Goal: Transaction & Acquisition: Purchase product/service

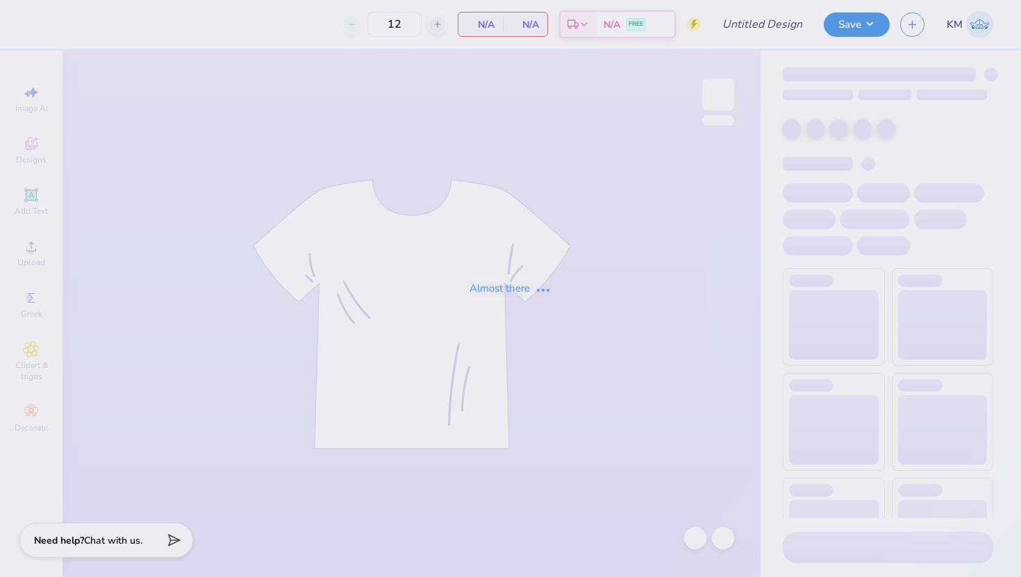
type input "sae"
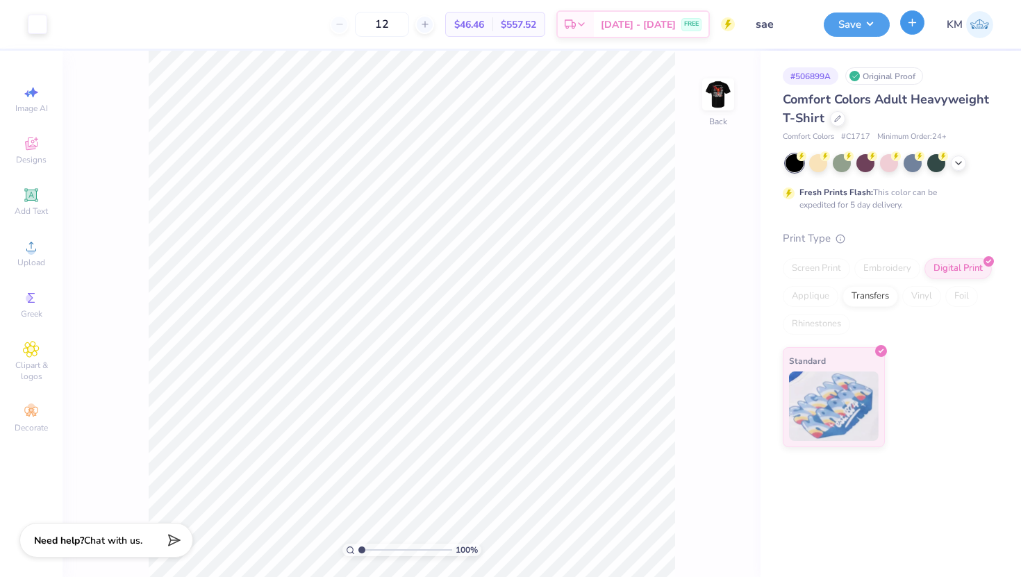
click at [908, 26] on icon "button" at bounding box center [912, 23] width 12 height 12
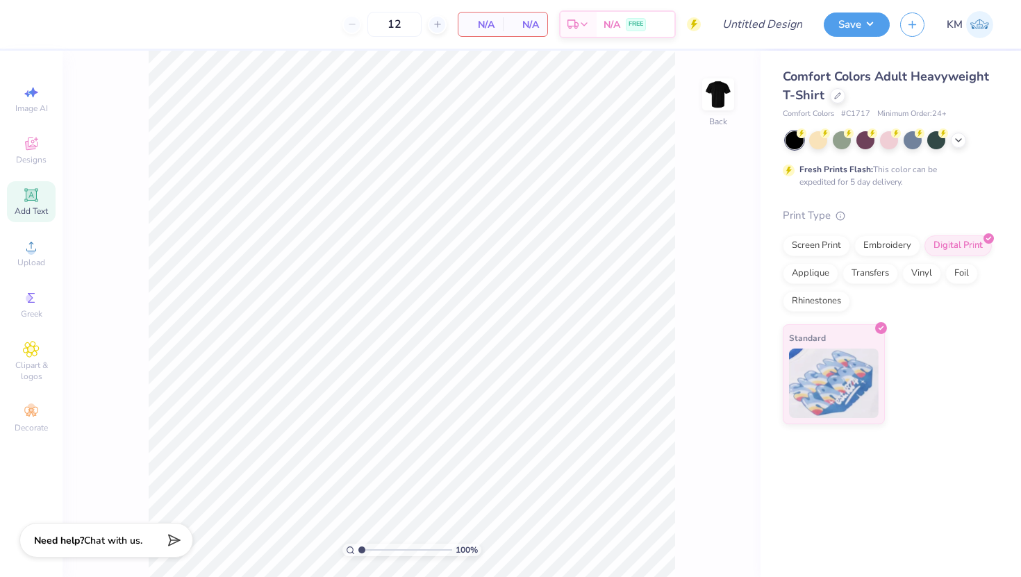
click at [28, 200] on icon at bounding box center [30, 194] width 13 height 13
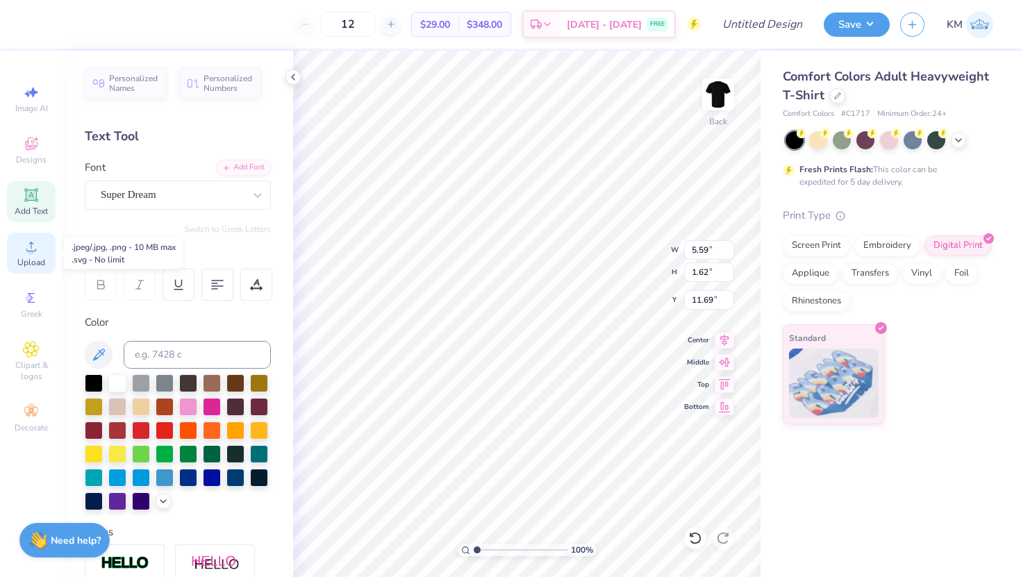
click at [14, 258] on div "Upload" at bounding box center [31, 253] width 49 height 41
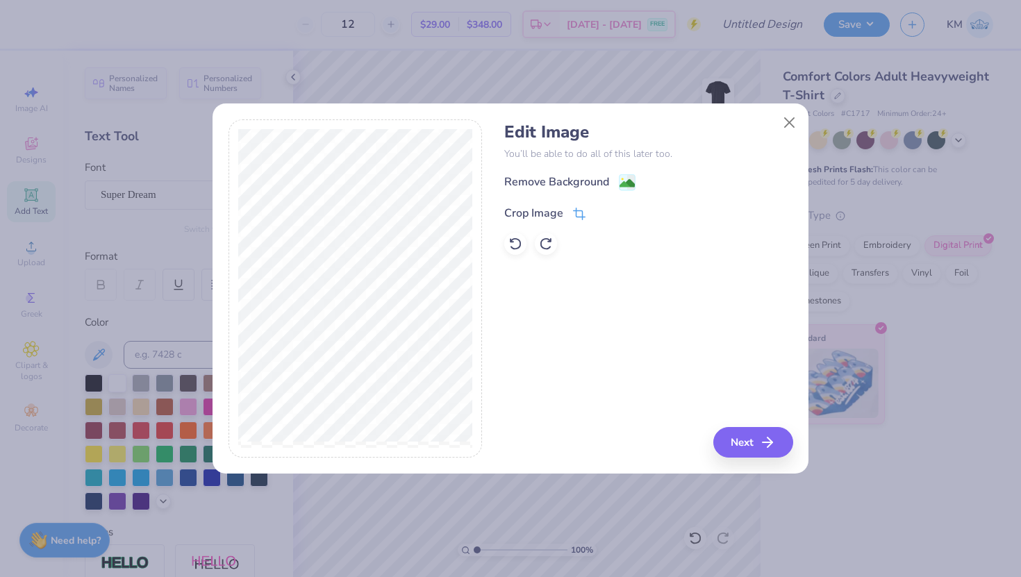
click at [529, 214] on div "Crop Image" at bounding box center [533, 213] width 59 height 17
click at [606, 212] on icon at bounding box center [603, 212] width 8 height 8
click at [753, 445] on button "Next" at bounding box center [755, 442] width 80 height 31
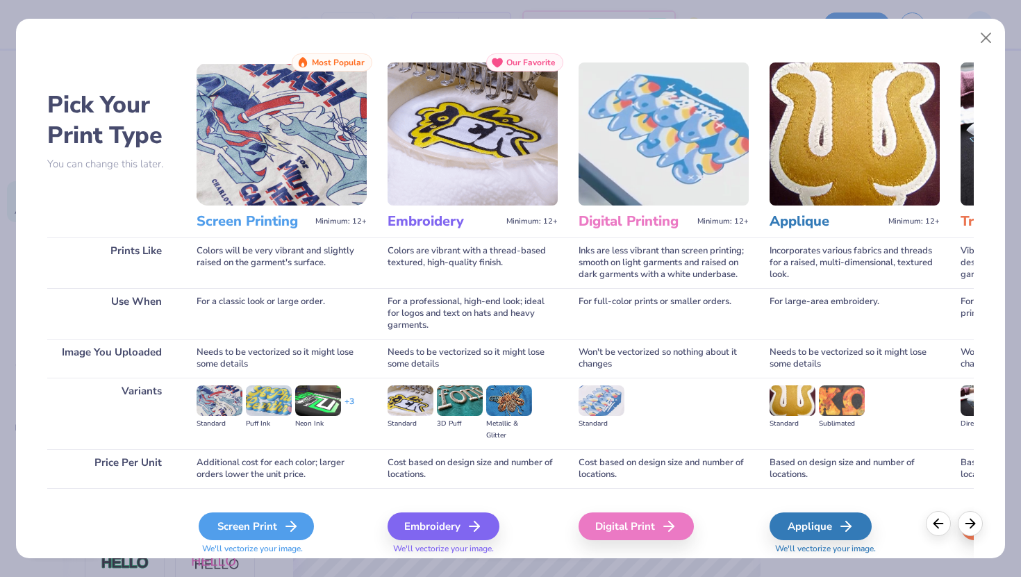
click at [251, 531] on div "Screen Print" at bounding box center [256, 527] width 115 height 28
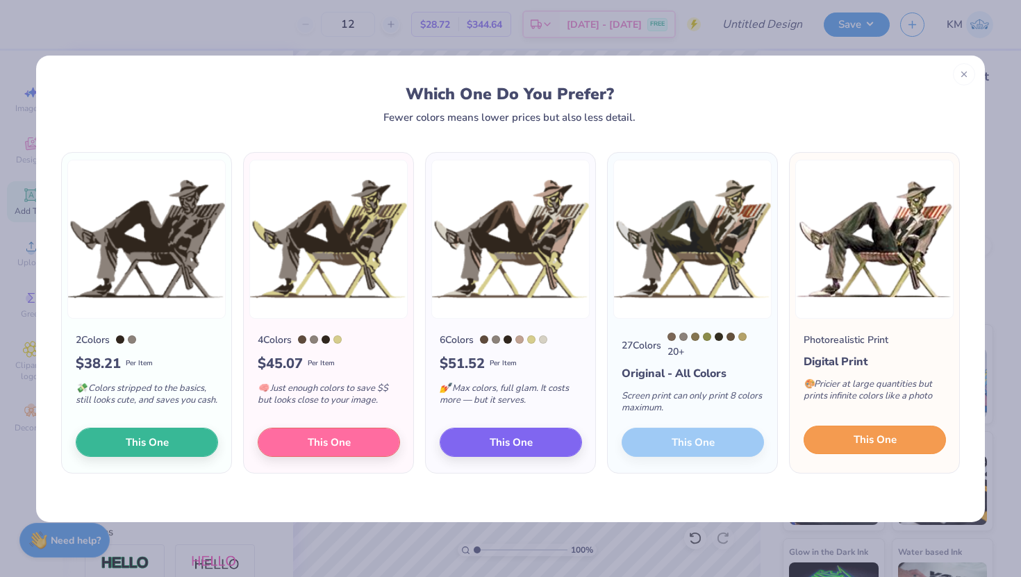
click at [837, 451] on button "This One" at bounding box center [875, 440] width 142 height 29
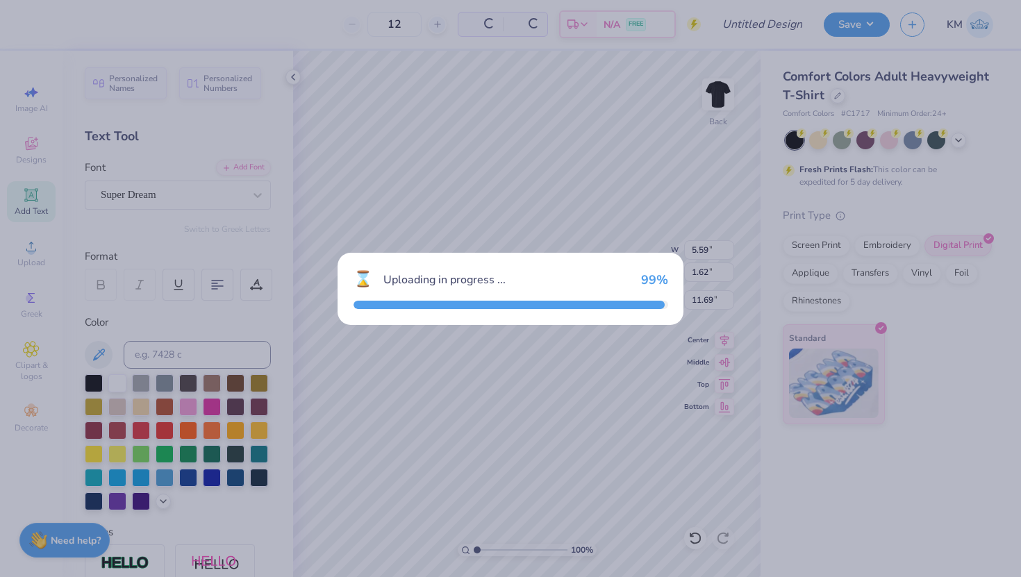
type input "6.14"
type input "4.59"
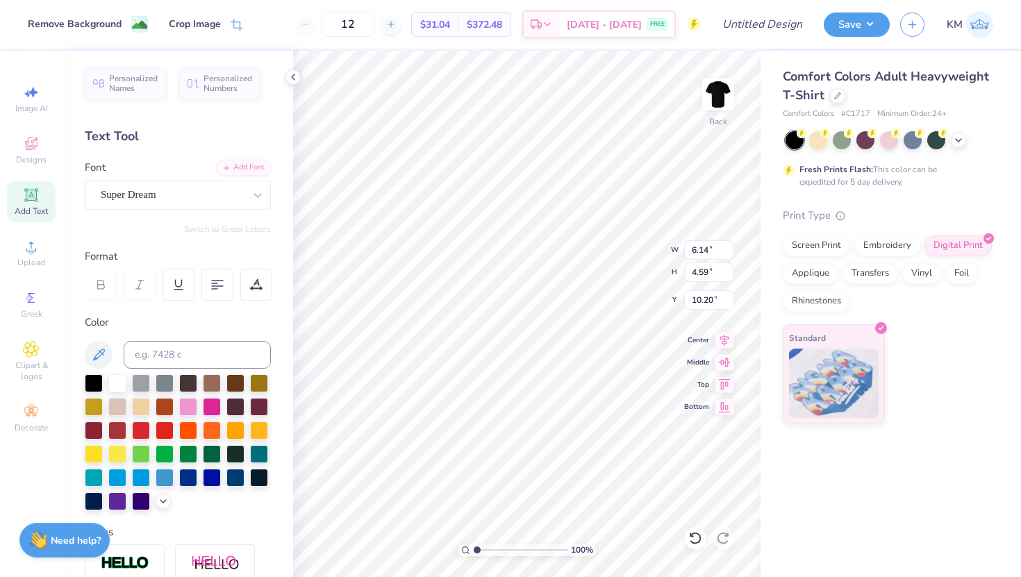
type input "6.32"
type input "5.59"
type input "1.62"
type input "11.69"
type input "8.52"
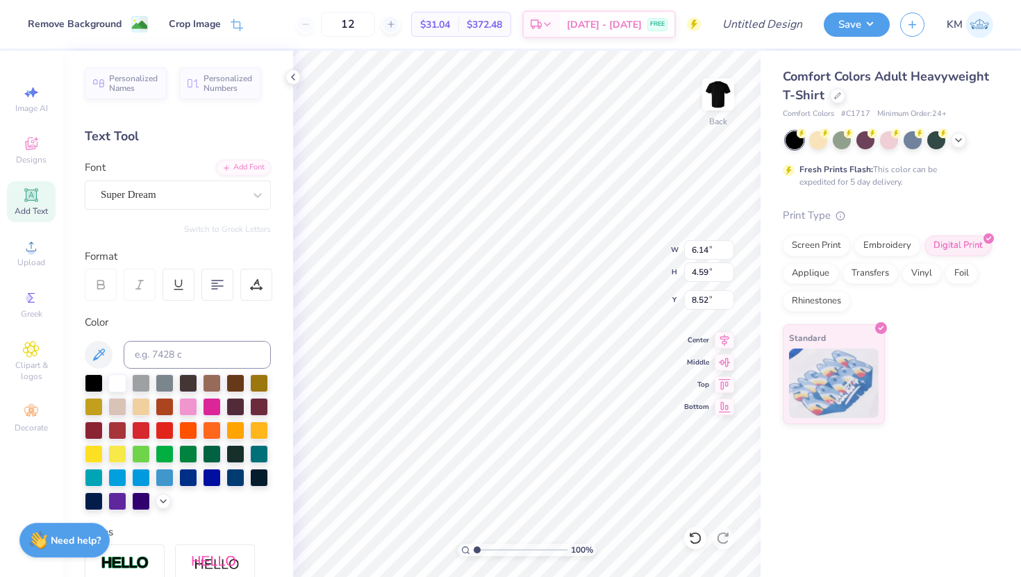
type input "12.90"
type input "9.64"
type input "12.50"
type input "13.97"
type input "10.44"
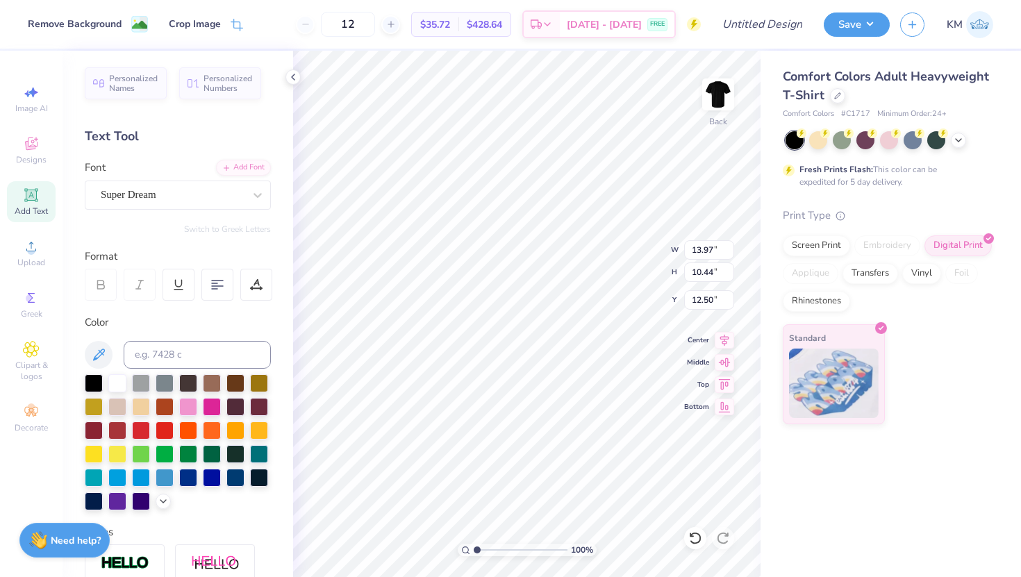
type input "14.06"
type input "7.28"
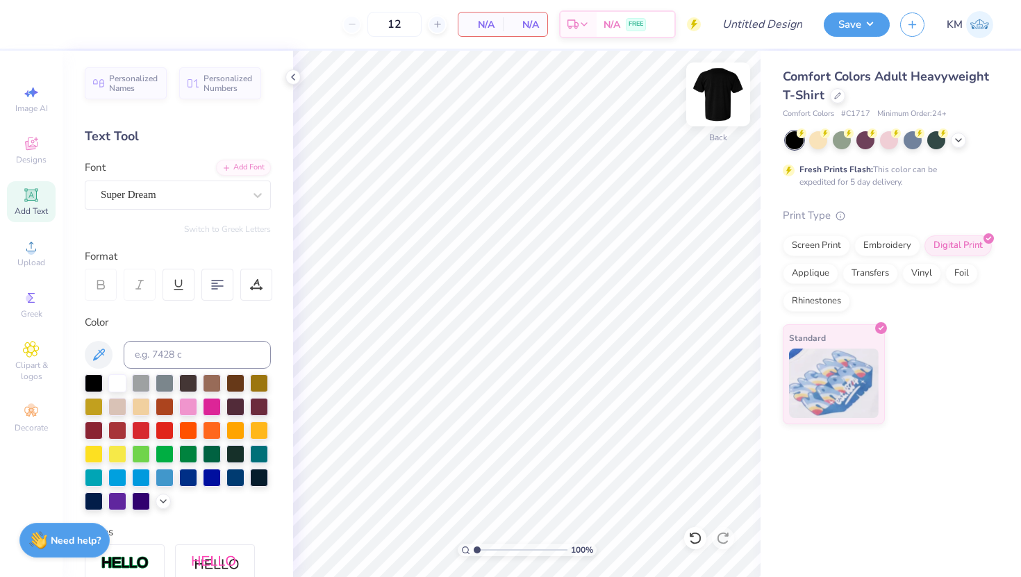
click at [717, 94] on img at bounding box center [718, 95] width 56 height 56
click at [717, 92] on img at bounding box center [718, 95] width 56 height 56
click at [162, 204] on div "Super Dream" at bounding box center [172, 195] width 146 height 22
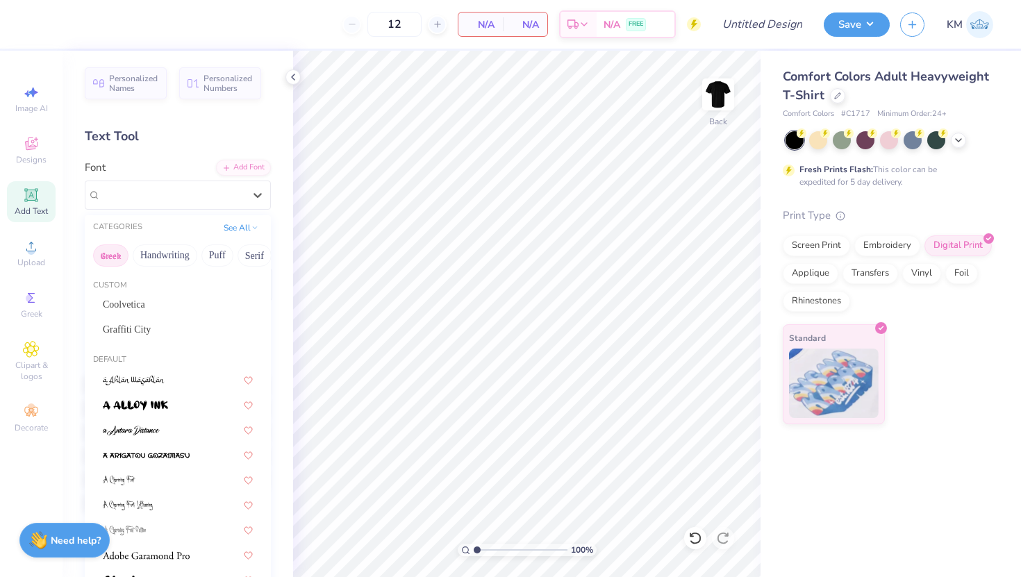
click at [110, 255] on button "Greek" at bounding box center [110, 255] width 35 height 22
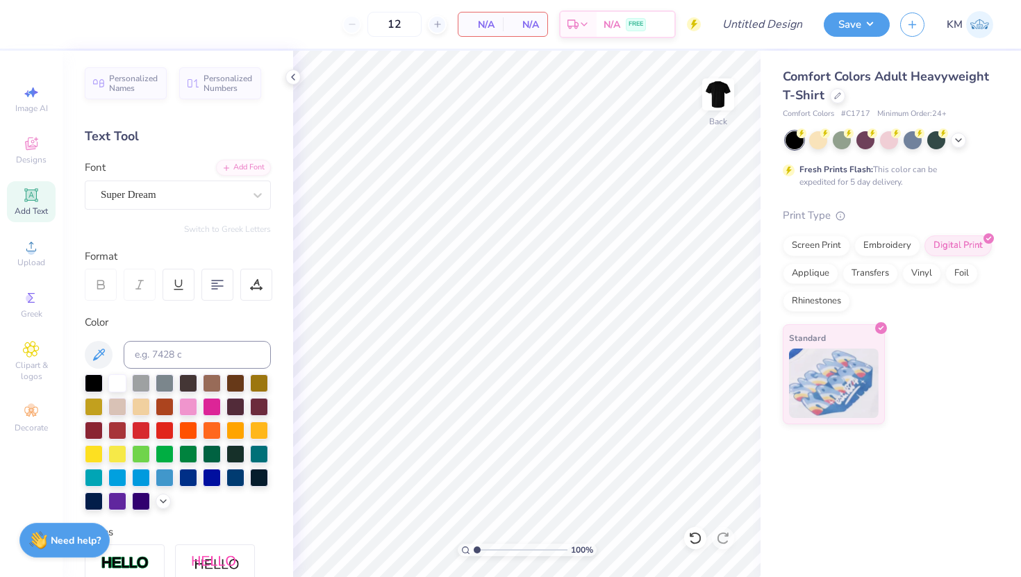
click at [35, 203] on icon at bounding box center [31, 195] width 17 height 17
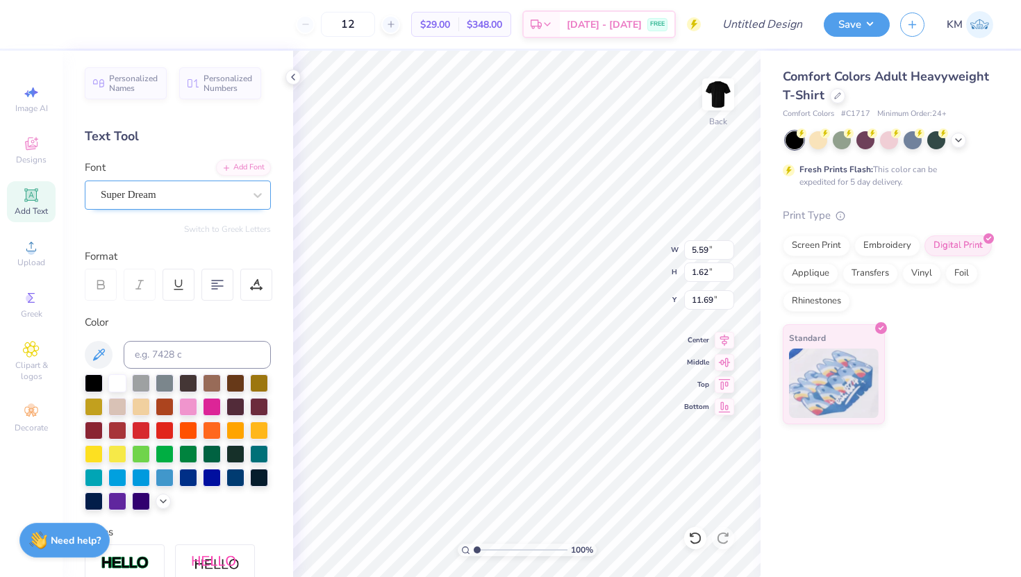
type textarea "T"
type textarea "Sigma Alpha Epsilon"
type input "9.97"
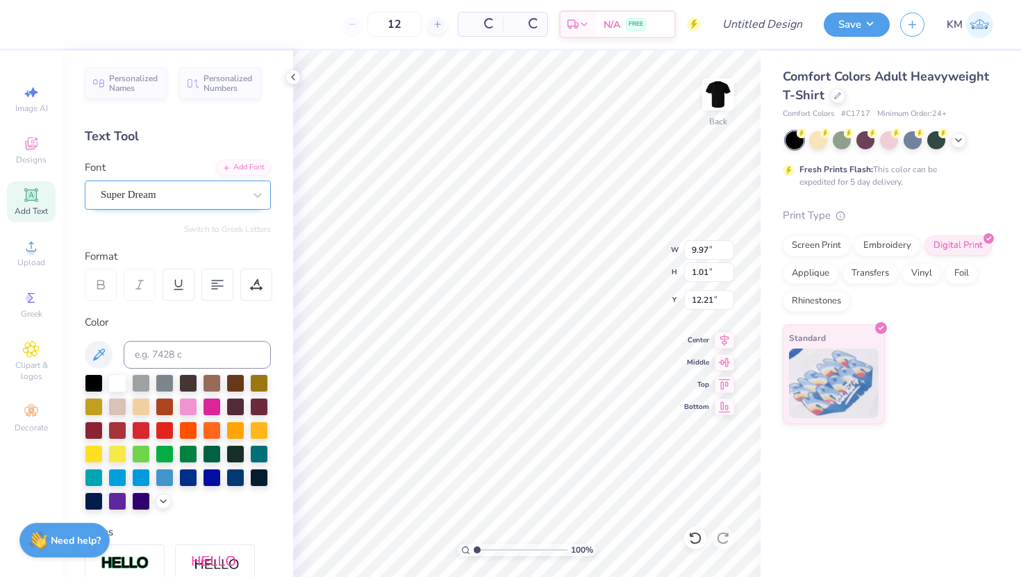
type input "1.01"
type input "3.00"
click at [174, 201] on div "Super Dream" at bounding box center [172, 195] width 146 height 22
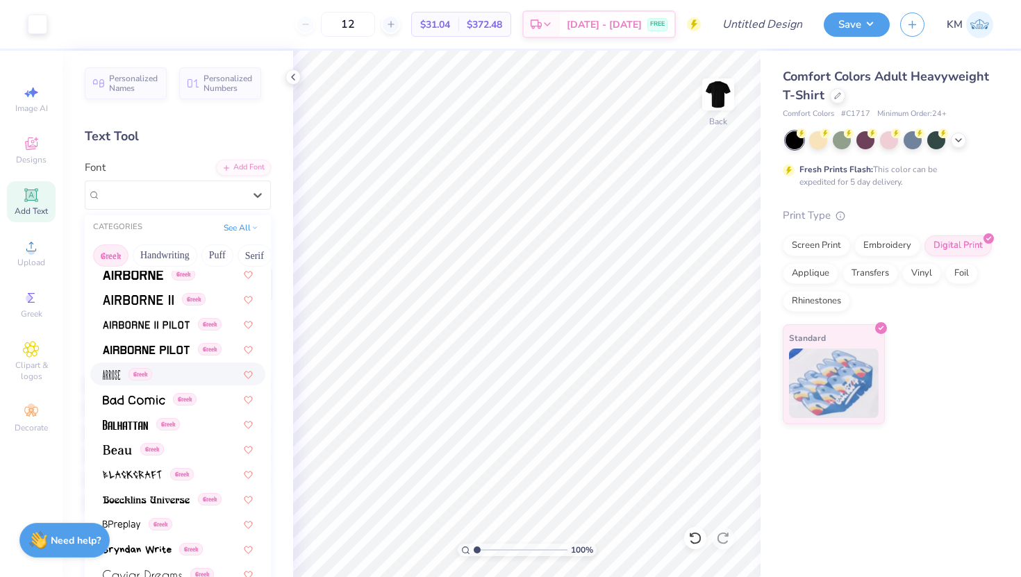
scroll to position [42, 0]
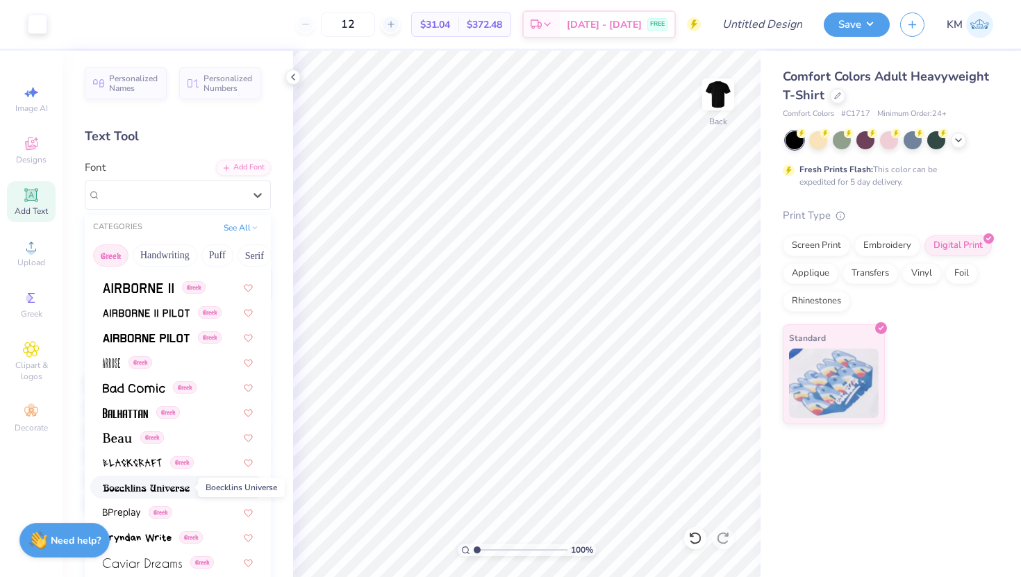
click at [185, 488] on img at bounding box center [146, 488] width 87 height 10
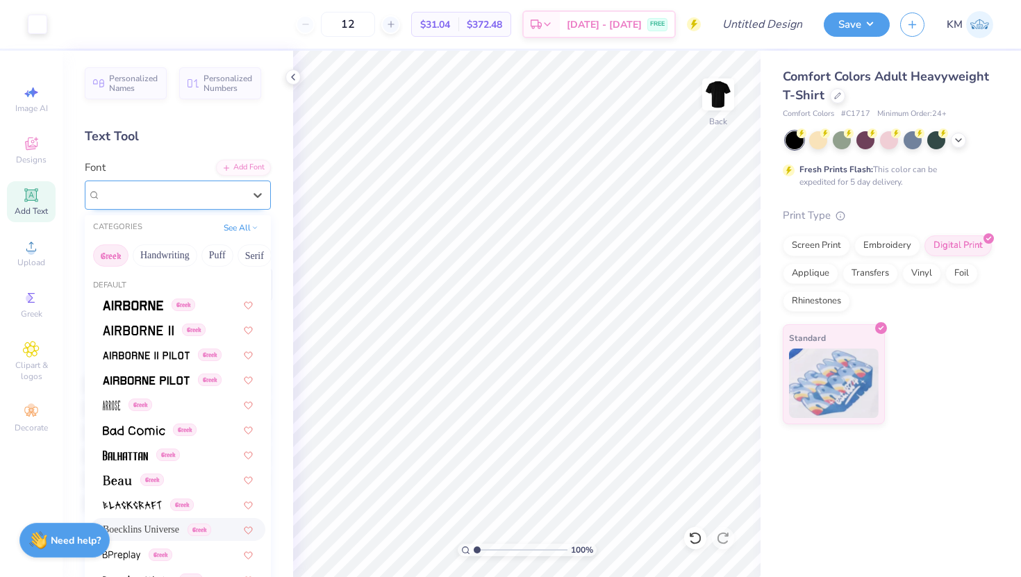
click at [160, 198] on div "Boecklins Universe Greek" at bounding box center [172, 195] width 146 height 22
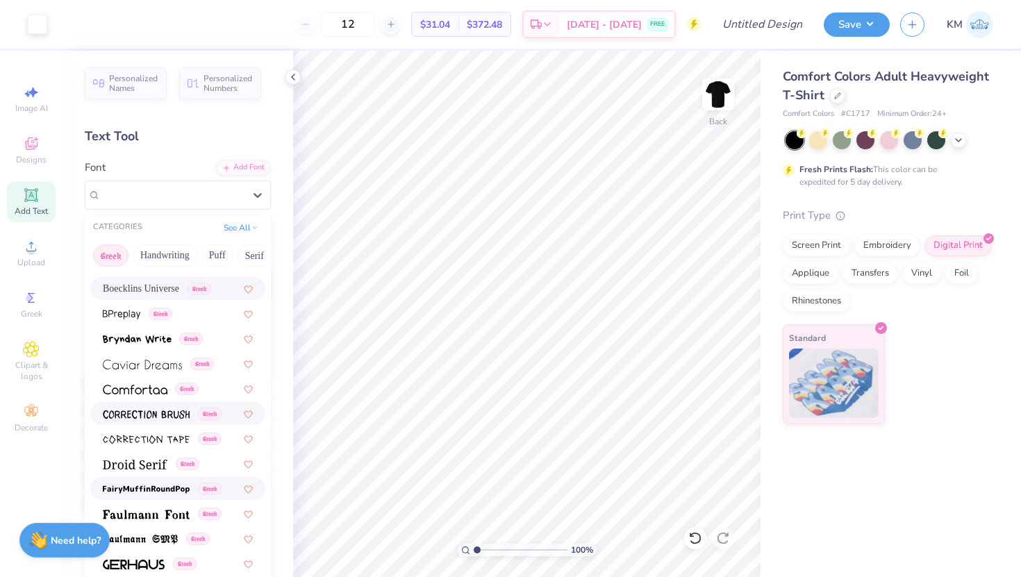
scroll to position [250, 0]
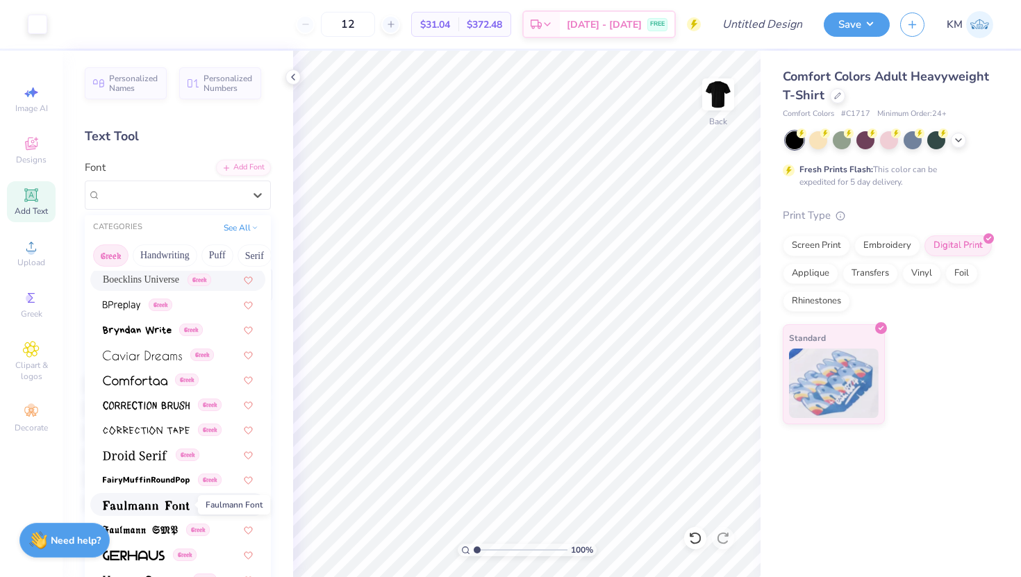
click at [156, 508] on img at bounding box center [146, 506] width 87 height 10
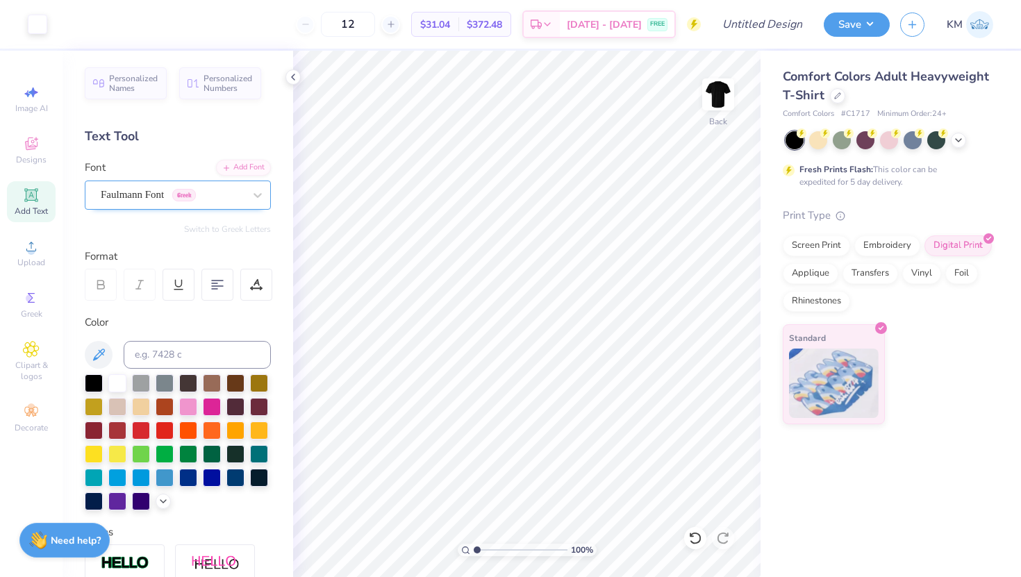
click at [187, 194] on div "Faulmann Font Greek" at bounding box center [172, 195] width 146 height 22
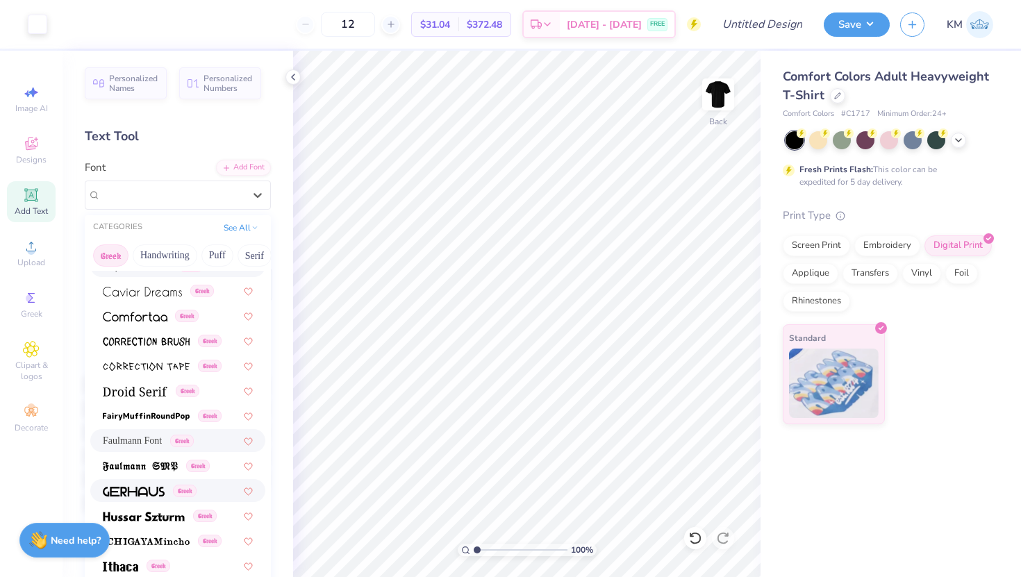
scroll to position [321, 0]
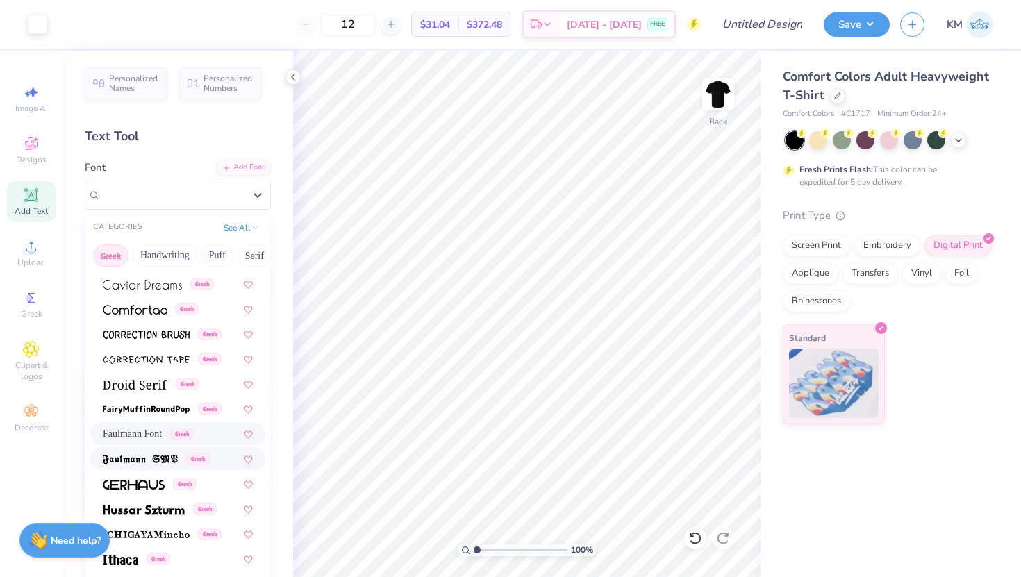
click at [156, 458] on img at bounding box center [140, 460] width 75 height 10
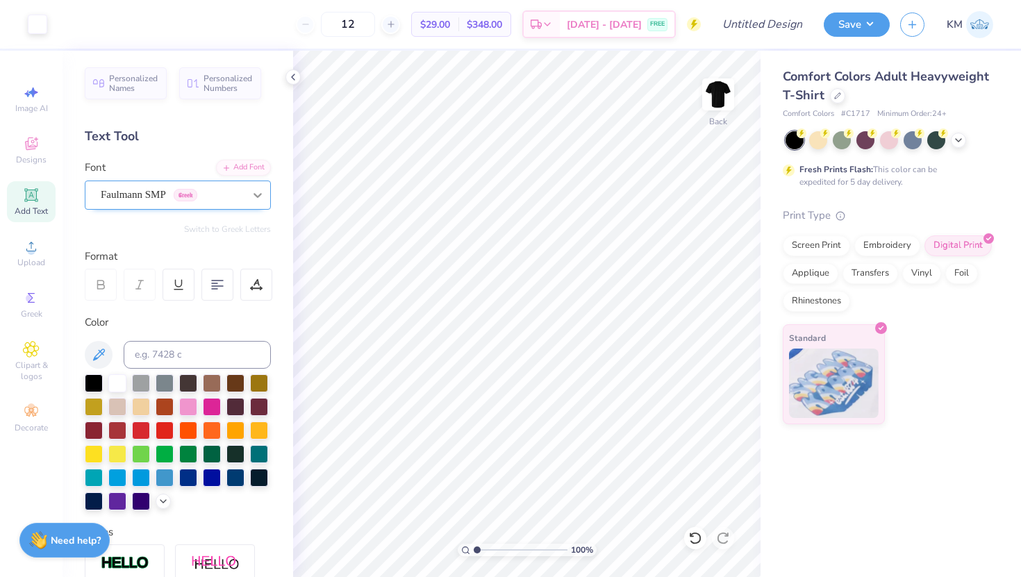
click at [248, 194] on div at bounding box center [257, 195] width 25 height 25
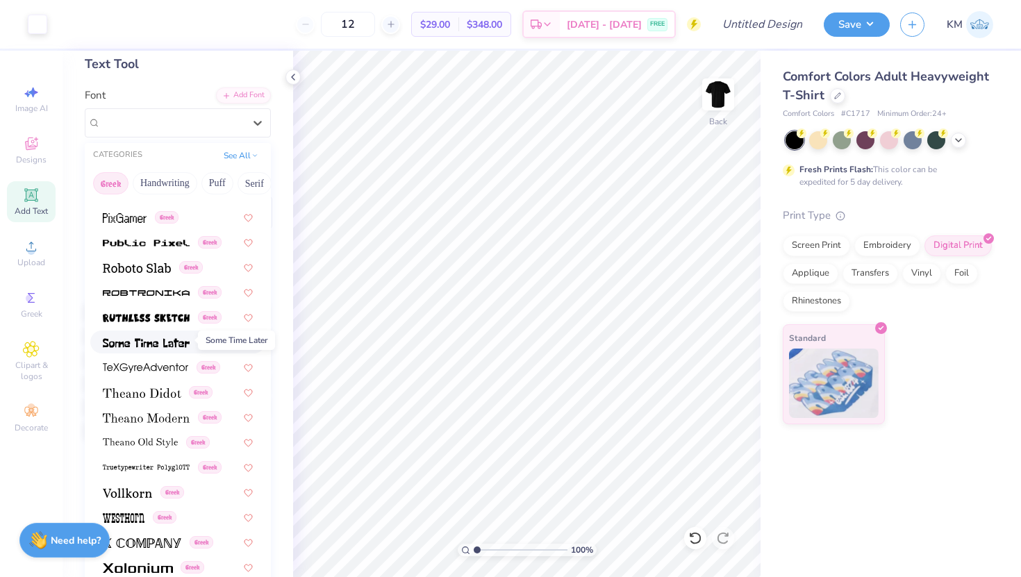
scroll to position [74, 0]
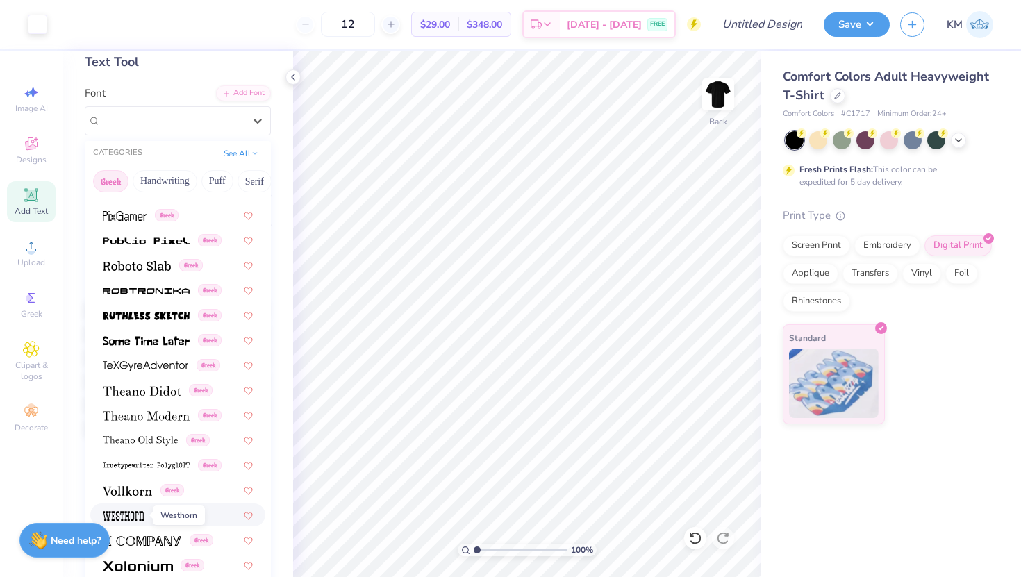
click at [137, 511] on img at bounding box center [124, 516] width 42 height 10
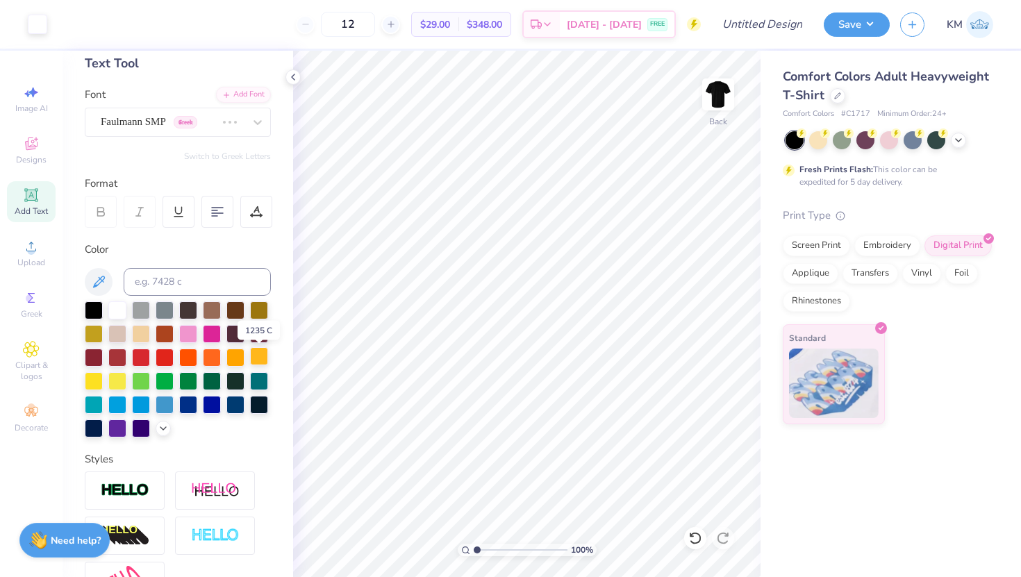
scroll to position [69, 0]
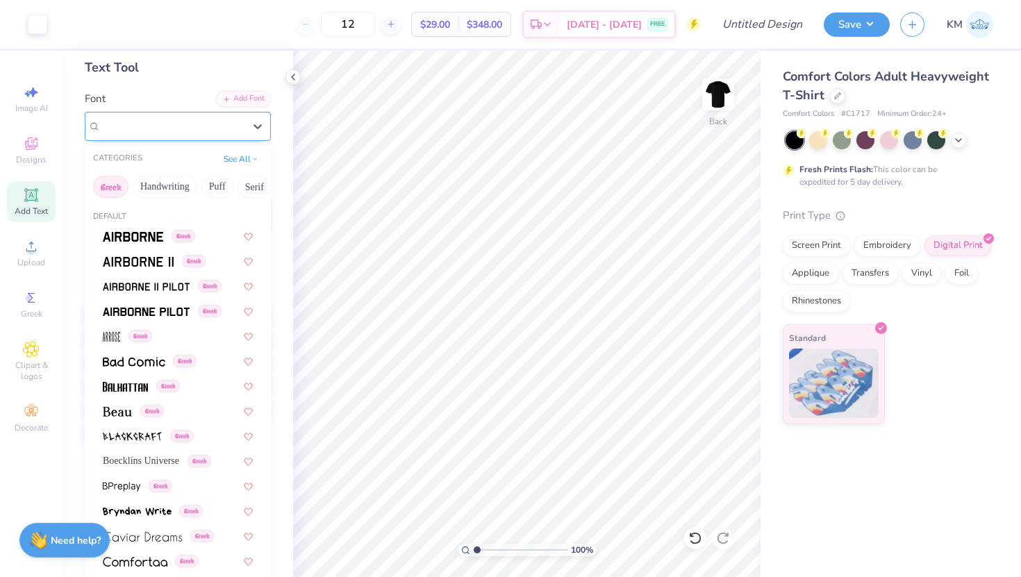
click at [237, 131] on div "Westhorn Greek" at bounding box center [172, 126] width 146 height 22
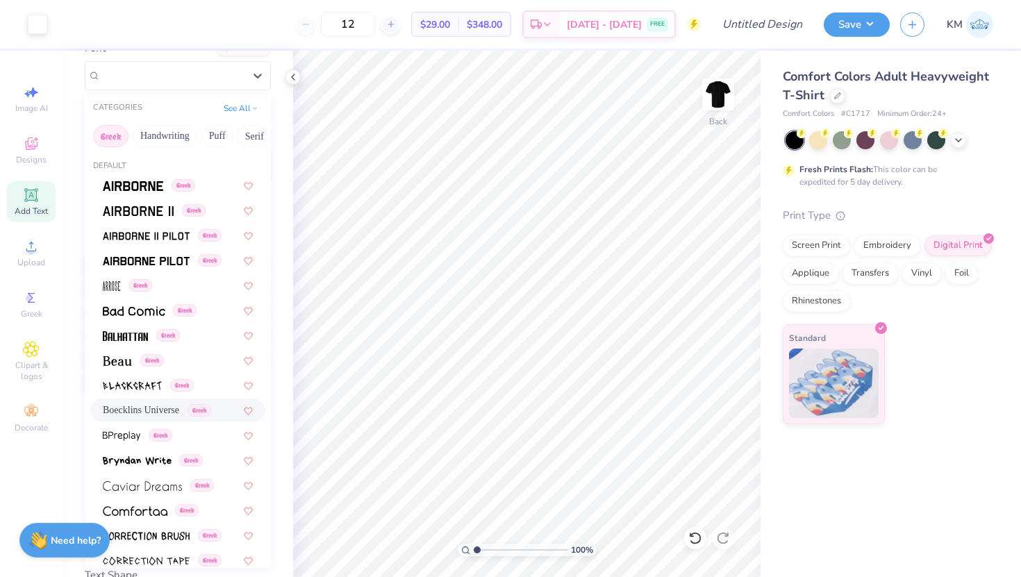
scroll to position [108, 0]
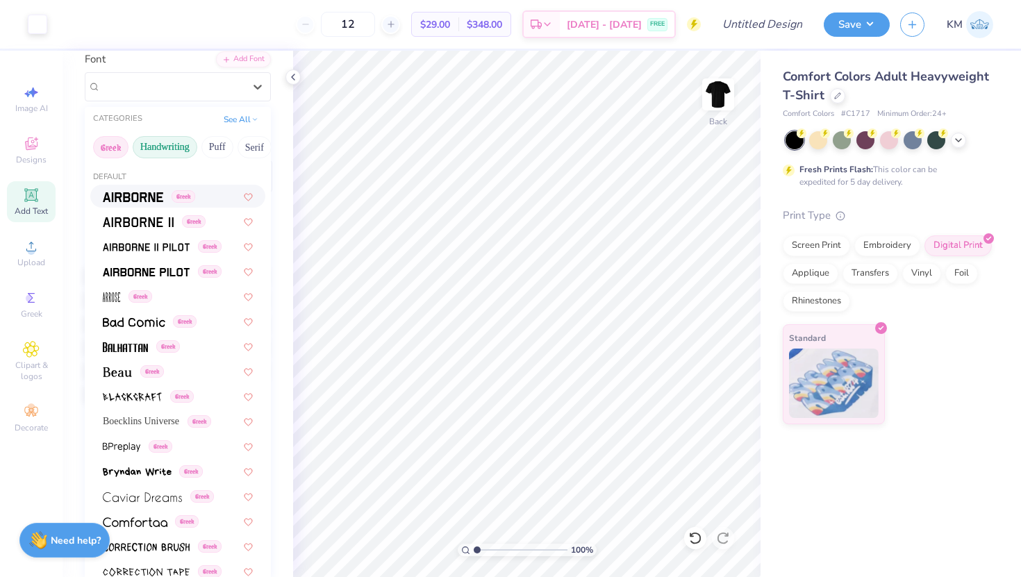
click at [169, 151] on button "Handwriting" at bounding box center [165, 147] width 65 height 22
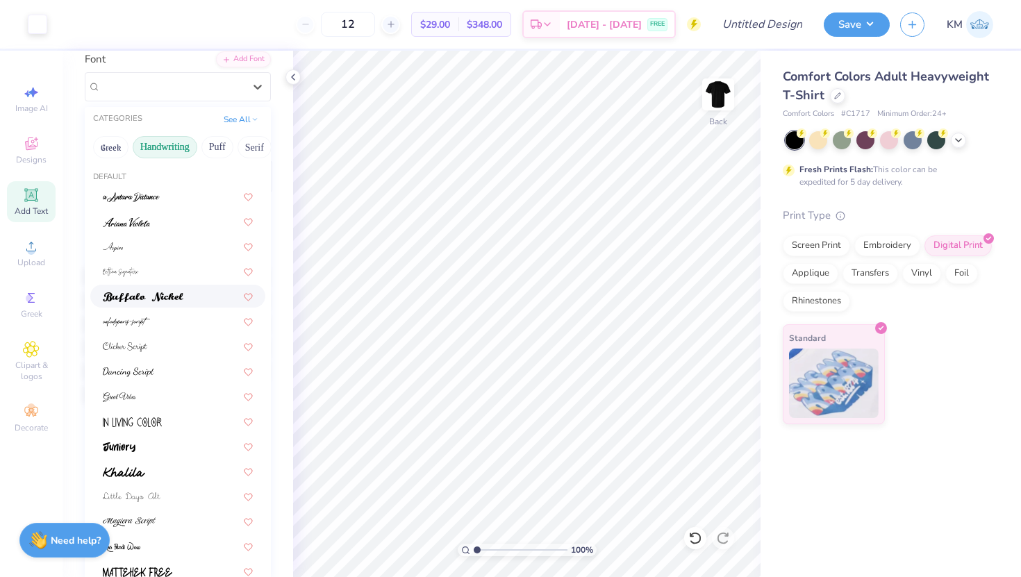
click at [185, 295] on div at bounding box center [178, 296] width 150 height 15
click at [193, 97] on div "Buffalo Nickel" at bounding box center [178, 86] width 186 height 29
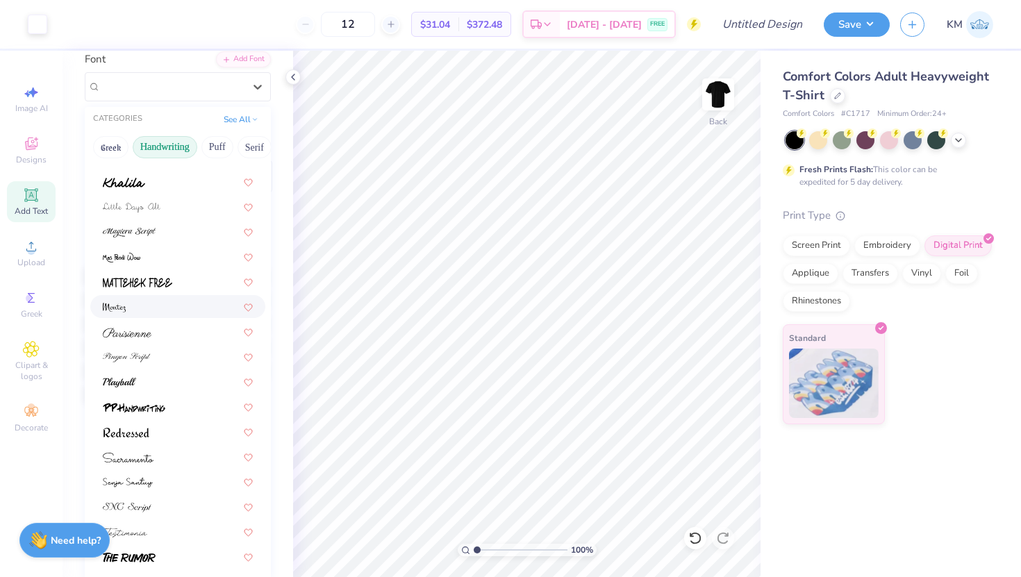
scroll to position [315, 0]
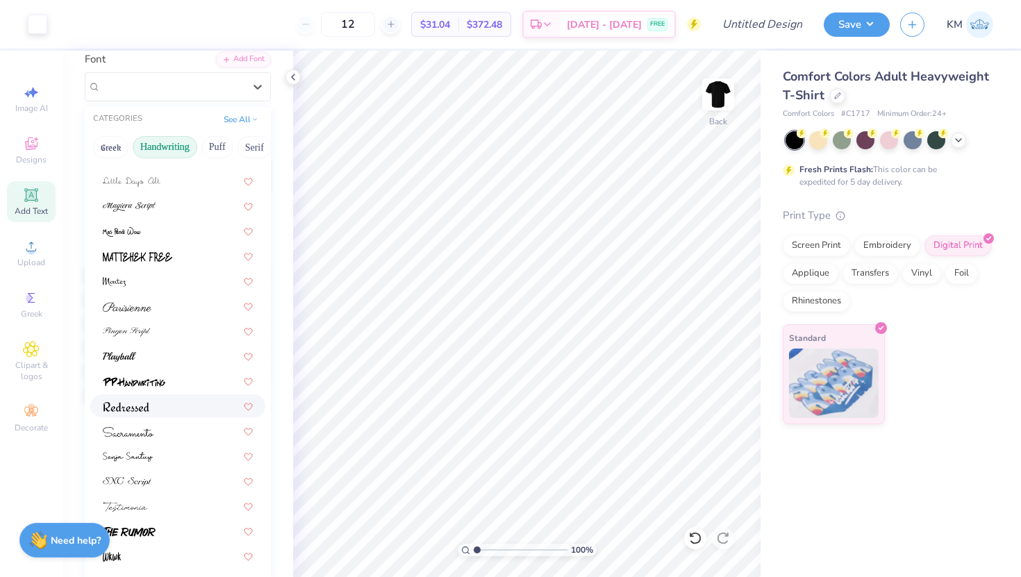
click at [172, 405] on div at bounding box center [178, 406] width 150 height 15
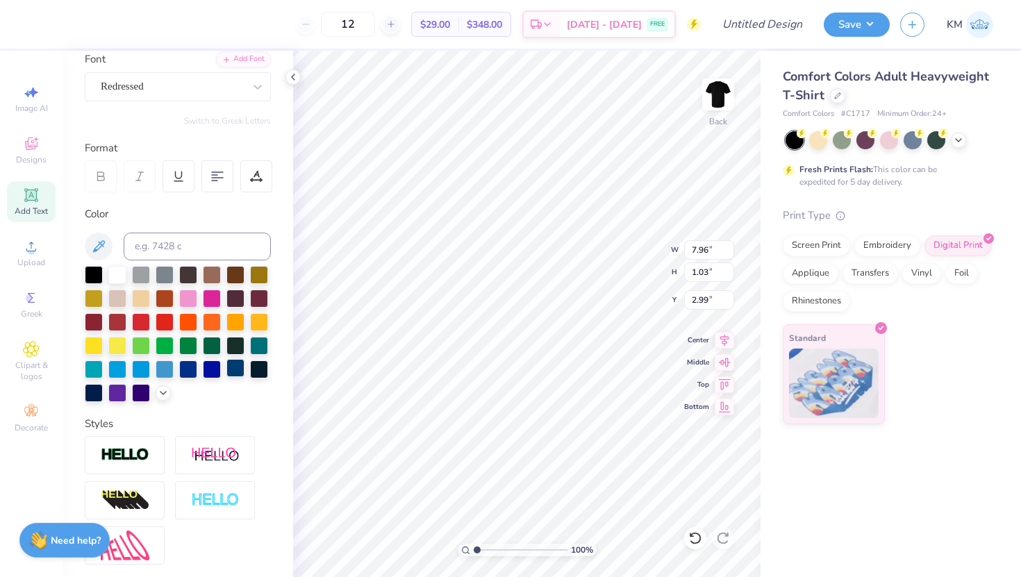
type input "10.86"
type input "1.41"
type input "3.00"
click at [215, 175] on icon at bounding box center [217, 176] width 13 height 13
click at [32, 301] on icon at bounding box center [31, 298] width 17 height 17
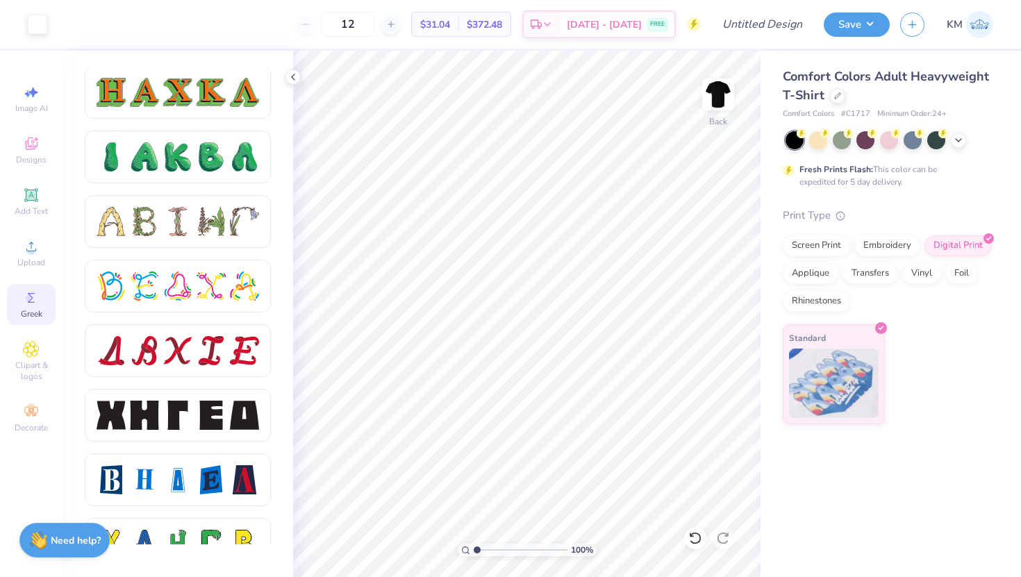
scroll to position [1557, 0]
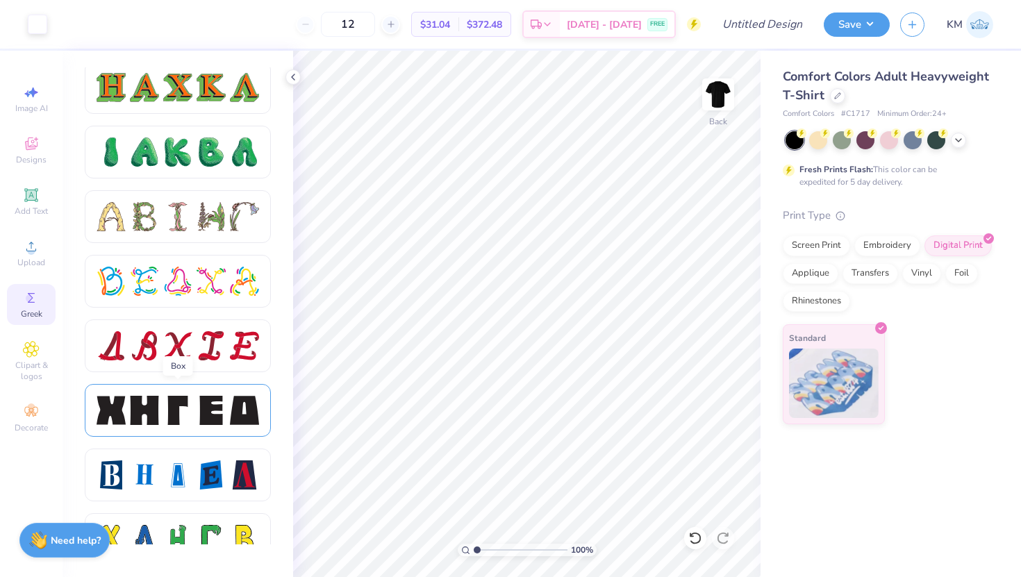
click at [192, 407] on div at bounding box center [178, 410] width 163 height 29
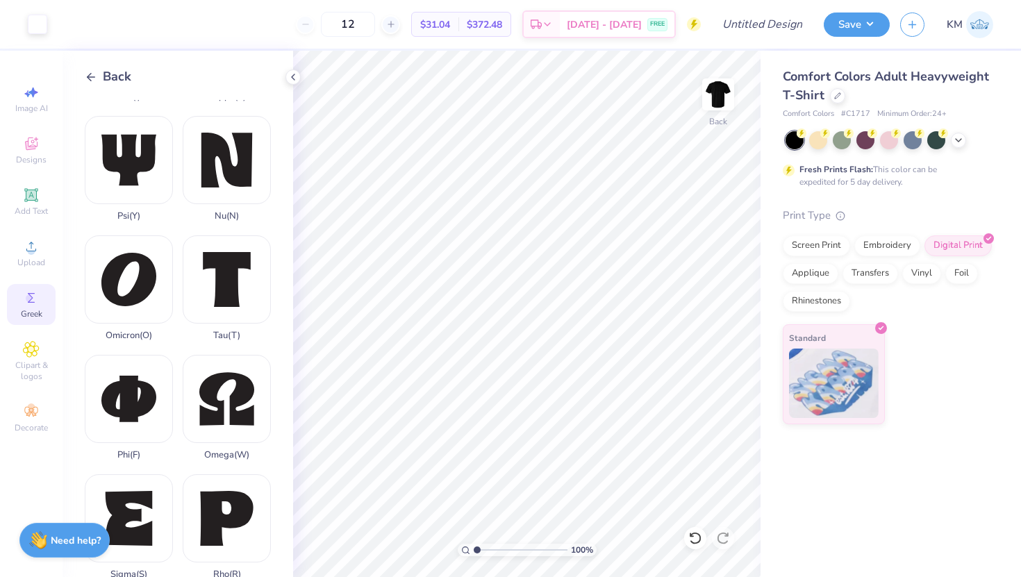
scroll to position [583, 0]
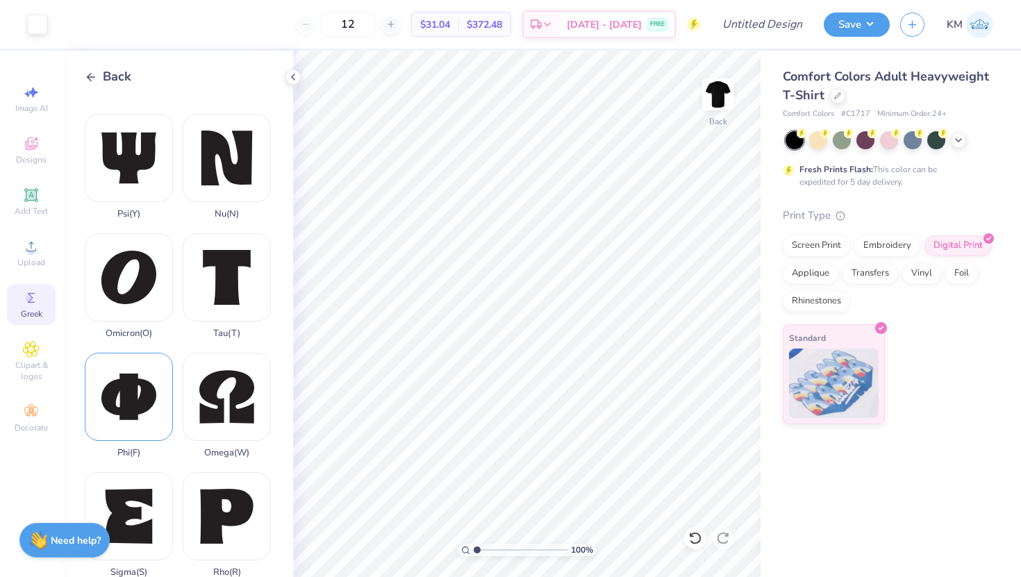
click at [137, 385] on div "Phi ( F )" at bounding box center [129, 406] width 88 height 106
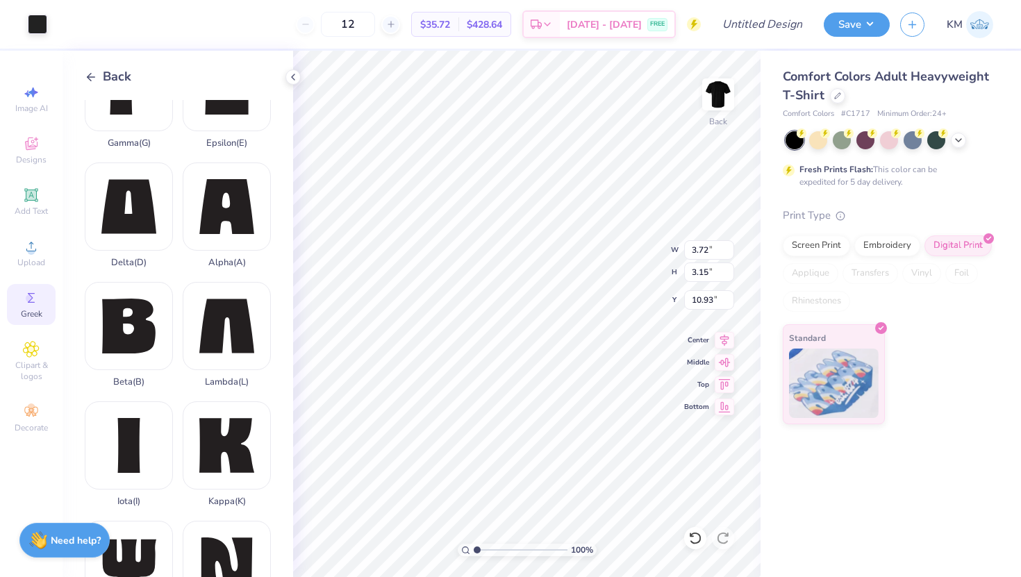
scroll to position [151, 0]
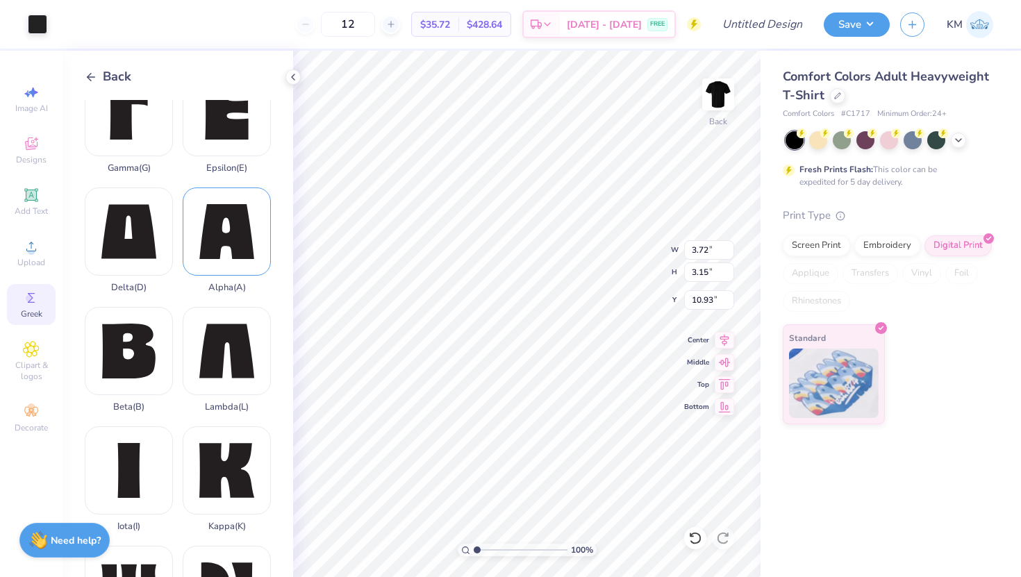
click at [222, 244] on div "Alpha ( A )" at bounding box center [227, 241] width 88 height 106
click at [43, 23] on div at bounding box center [37, 22] width 19 height 19
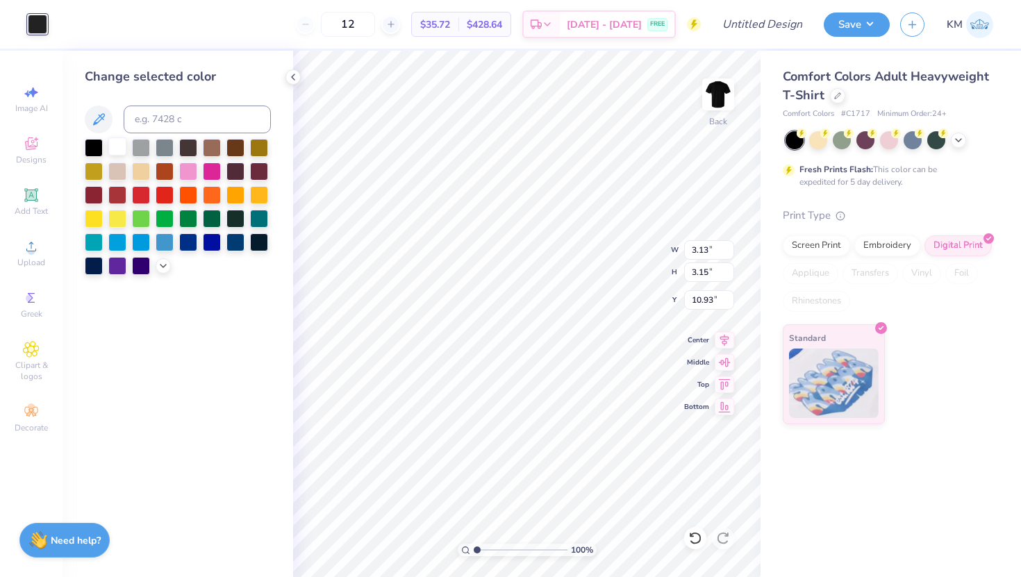
click at [115, 142] on div at bounding box center [117, 147] width 18 height 18
type input "3.72"
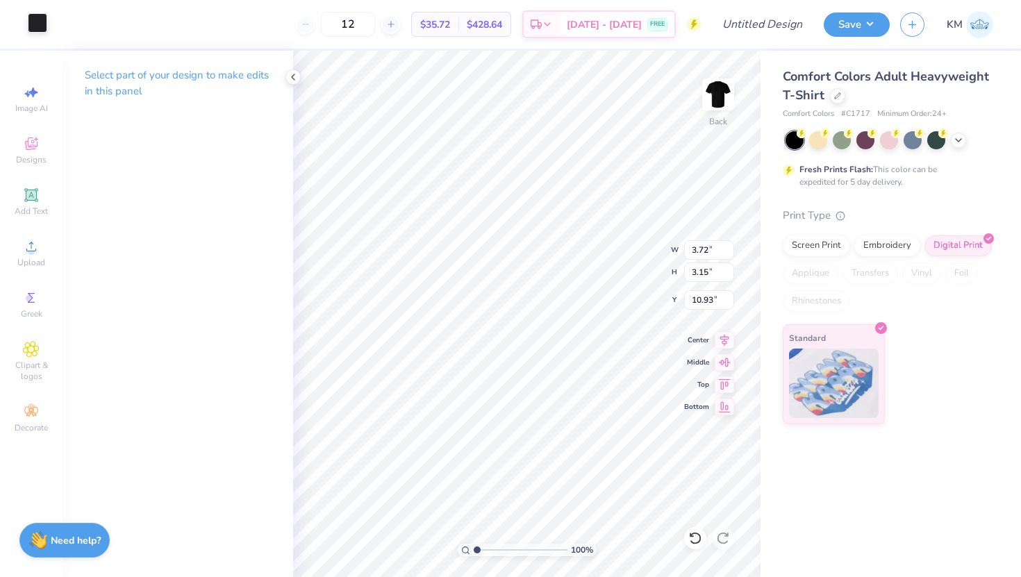
click at [33, 21] on div at bounding box center [37, 22] width 19 height 19
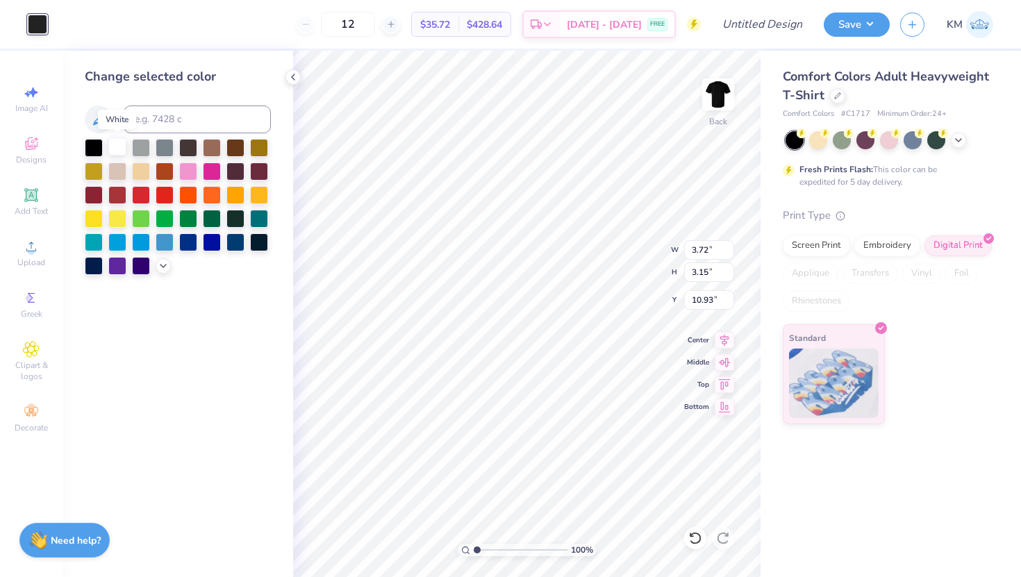
click at [118, 142] on div at bounding box center [117, 147] width 18 height 18
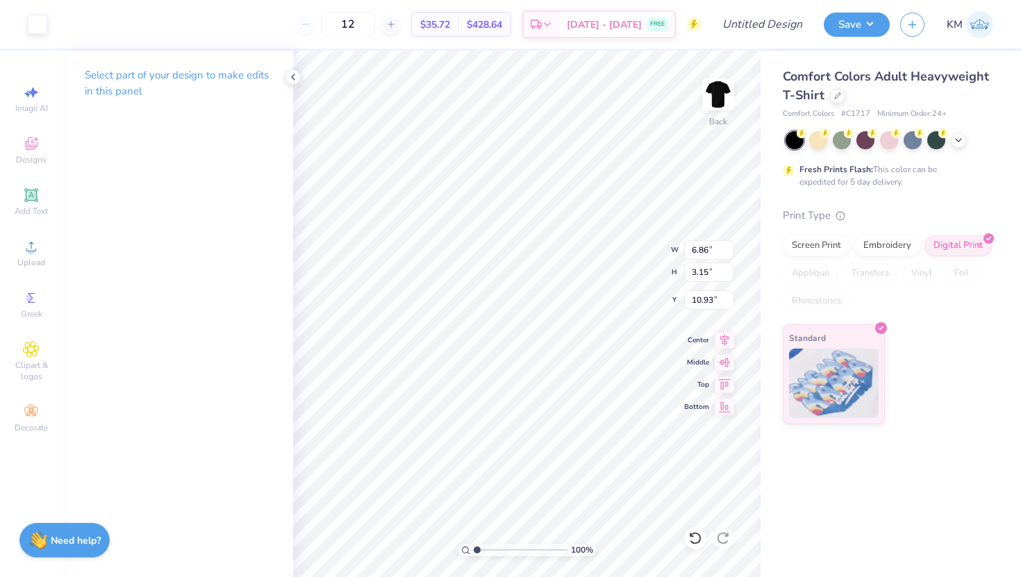
type input "4.83"
type input "3.83"
type input "1.76"
type input "6.22"
type input "4.93"
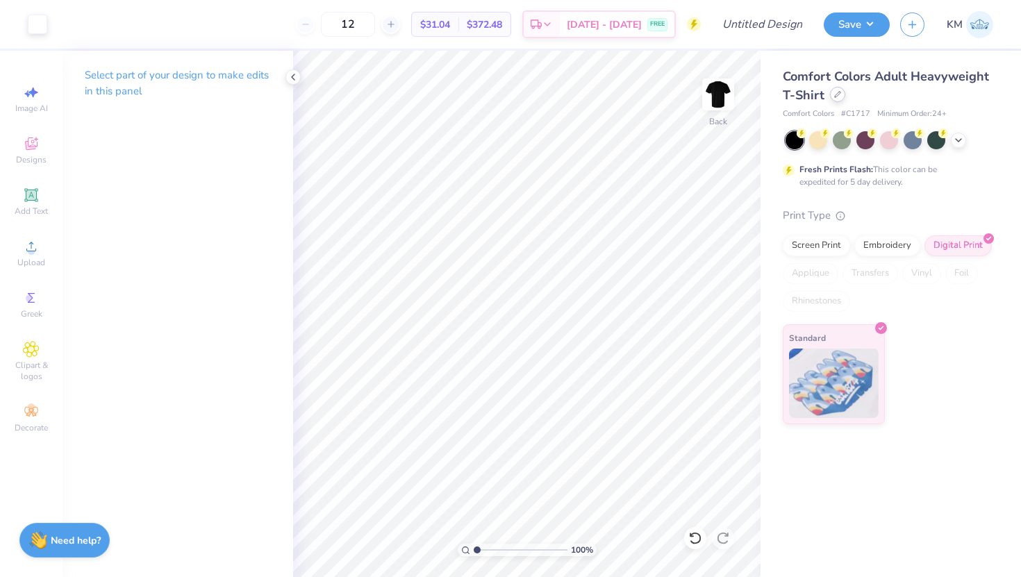
click at [836, 94] on icon at bounding box center [837, 94] width 7 height 7
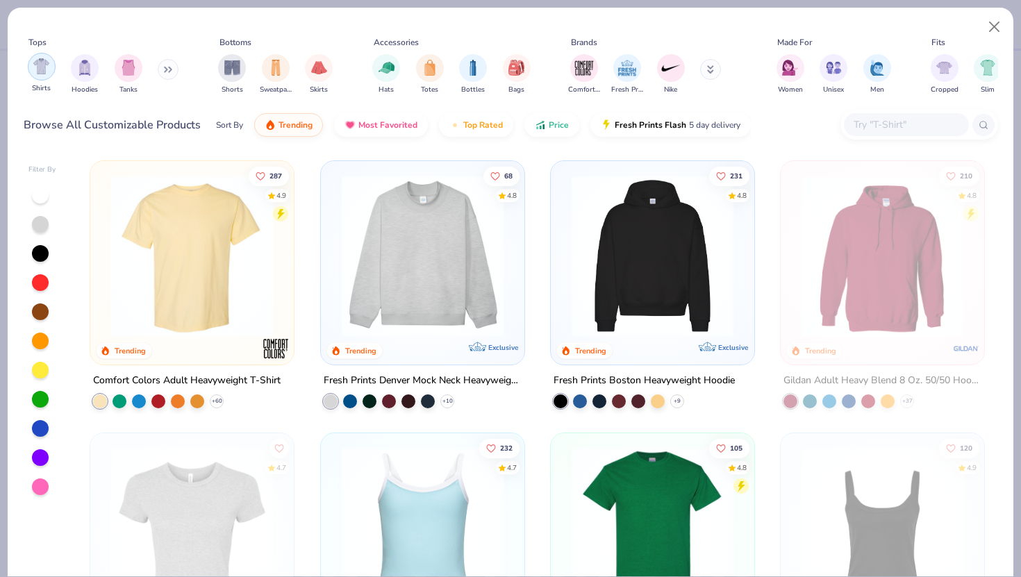
click at [42, 76] on div "filter for Shirts" at bounding box center [42, 67] width 28 height 28
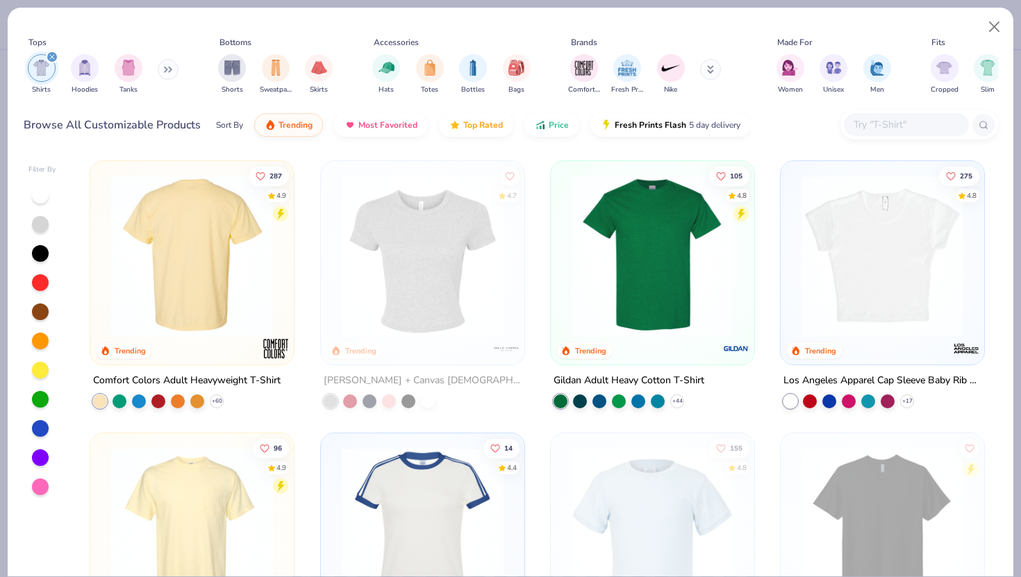
click at [104, 244] on img at bounding box center [16, 256] width 176 height 162
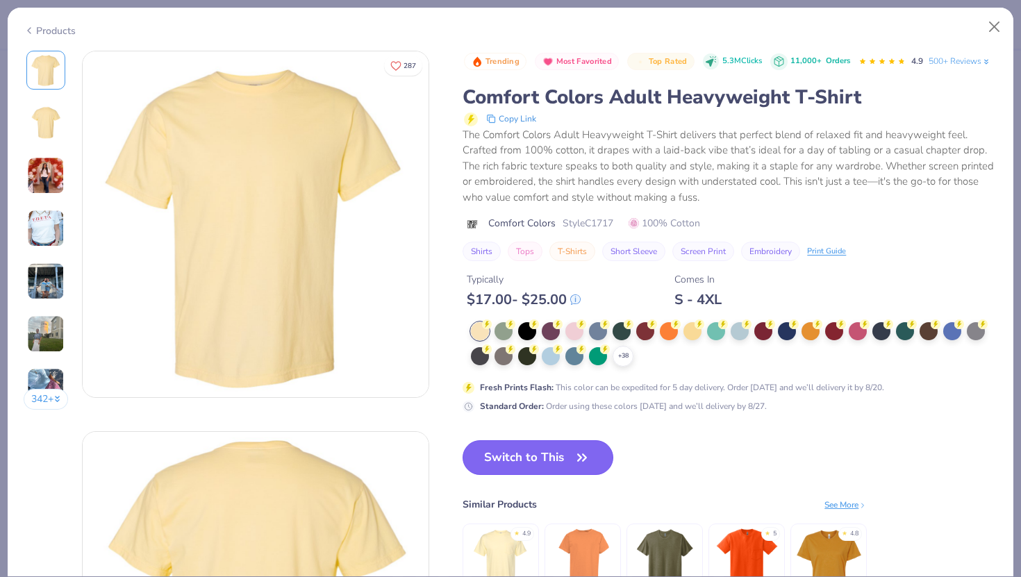
click at [577, 463] on icon "button" at bounding box center [581, 457] width 19 height 19
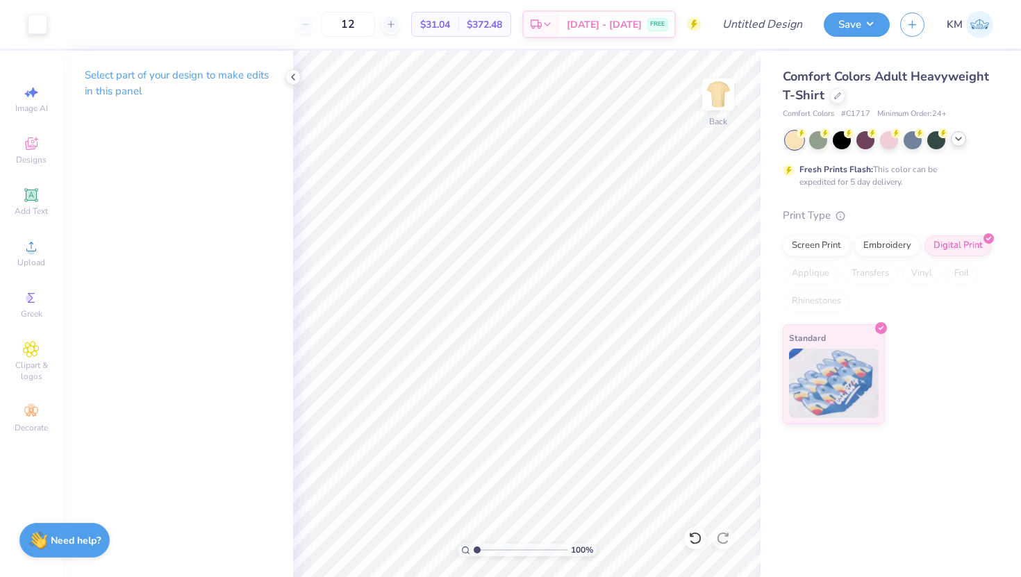
click at [960, 140] on icon at bounding box center [958, 138] width 11 height 11
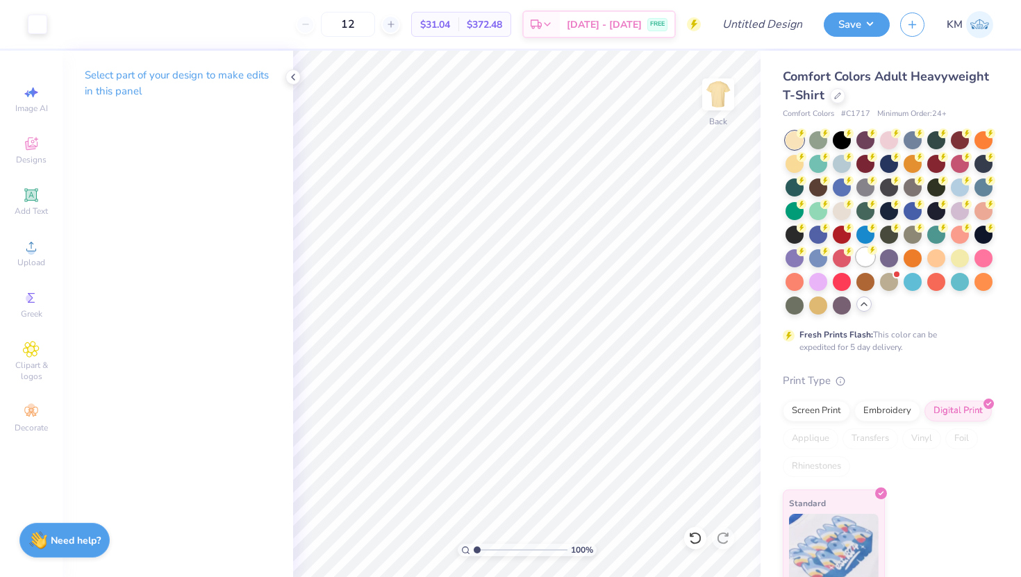
click at [864, 254] on div at bounding box center [865, 257] width 18 height 18
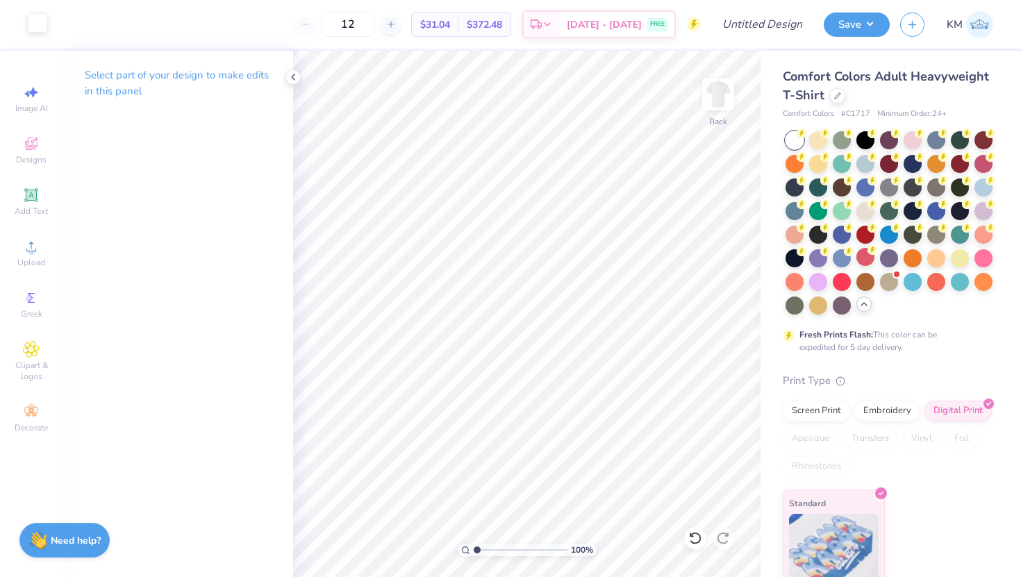
click at [44, 27] on div at bounding box center [37, 22] width 19 height 19
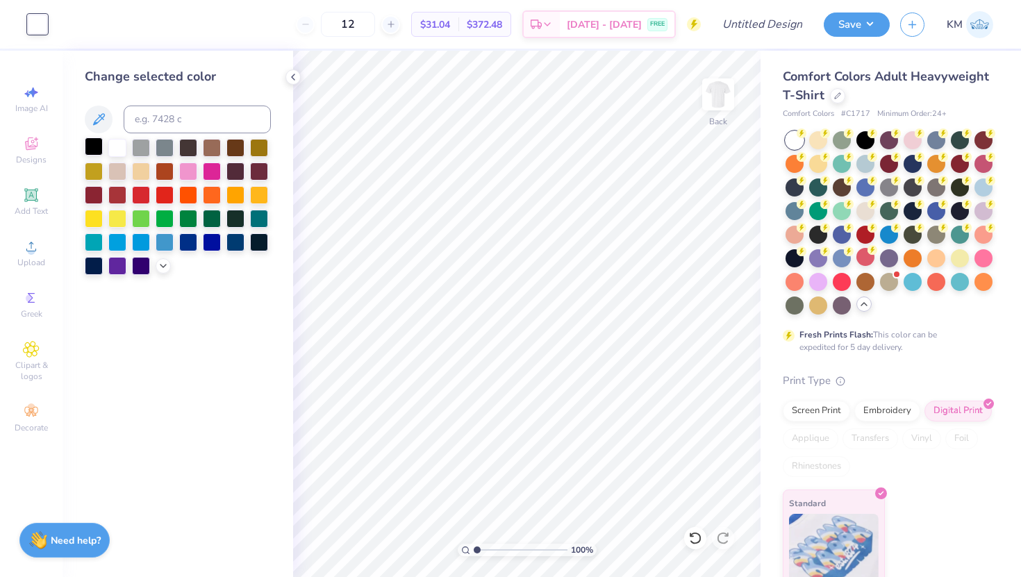
click at [94, 145] on div at bounding box center [94, 147] width 18 height 18
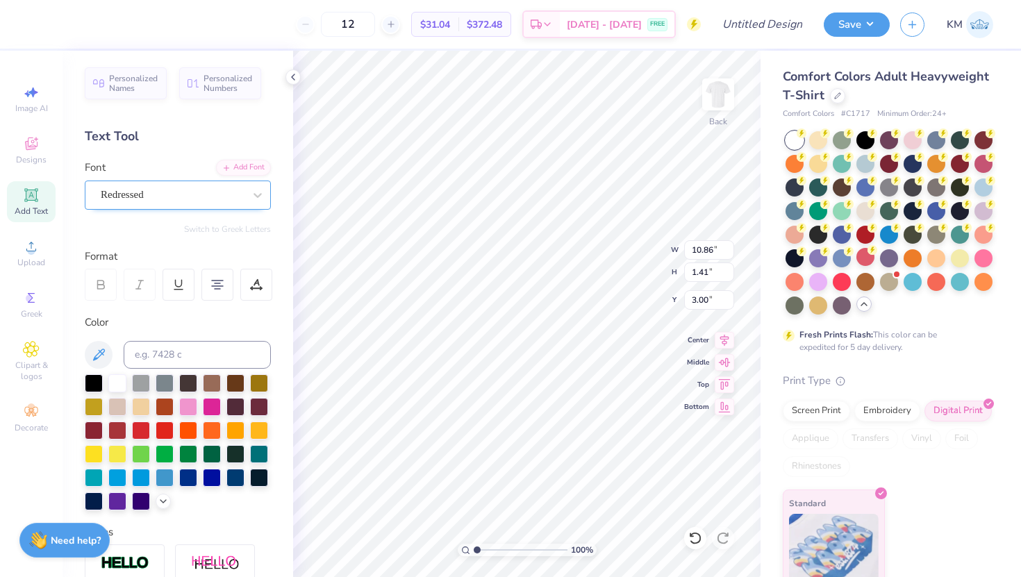
click at [224, 188] on div "Redressed" at bounding box center [172, 195] width 146 height 22
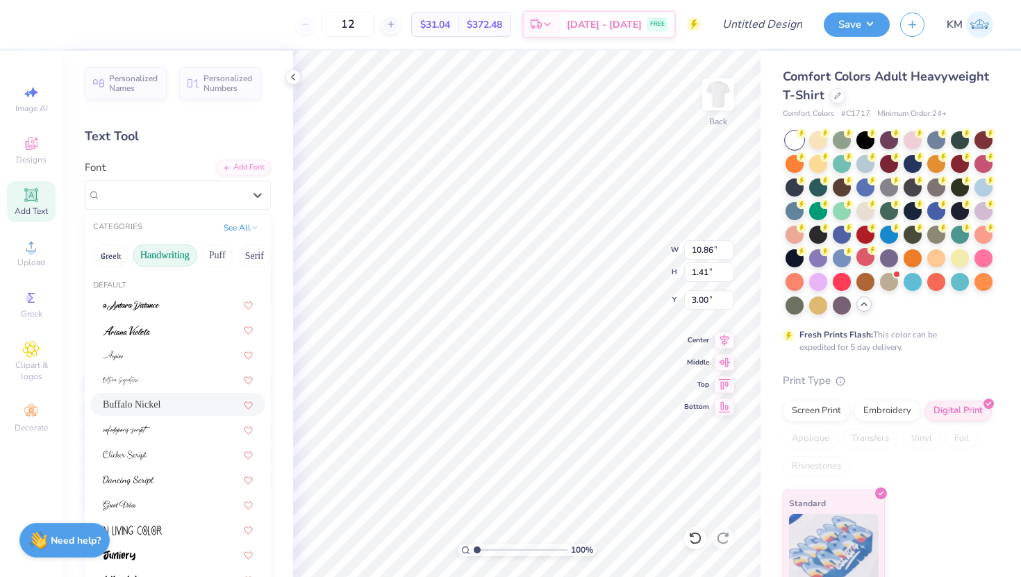
click at [156, 404] on span "Buffalo Nickel" at bounding box center [132, 404] width 58 height 15
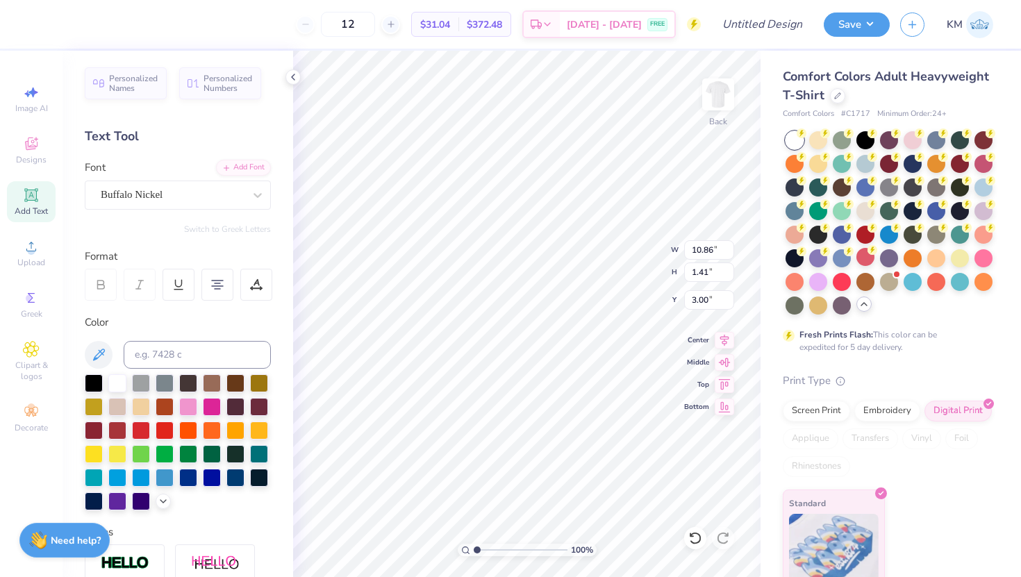
type input "12.96"
type input "1.11"
type input "3.15"
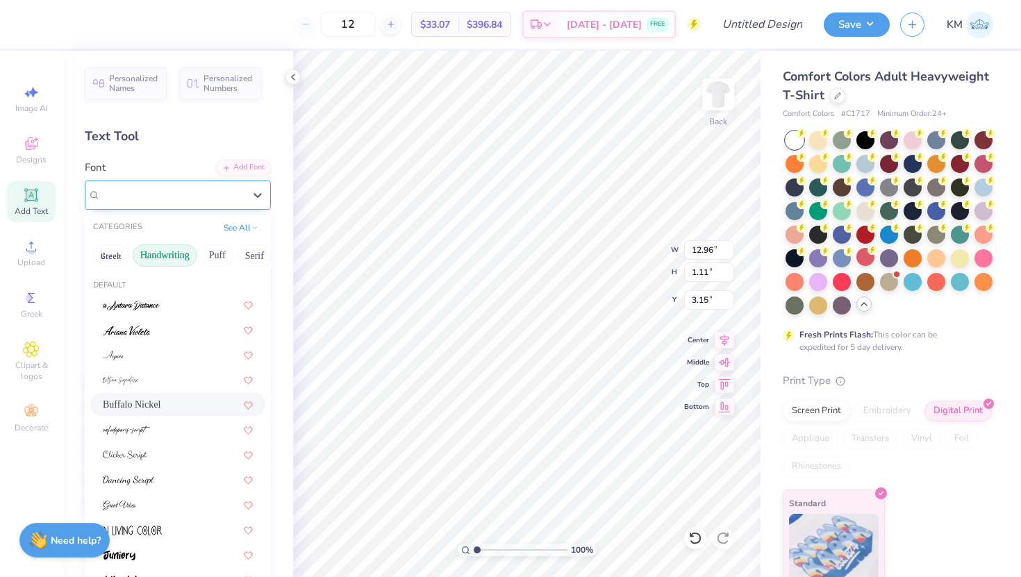
click at [206, 198] on div "Buffalo Nickel" at bounding box center [172, 195] width 146 height 22
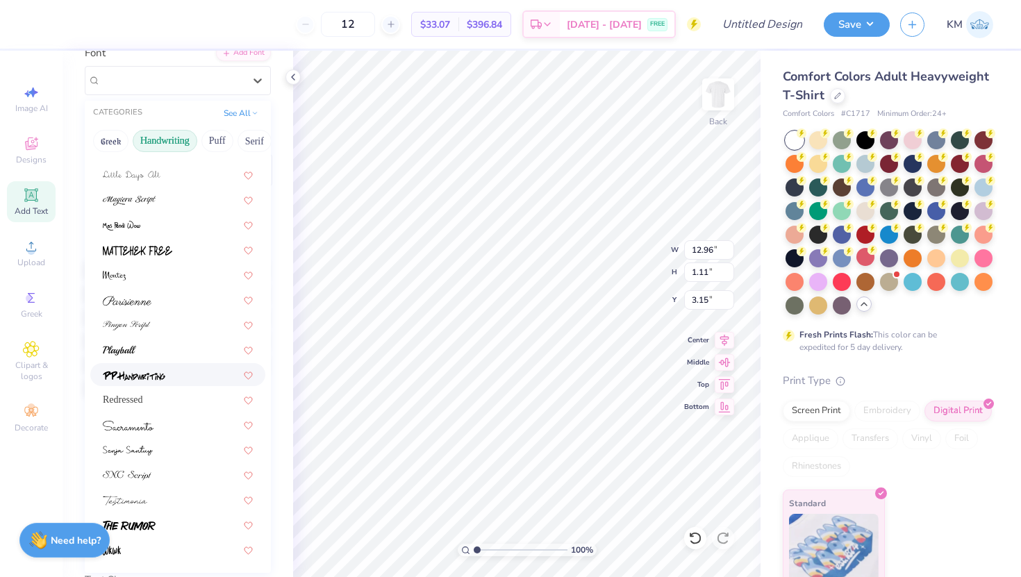
scroll to position [147, 0]
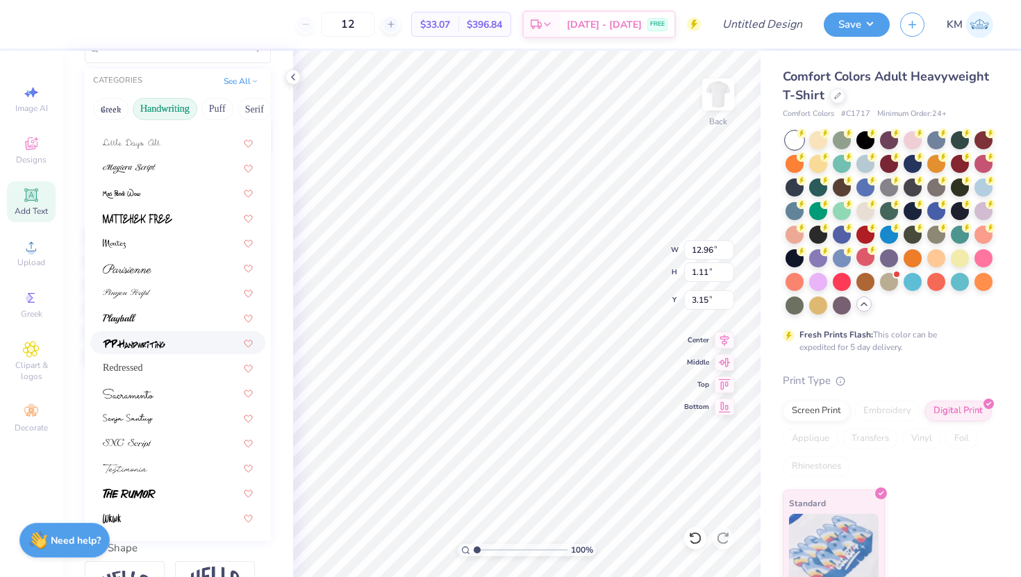
click at [192, 340] on div at bounding box center [178, 342] width 150 height 15
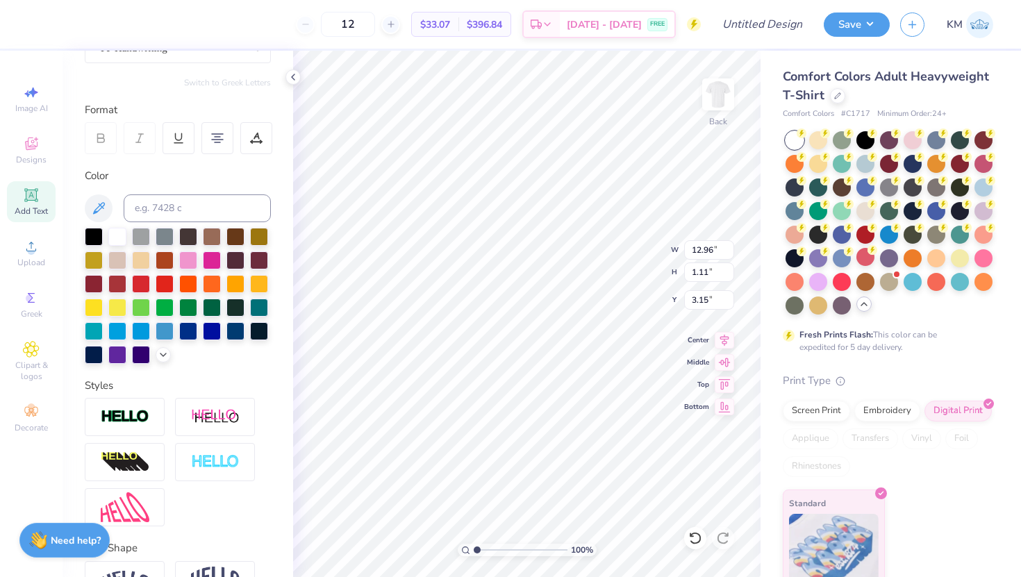
type input "10.34"
type input "1.26"
type input "3.08"
type input "3.47"
type input "3.00"
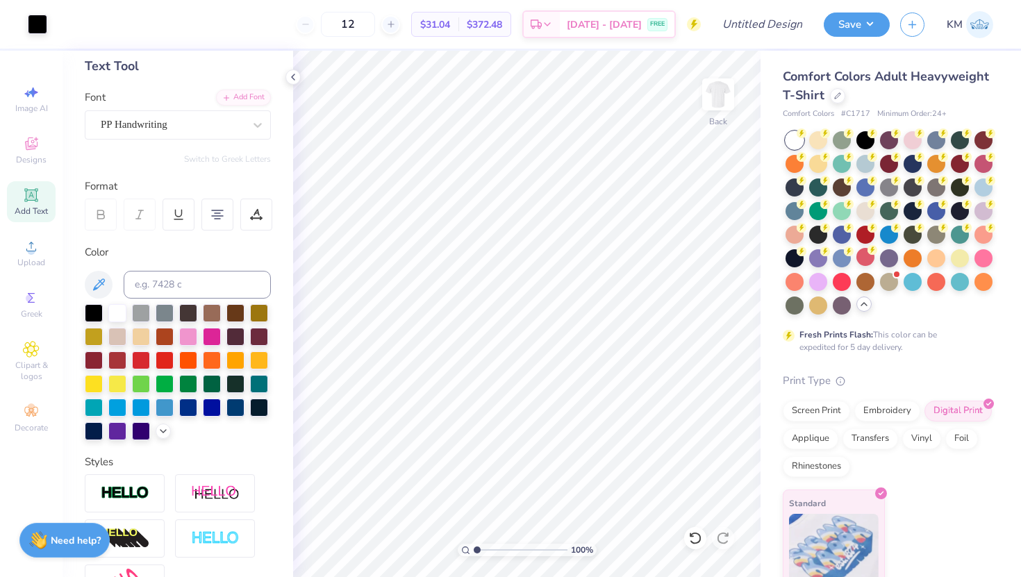
scroll to position [54, 0]
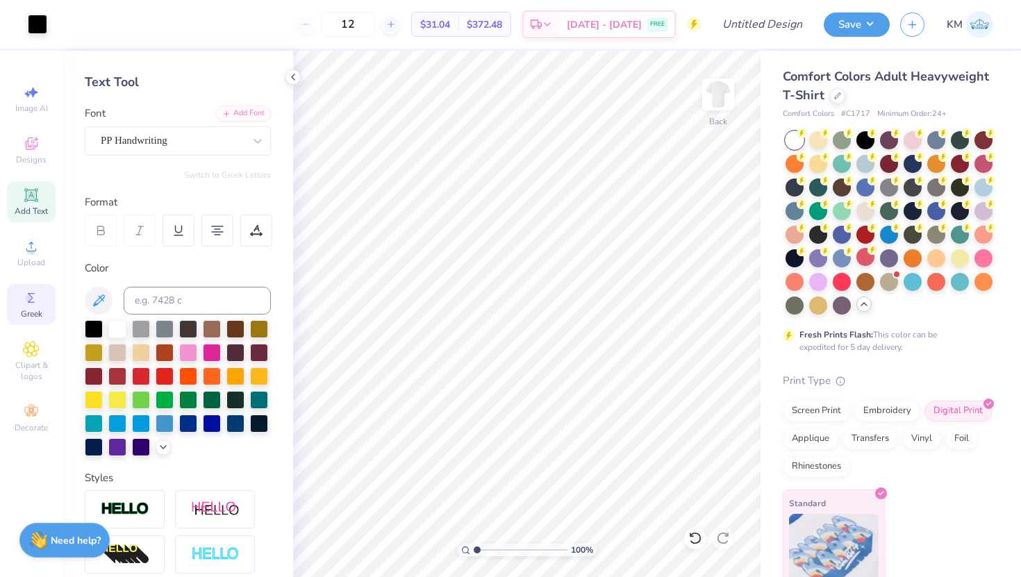
click at [27, 306] on div "Greek" at bounding box center [31, 304] width 49 height 41
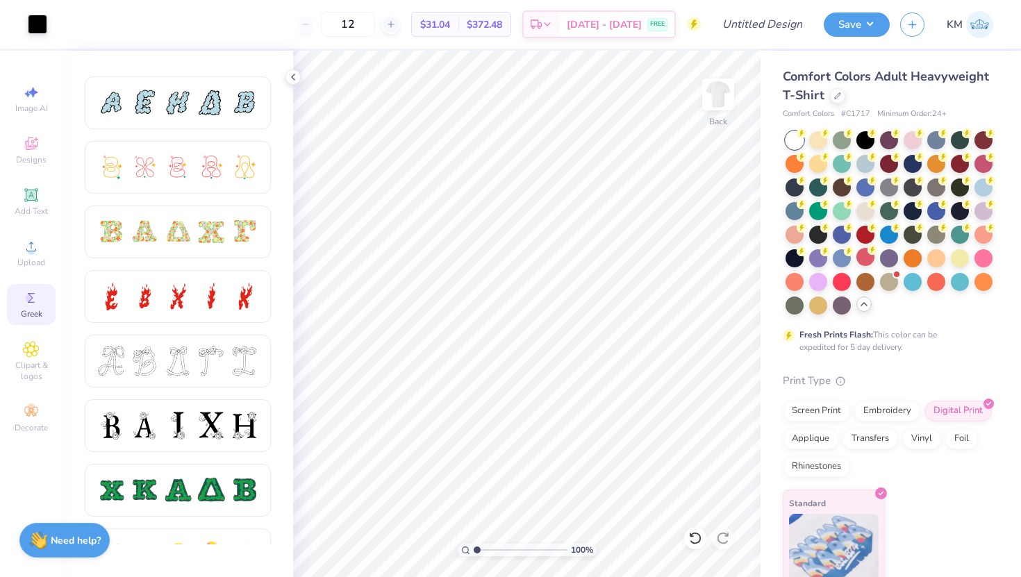
scroll to position [332, 0]
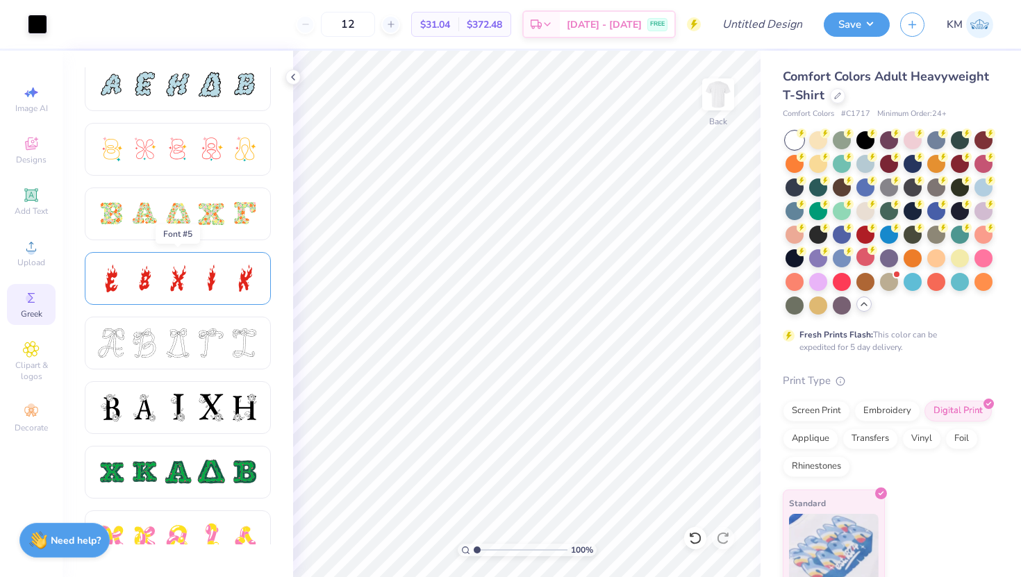
click at [188, 281] on div at bounding box center [177, 278] width 29 height 29
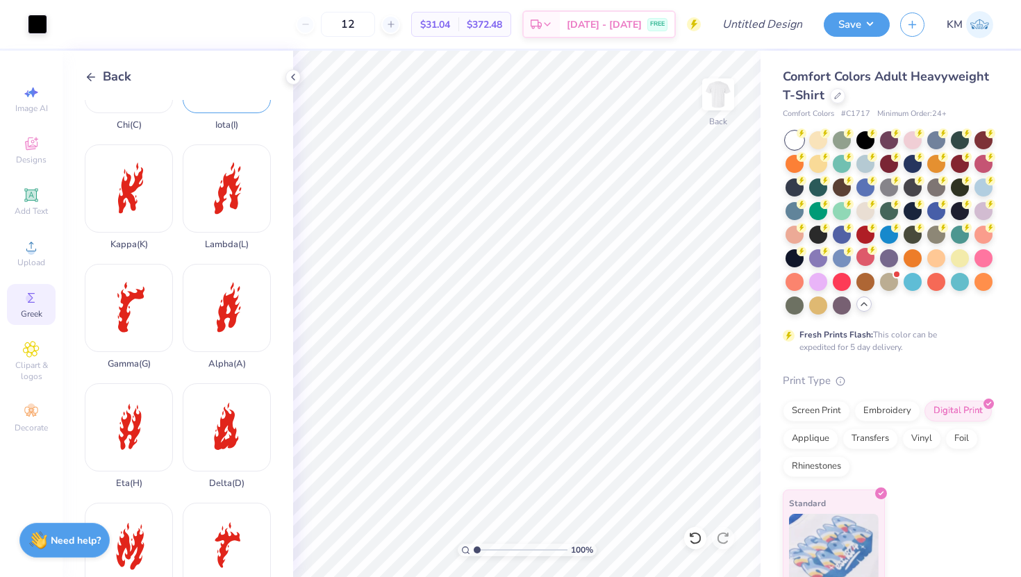
scroll to position [212, 0]
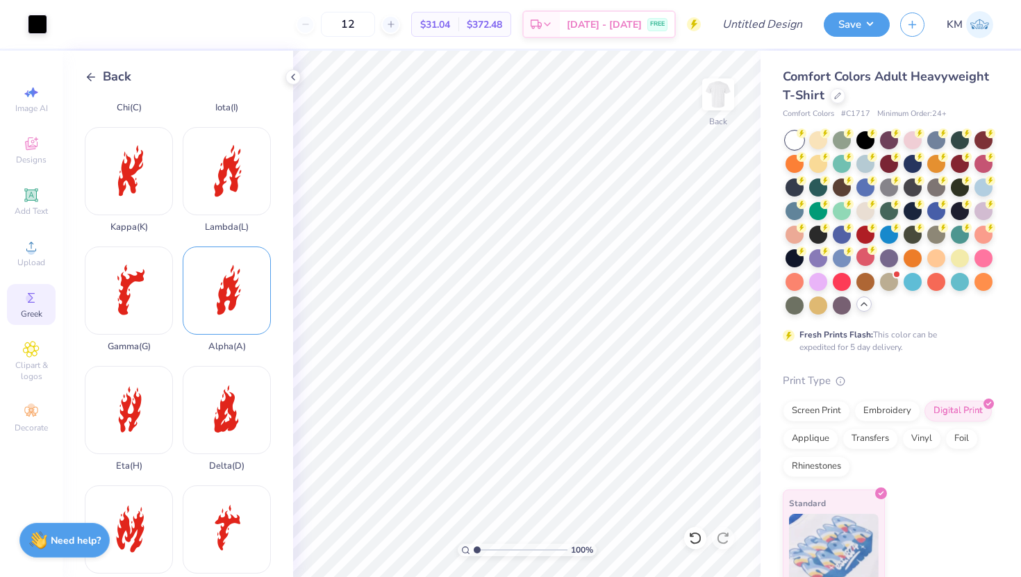
click at [211, 315] on div "Alpha ( A )" at bounding box center [227, 300] width 88 height 106
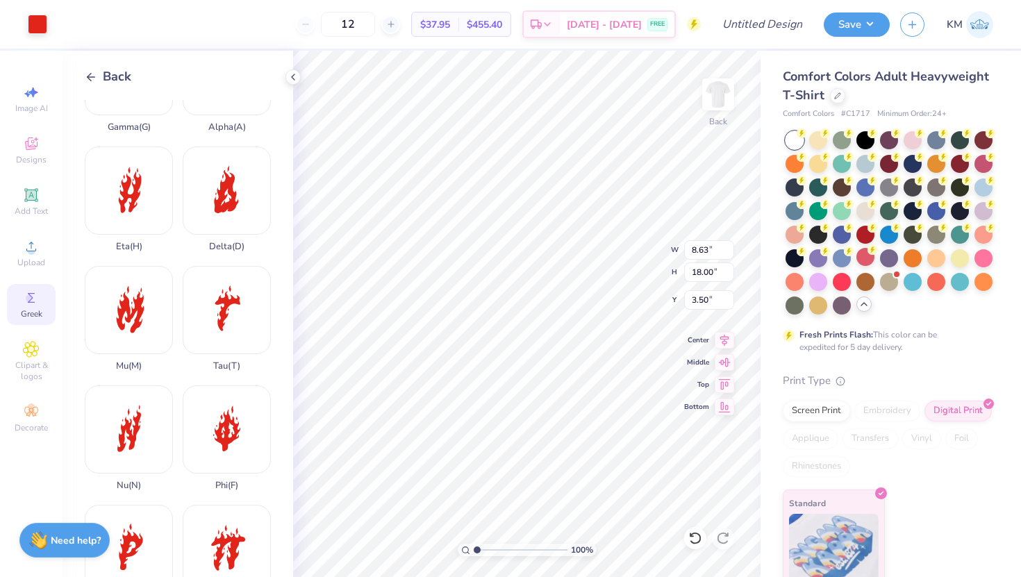
scroll to position [447, 0]
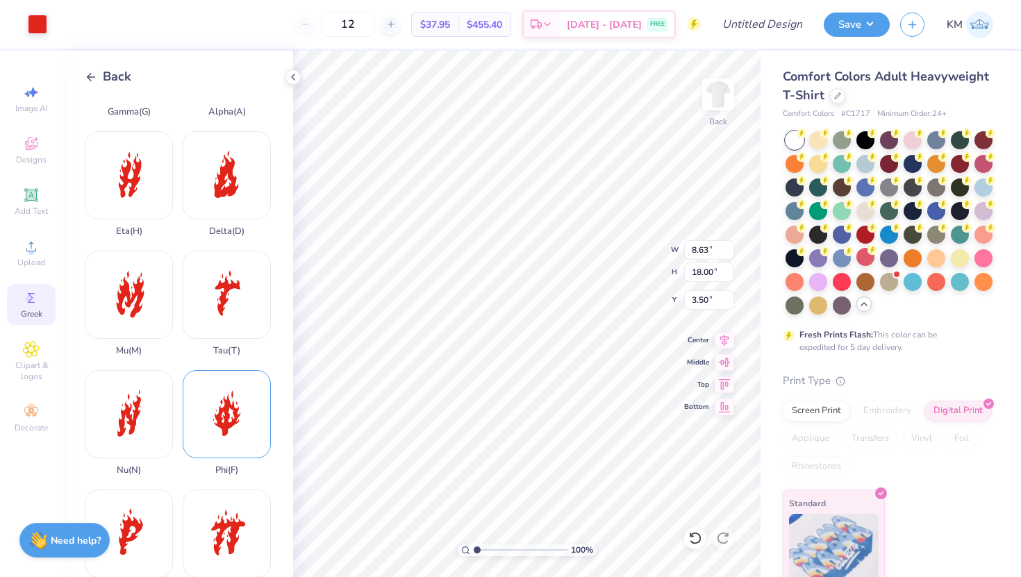
click at [231, 424] on div "Phi ( F )" at bounding box center [227, 423] width 88 height 106
type input "3.94"
type input "6.59"
type input "14.91"
type input "8.63"
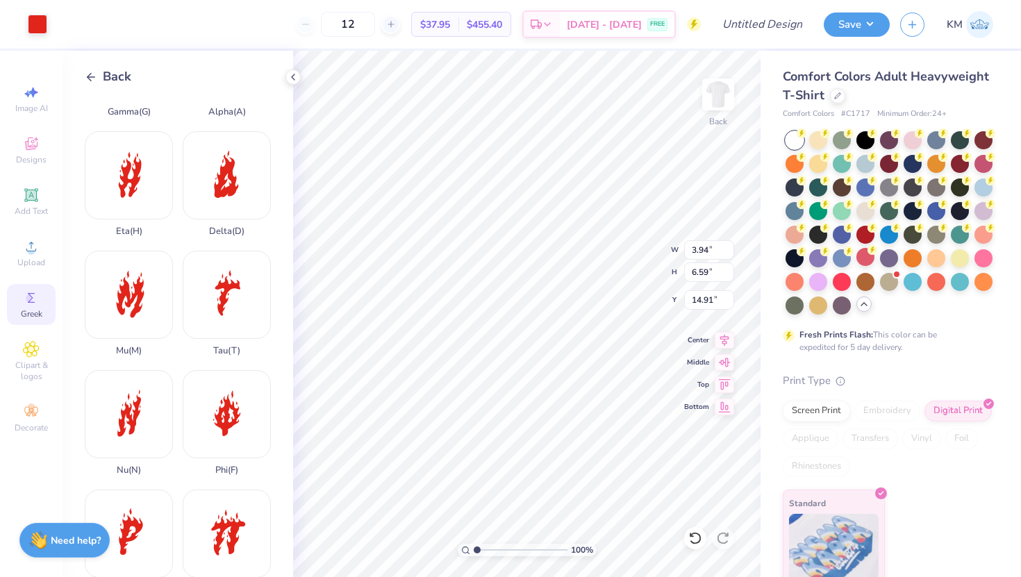
type input "18.00"
type input "3.50"
type input "3.02"
type input "6.30"
type input "15.20"
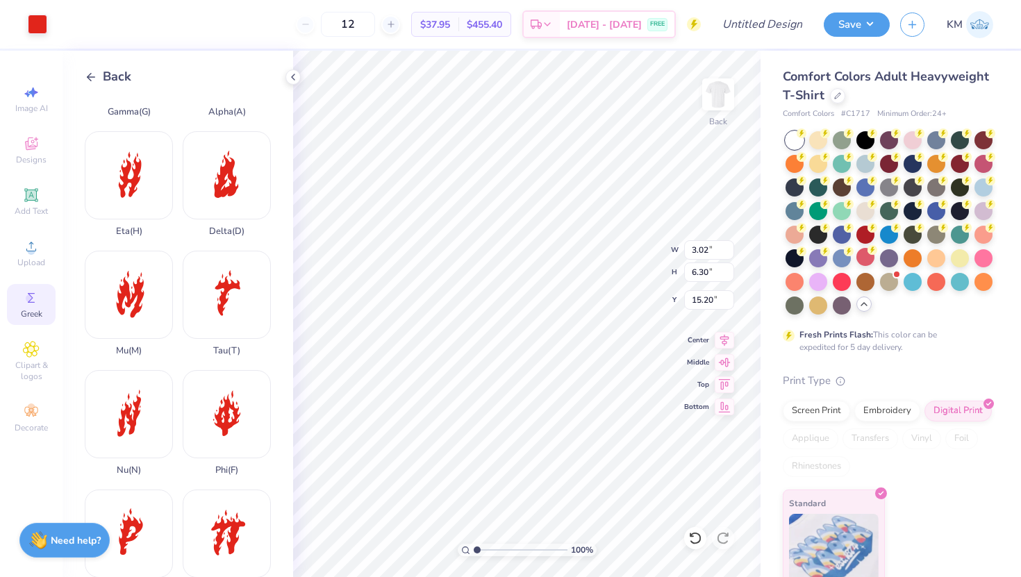
type input "3.94"
type input "6.59"
type input "8.61"
type input "3.02"
type input "6.30"
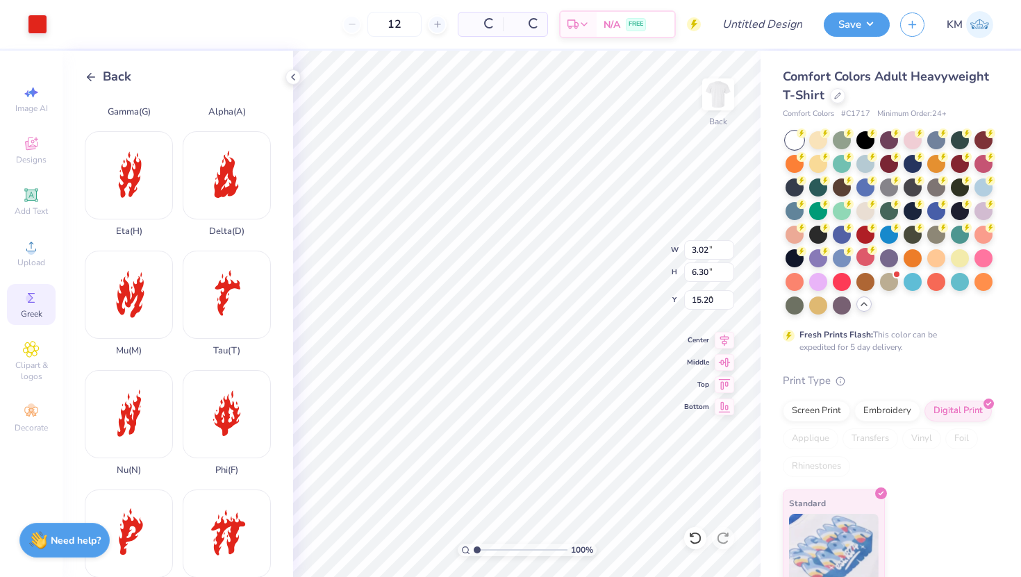
type input "1.10"
type input "3.94"
type input "6.59"
type input "1.10"
type input "3.54"
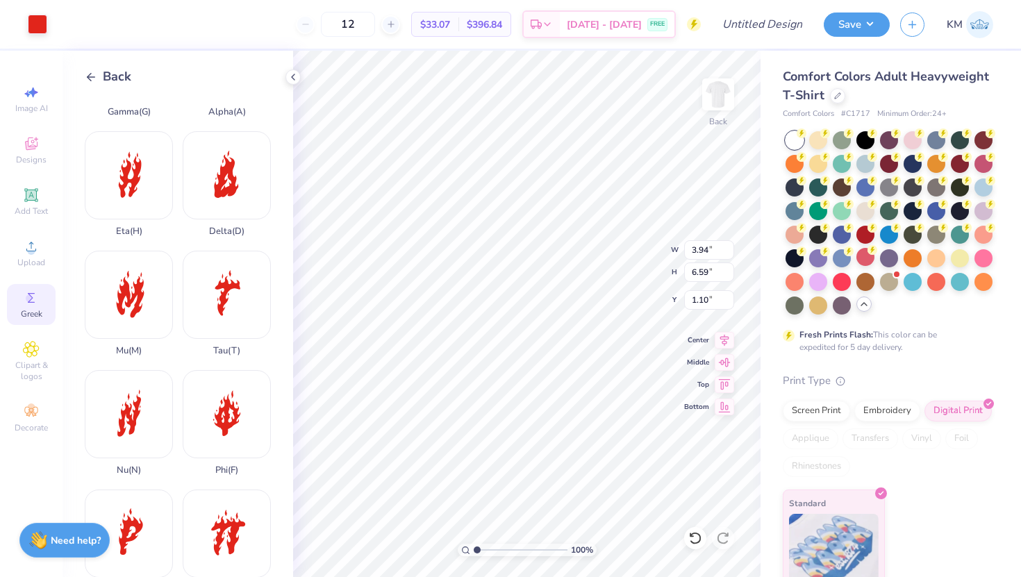
type input "5.91"
type input "1.49"
click at [554, 535] on li "Send to Back" at bounding box center [544, 539] width 109 height 27
type input "3.54"
type input "5.91"
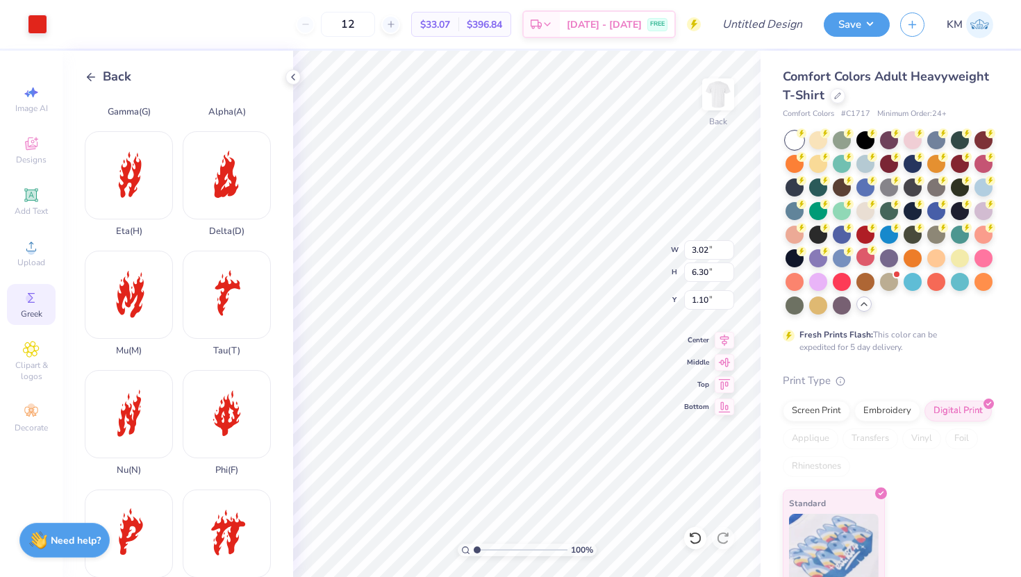
type input "1.49"
click at [604, 562] on li "Send to Back" at bounding box center [608, 560] width 109 height 27
type input "2.15"
type input "4.48"
type input "2.01"
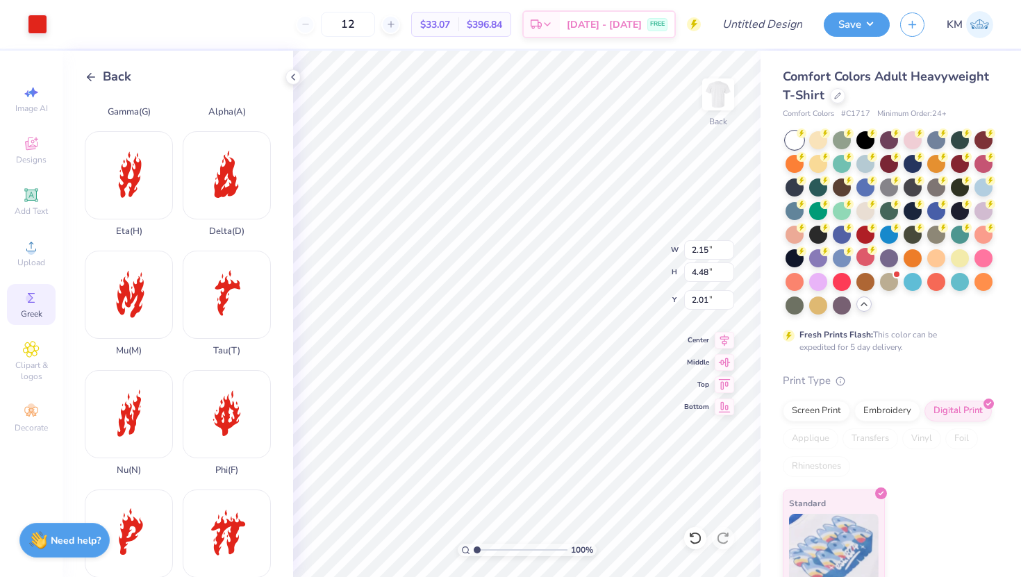
type input "3.54"
type input "5.91"
type input "1.50"
type input "2.62"
type input "4.39"
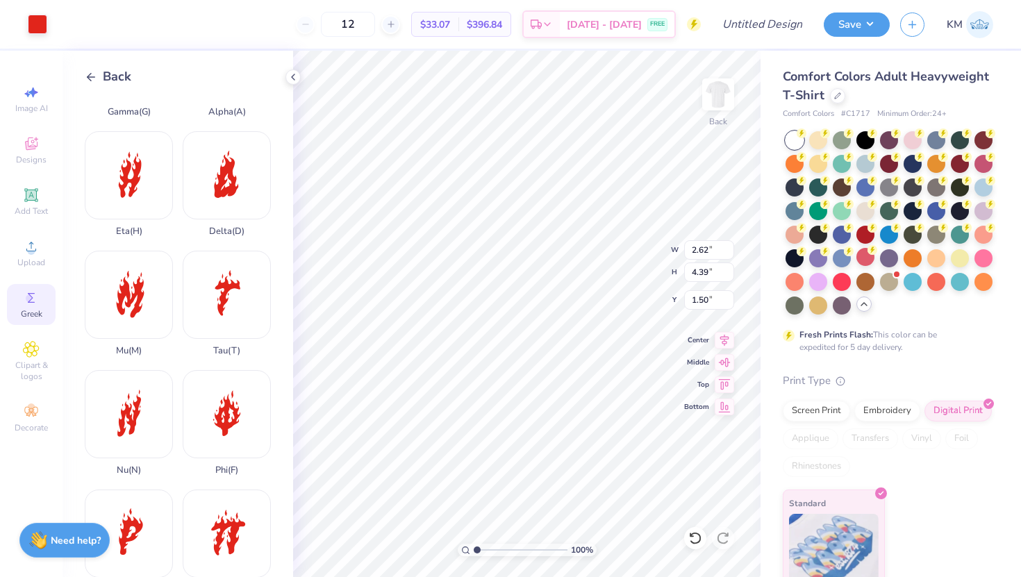
type input "2.06"
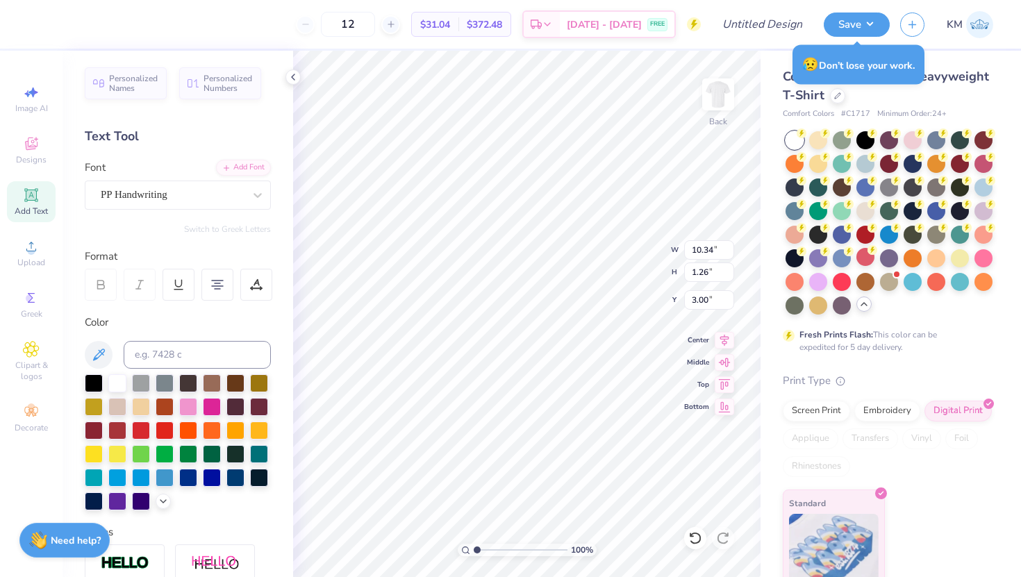
type input "2.62"
type input "4.39"
type input "2.06"
type input "2.15"
type input "4.48"
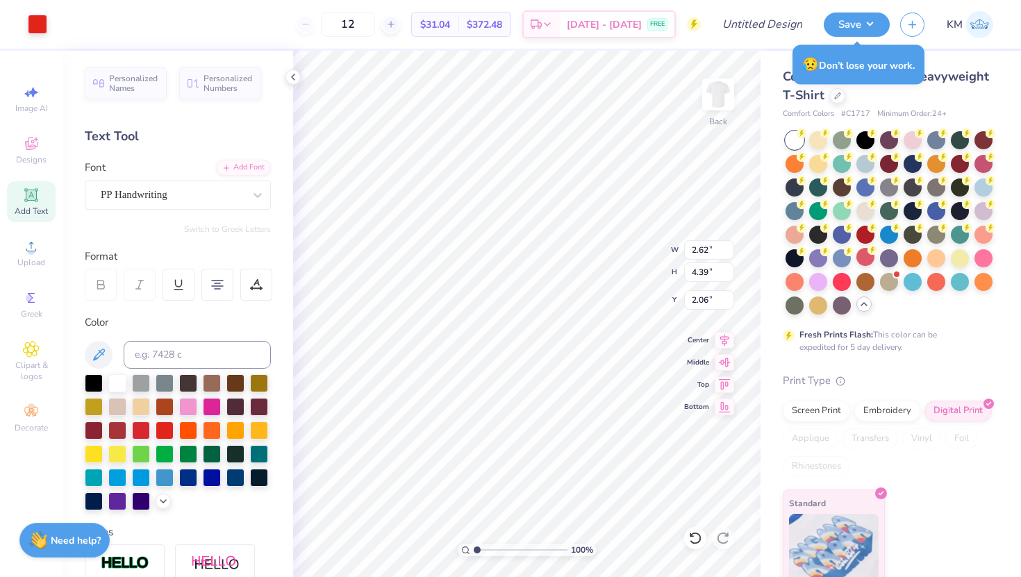
type input "2.01"
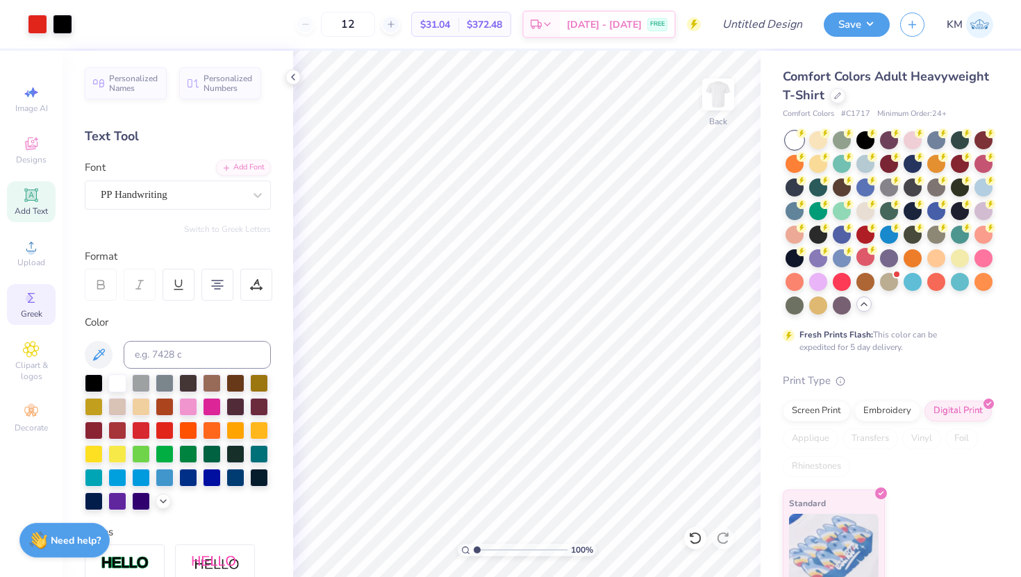
click at [30, 288] on div "Greek" at bounding box center [31, 304] width 49 height 41
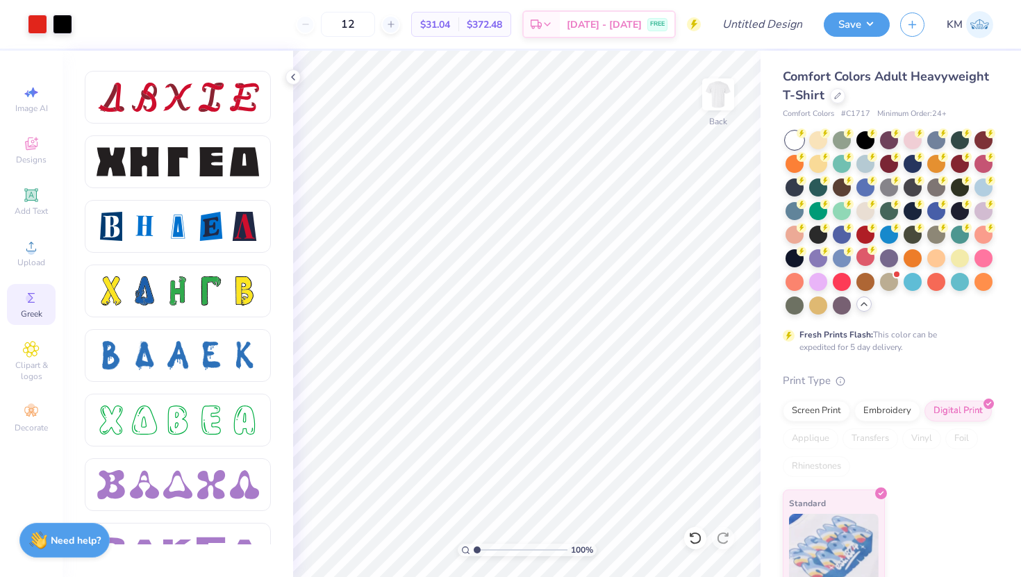
scroll to position [1800, 0]
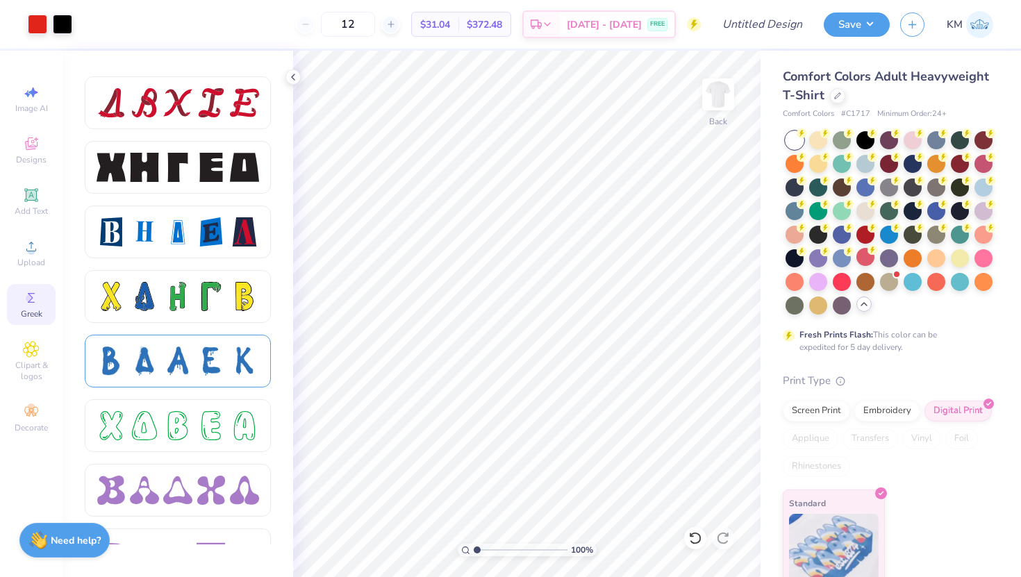
click at [206, 365] on div at bounding box center [211, 361] width 29 height 29
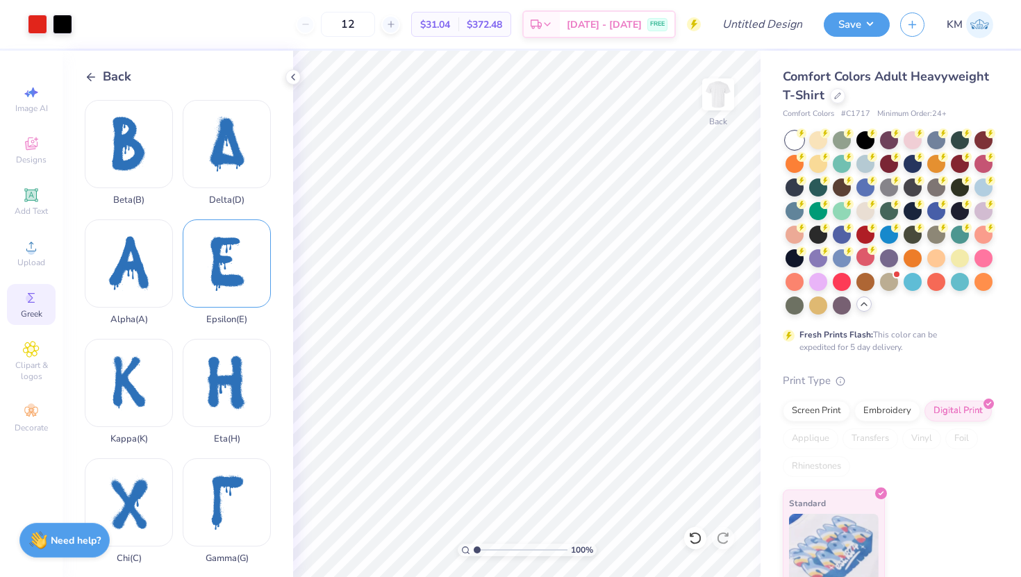
scroll to position [9, 0]
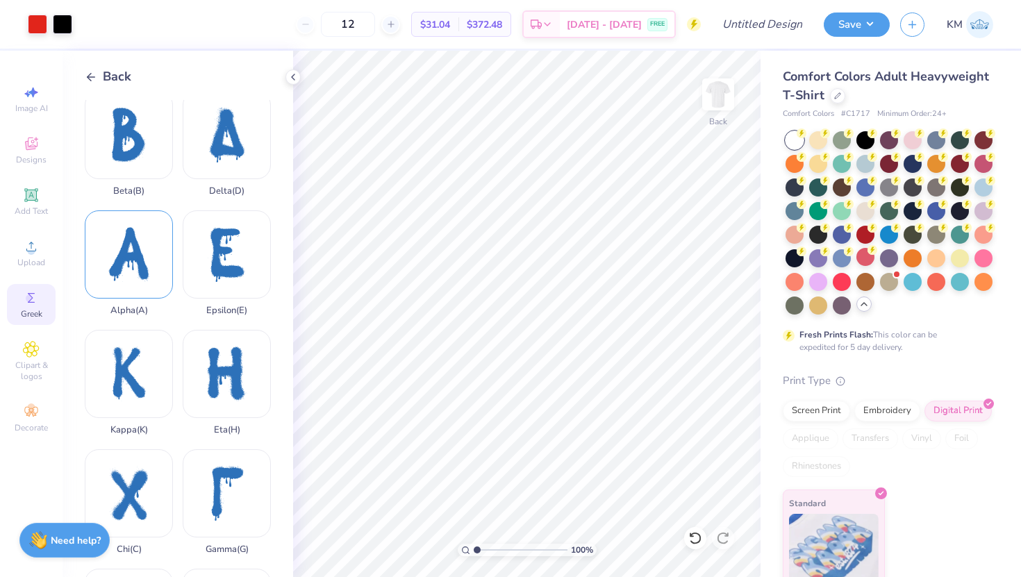
click at [152, 273] on div "Alpha ( A )" at bounding box center [129, 263] width 88 height 106
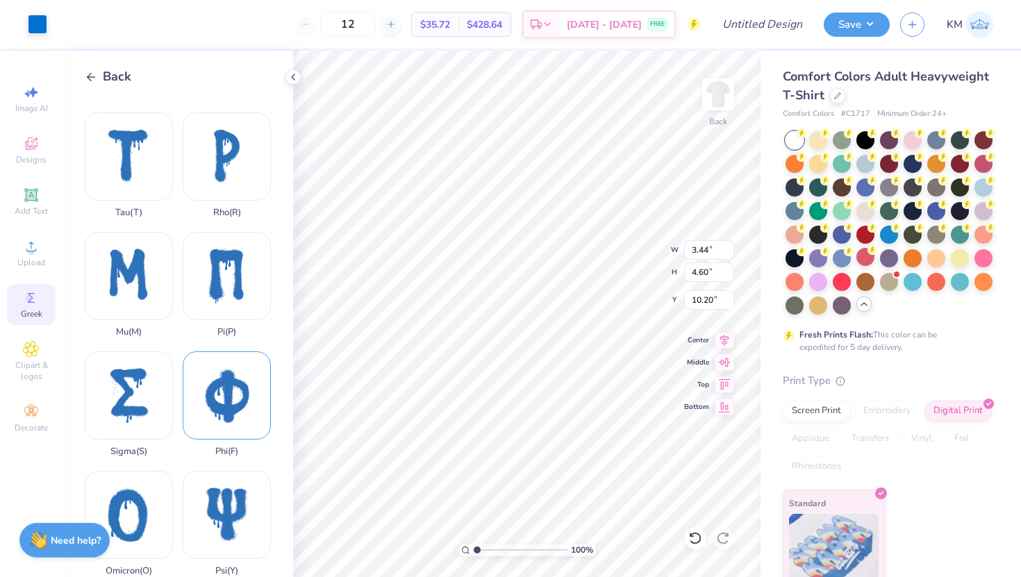
scroll to position [712, 0]
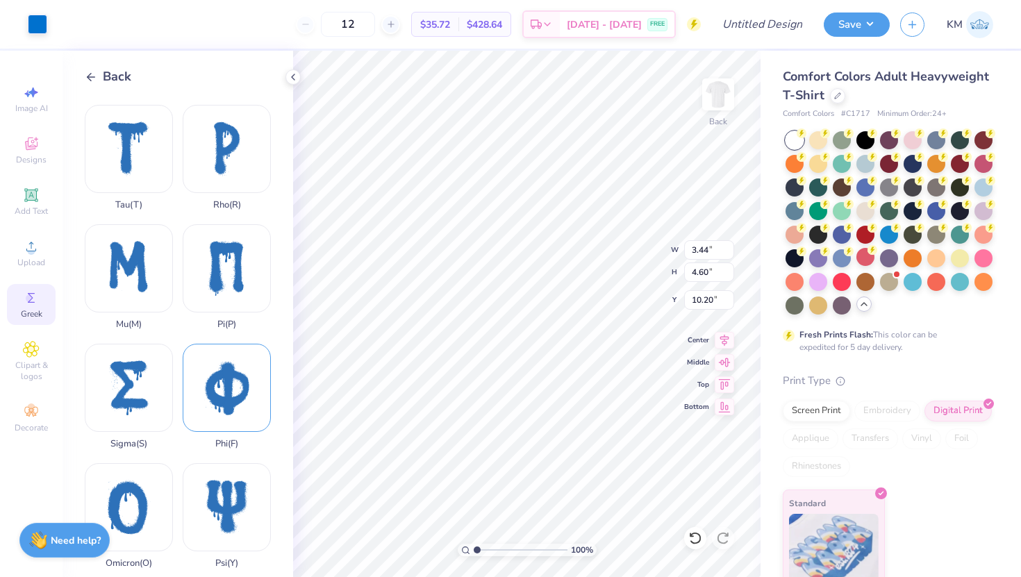
click at [246, 390] on div "Phi ( F )" at bounding box center [227, 397] width 88 height 106
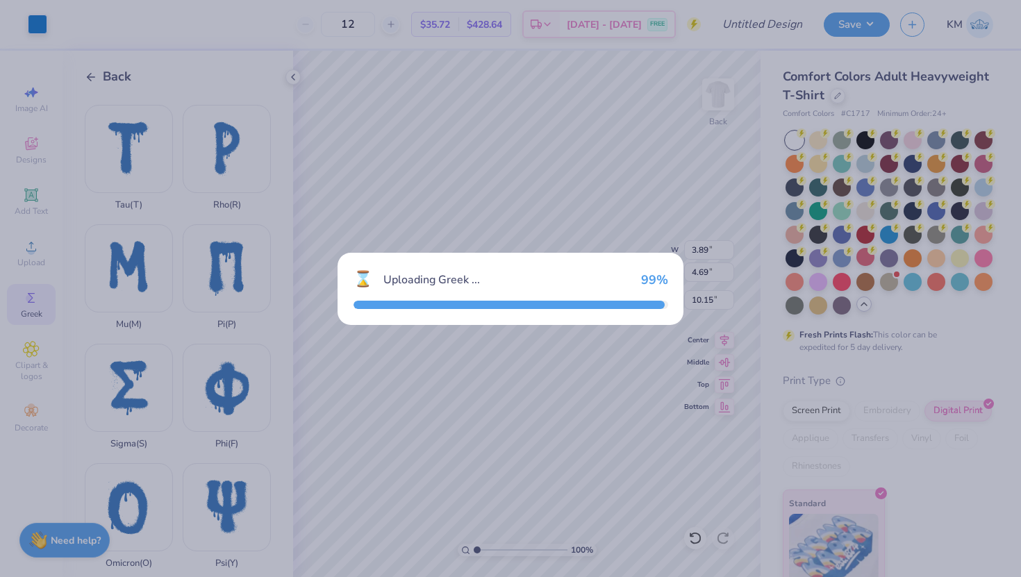
type input "3.89"
type input "4.69"
type input "10.15"
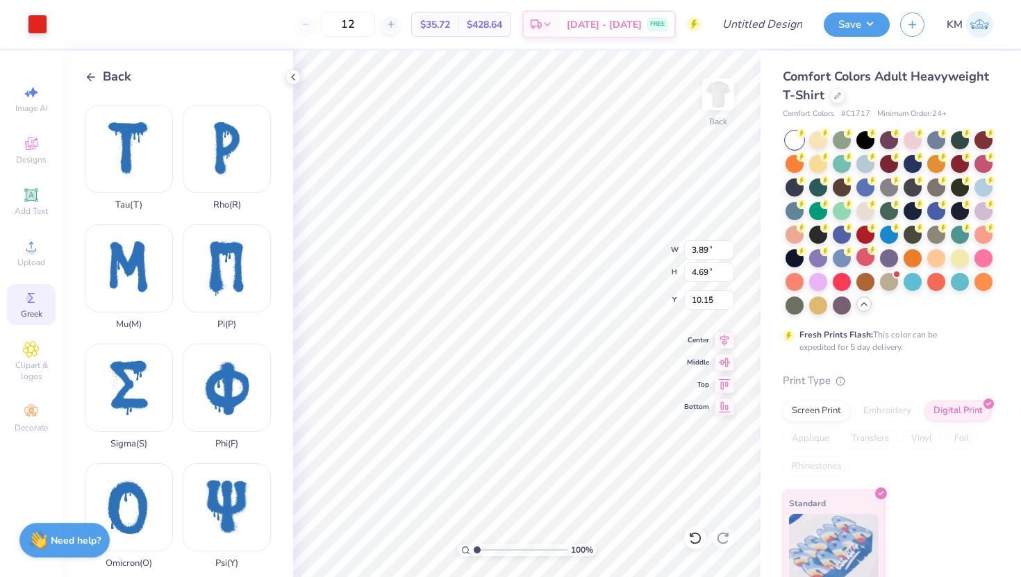
type input "2.15"
type input "4.48"
type input "3.63"
type input "2.62"
type input "4.39"
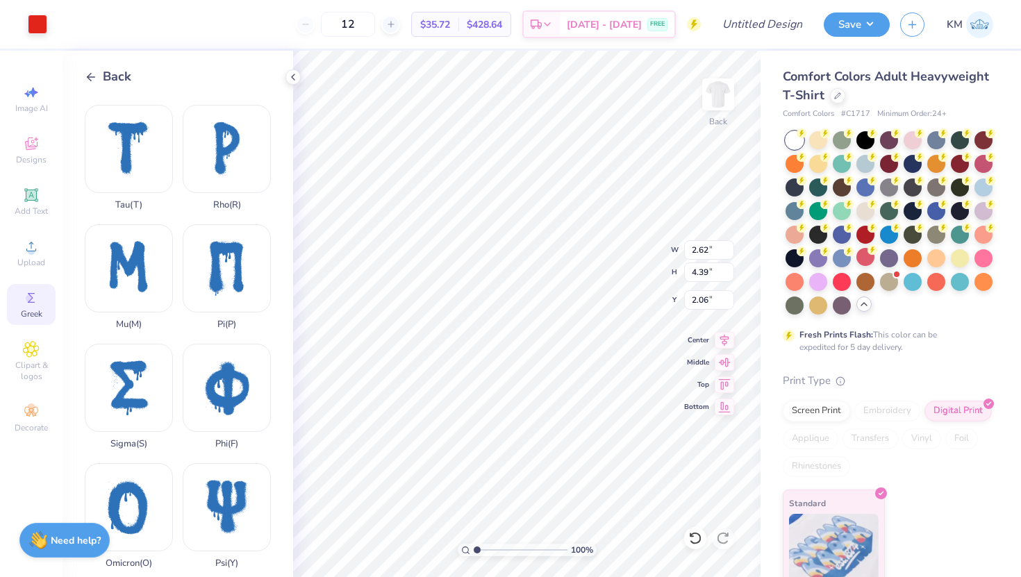
type input "2.69"
type input "1.91"
type input "3.44"
type input "4.60"
type input "2.00"
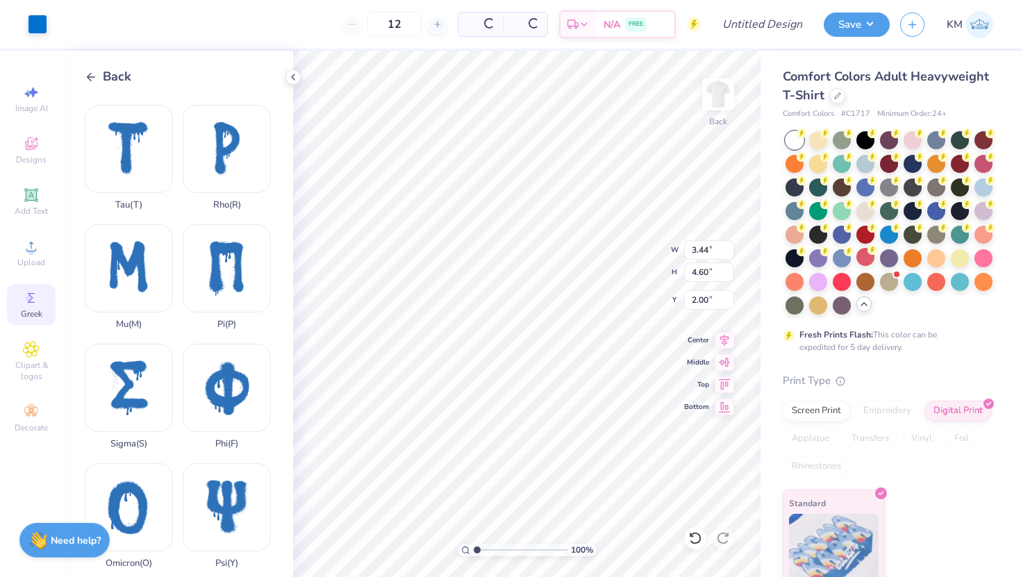
type input "3.89"
type input "4.69"
type input "1.95"
type input "3.44"
type input "4.60"
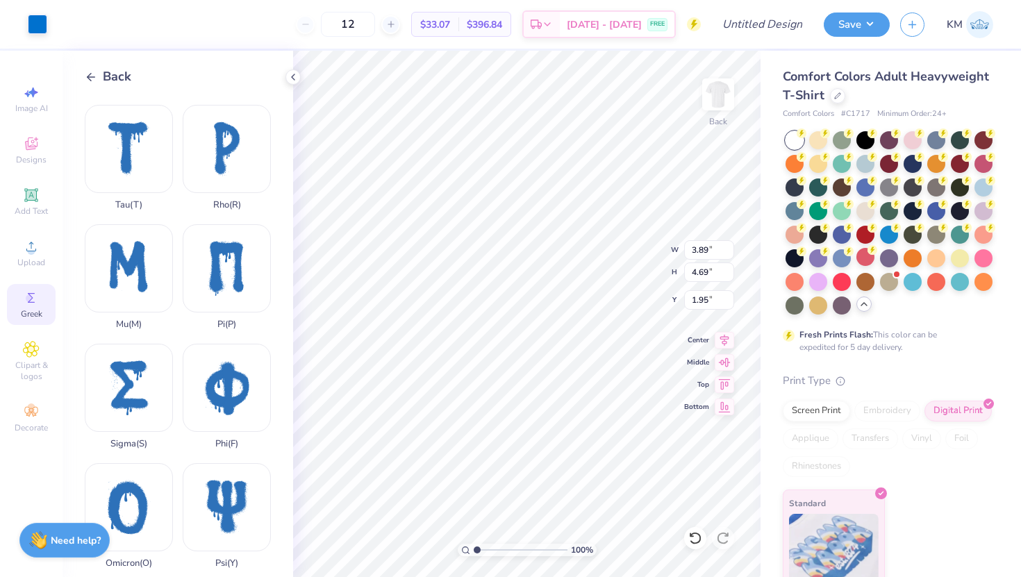
type input "2.00"
type input "1.91"
click at [44, 25] on div at bounding box center [37, 22] width 19 height 19
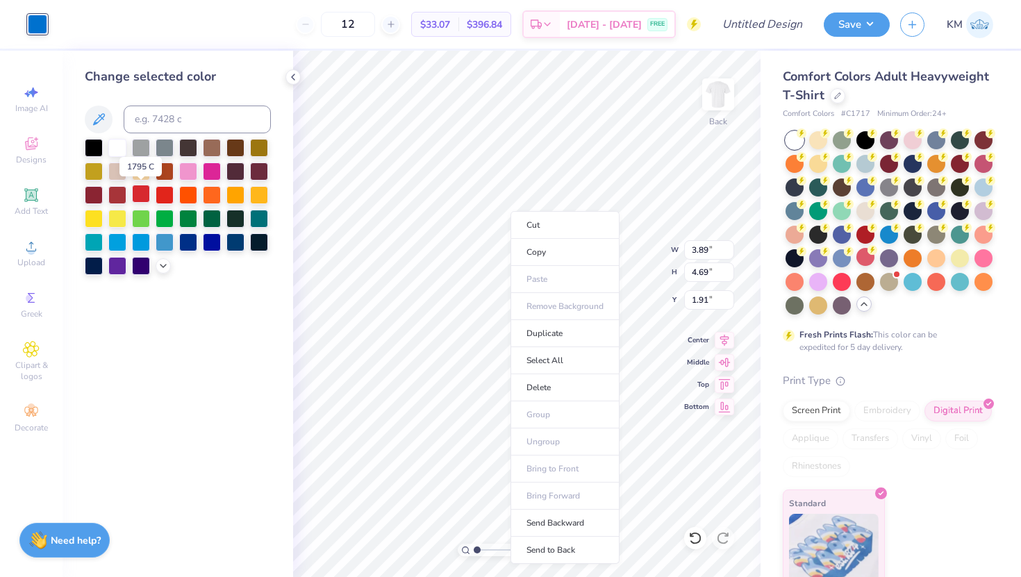
click at [141, 199] on div at bounding box center [141, 194] width 18 height 18
type input "3.44"
type input "4.60"
type input "2.00"
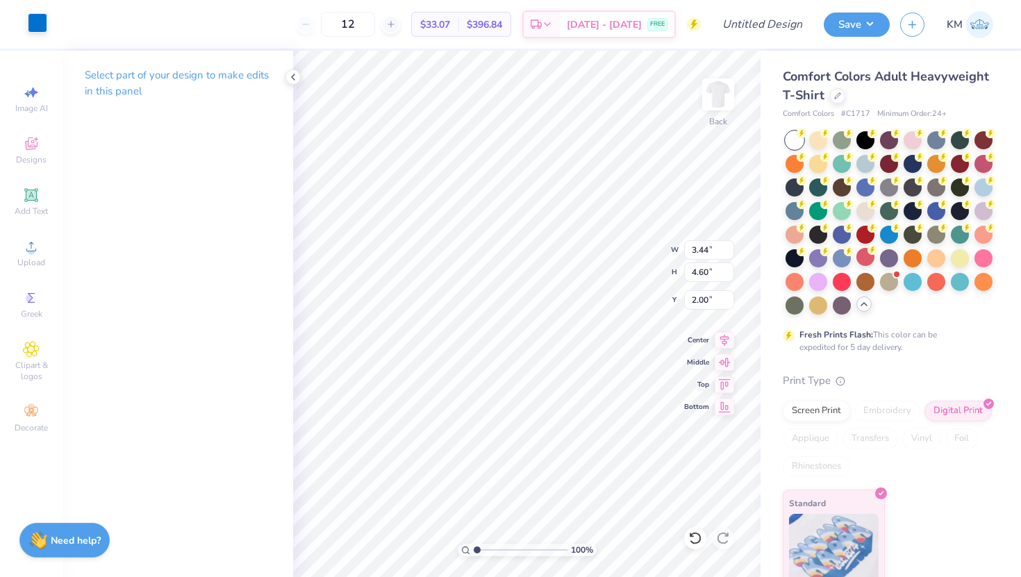
click at [40, 31] on div at bounding box center [37, 22] width 19 height 19
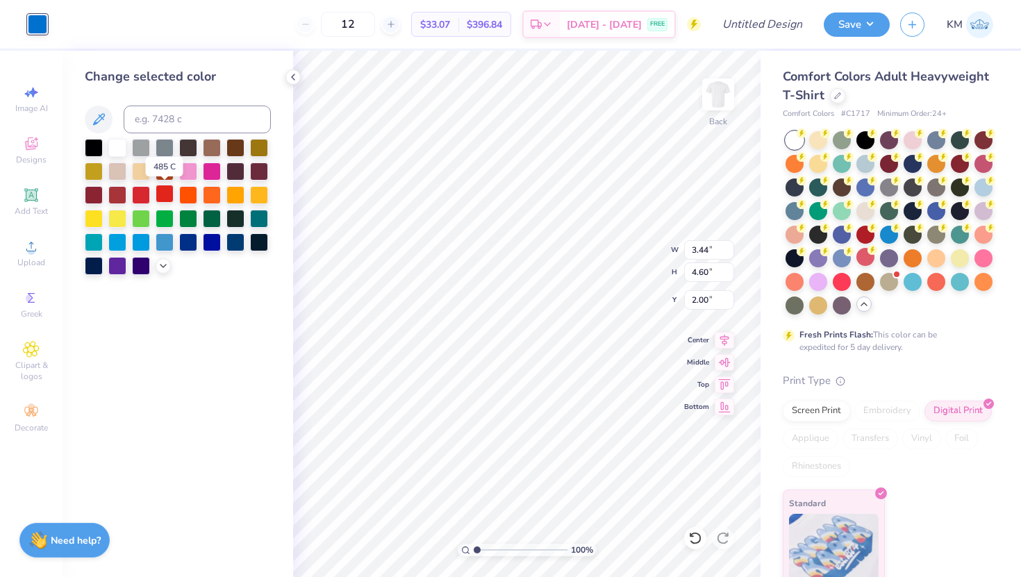
click at [158, 194] on div at bounding box center [165, 194] width 18 height 18
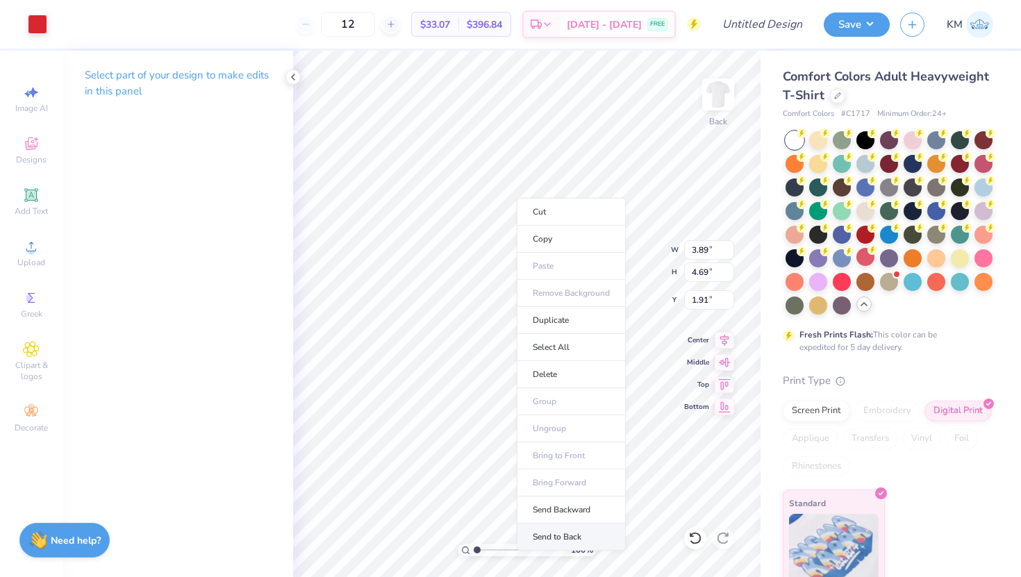
click at [596, 524] on li "Send to Back" at bounding box center [571, 537] width 109 height 27
type input "3.44"
type input "4.60"
type input "2.00"
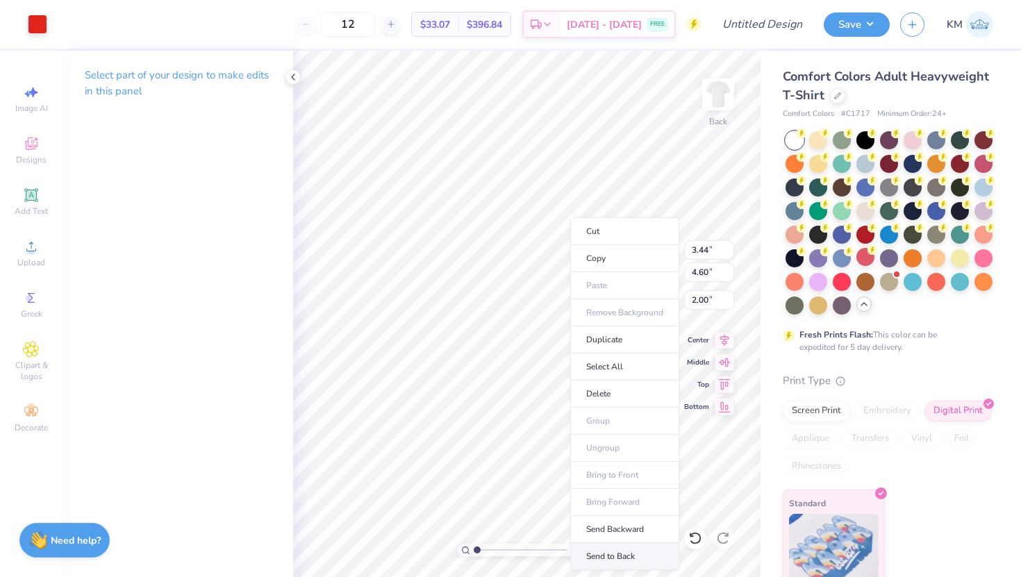
click at [611, 558] on li "Send to Back" at bounding box center [624, 556] width 109 height 27
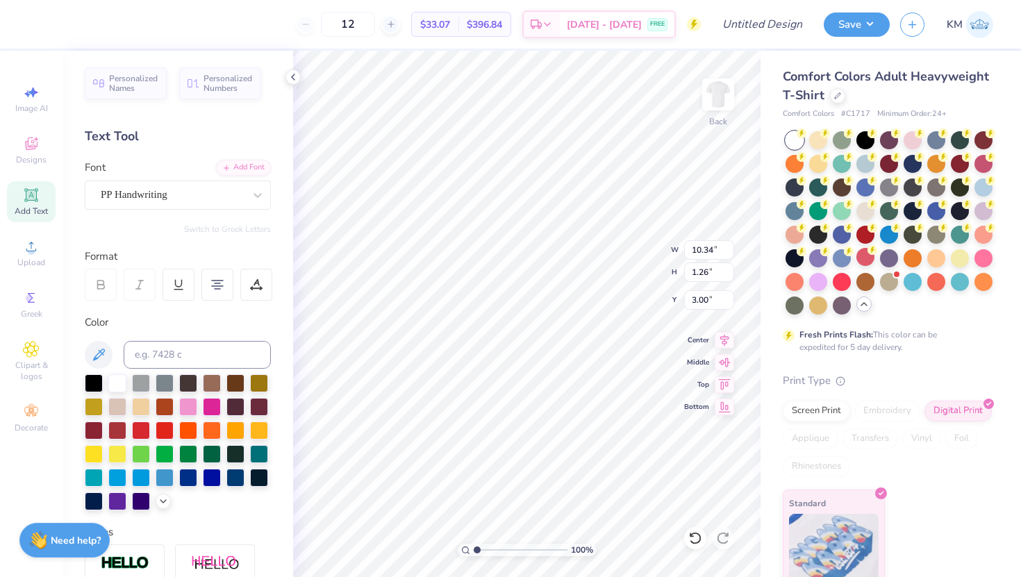
type input "3.35"
type input "3.00"
click at [40, 24] on div at bounding box center [37, 22] width 19 height 19
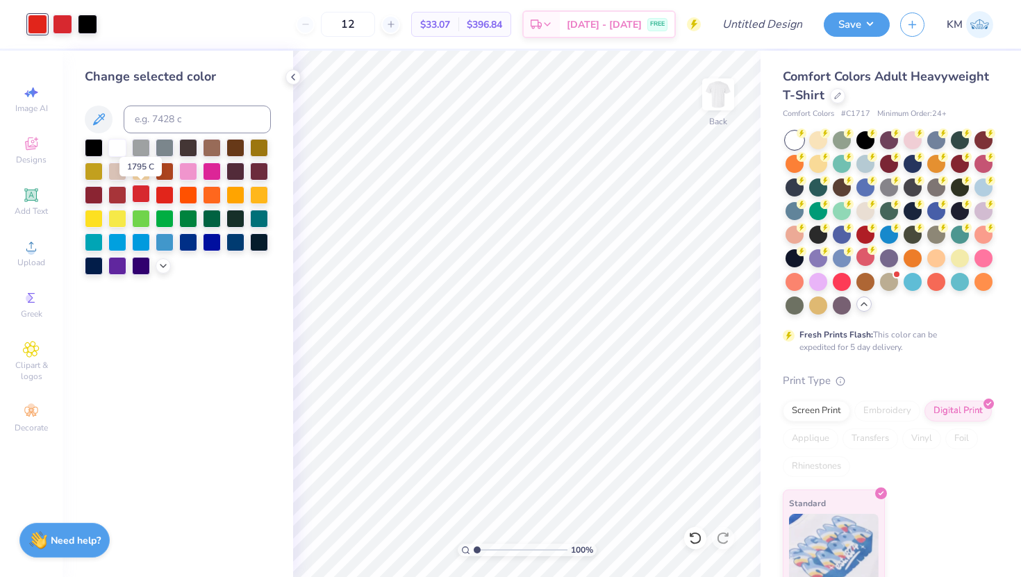
click at [141, 191] on div at bounding box center [141, 194] width 18 height 18
click at [861, 144] on div at bounding box center [865, 139] width 18 height 18
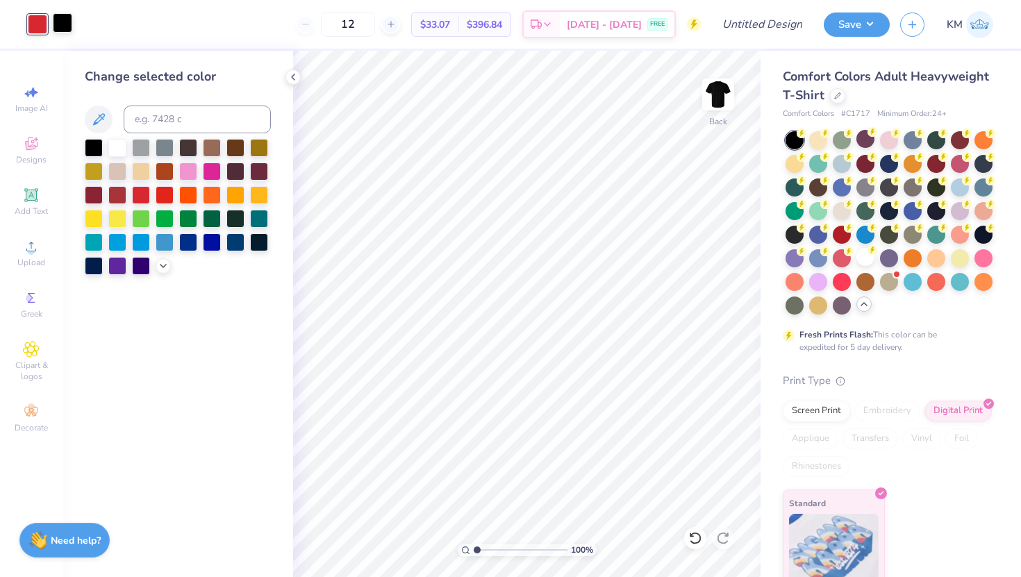
click at [65, 25] on div at bounding box center [62, 22] width 19 height 19
click at [121, 144] on div at bounding box center [117, 147] width 18 height 18
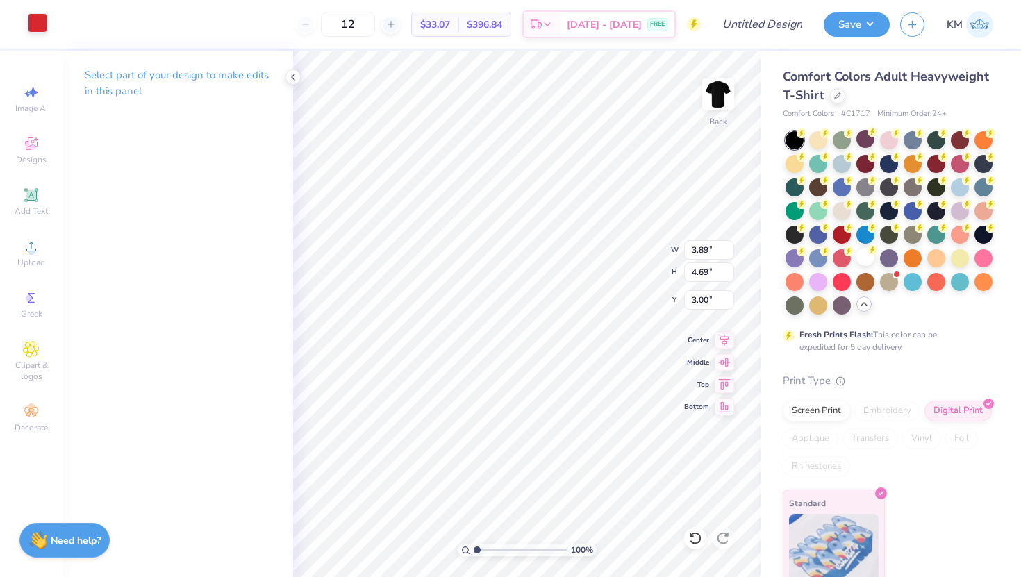
click at [38, 28] on div at bounding box center [37, 22] width 19 height 19
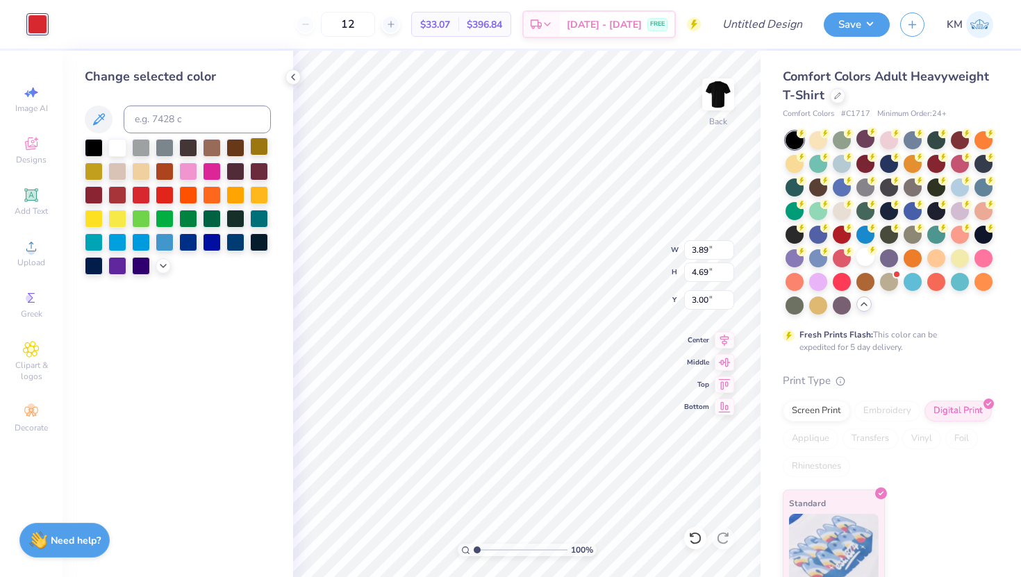
click at [259, 149] on div at bounding box center [259, 147] width 18 height 18
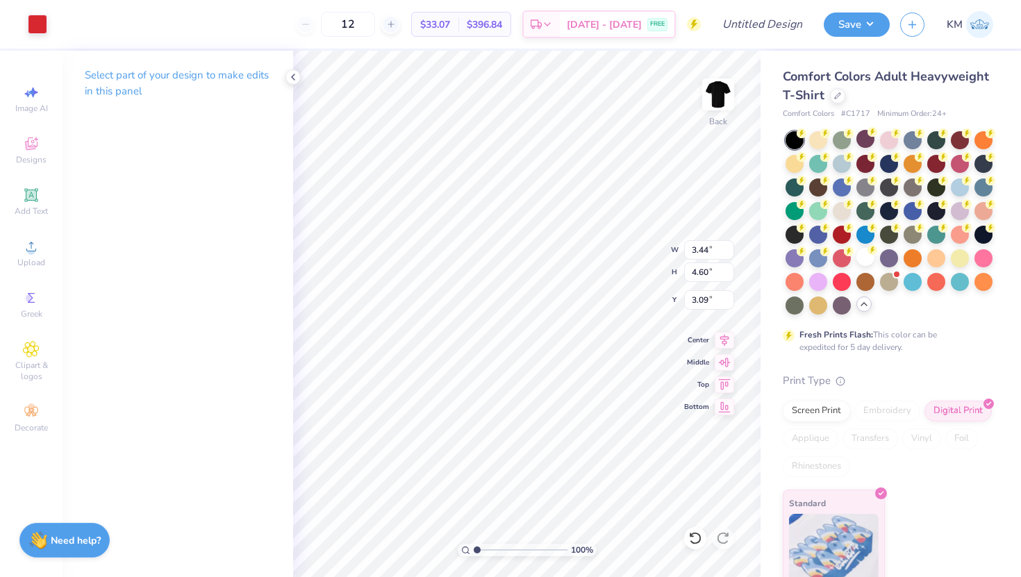
type input "3.44"
type input "4.60"
type input "3.00"
click at [695, 538] on icon at bounding box center [695, 538] width 14 height 14
click at [35, 28] on div at bounding box center [37, 22] width 19 height 19
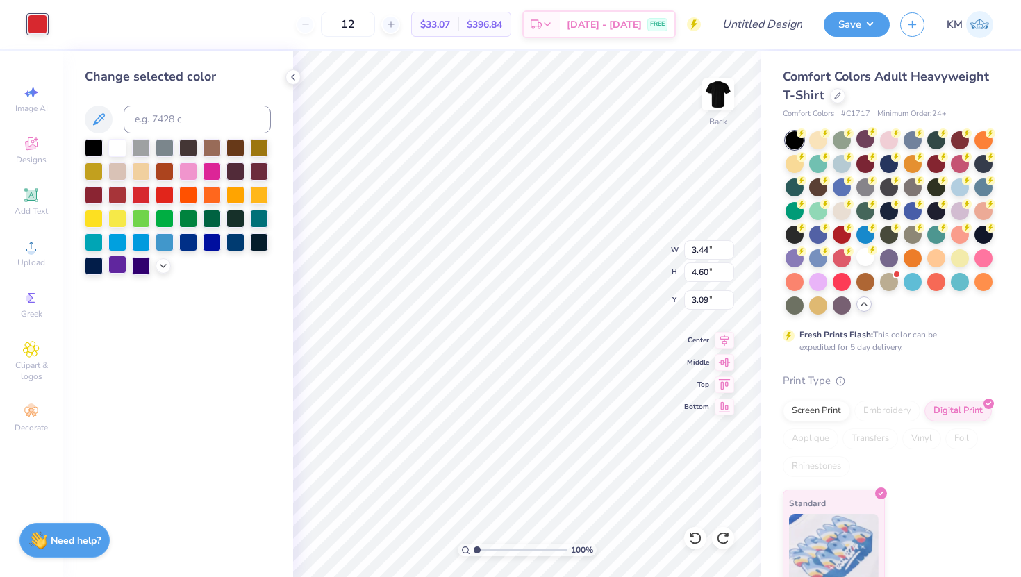
click at [116, 263] on div at bounding box center [117, 265] width 18 height 18
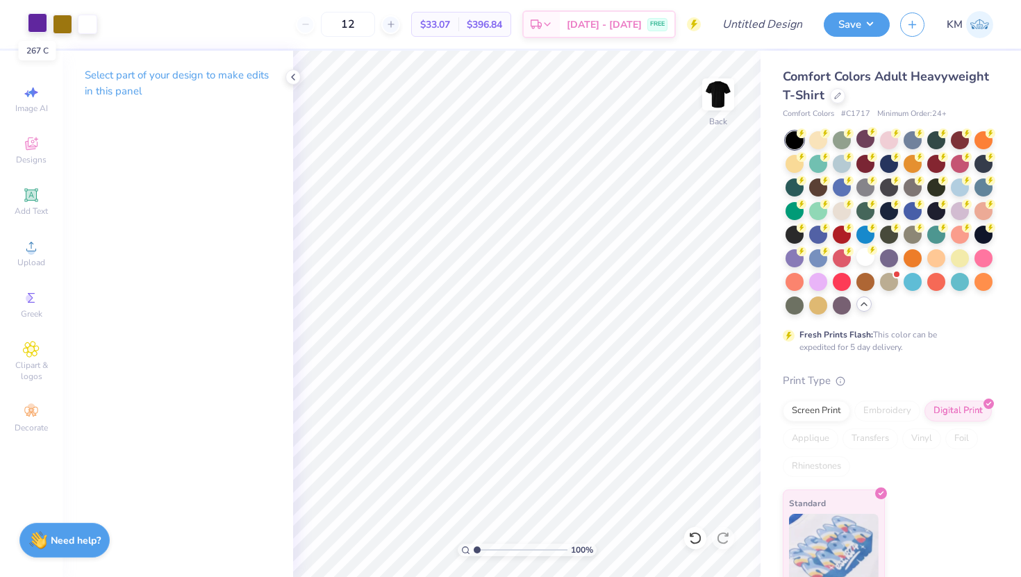
click at [38, 24] on div at bounding box center [37, 22] width 19 height 19
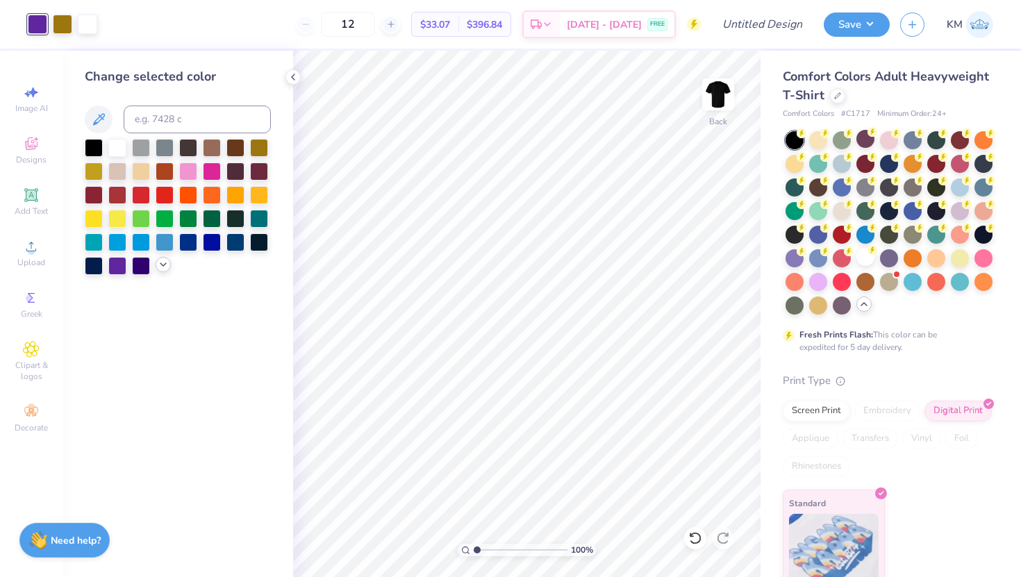
click at [163, 266] on icon at bounding box center [163, 264] width 11 height 11
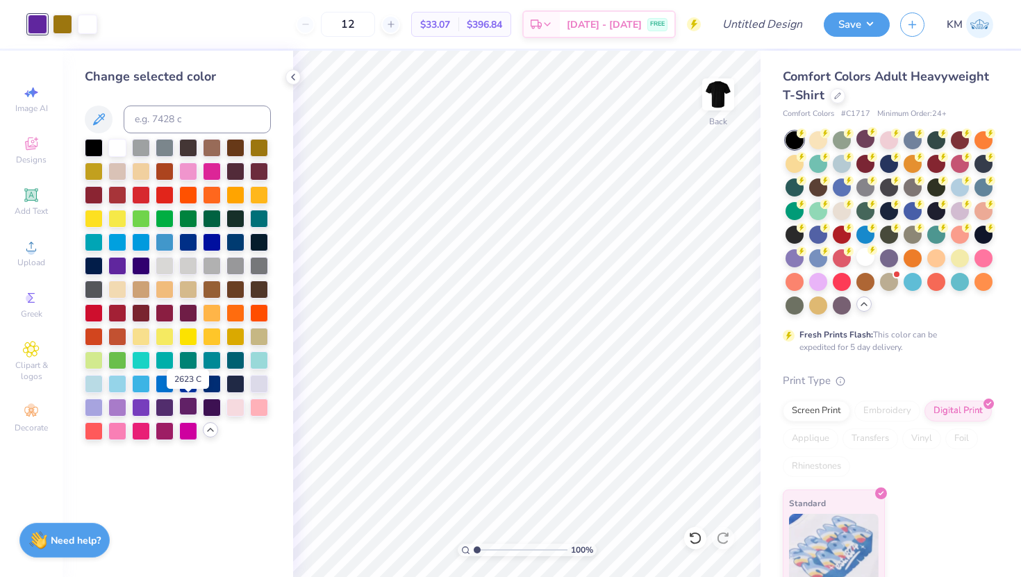
click at [188, 405] on div at bounding box center [188, 406] width 18 height 18
click at [57, 33] on div at bounding box center [62, 22] width 19 height 19
click at [190, 406] on div at bounding box center [188, 406] width 18 height 18
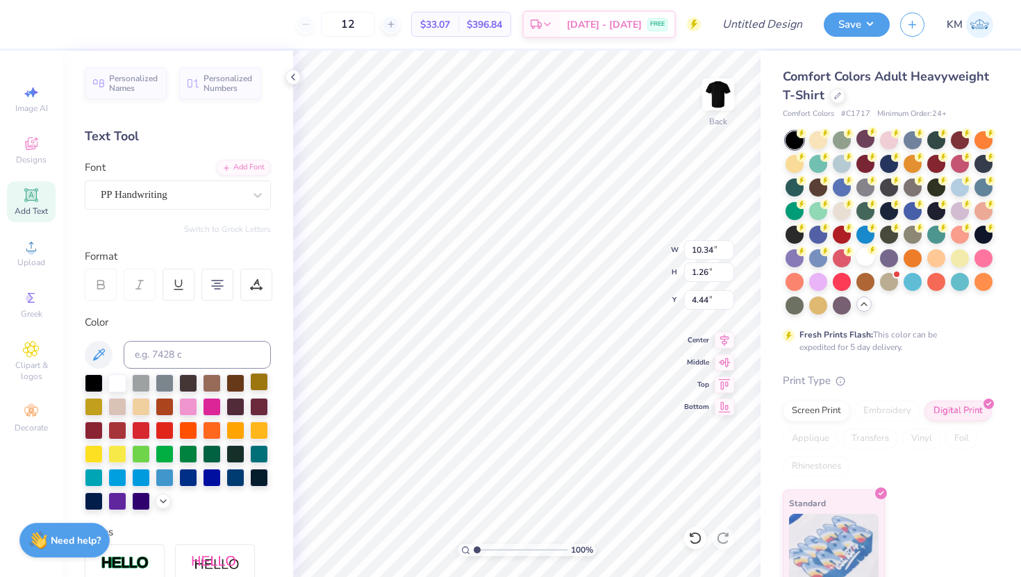
click at [258, 381] on div at bounding box center [259, 382] width 18 height 18
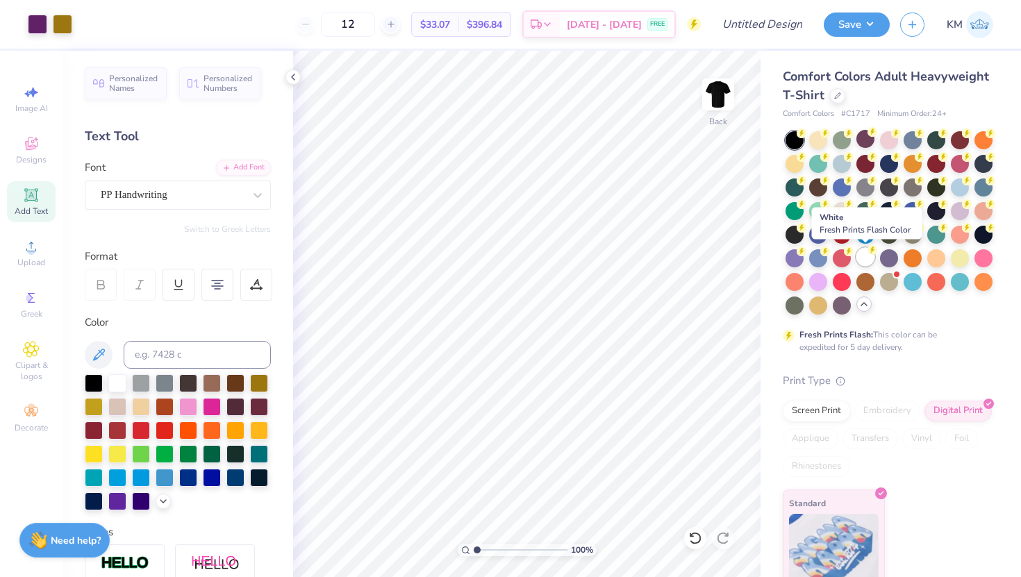
click at [863, 253] on div at bounding box center [865, 257] width 18 height 18
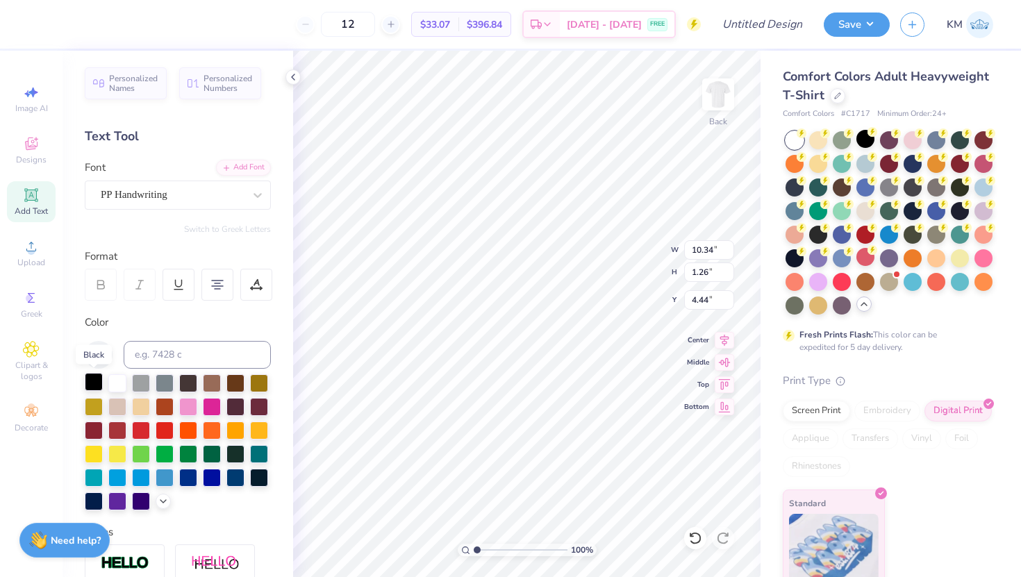
click at [90, 388] on div at bounding box center [94, 382] width 18 height 18
click at [795, 137] on div at bounding box center [795, 140] width 18 height 18
click at [114, 385] on div at bounding box center [117, 382] width 18 height 18
click at [867, 139] on div at bounding box center [865, 139] width 18 height 18
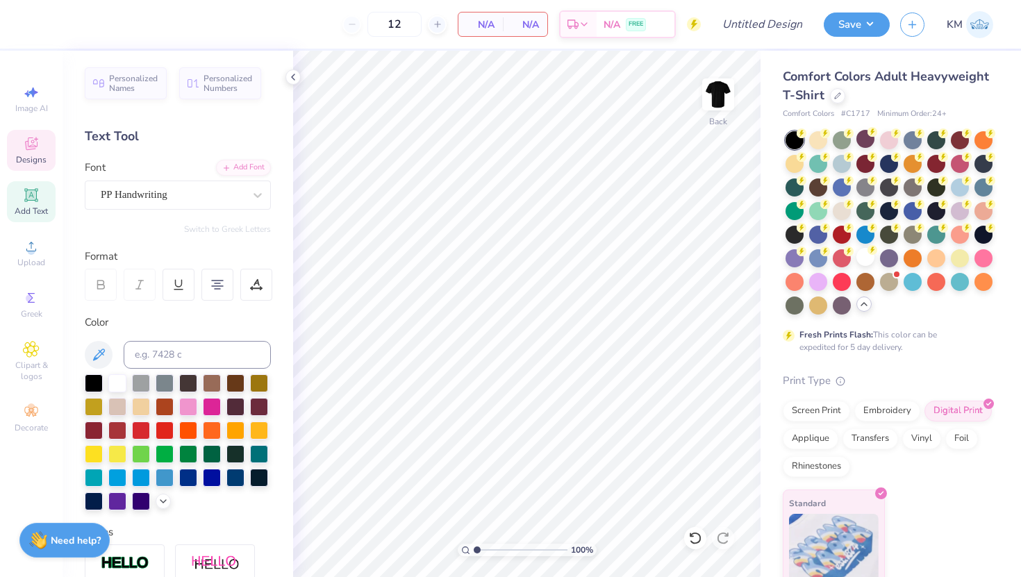
click at [24, 156] on span "Designs" at bounding box center [31, 159] width 31 height 11
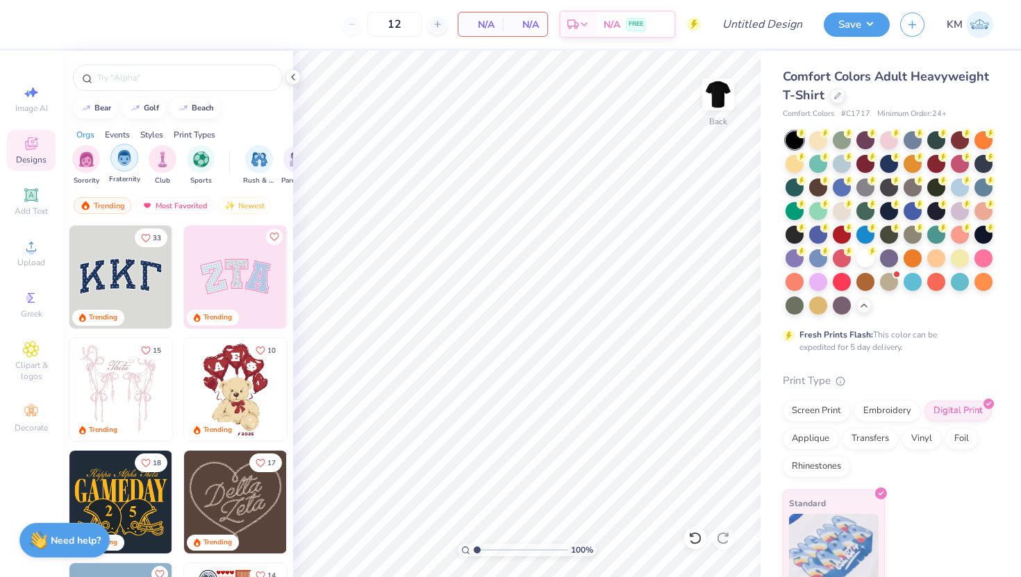
click at [124, 159] on img "filter for Fraternity" at bounding box center [124, 158] width 15 height 16
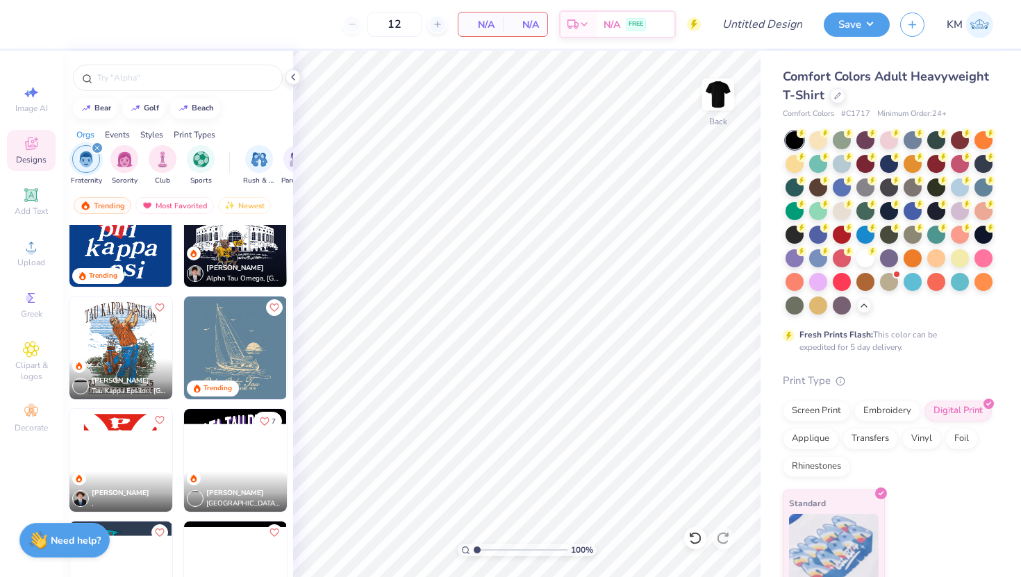
scroll to position [46, 0]
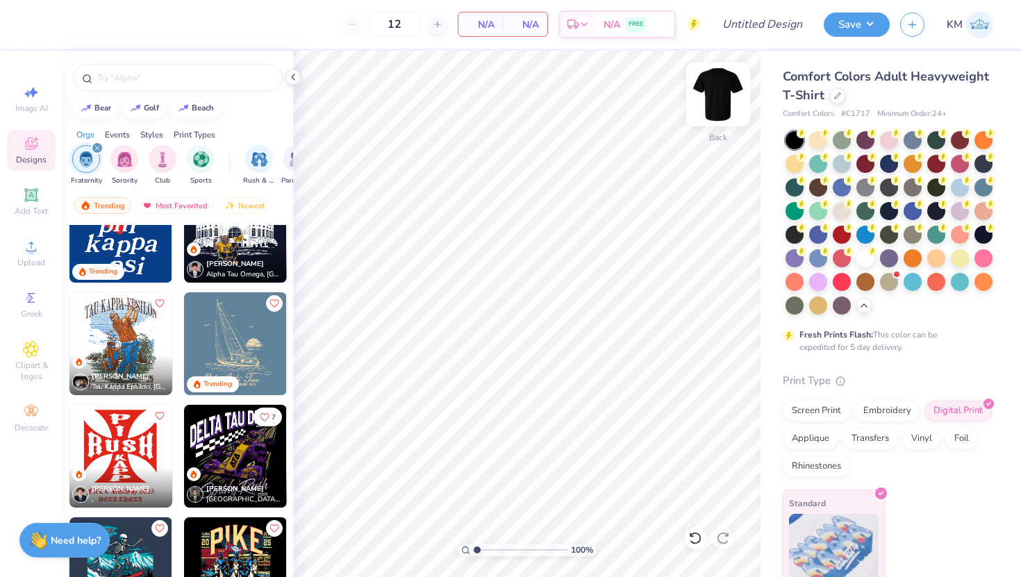
click at [722, 103] on img at bounding box center [718, 95] width 56 height 56
click at [863, 255] on div at bounding box center [865, 257] width 18 height 18
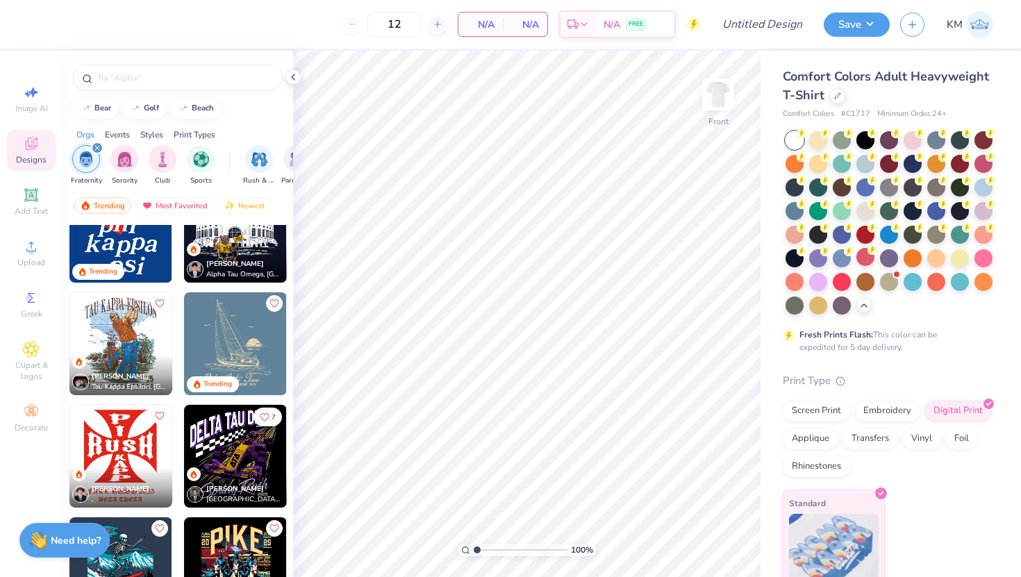
click at [120, 349] on img at bounding box center [120, 343] width 103 height 103
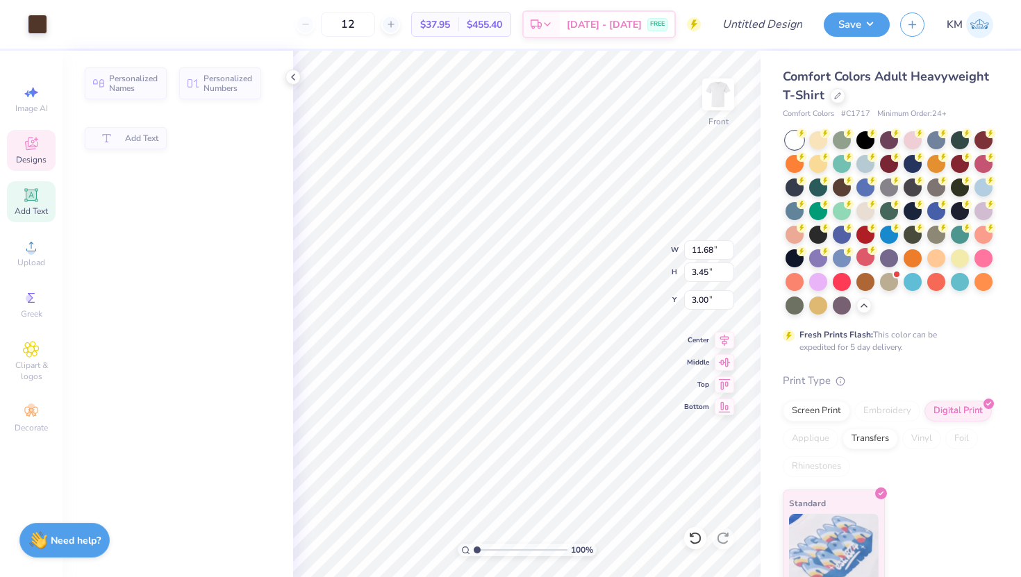
type input "3.45"
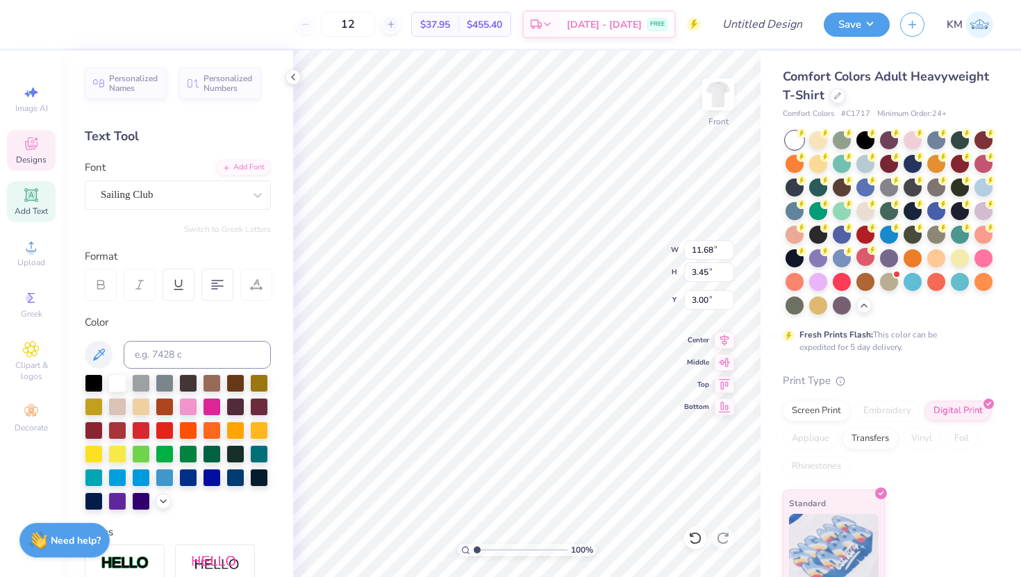
scroll to position [0, 1]
type textarea "SIGMA ALPHA EPSILON"
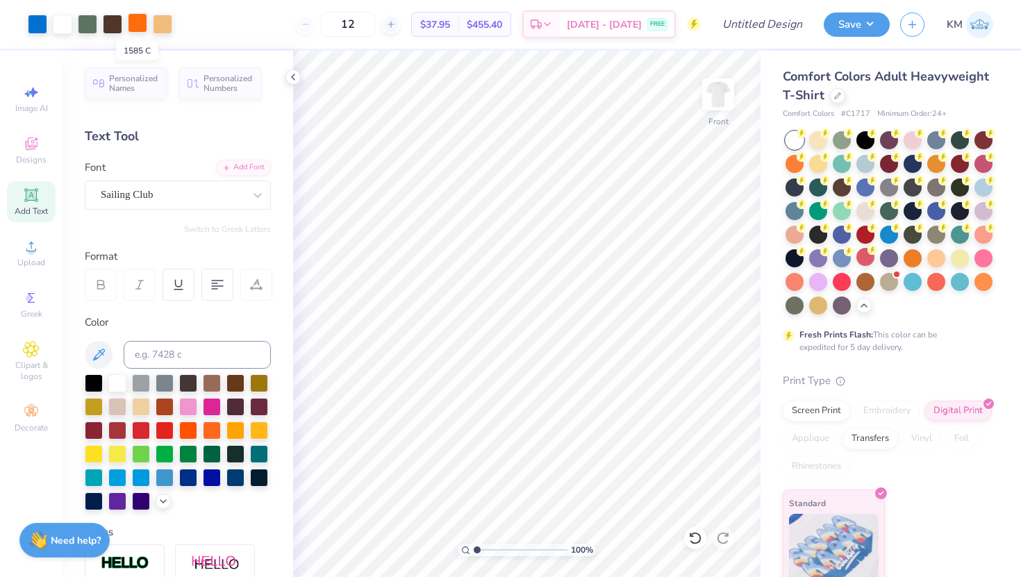
click at [133, 26] on div at bounding box center [137, 22] width 19 height 19
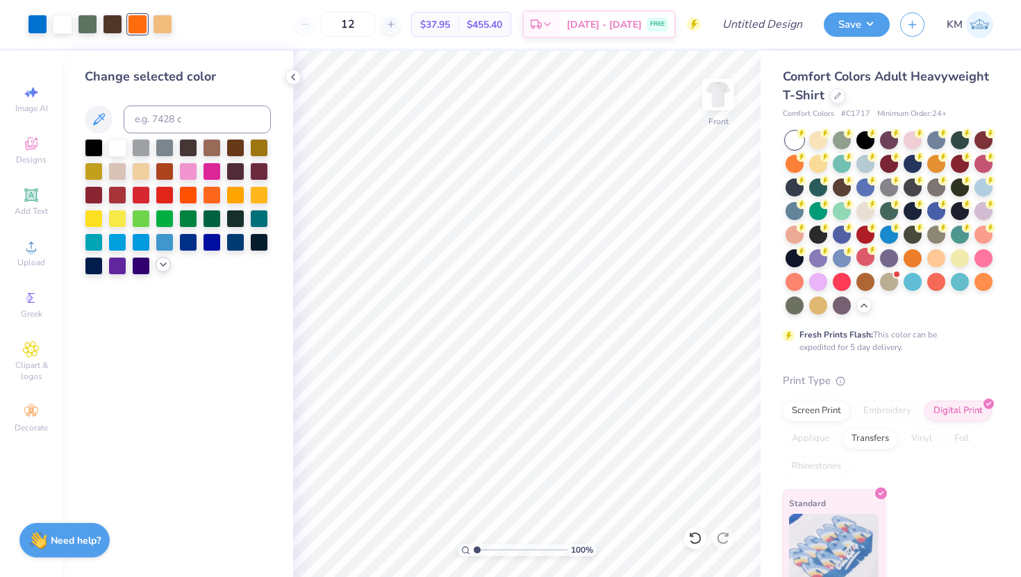
click at [158, 262] on icon at bounding box center [163, 264] width 11 height 11
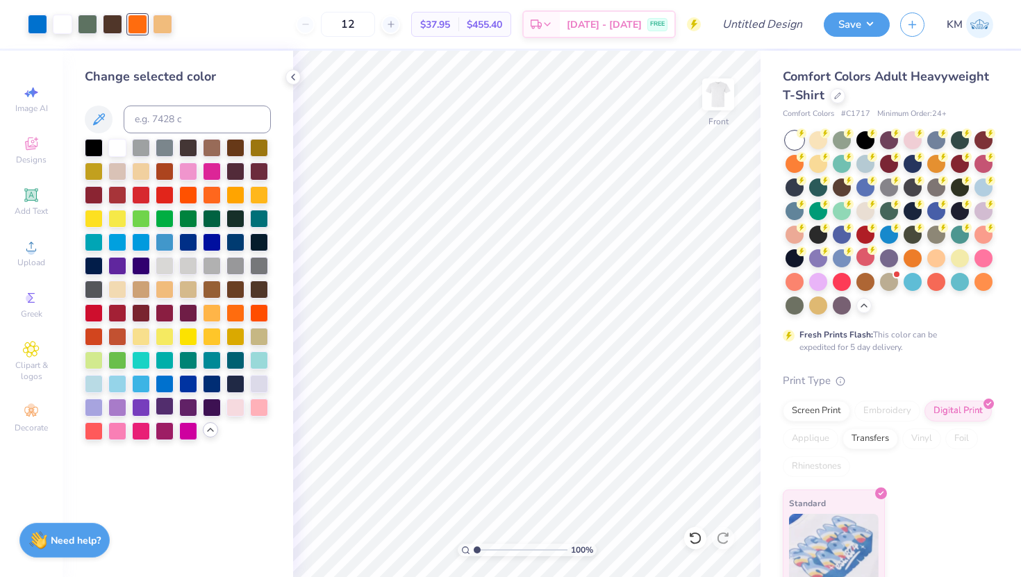
click at [162, 409] on div at bounding box center [165, 406] width 18 height 18
click at [39, 30] on div at bounding box center [37, 22] width 19 height 19
click at [210, 383] on div at bounding box center [212, 383] width 18 height 18
click at [190, 290] on div at bounding box center [188, 288] width 18 height 18
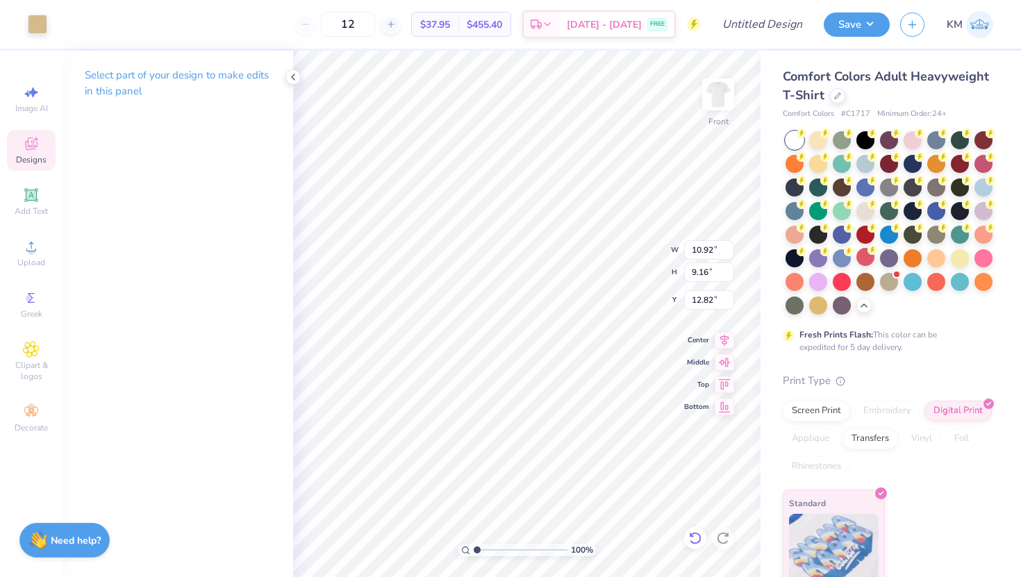
click at [695, 538] on icon at bounding box center [695, 538] width 14 height 14
click at [699, 540] on icon at bounding box center [695, 538] width 14 height 14
type input "3.59"
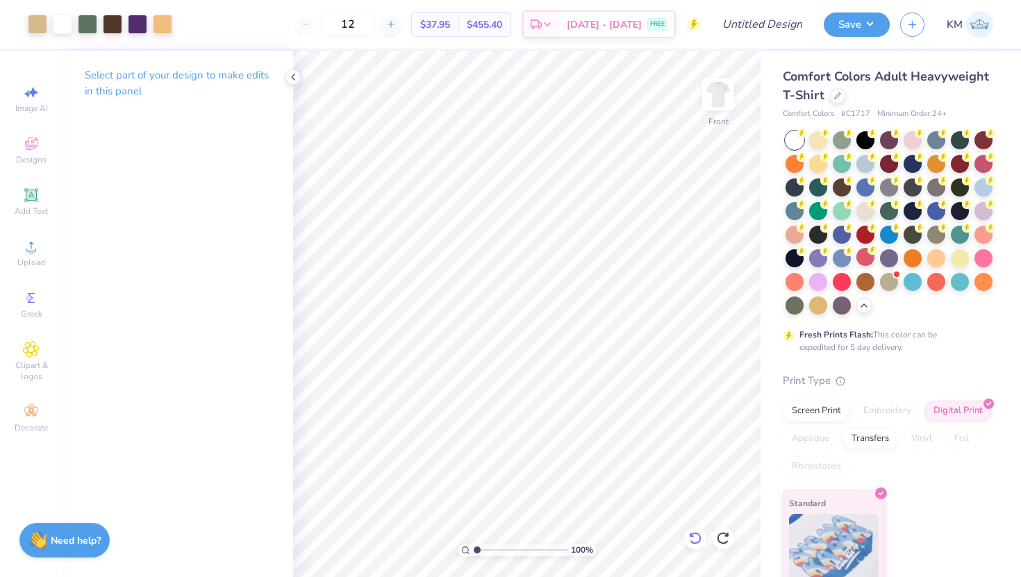
click at [695, 536] on icon at bounding box center [695, 538] width 14 height 14
click at [696, 536] on icon at bounding box center [695, 538] width 14 height 14
click at [695, 538] on icon at bounding box center [695, 538] width 14 height 14
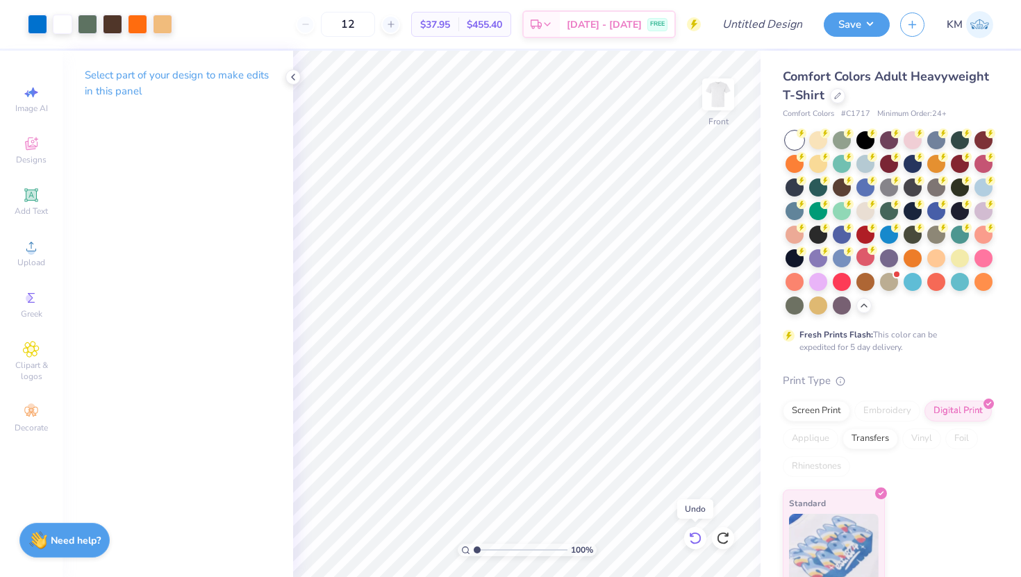
click at [695, 538] on icon at bounding box center [695, 538] width 14 height 14
click at [722, 539] on icon at bounding box center [723, 538] width 14 height 14
click at [721, 539] on icon at bounding box center [723, 538] width 14 height 14
click at [723, 542] on icon at bounding box center [723, 538] width 14 height 14
click at [696, 538] on icon at bounding box center [695, 538] width 14 height 14
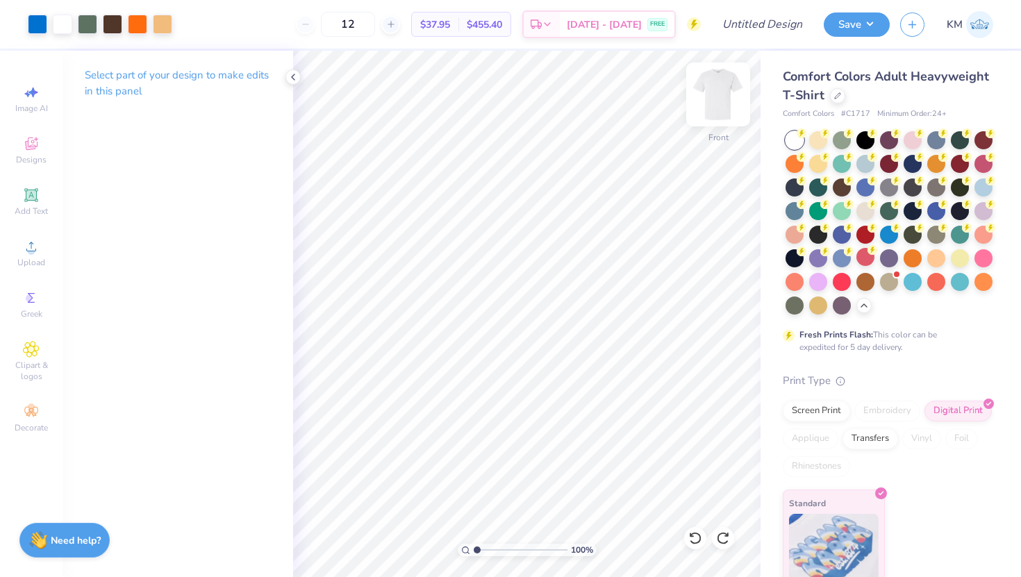
click at [706, 96] on img at bounding box center [718, 95] width 56 height 56
click at [33, 151] on icon at bounding box center [31, 143] width 17 height 17
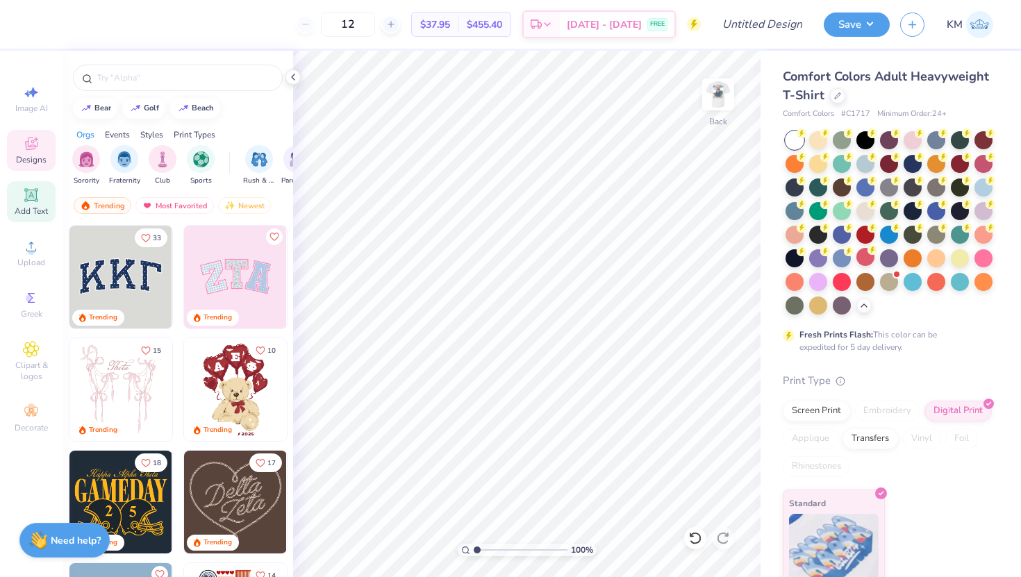
click at [31, 192] on icon at bounding box center [30, 194] width 13 height 13
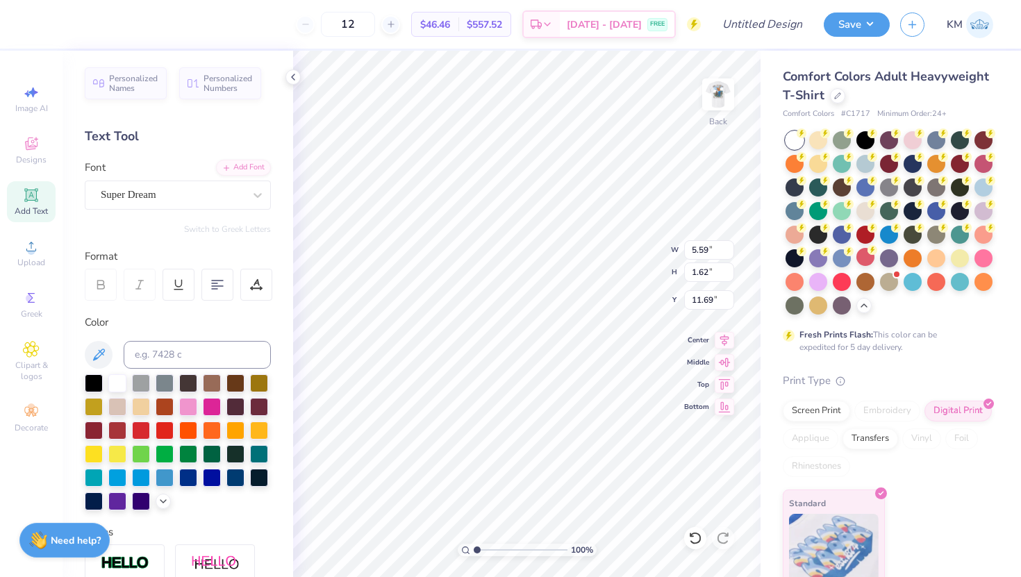
type textarea "T"
type textarea "SIGMA ALPHA EPSIOLON"
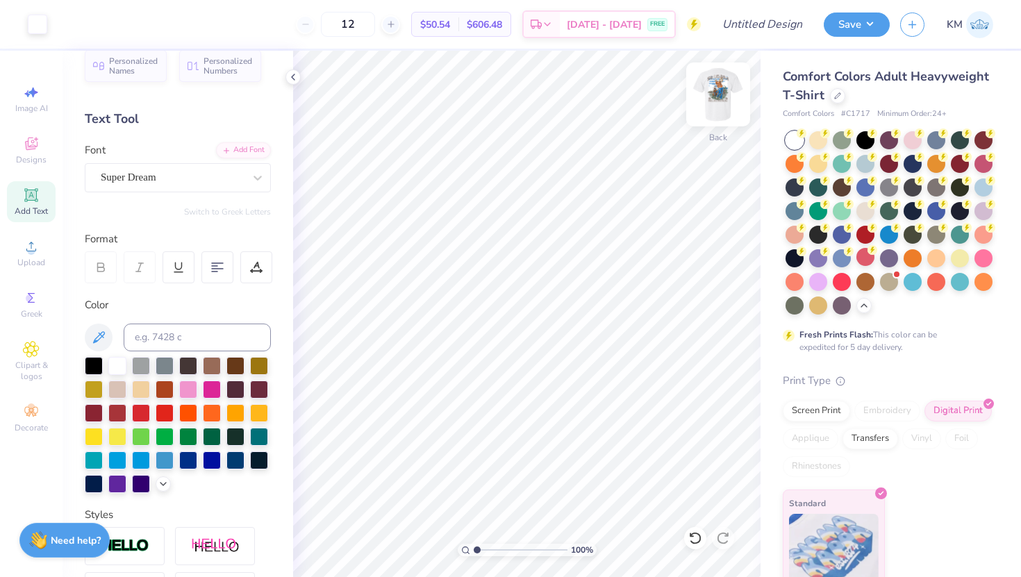
click at [717, 113] on img at bounding box center [718, 95] width 56 height 56
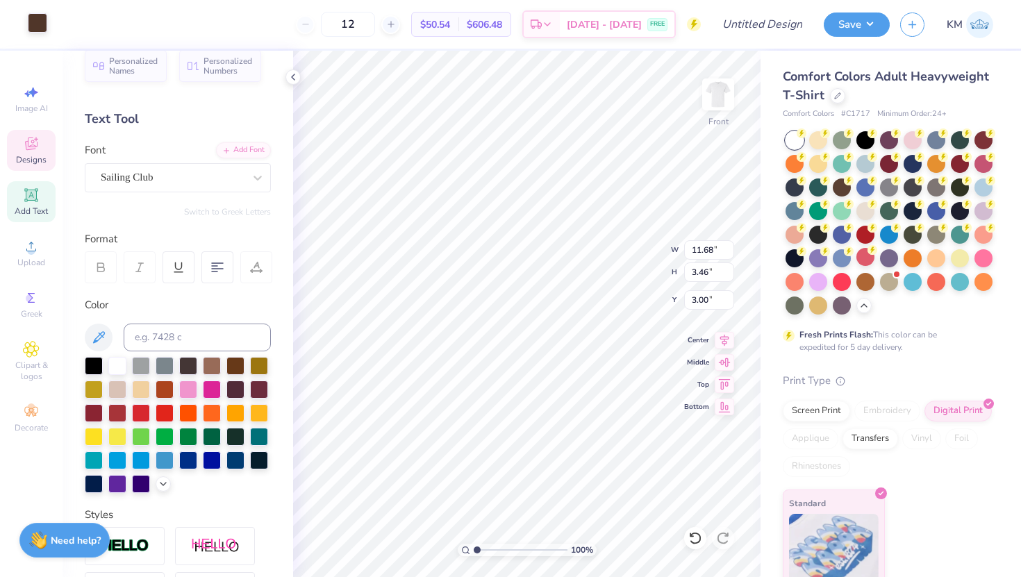
click at [40, 26] on div at bounding box center [37, 22] width 19 height 19
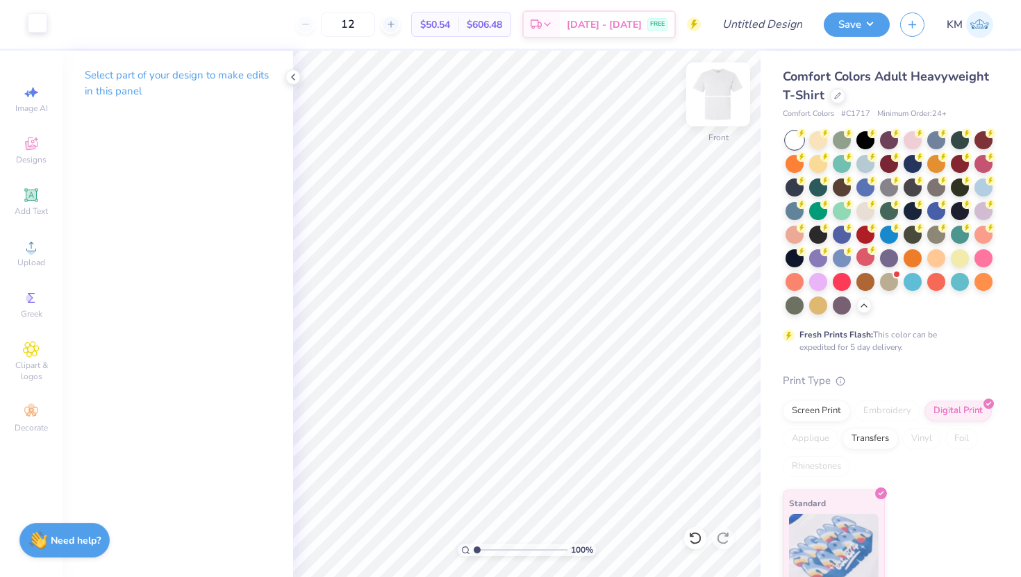
click at [723, 91] on img at bounding box center [718, 95] width 56 height 56
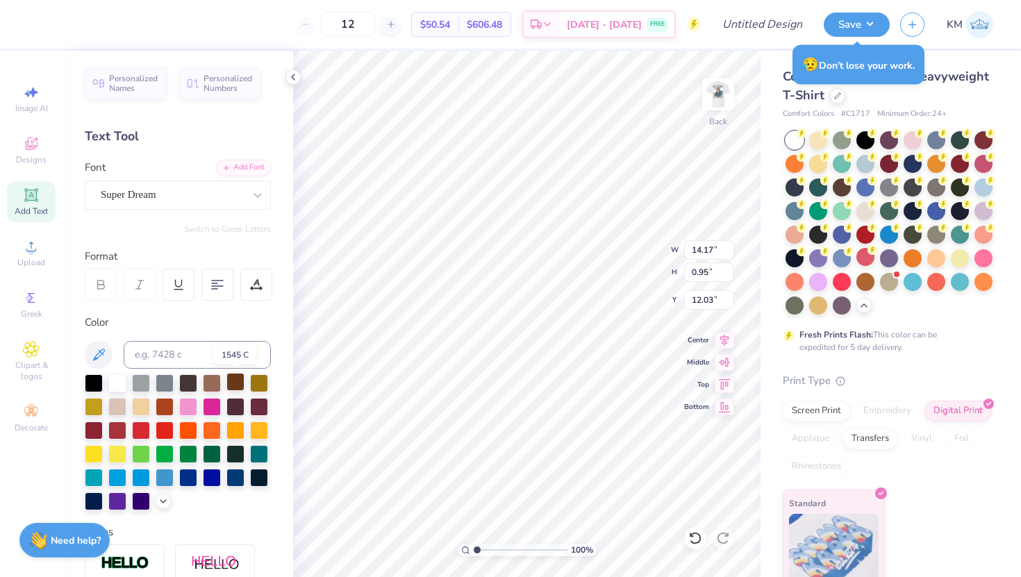
click at [238, 380] on div at bounding box center [235, 382] width 18 height 18
click at [242, 404] on div at bounding box center [235, 406] width 18 height 18
type input "4.36"
click at [225, 208] on div "Super Dream" at bounding box center [178, 195] width 186 height 29
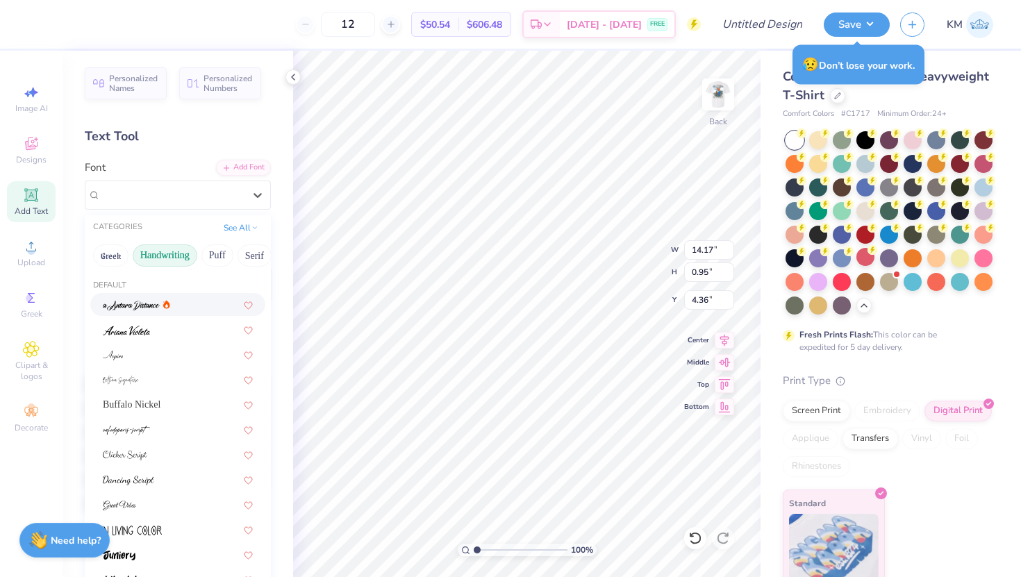
click at [172, 252] on button "Handwriting" at bounding box center [165, 255] width 65 height 22
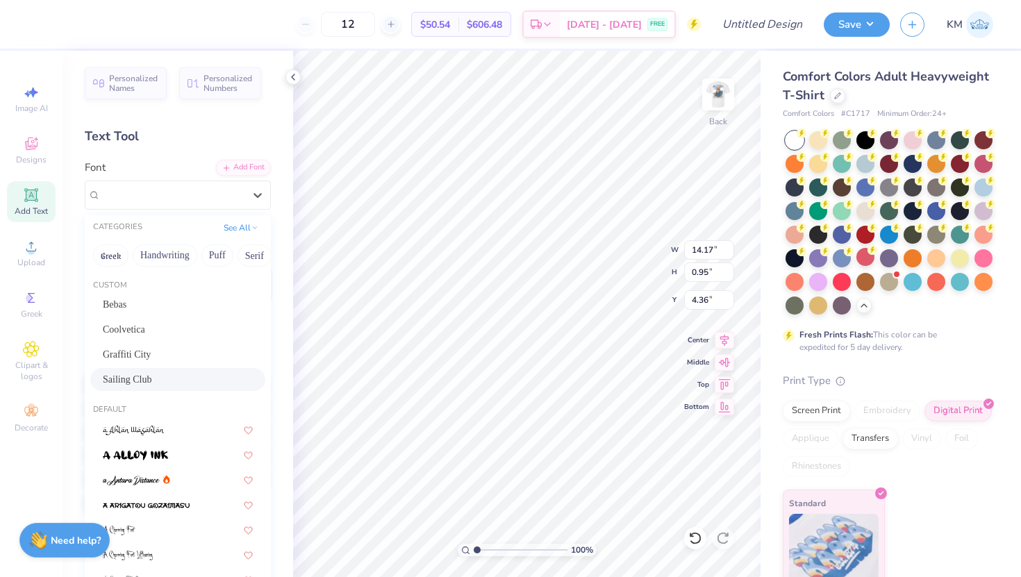
click at [183, 382] on div "Sailing Club" at bounding box center [178, 379] width 150 height 15
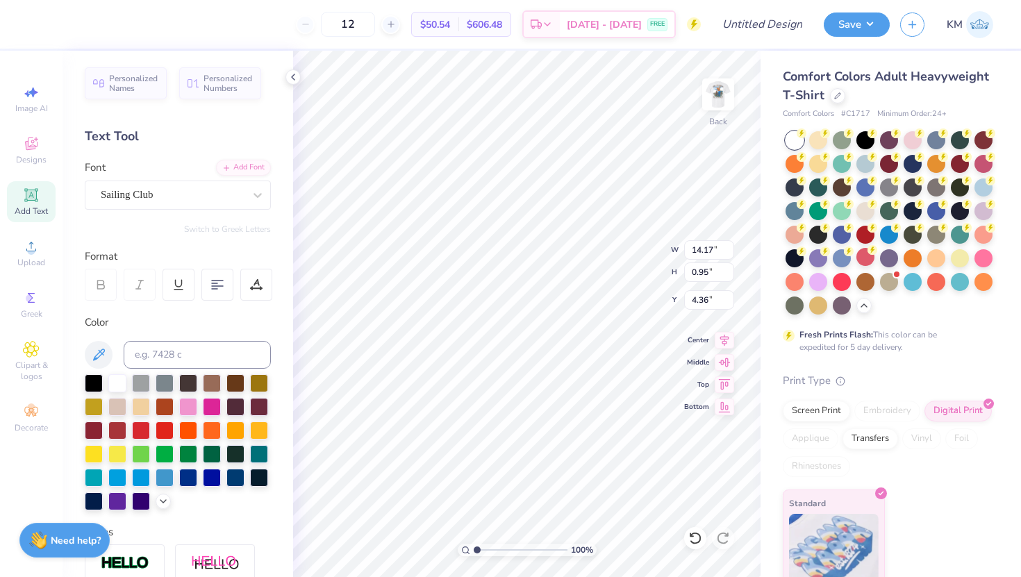
type input "9.32"
type input "0.94"
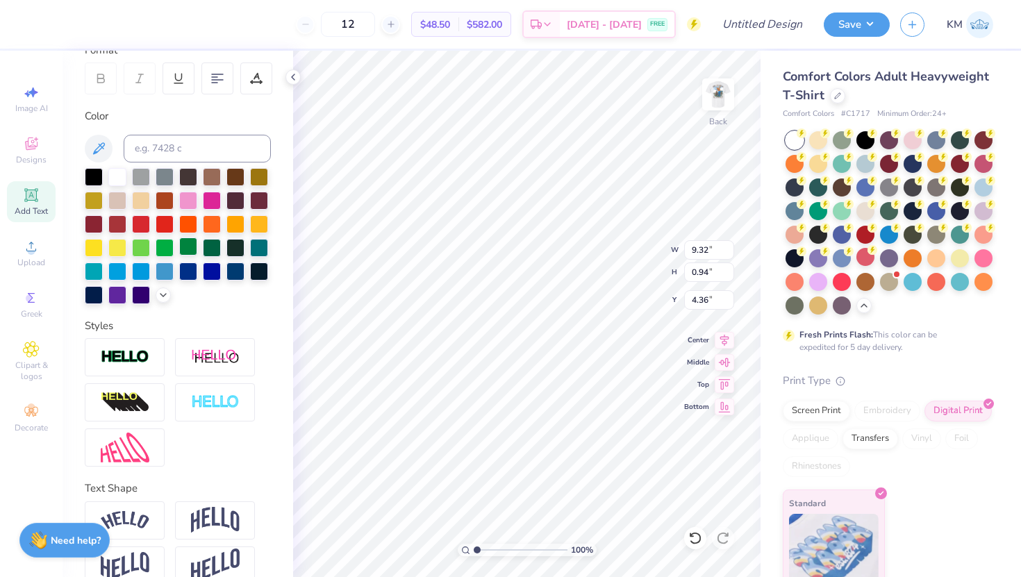
scroll to position [230, 0]
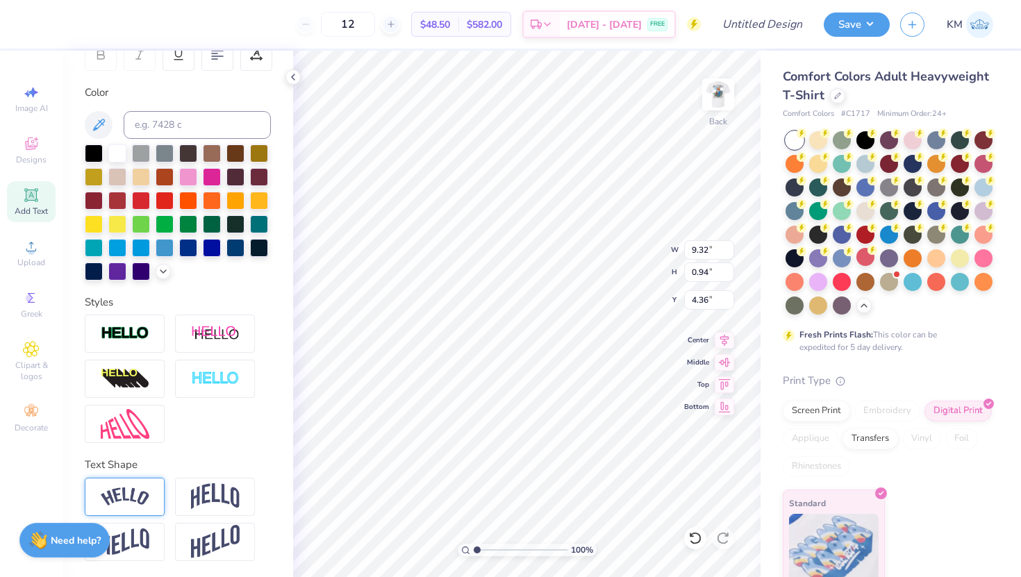
click at [132, 492] on img at bounding box center [125, 497] width 49 height 19
type input "10.54"
type input "2.29"
type input "3.69"
click at [221, 490] on img at bounding box center [215, 496] width 49 height 26
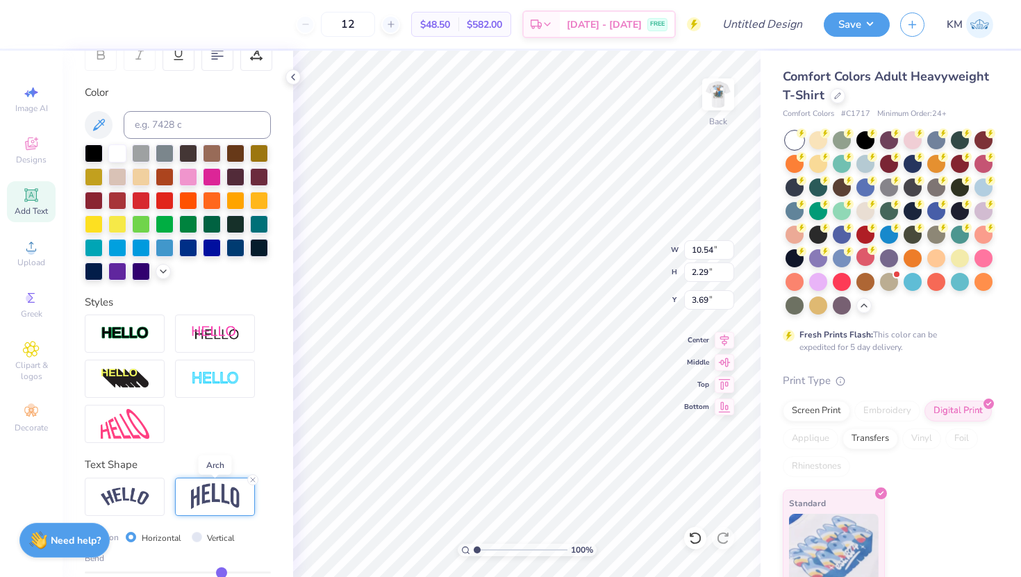
type input "9.32"
type input "2.85"
type input "3.41"
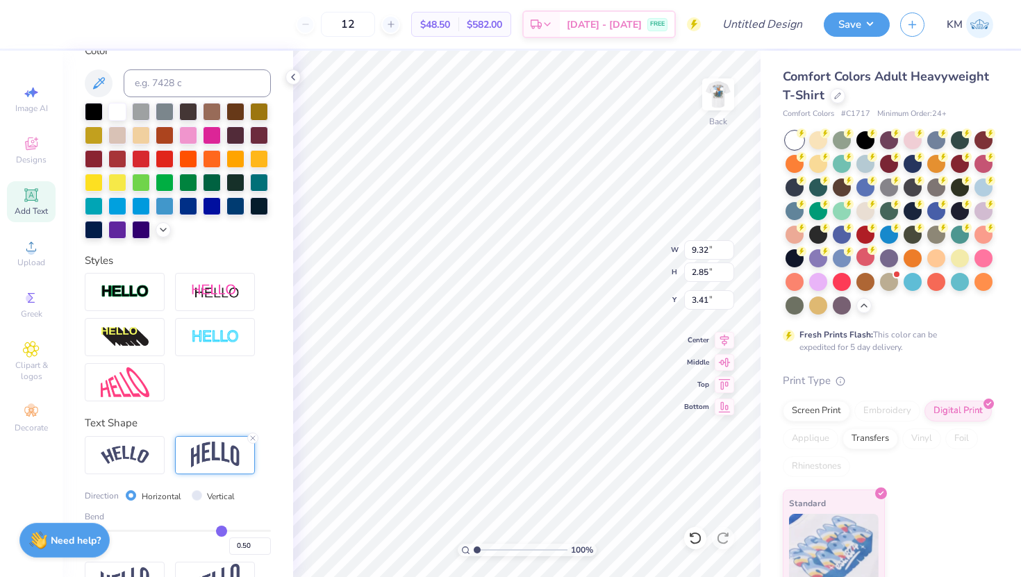
scroll to position [311, 0]
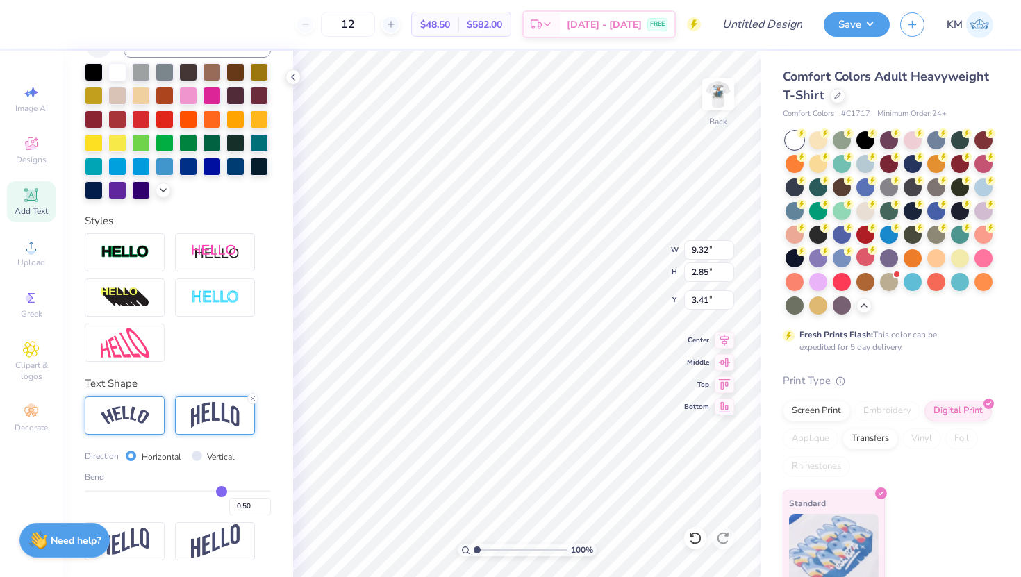
click at [137, 411] on img at bounding box center [125, 415] width 49 height 19
type input "10.54"
type input "2.29"
type input "3.69"
type input "0.47"
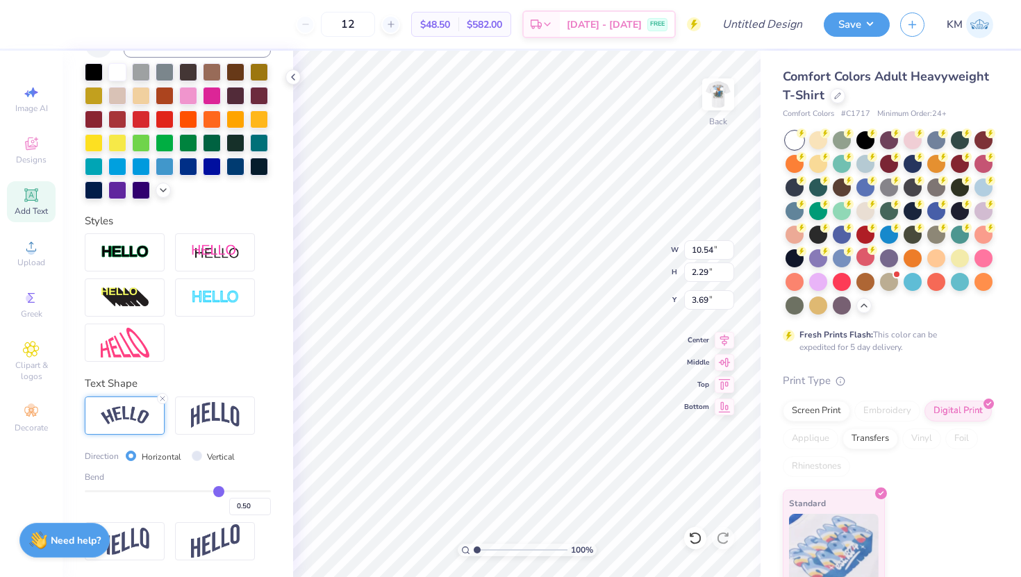
type input "0.47"
type input "0.46"
type input "0.42"
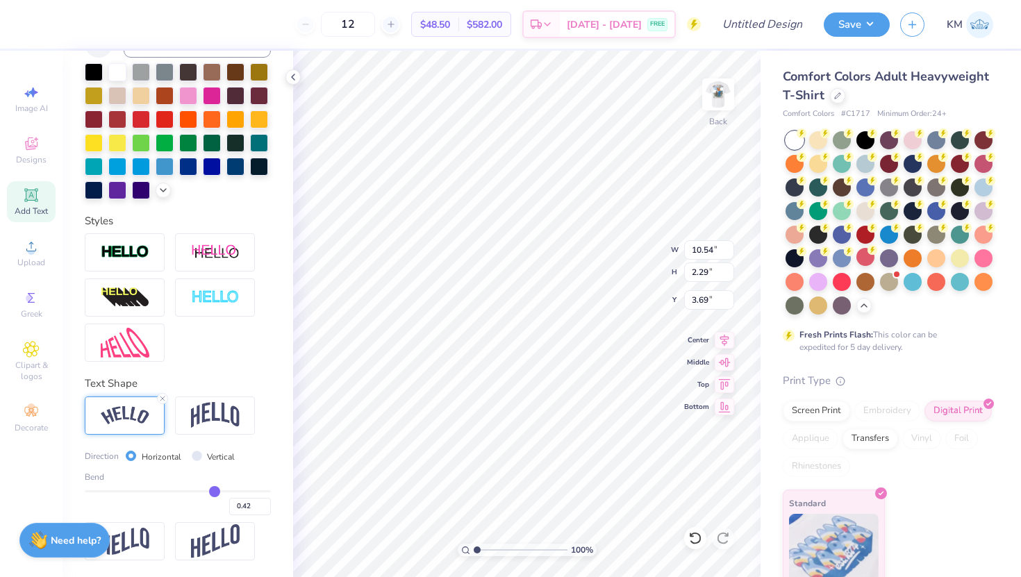
type input "0.4"
type input "0.40"
type input "0.37"
type input "0.35"
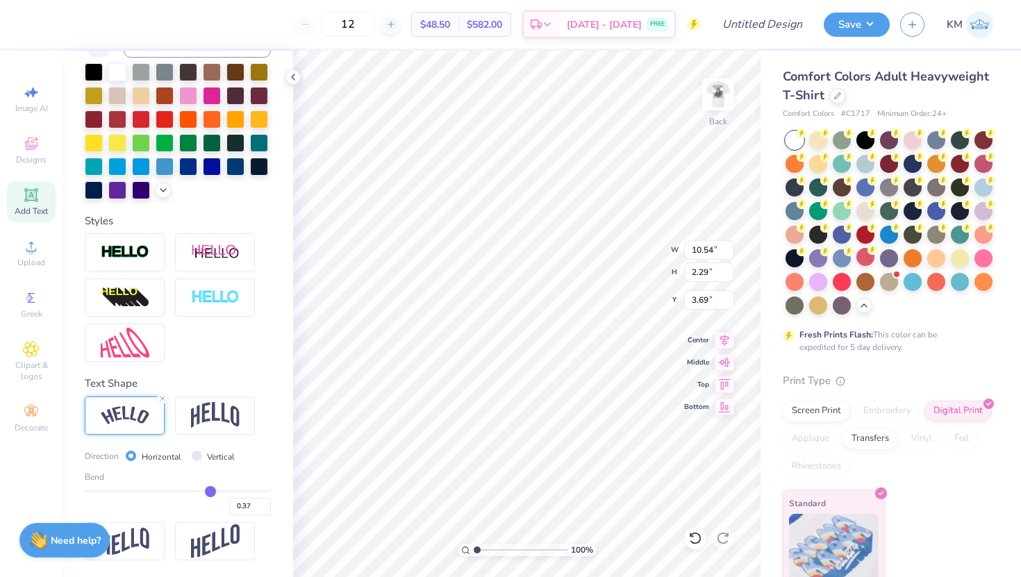
type input "0.35"
type input "0.33"
type input "0.32"
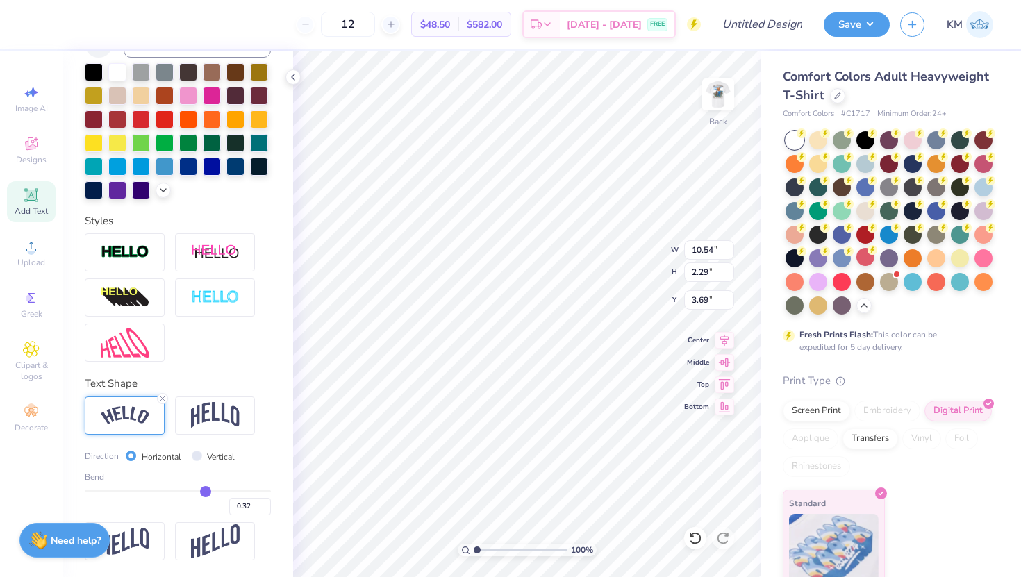
type input "0.31"
type input "0.3"
type input "0.30"
type input "0.28"
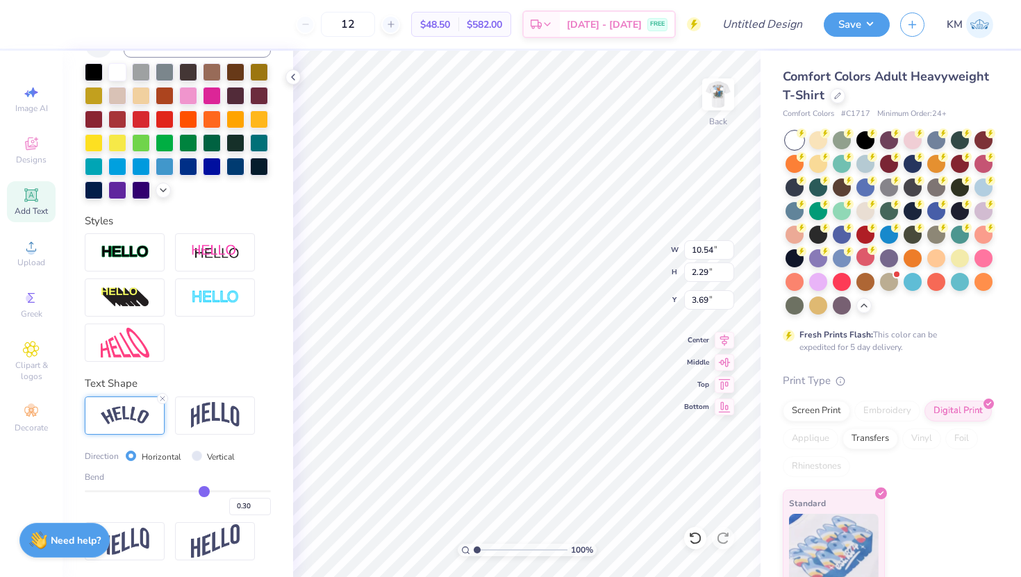
type input "0.28"
type input "0.26"
type input "0.25"
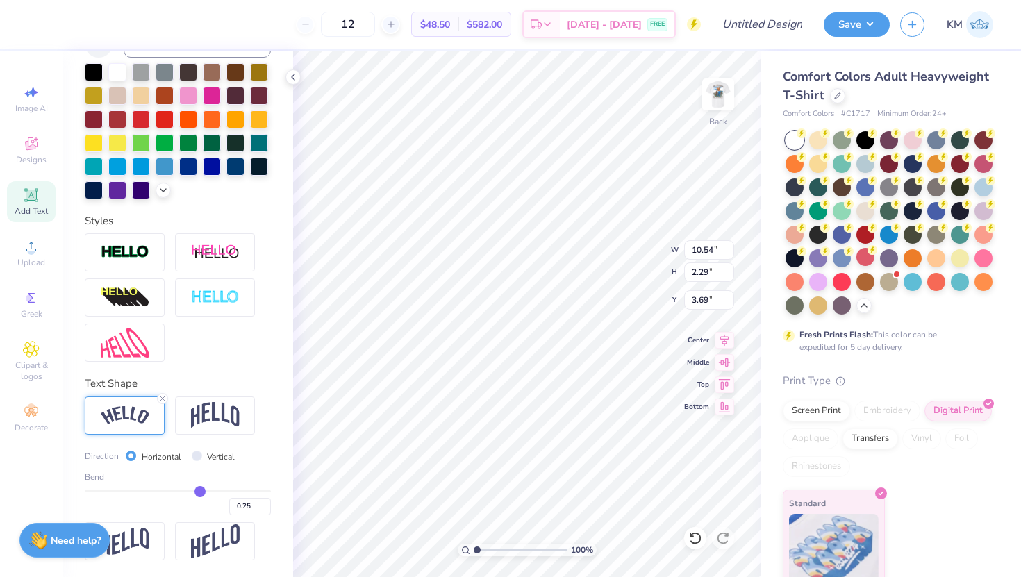
type input "0.24"
type input "0.23"
type input "0.22"
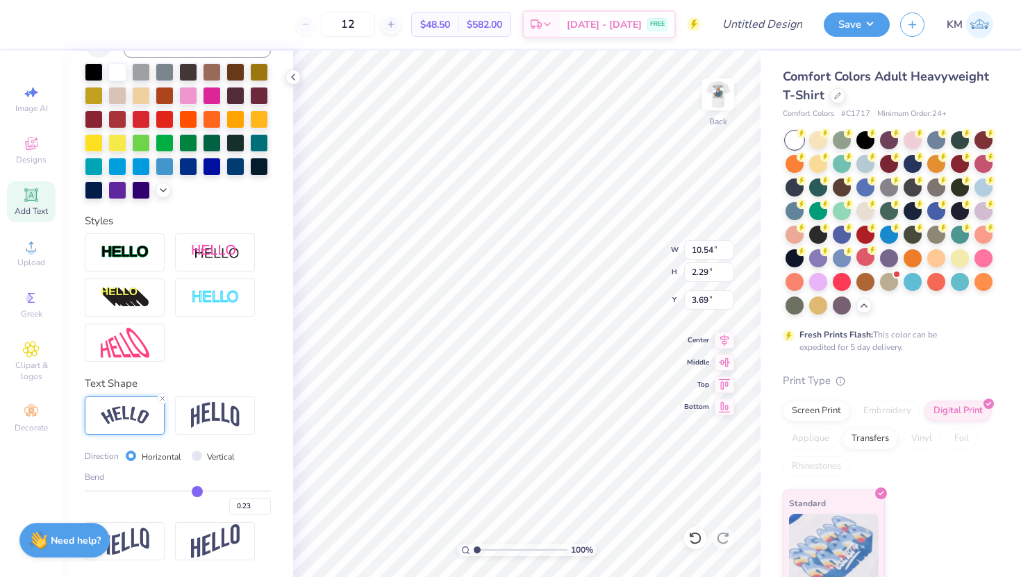
type input "0.22"
type input "0.2"
type input "0.20"
type input "0.18"
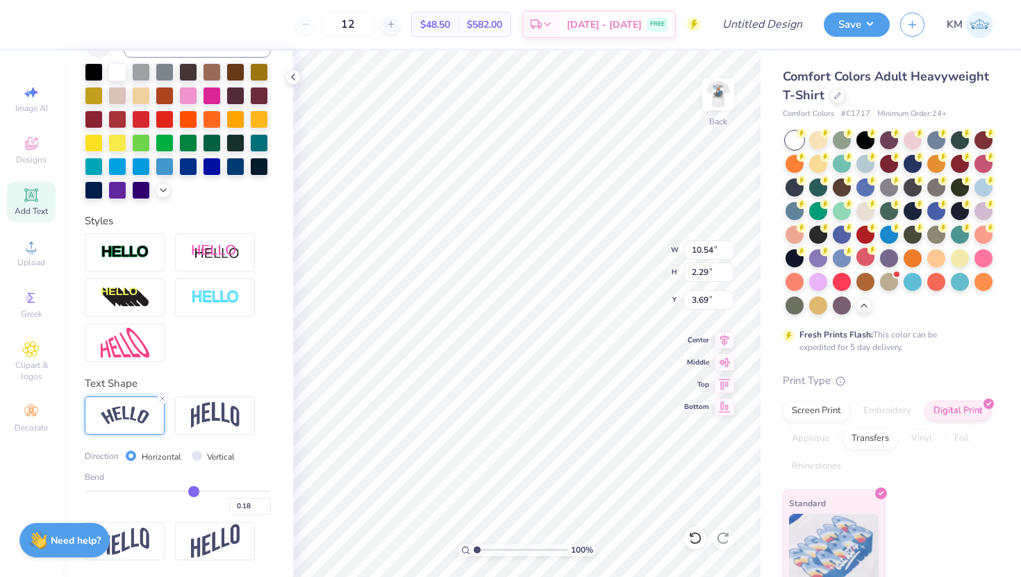
type input "0.16"
type input "0.14"
type input "0.13"
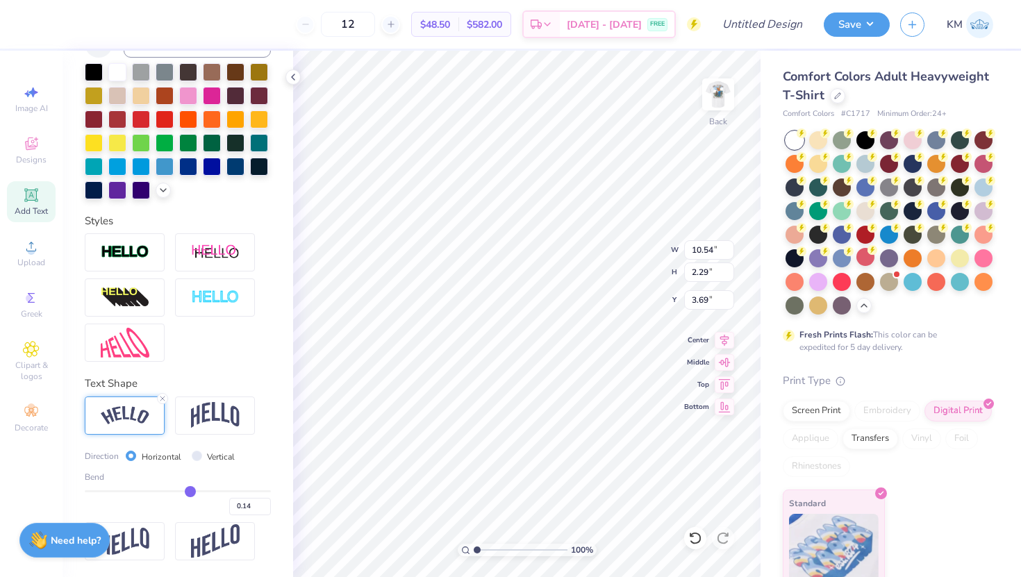
type input "0.13"
type input "0.12"
drag, startPoint x: 219, startPoint y: 490, endPoint x: 188, endPoint y: 493, distance: 31.4
type input "0.12"
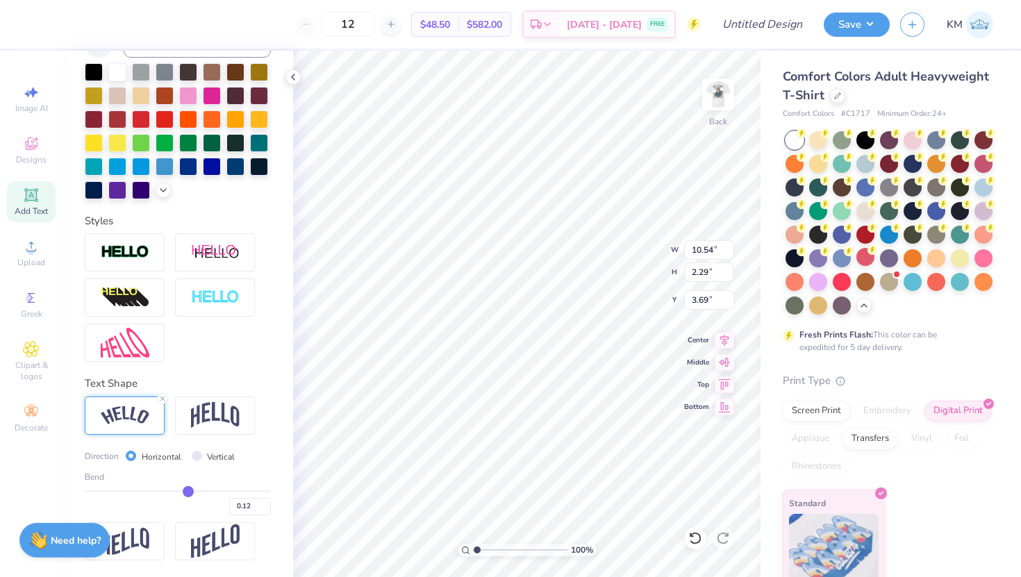
click at [188, 492] on input "range" at bounding box center [178, 491] width 186 height 2
type input "9.63"
type input "1.00"
type input "4.33"
type input "0.13"
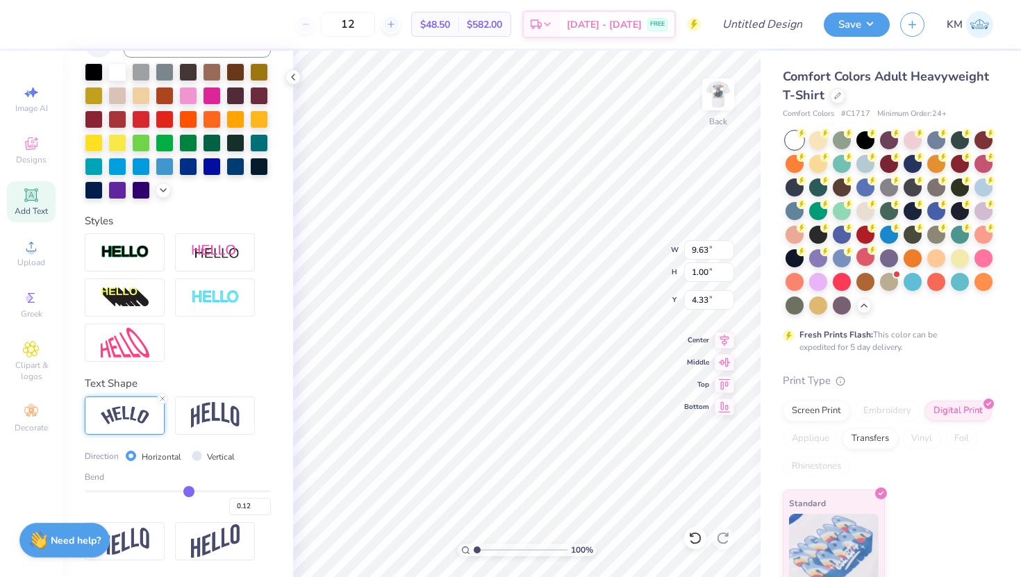
type input "0.13"
type input "0.14"
type input "0.15"
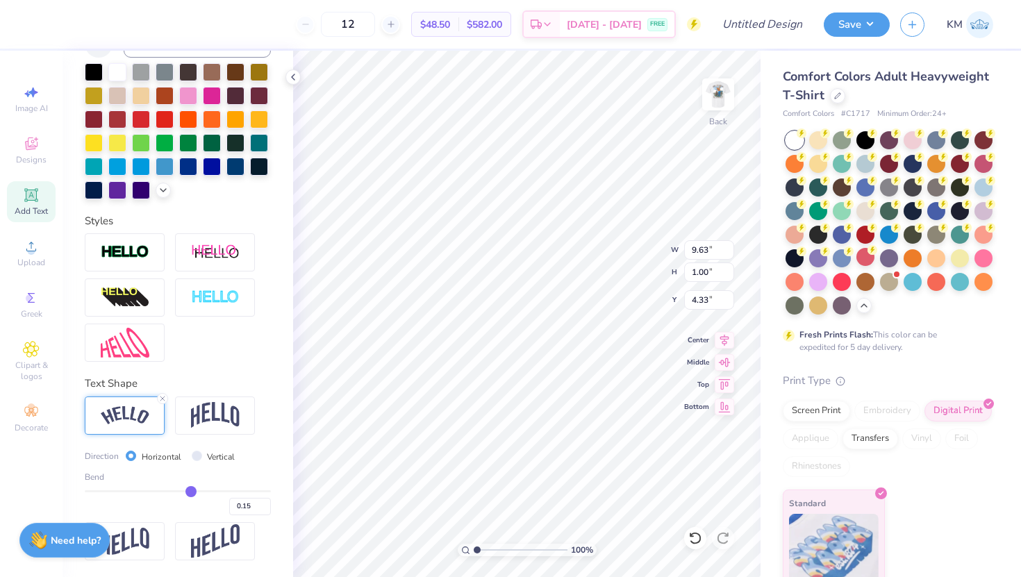
type input "0.17"
type input "0.18"
type input "0.19"
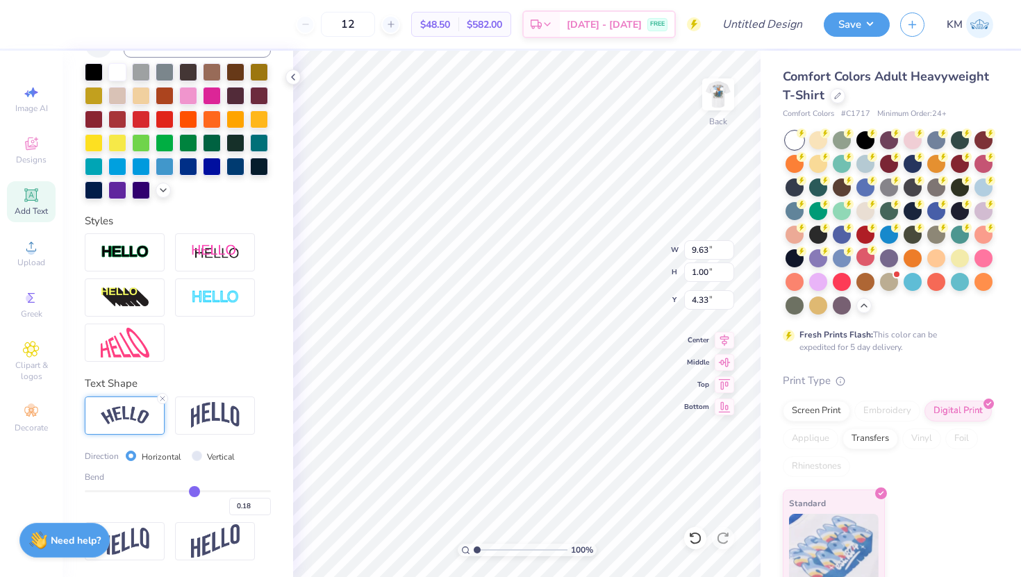
type input "0.19"
type input "0.21"
type input "0.22"
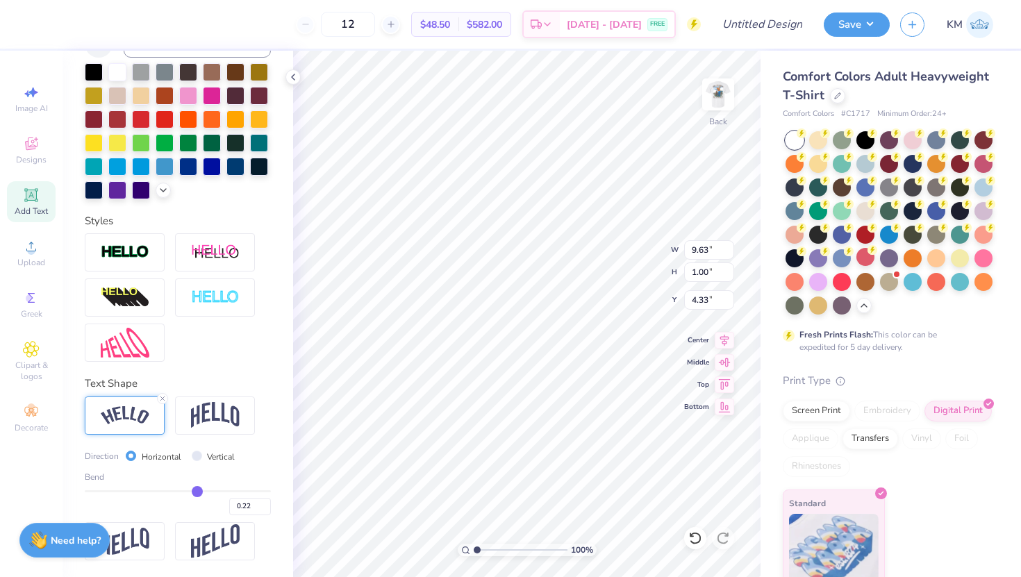
type input "0.23"
type input "0.24"
type input "0.25"
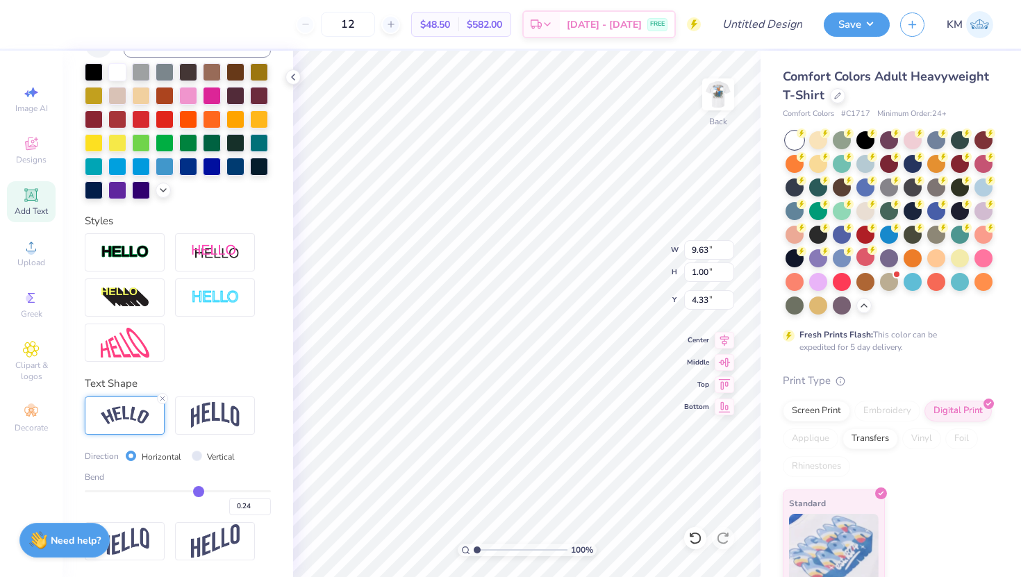
type input "0.25"
type input "0.26"
type input "0.27"
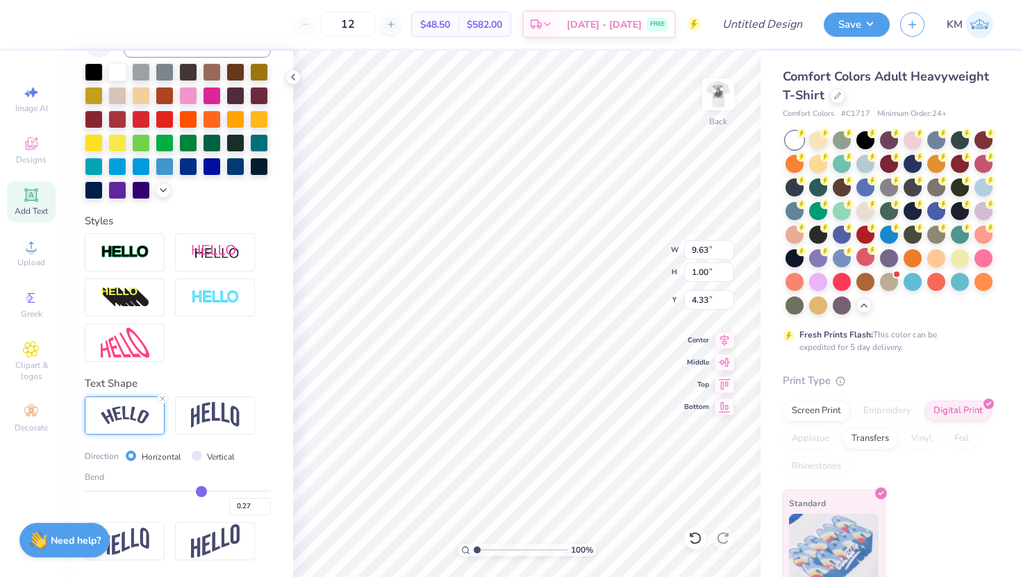
type input "0.28"
type input "0.29"
type input "0.31"
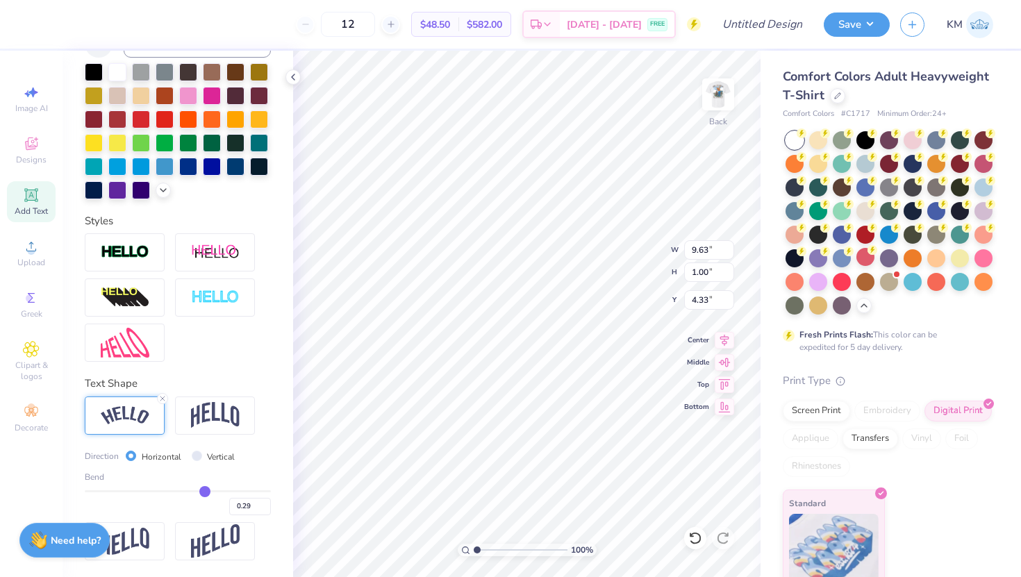
type input "0.31"
type input "0.33"
type input "0.34"
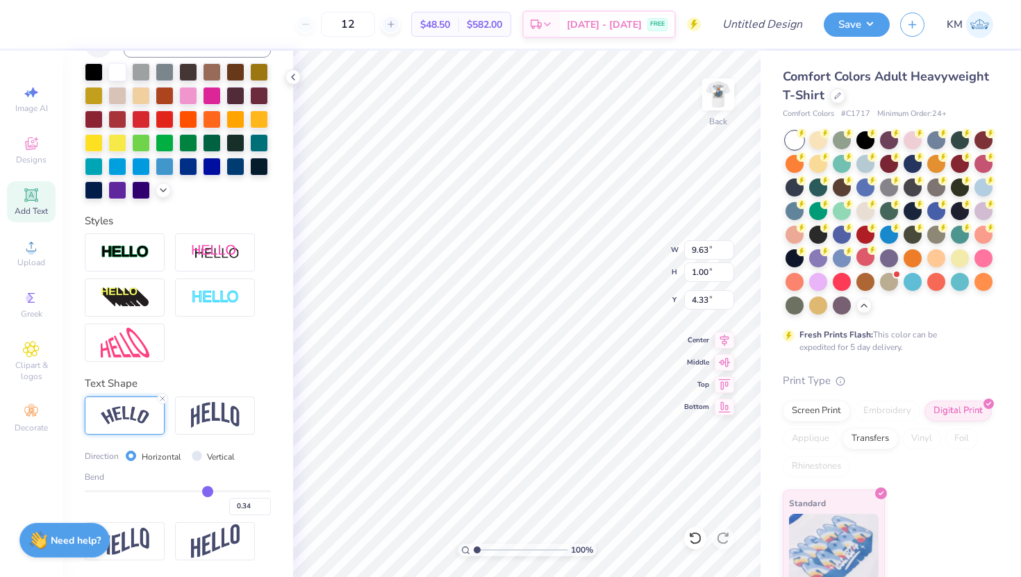
type input "0.35"
type input "0.33"
drag, startPoint x: 188, startPoint y: 491, endPoint x: 206, endPoint y: 491, distance: 18.8
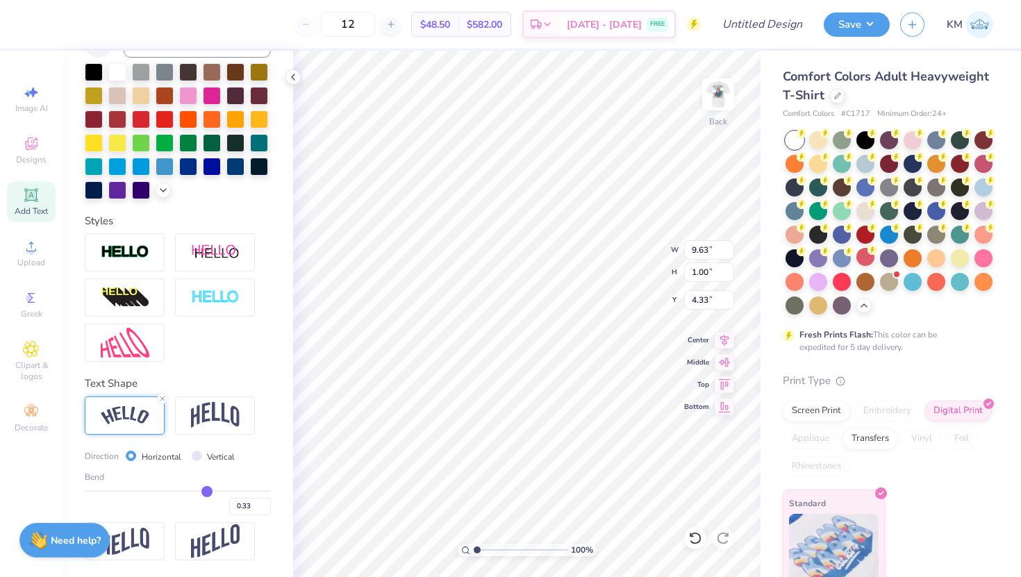
type input "0.33"
click at [207, 492] on input "range" at bounding box center [178, 491] width 186 height 2
type input "10.16"
type input "1.53"
type input "4.06"
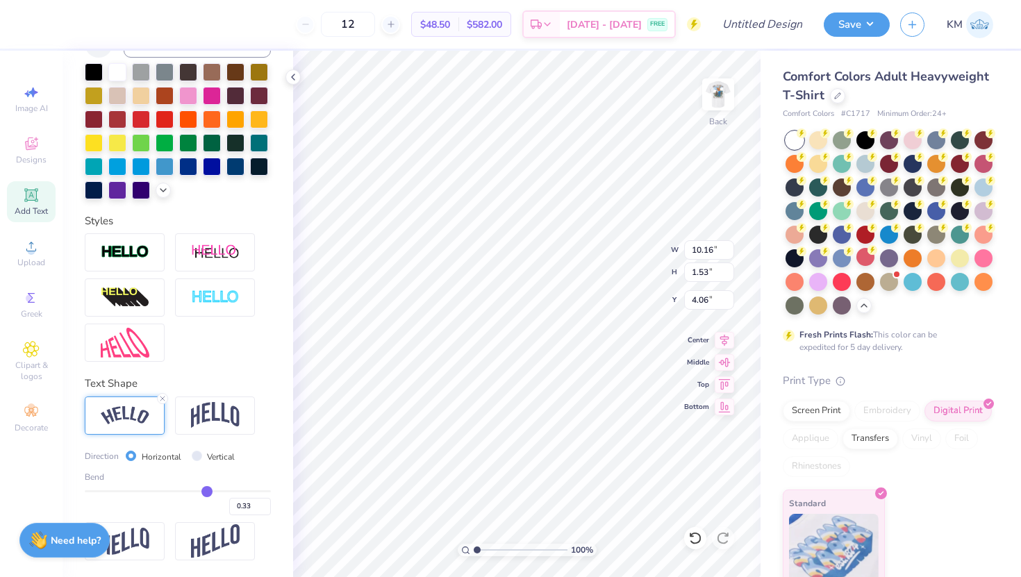
type input "3.96"
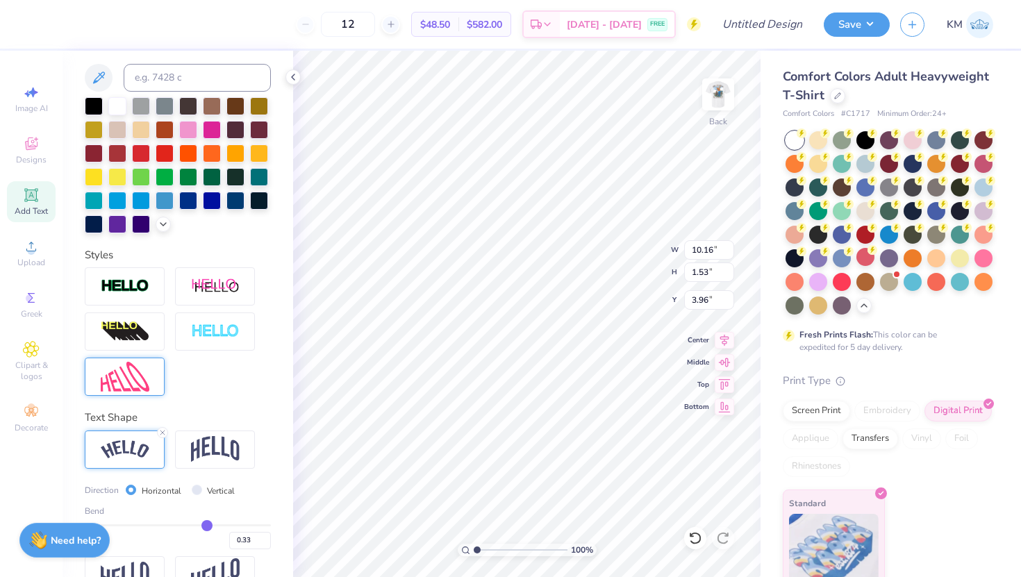
scroll to position [0, 0]
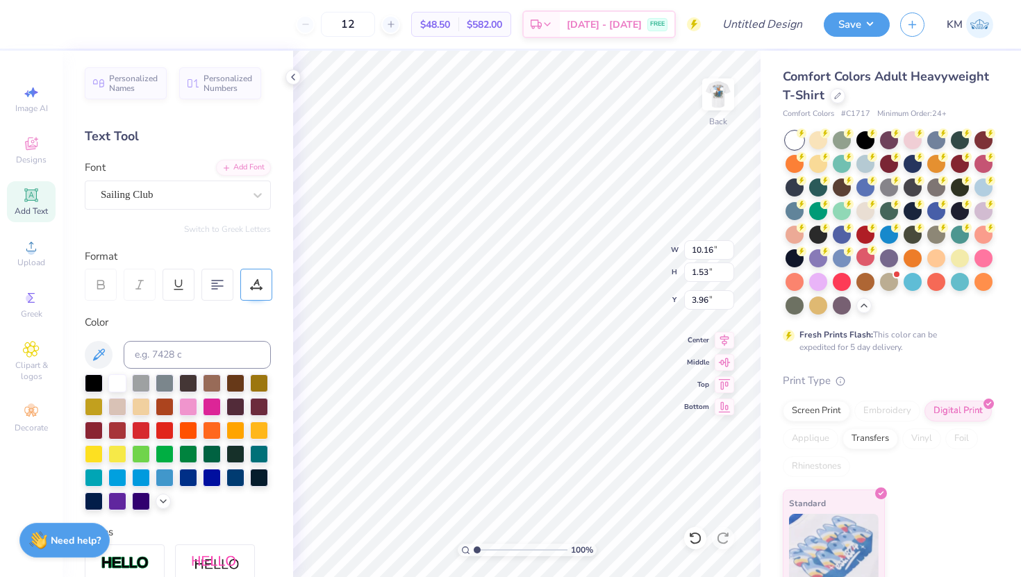
click at [248, 284] on div at bounding box center [256, 285] width 32 height 32
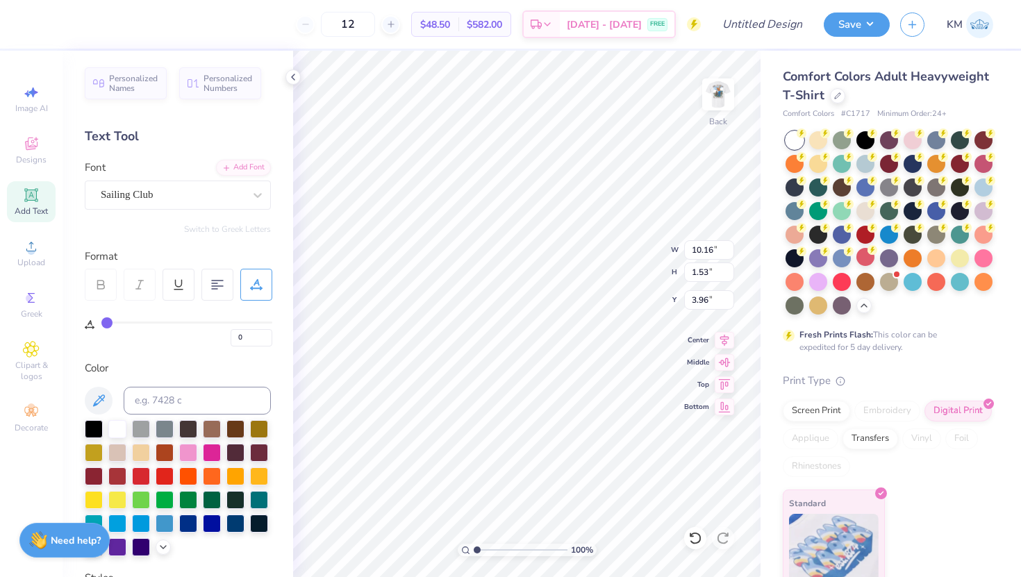
click at [115, 317] on div "0" at bounding box center [186, 331] width 171 height 32
type input "2"
type input "3"
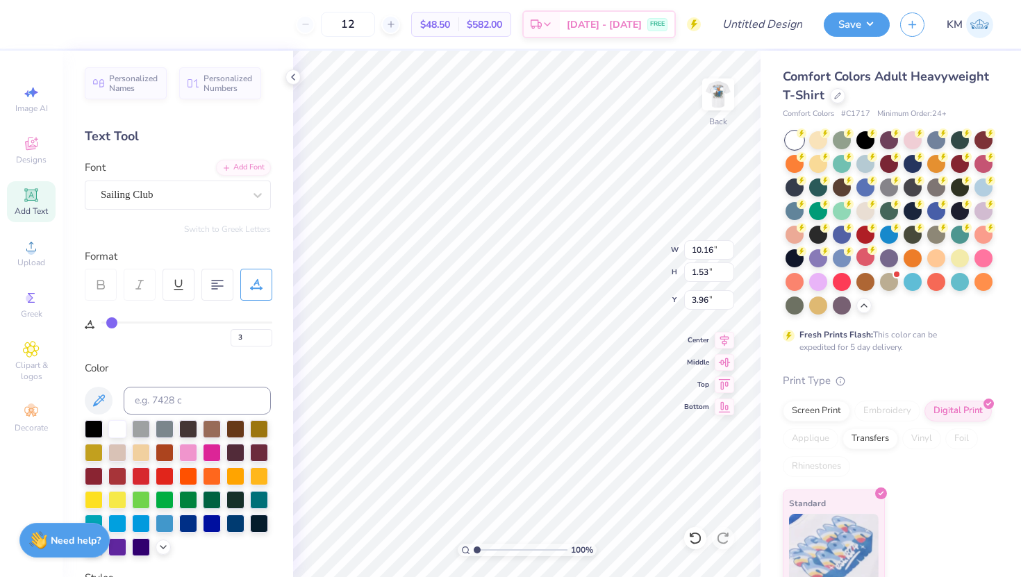
type input "4"
type input "5"
type input "8"
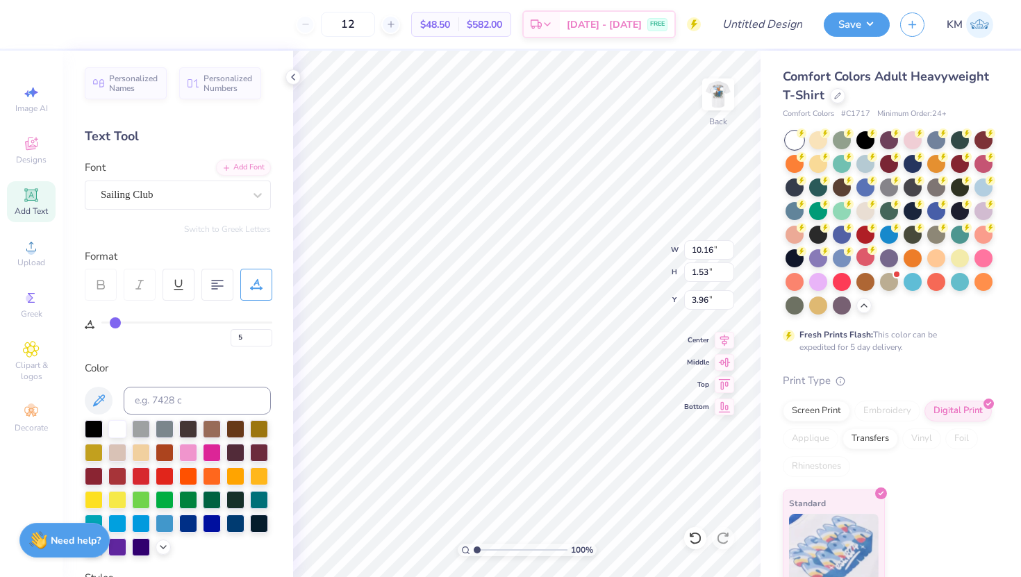
type input "8"
type input "9"
type input "10"
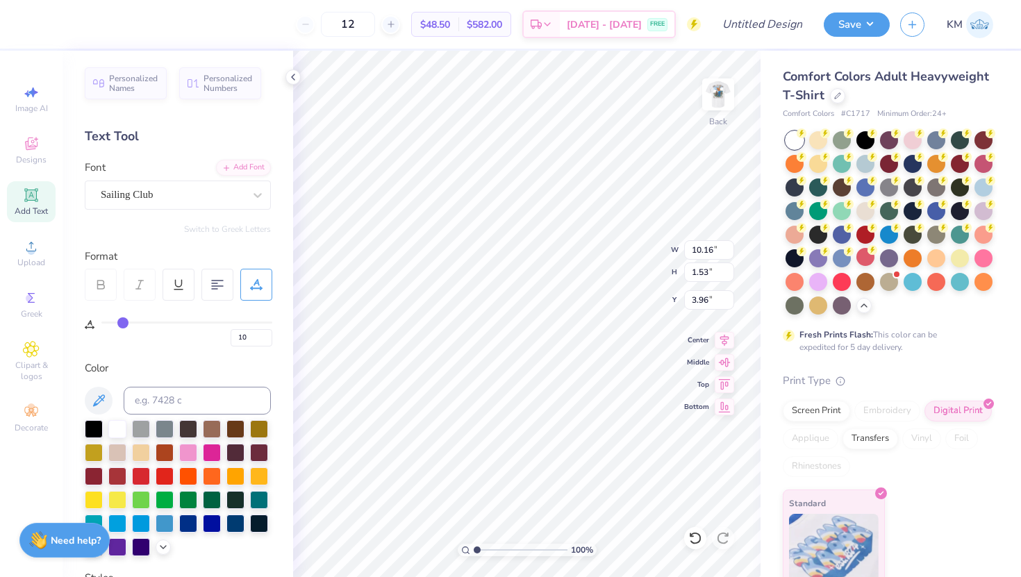
type input "12"
type input "14"
type input "15"
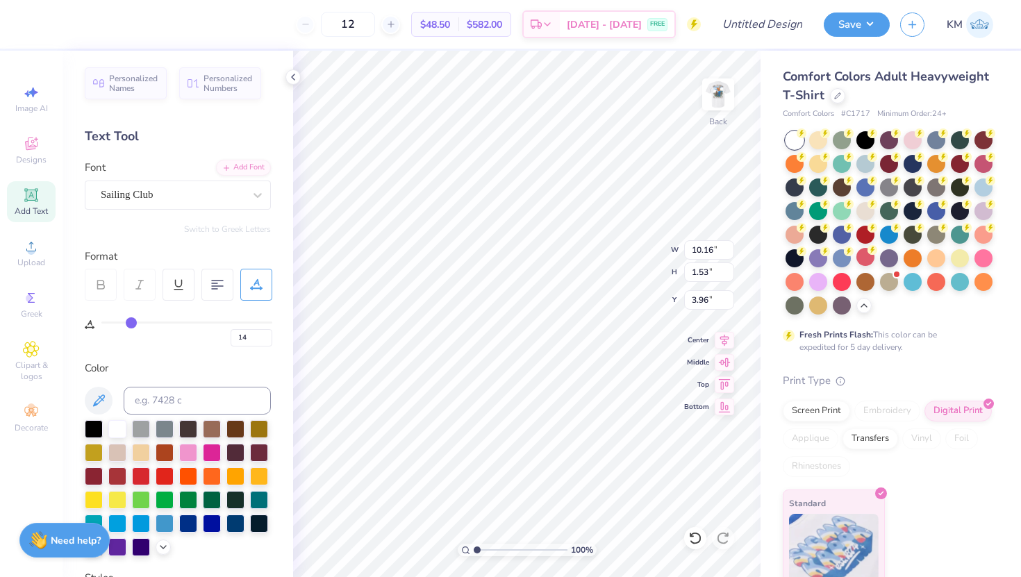
type input "15"
type input "17"
type input "20"
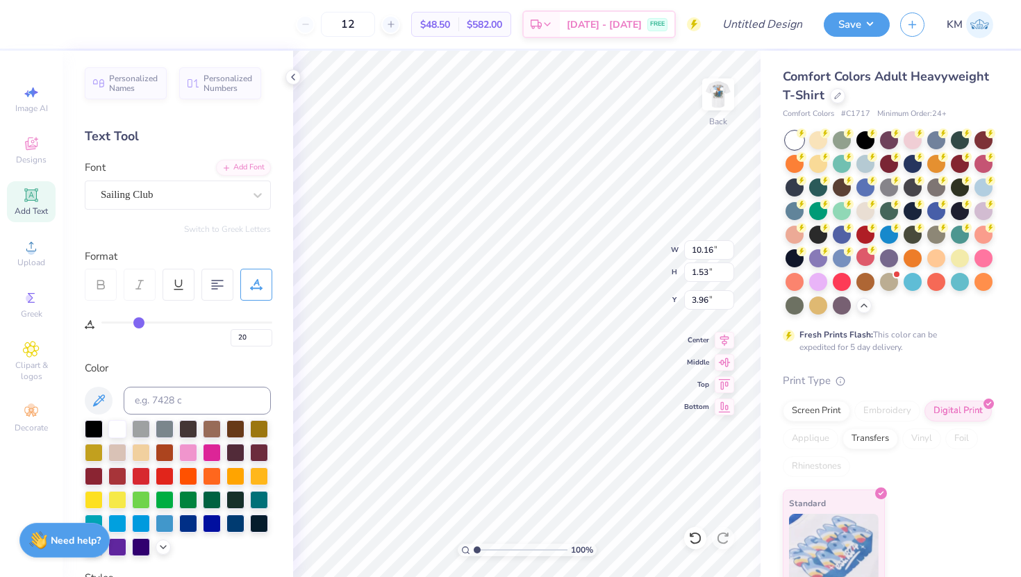
type input "22"
type input "24"
type input "26"
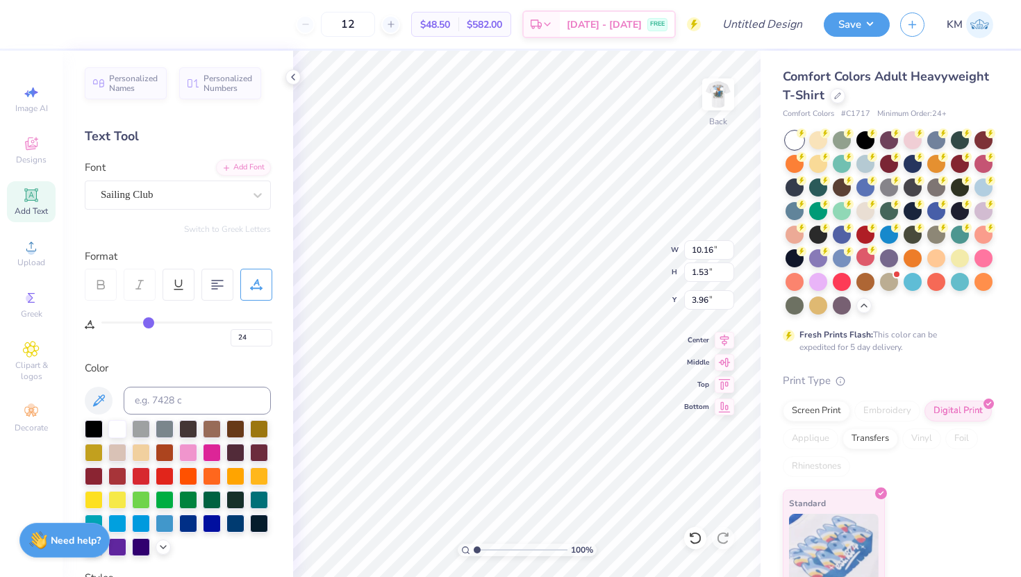
type input "26"
type input "28"
type input "31"
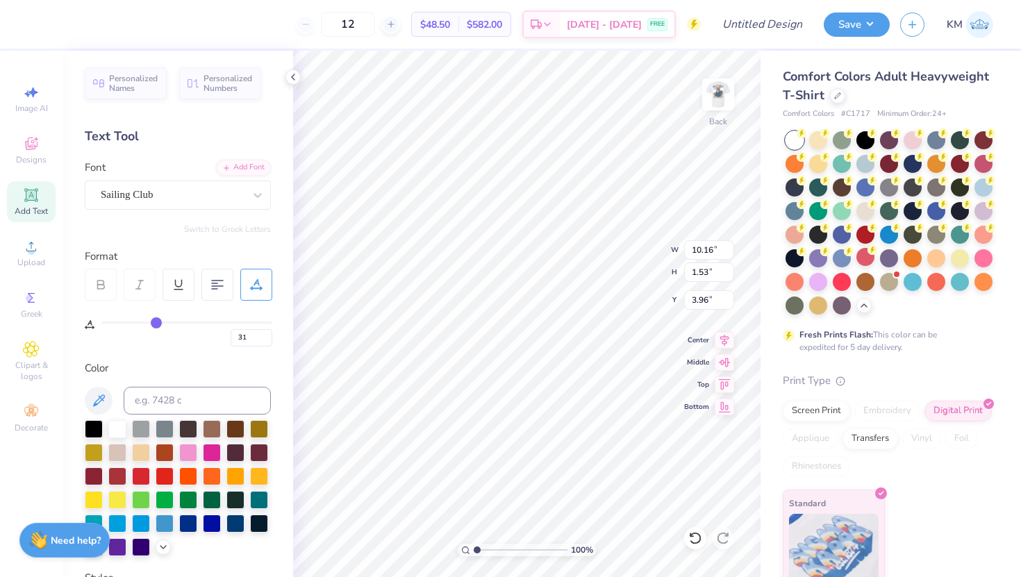
type input "33"
type input "35"
type input "37"
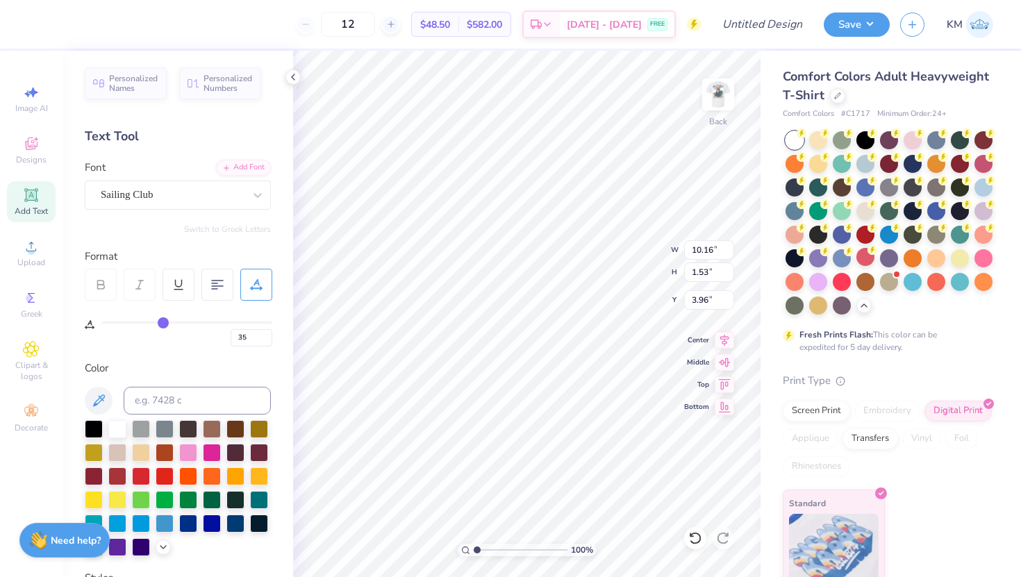
type input "37"
type input "38"
type input "40"
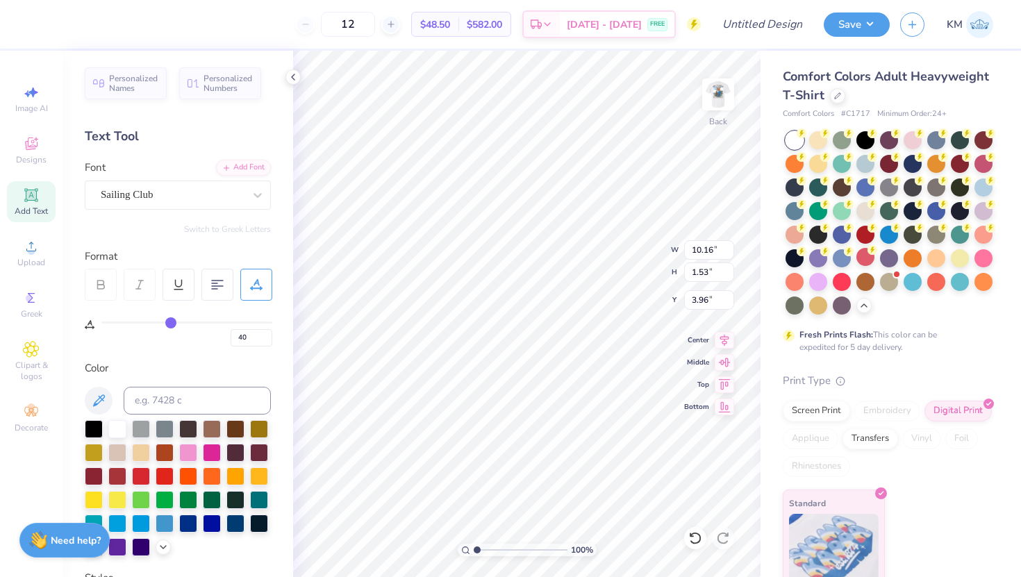
type input "41"
type input "42"
type input "43"
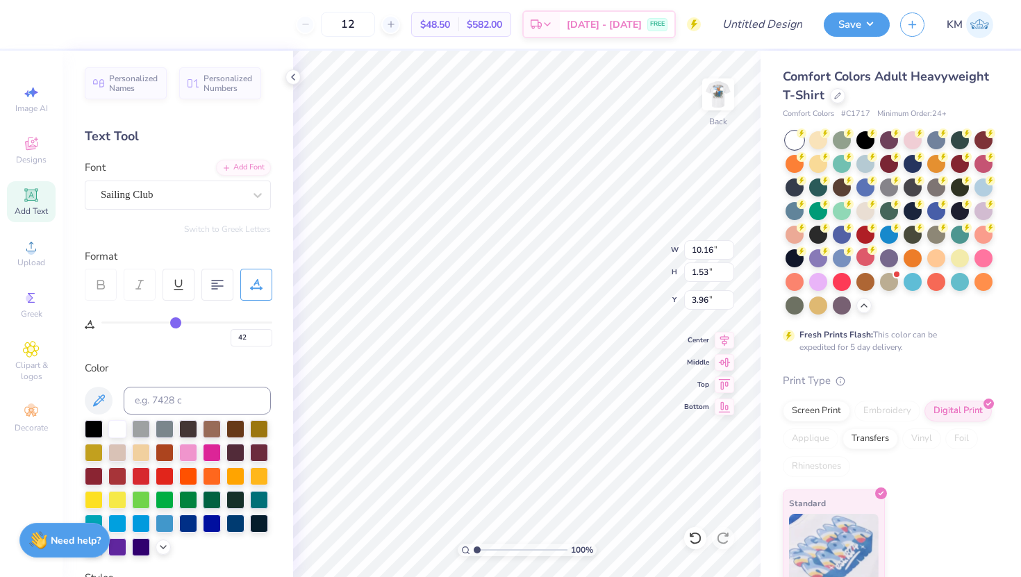
type input "43"
type input "45"
type input "46"
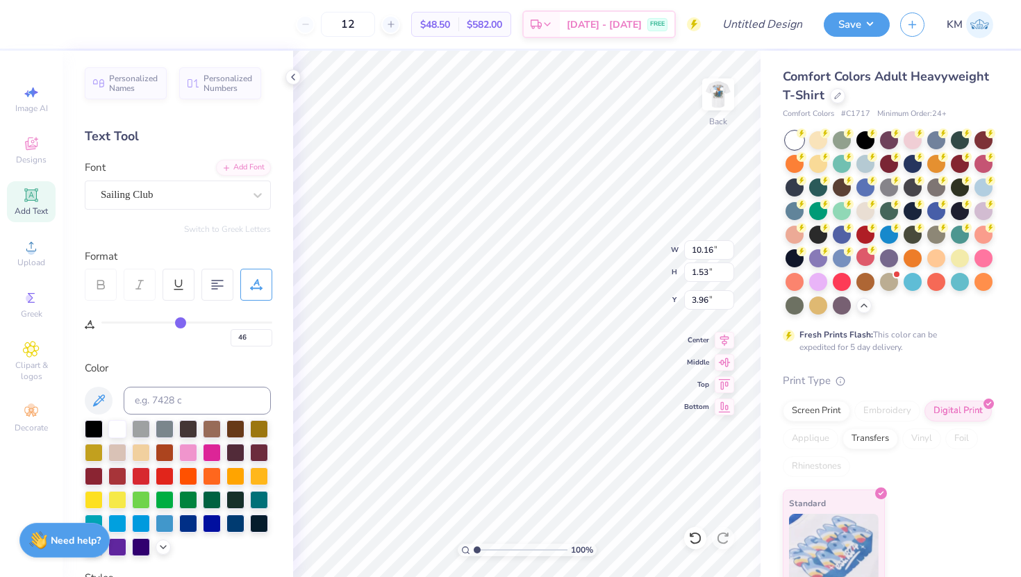
type input "48"
type input "49"
type input "50"
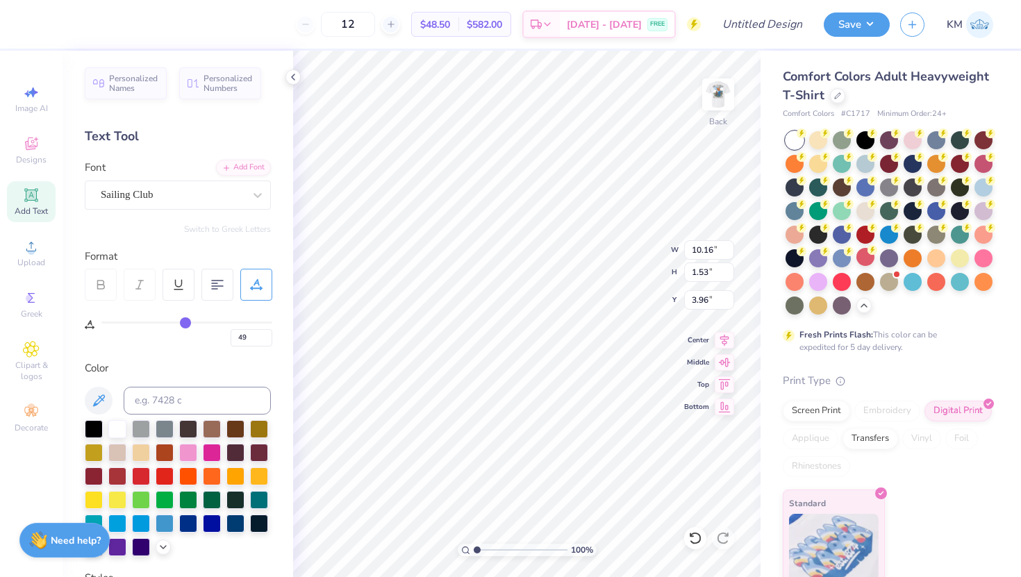
type input "50"
type input "51"
drag, startPoint x: 109, startPoint y: 322, endPoint x: 188, endPoint y: 328, distance: 79.4
type input "51"
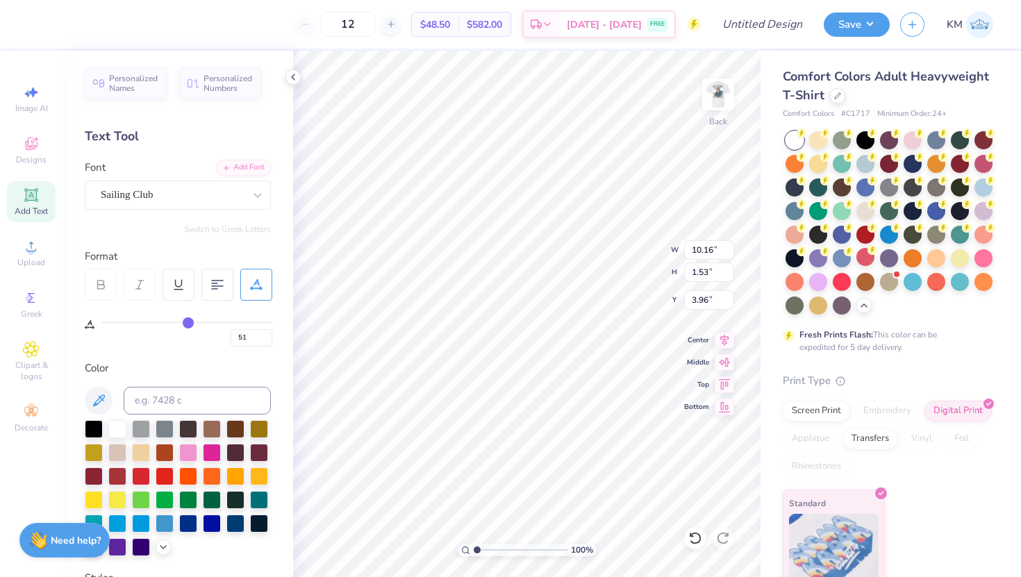
click at [188, 324] on input "range" at bounding box center [186, 323] width 171 height 2
type input "14.17"
type input "1.47"
type input "3.99"
type input "50"
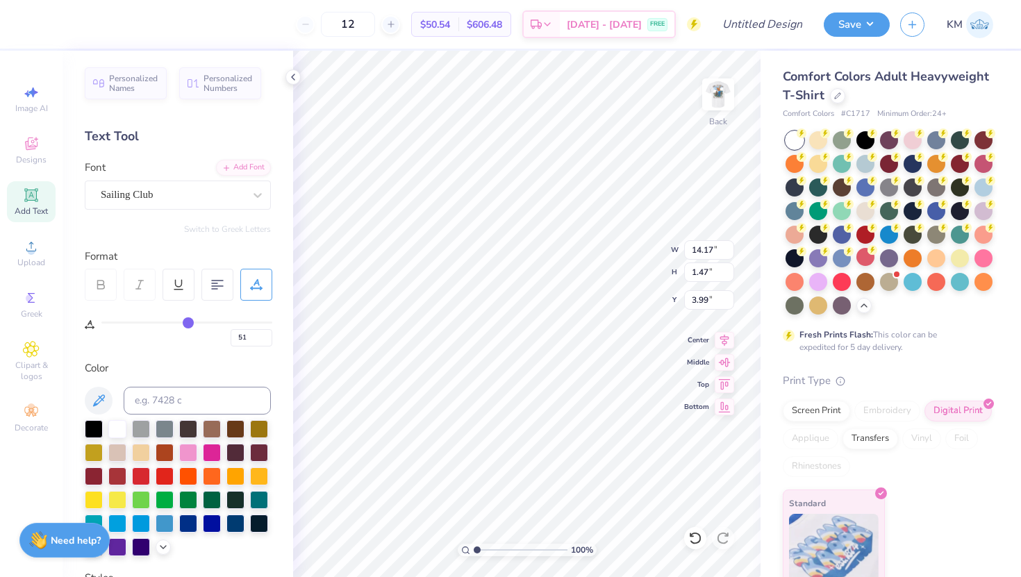
type input "50"
type input "48"
type input "44"
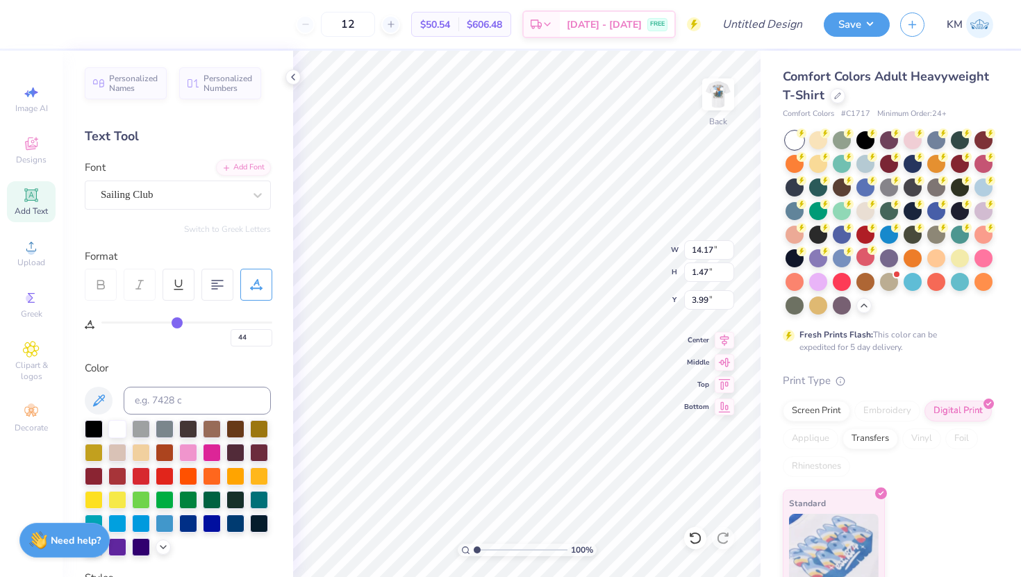
type input "38"
type input "31"
type input "25"
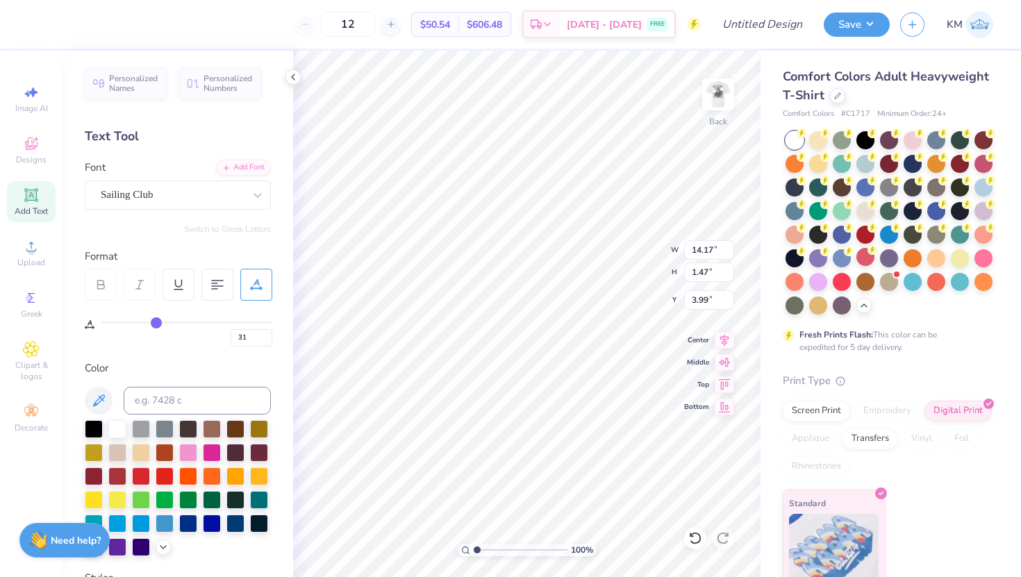
type input "25"
type input "14"
type input "5"
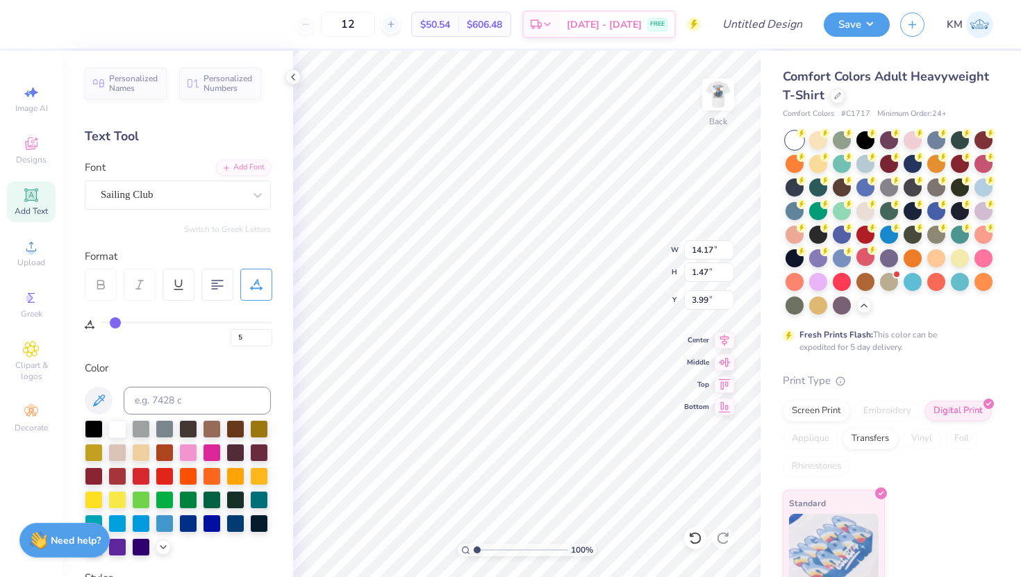
type input "0"
drag, startPoint x: 187, startPoint y: 324, endPoint x: 40, endPoint y: 332, distance: 147.4
type input "0"
click at [101, 324] on input "range" at bounding box center [186, 323] width 171 height 2
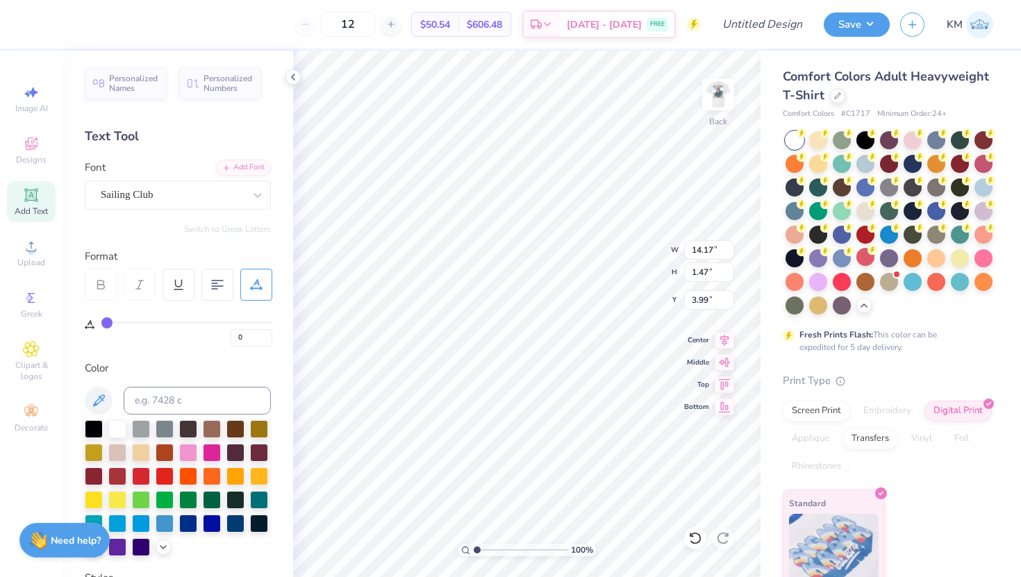
type input "6.32"
type input "0.95"
type input "4.25"
click at [258, 291] on div at bounding box center [256, 285] width 32 height 32
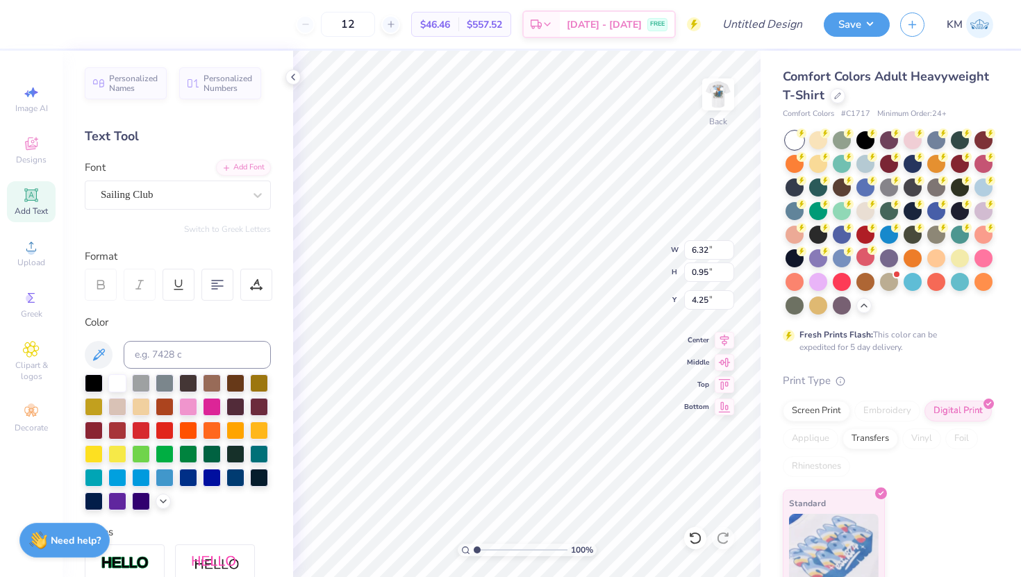
type input "10.23"
type input "1.54"
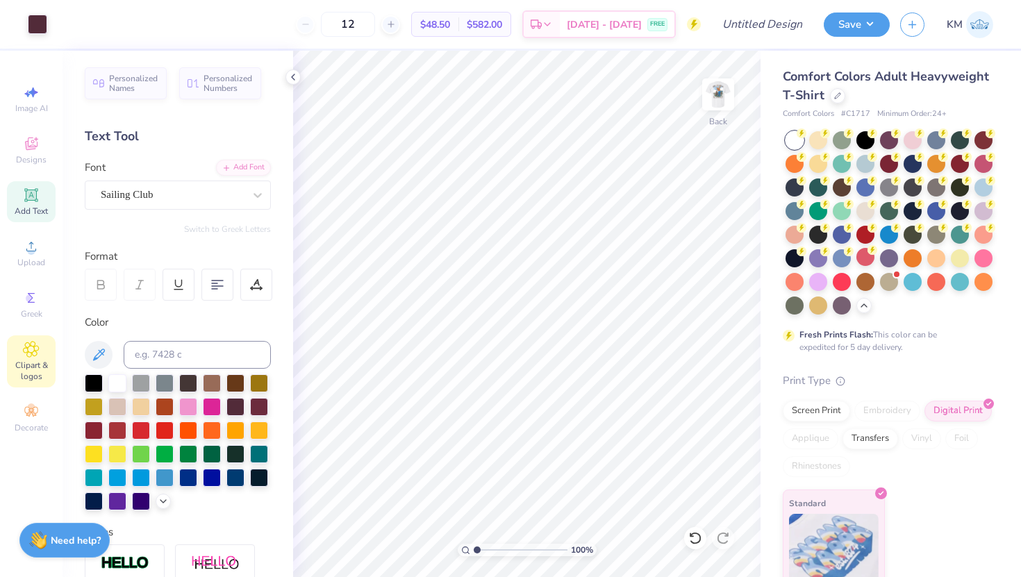
click at [30, 345] on icon at bounding box center [31, 349] width 16 height 17
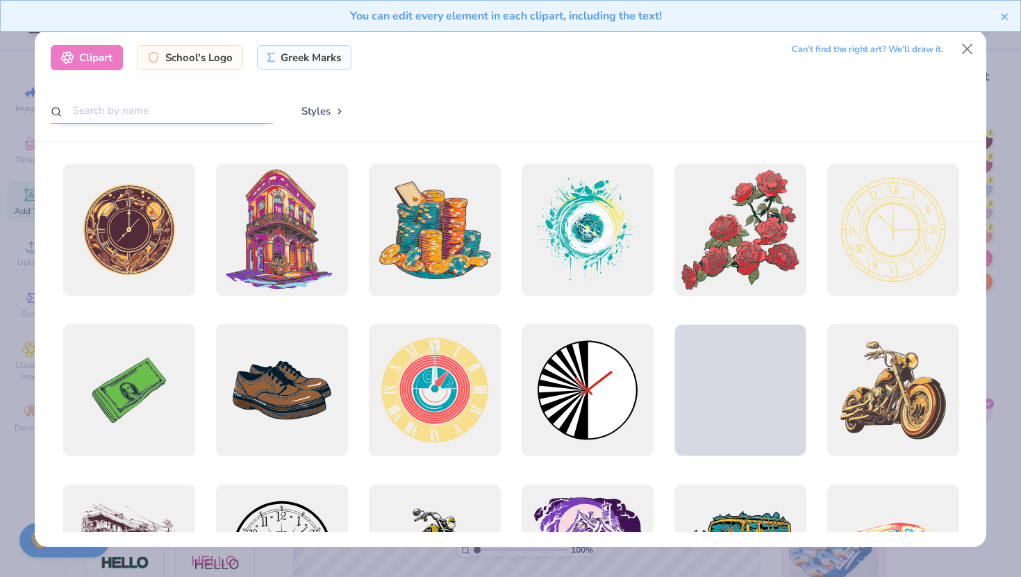
click at [167, 115] on input "text" at bounding box center [162, 111] width 222 height 26
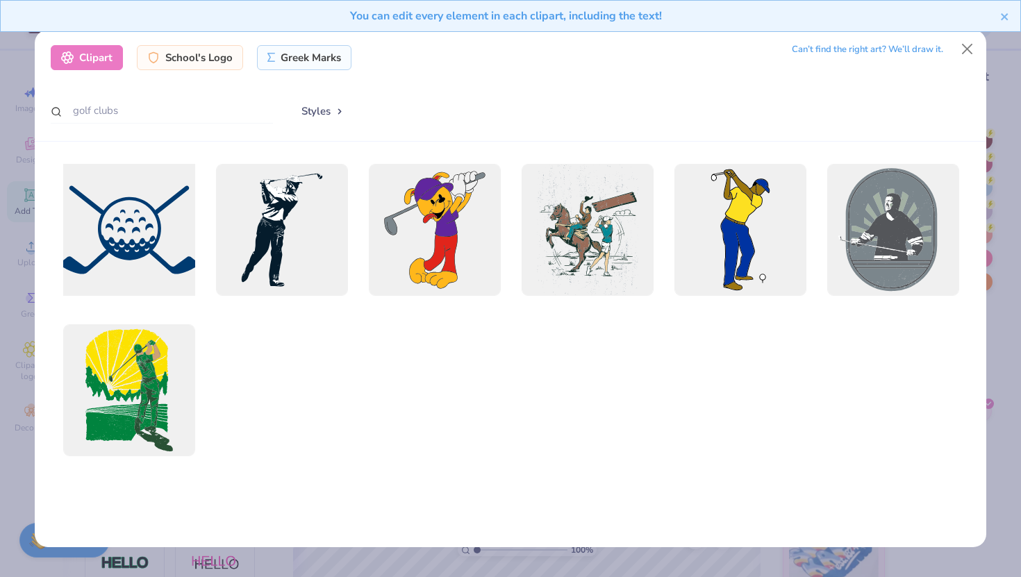
click at [144, 234] on div at bounding box center [128, 230] width 145 height 145
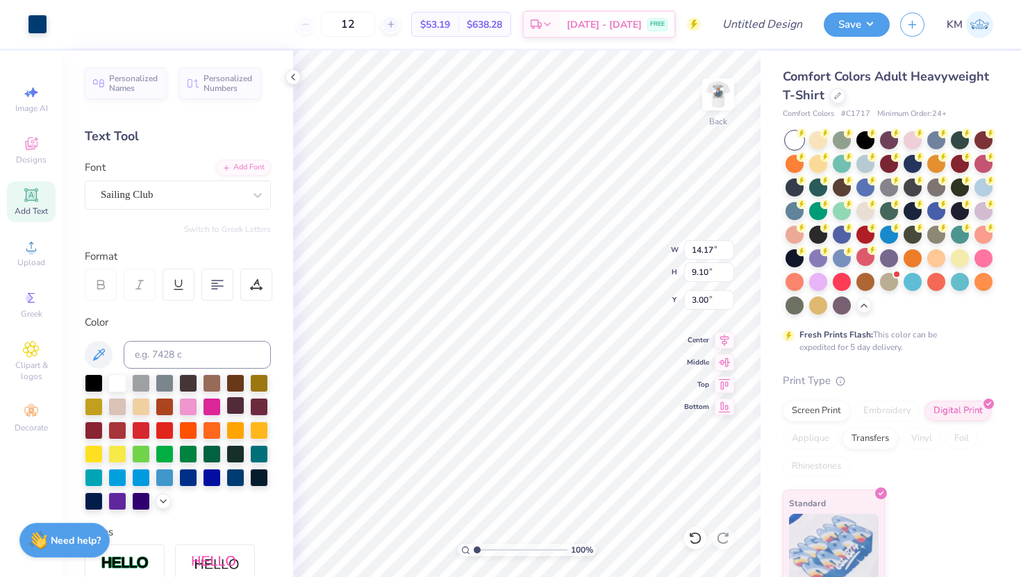
click at [239, 408] on div at bounding box center [235, 406] width 18 height 18
click at [711, 99] on img at bounding box center [718, 95] width 56 height 56
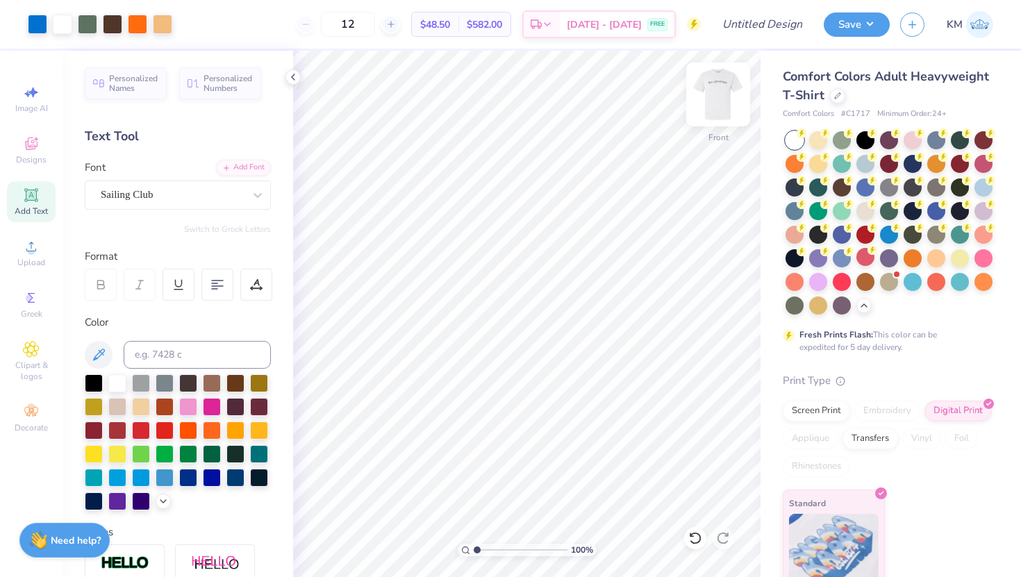
click at [719, 110] on img at bounding box center [718, 95] width 56 height 56
click at [35, 207] on span "Add Text" at bounding box center [31, 211] width 33 height 11
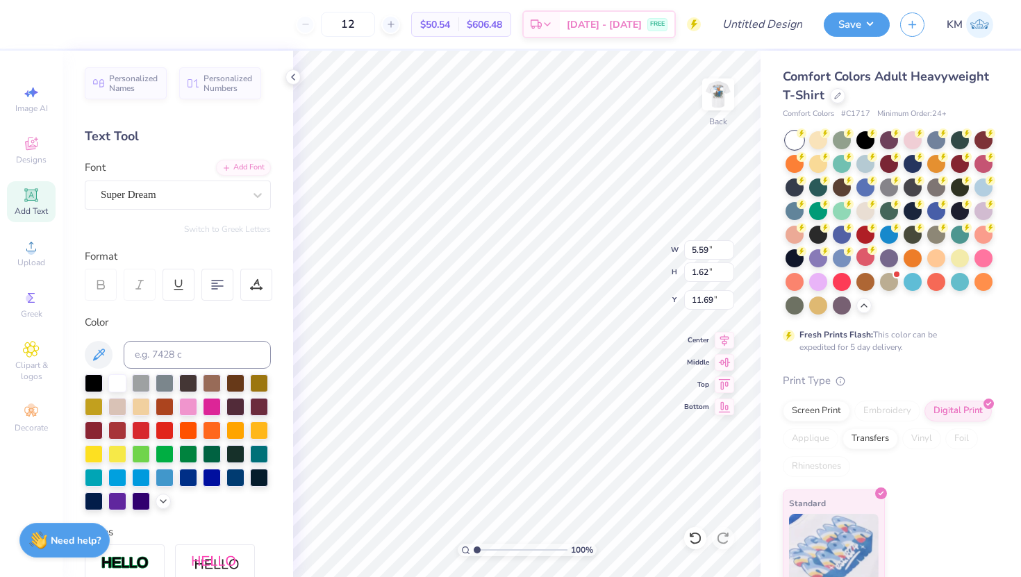
scroll to position [0, 1]
click at [238, 193] on div "Super Dream" at bounding box center [172, 195] width 146 height 22
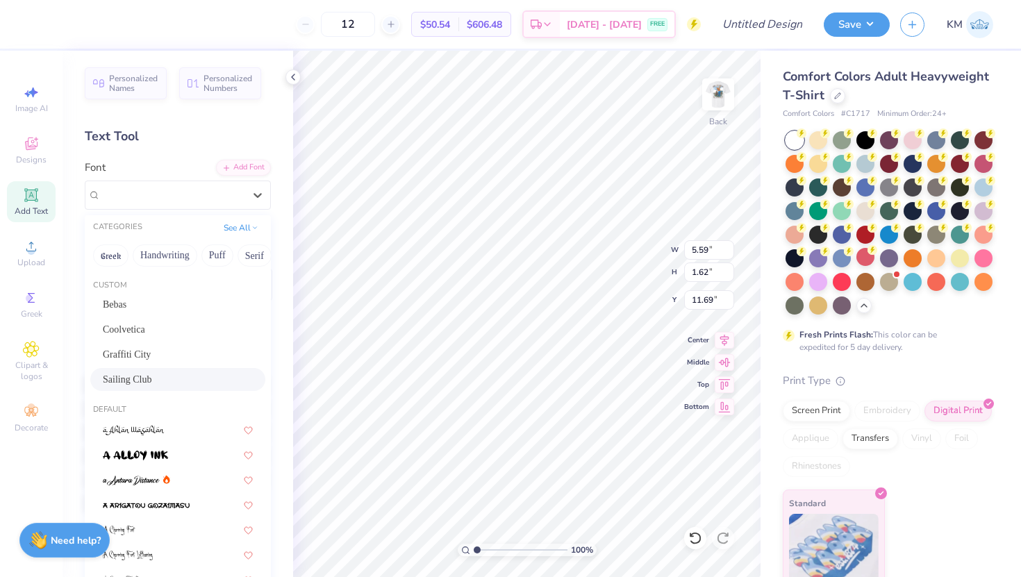
click at [151, 376] on div "Sailing Club" at bounding box center [178, 379] width 150 height 15
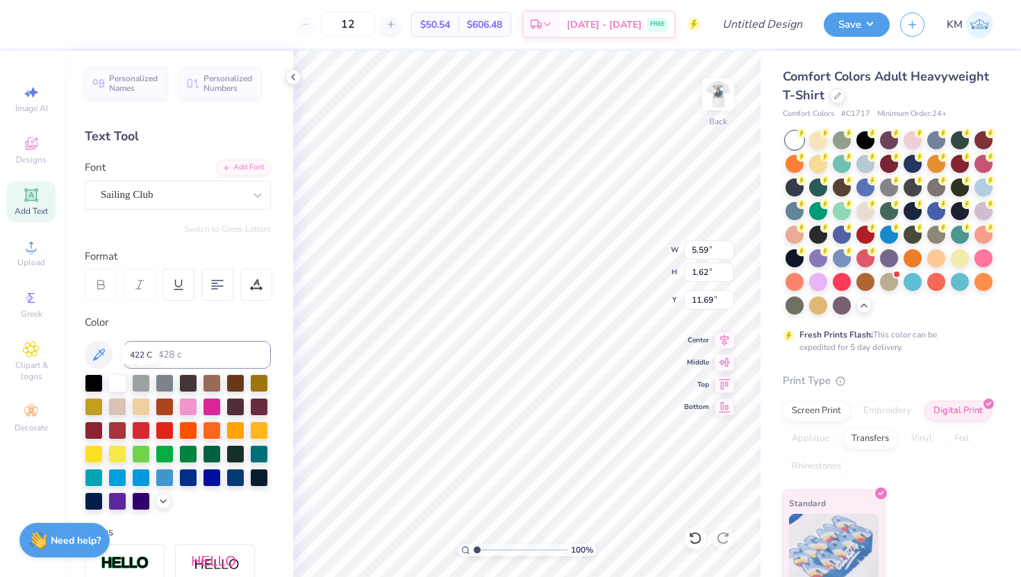
scroll to position [0, 1]
click at [26, 310] on span "Greek" at bounding box center [32, 313] width 22 height 11
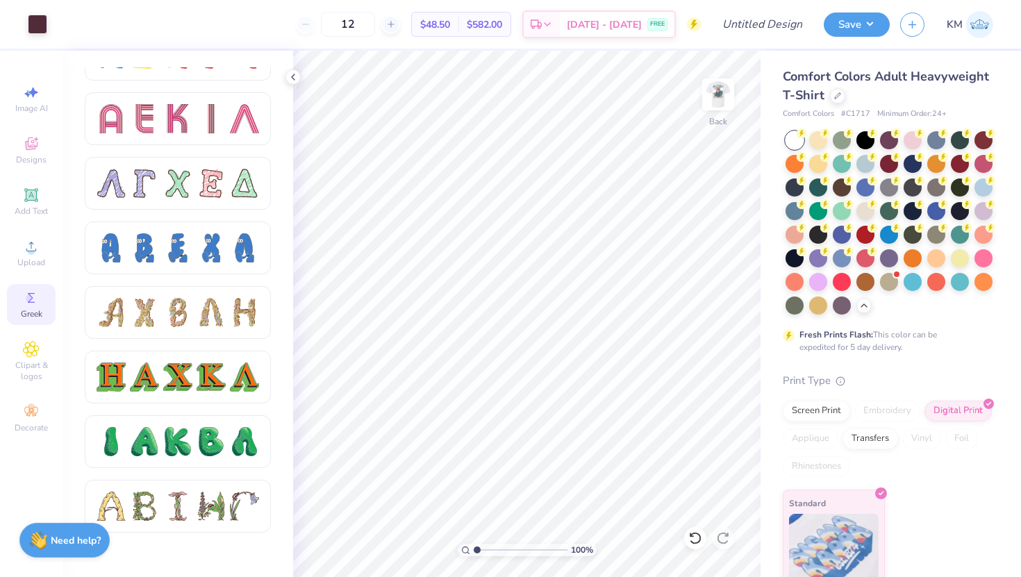
scroll to position [1268, 0]
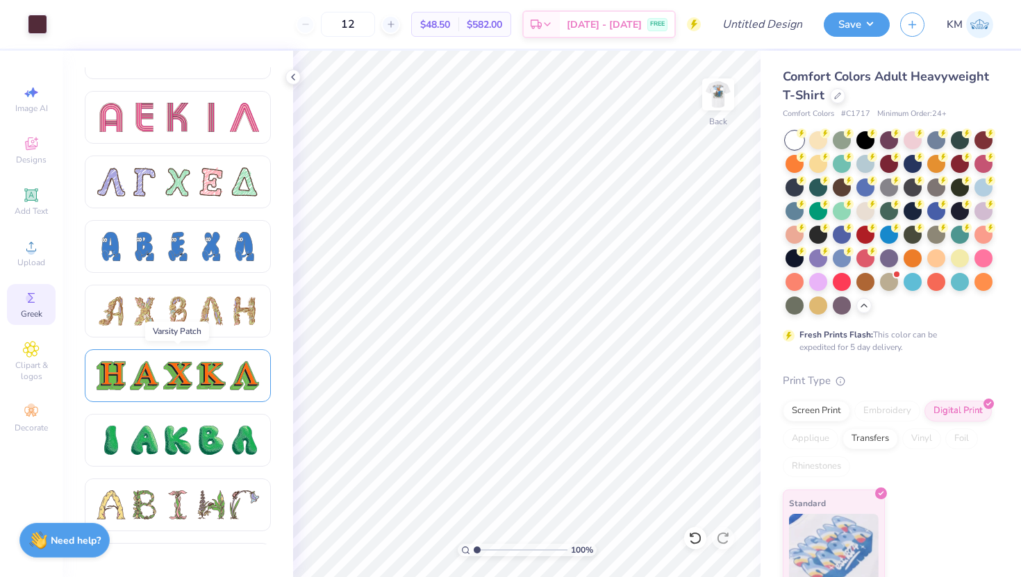
click at [189, 379] on div at bounding box center [177, 375] width 29 height 29
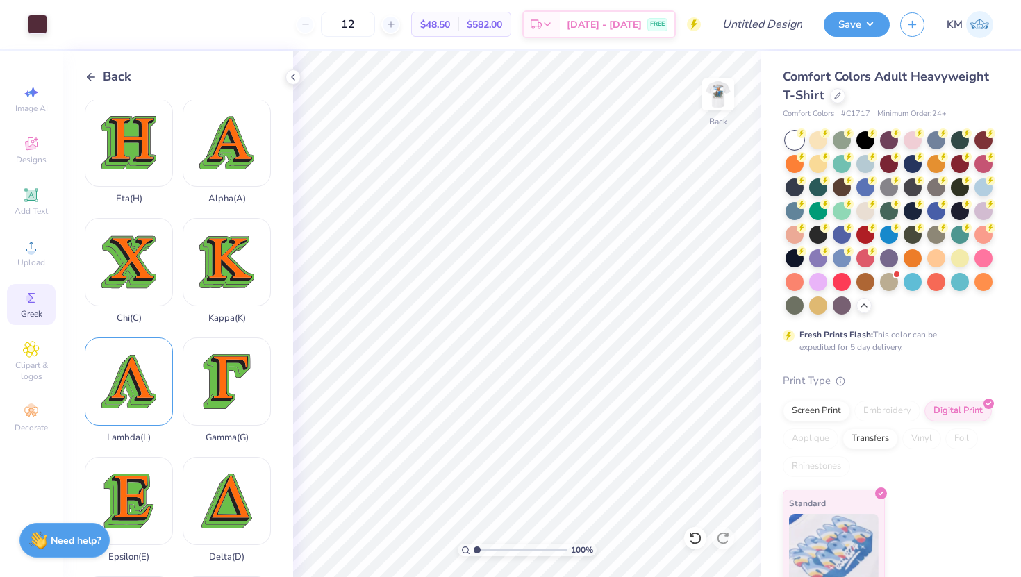
scroll to position [0, 0]
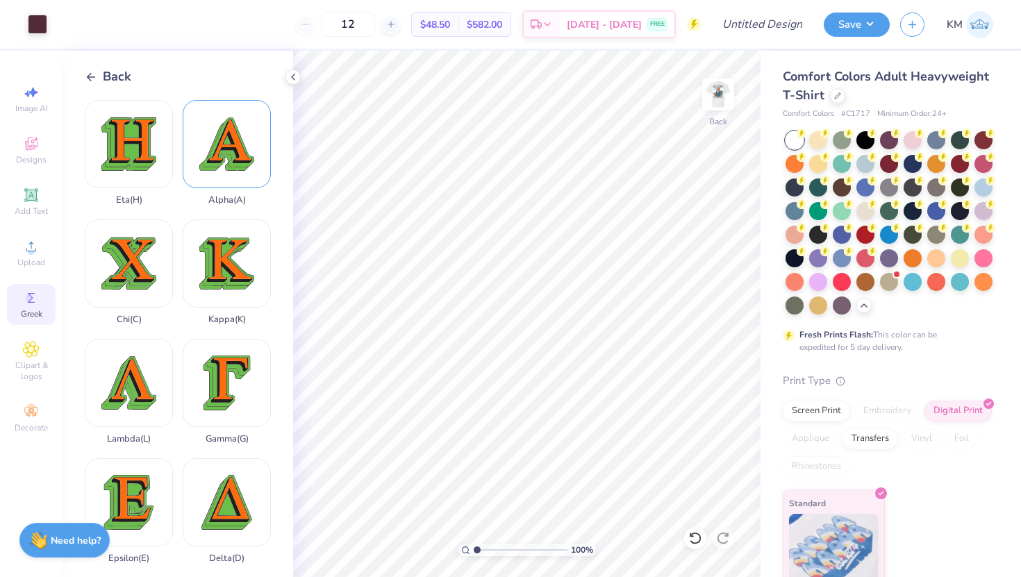
click at [227, 147] on div "Alpha ( A )" at bounding box center [227, 153] width 88 height 106
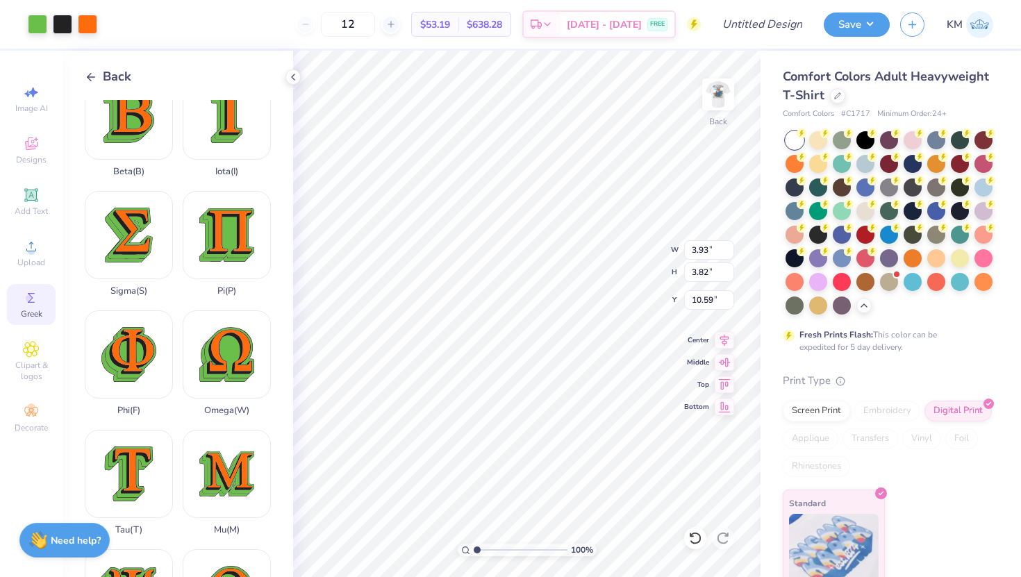
scroll to position [509, 0]
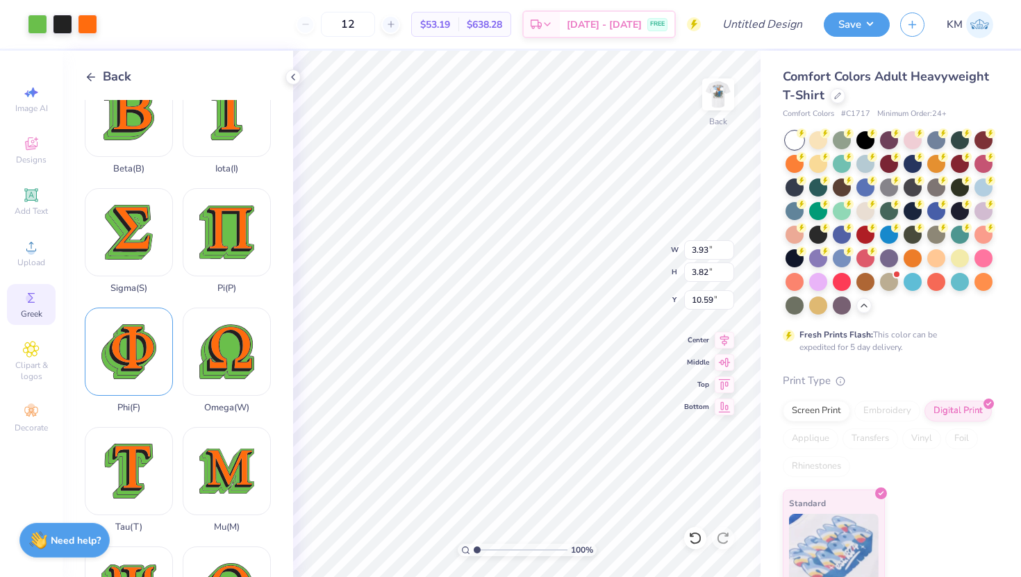
click at [131, 365] on div "Phi ( F )" at bounding box center [129, 361] width 88 height 106
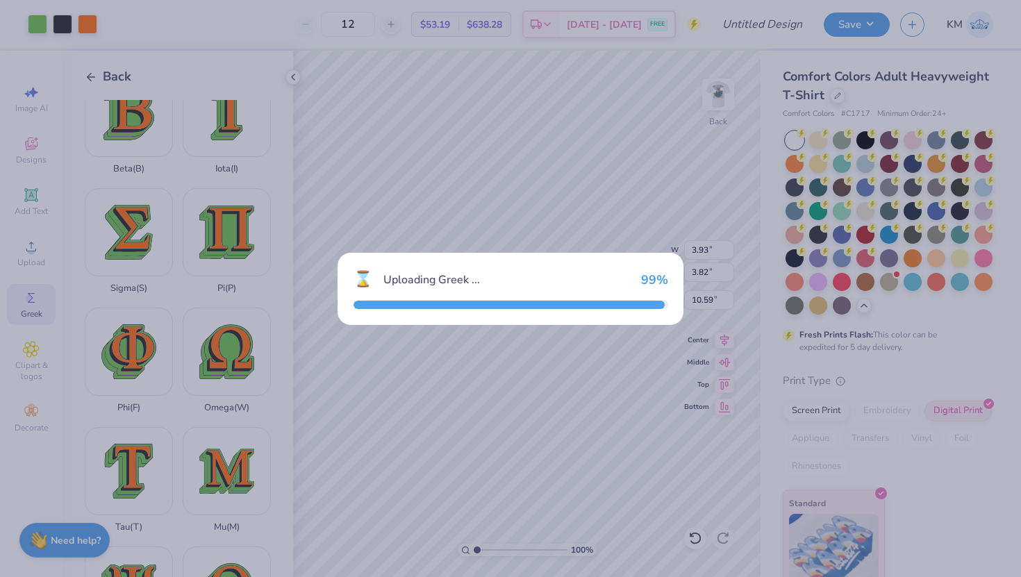
type input "3.75"
type input "10.62"
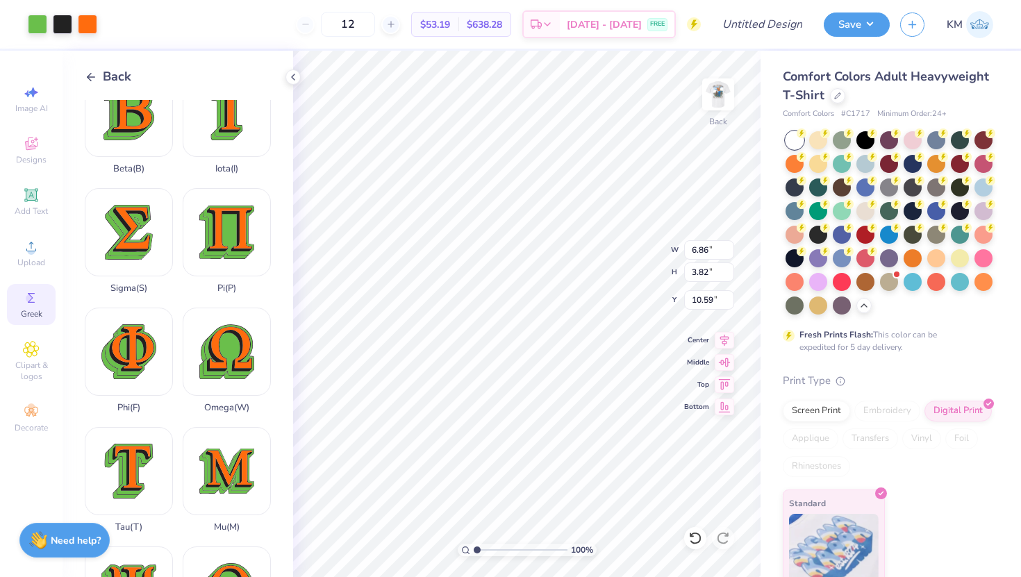
type input "3.33"
type input "1.85"
drag, startPoint x: 476, startPoint y: 550, endPoint x: 524, endPoint y: 551, distance: 47.3
click at [524, 551] on input "range" at bounding box center [521, 550] width 94 height 13
click at [35, 21] on div at bounding box center [37, 22] width 19 height 19
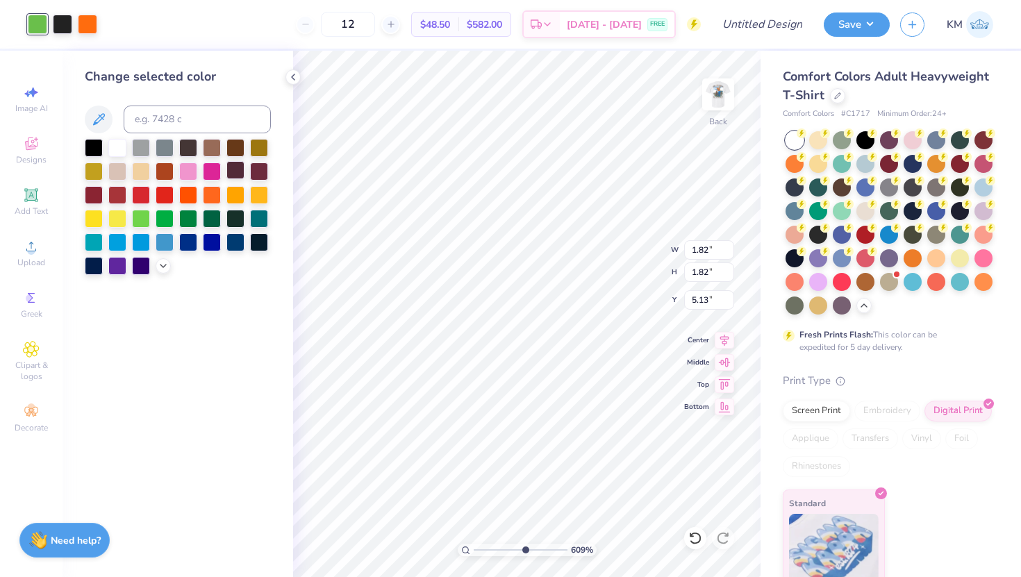
click at [231, 177] on div at bounding box center [235, 170] width 18 height 18
click at [234, 151] on div at bounding box center [235, 147] width 18 height 18
click at [210, 147] on div at bounding box center [212, 147] width 18 height 18
click at [84, 29] on div at bounding box center [87, 22] width 19 height 19
click at [165, 270] on div at bounding box center [163, 264] width 15 height 15
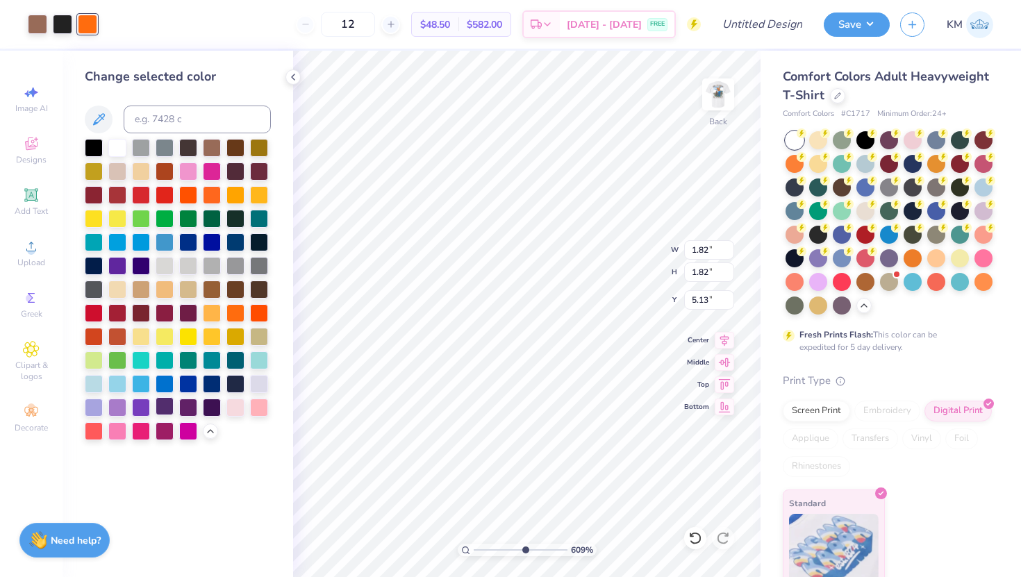
click at [164, 406] on div at bounding box center [165, 406] width 18 height 18
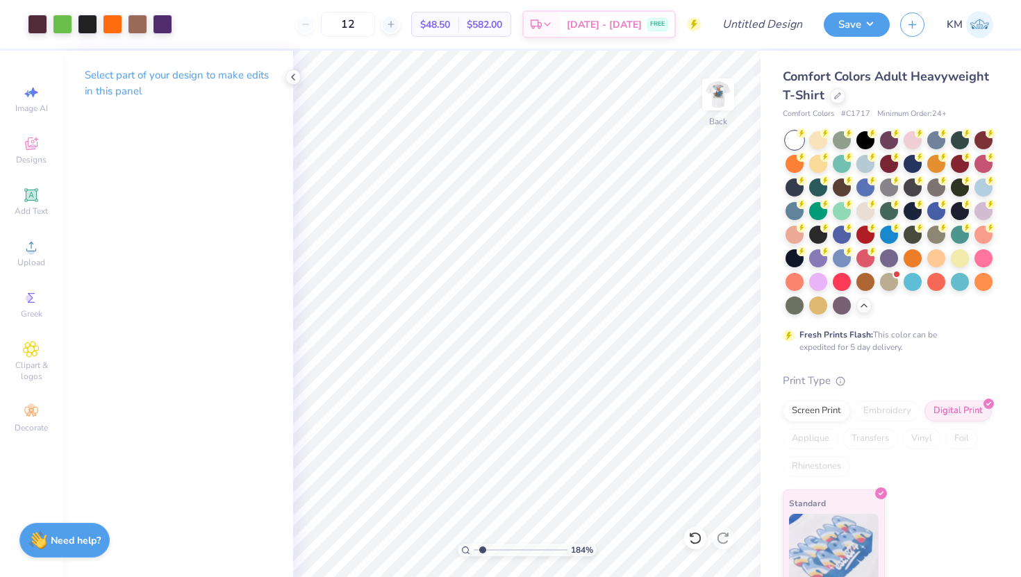
drag, startPoint x: 526, startPoint y: 549, endPoint x: 482, endPoint y: 546, distance: 44.6
type input "1.6"
click at [482, 546] on input "range" at bounding box center [521, 550] width 94 height 13
click at [727, 101] on img at bounding box center [718, 95] width 56 height 56
click at [727, 101] on img at bounding box center [718, 95] width 28 height 28
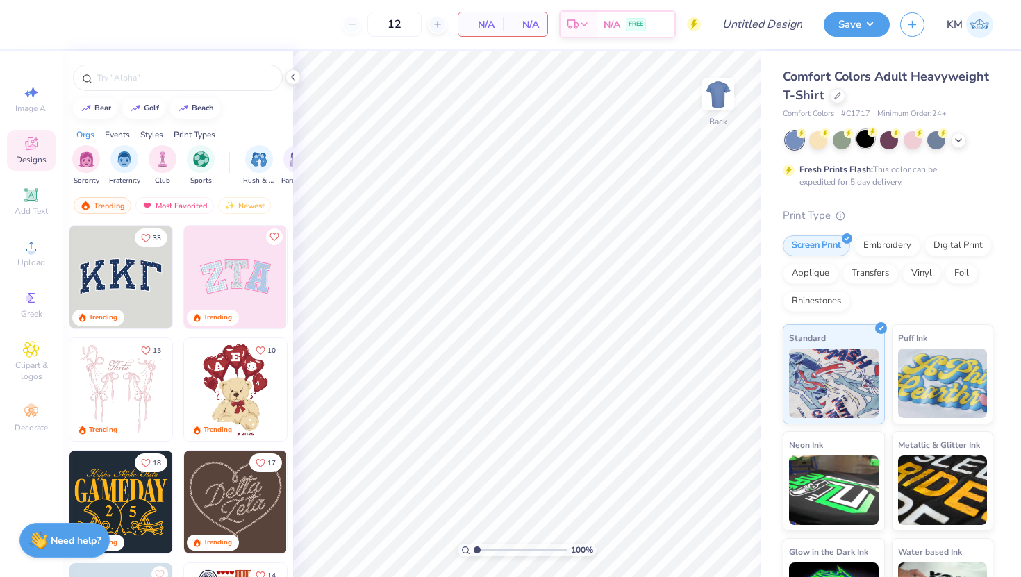
click at [863, 142] on div at bounding box center [865, 139] width 18 height 18
click at [29, 258] on span "Upload" at bounding box center [31, 262] width 28 height 11
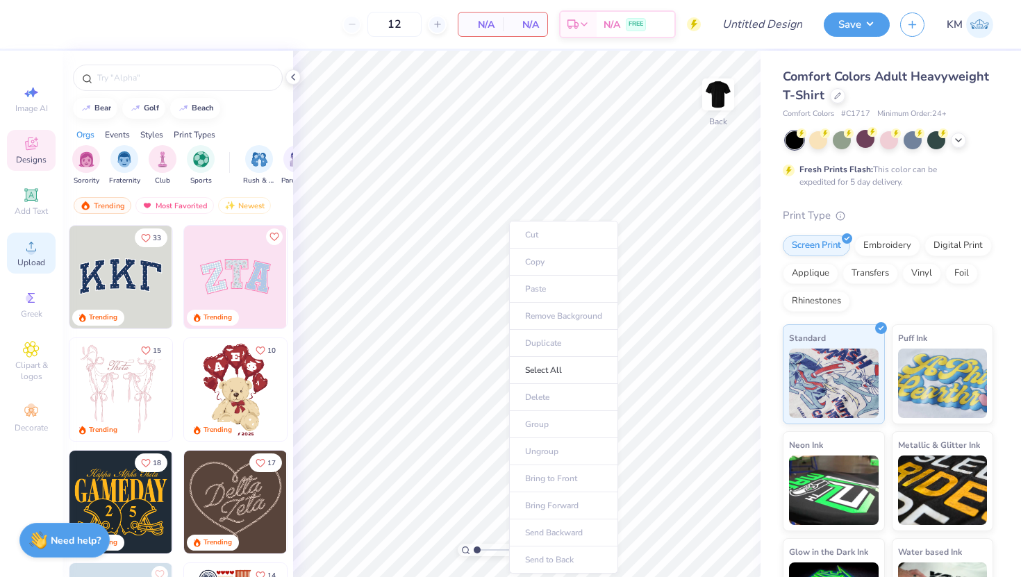
click at [26, 247] on icon at bounding box center [31, 246] width 17 height 17
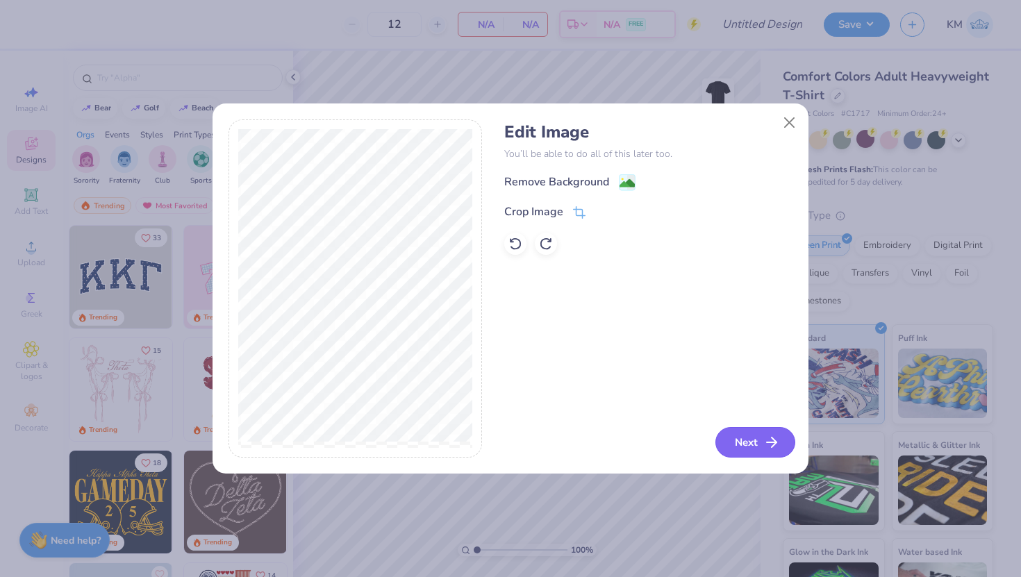
click at [758, 446] on button "Next" at bounding box center [755, 442] width 80 height 31
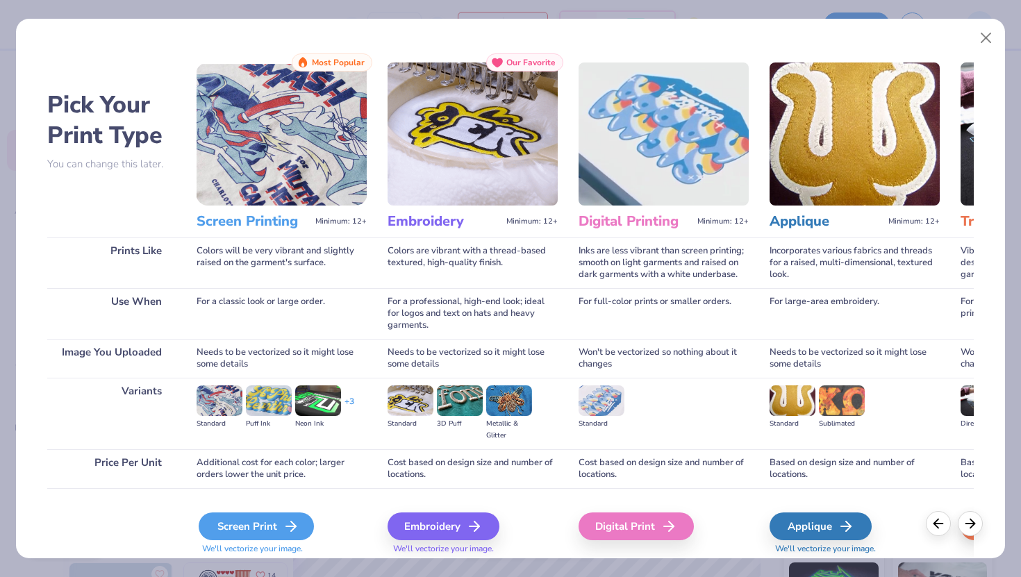
click at [288, 527] on icon at bounding box center [291, 526] width 17 height 17
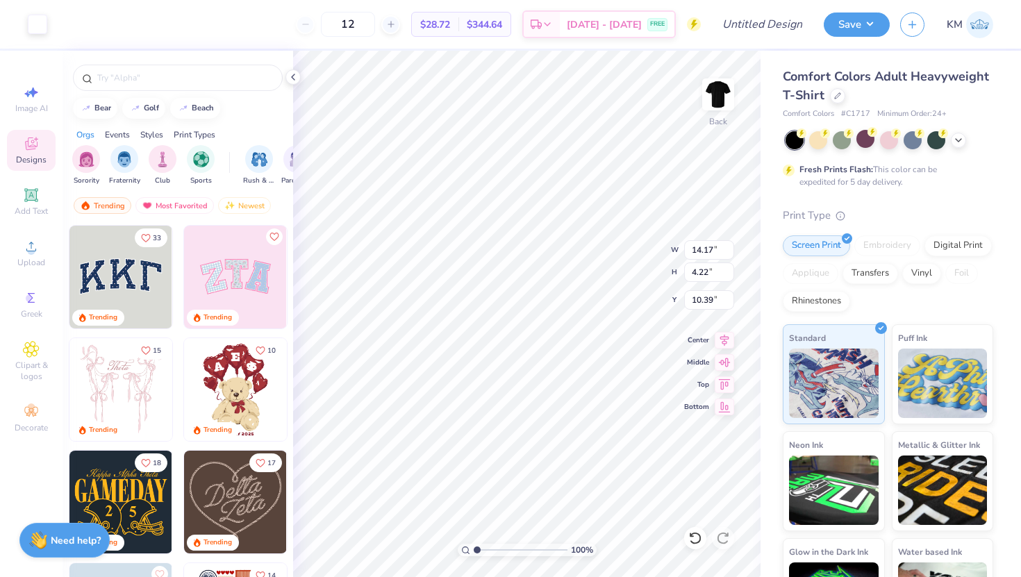
type input "10.73"
type input "3.19"
type input "9.93"
type input "8.44"
type input "2.51"
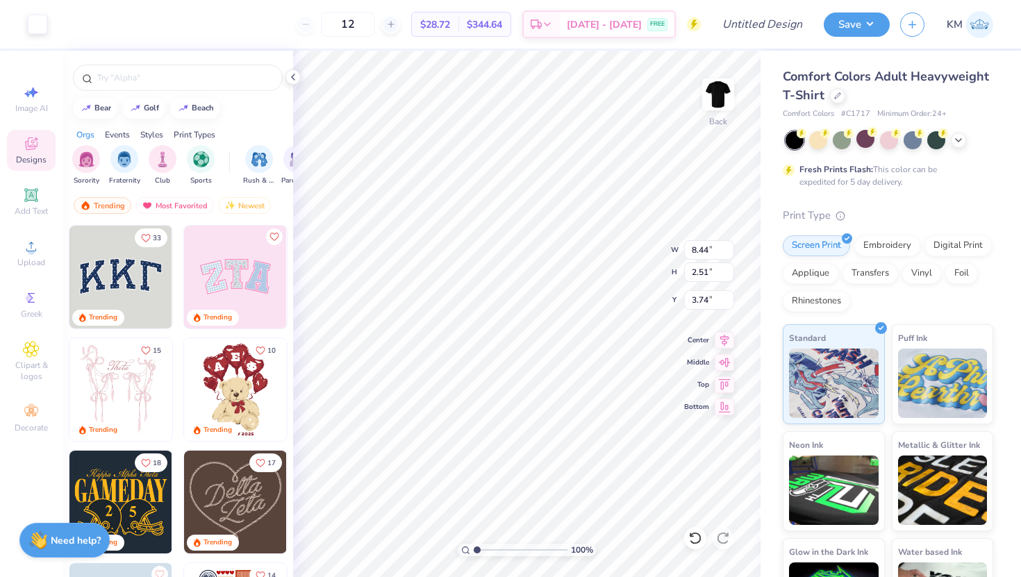
type input "3.00"
type input "10.12"
type input "3.01"
type input "3.00"
click at [479, 547] on input "range" at bounding box center [521, 550] width 94 height 13
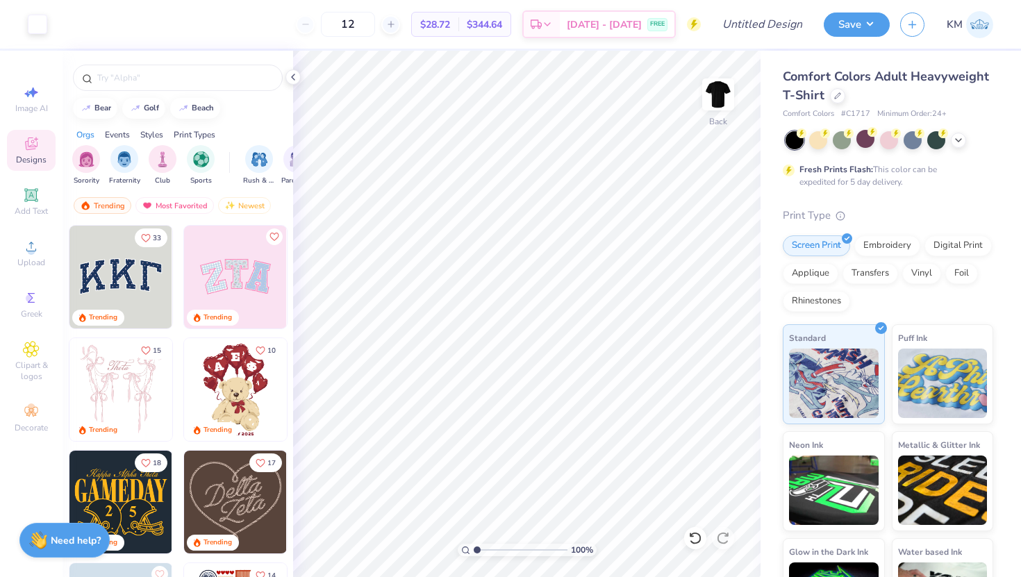
drag, startPoint x: 476, startPoint y: 551, endPoint x: 463, endPoint y: 551, distance: 13.9
type input "1"
click at [474, 551] on input "range" at bounding box center [521, 550] width 94 height 13
click at [842, 96] on div at bounding box center [837, 94] width 15 height 15
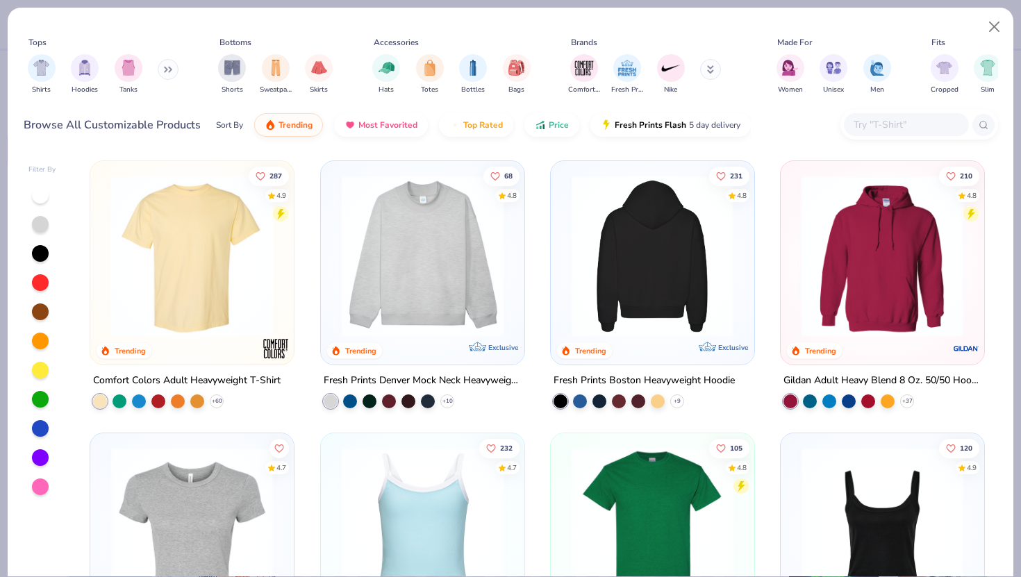
click at [565, 285] on img at bounding box center [477, 256] width 176 height 162
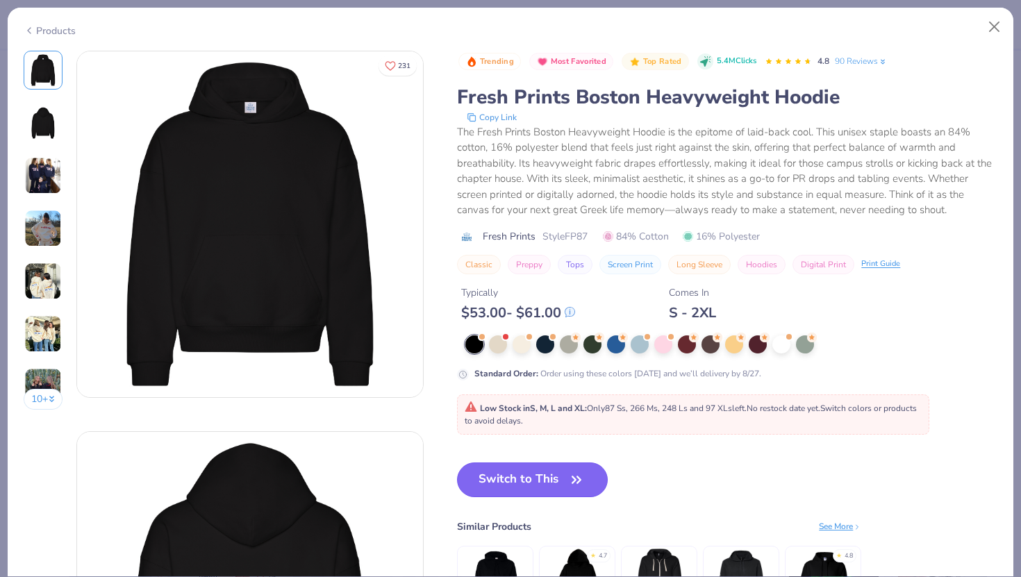
click at [515, 483] on button "Switch to This" at bounding box center [532, 480] width 151 height 35
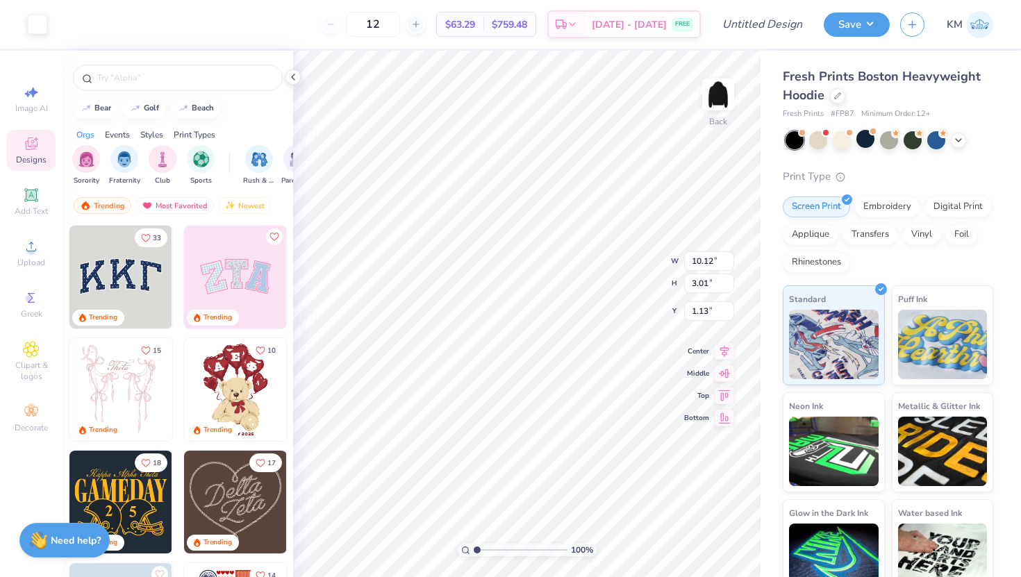
type input "3.00"
type input "5.24"
click at [833, 101] on div "Fresh Prints Boston Heavyweight Hoodie" at bounding box center [888, 86] width 210 height 38
click at [836, 98] on div at bounding box center [837, 94] width 15 height 15
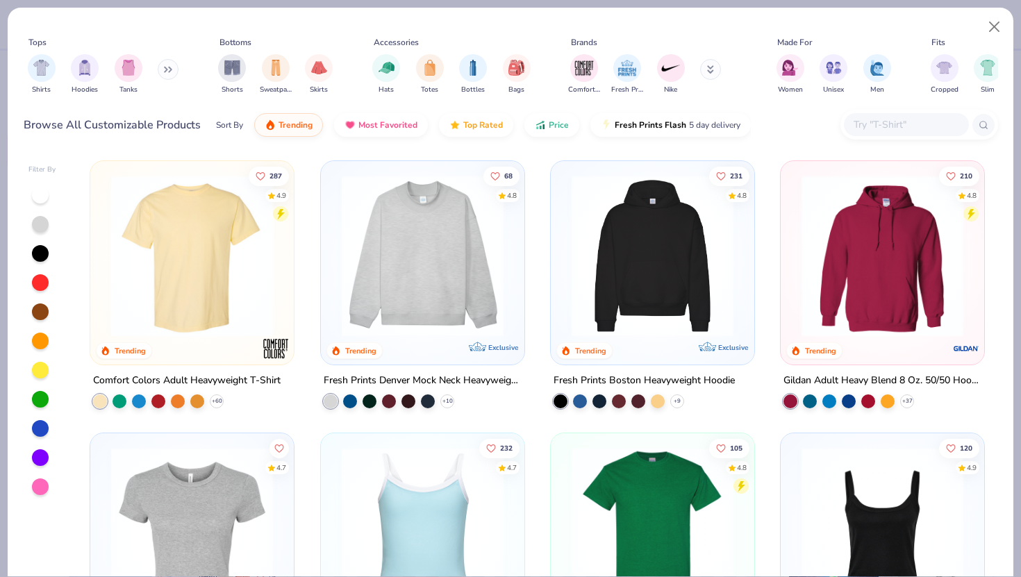
click at [204, 296] on img at bounding box center [192, 256] width 176 height 162
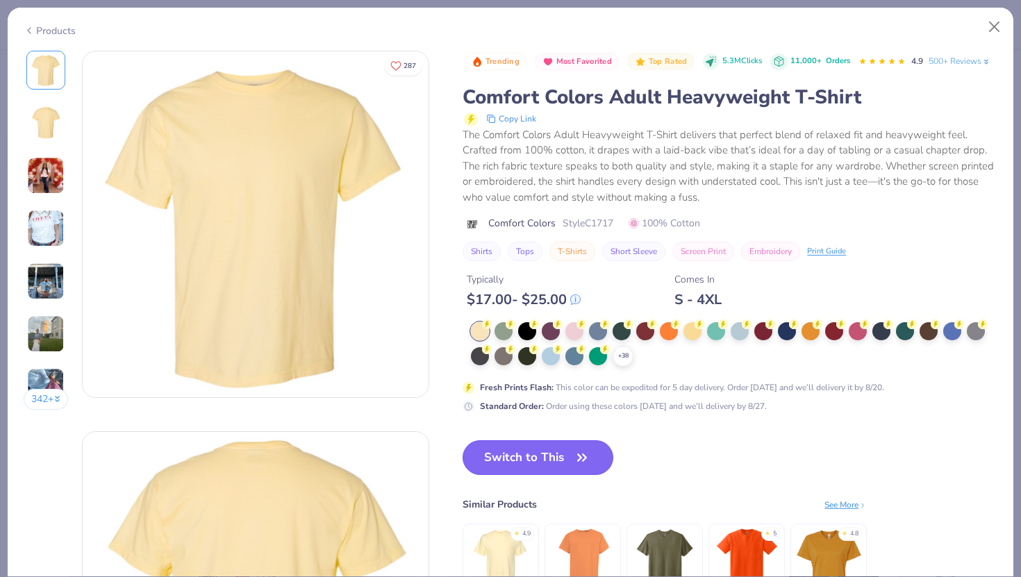
click at [519, 450] on button "Switch to This" at bounding box center [538, 457] width 151 height 35
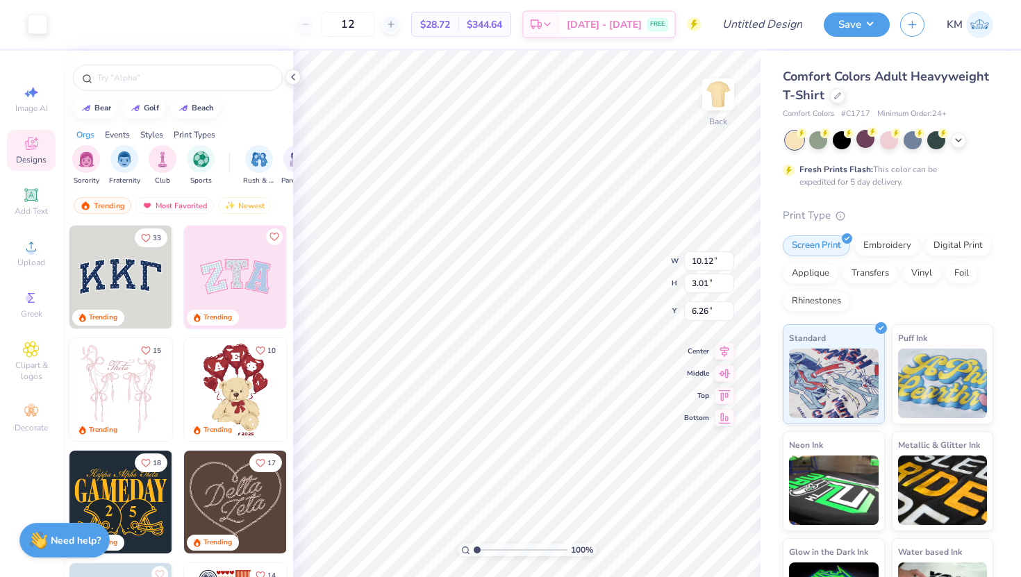
type input "3.35"
click at [954, 140] on icon at bounding box center [958, 138] width 11 height 11
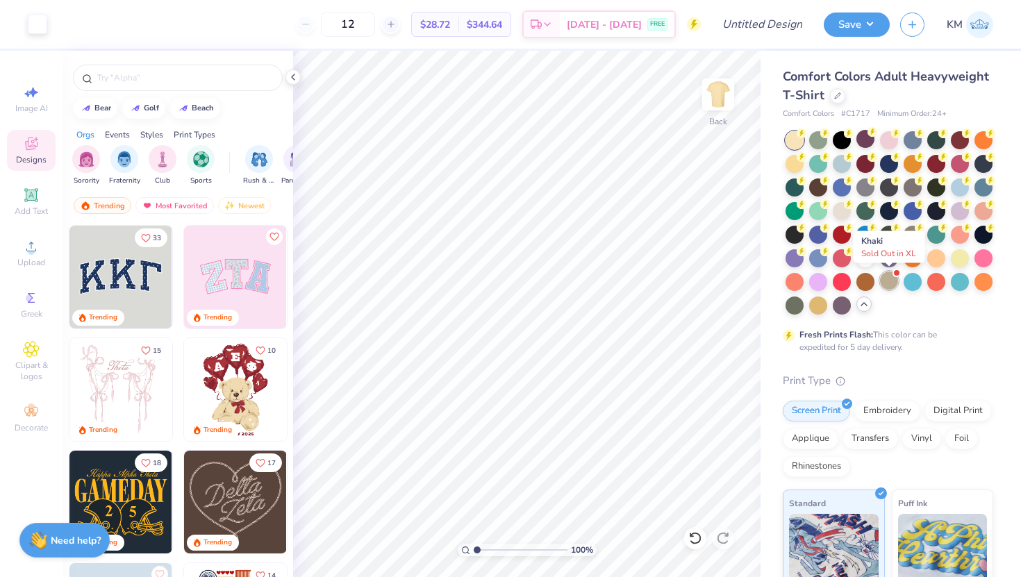
click at [888, 280] on div at bounding box center [889, 281] width 18 height 18
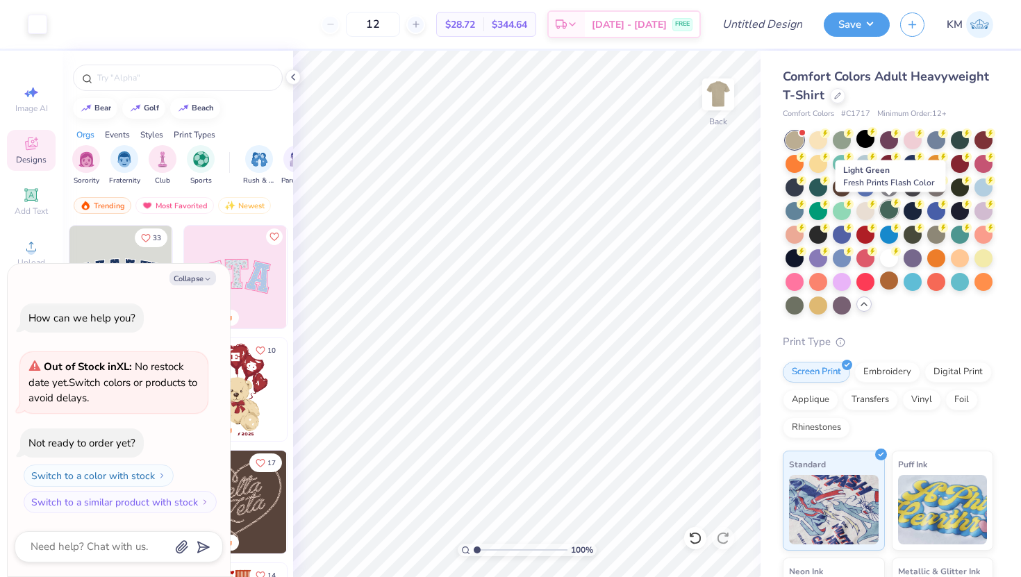
click at [890, 215] on div at bounding box center [889, 210] width 18 height 18
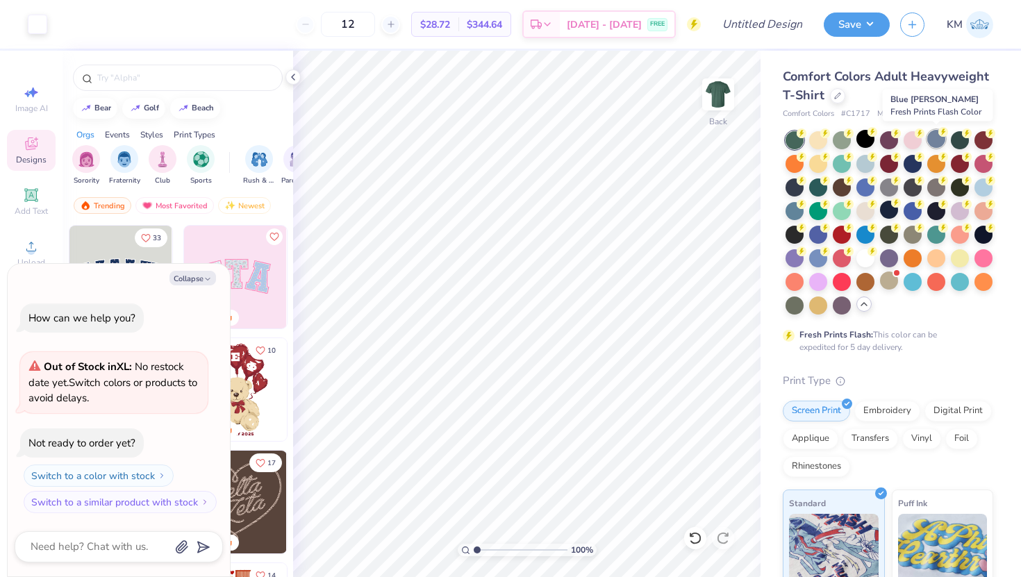
click at [934, 144] on div at bounding box center [936, 139] width 18 height 18
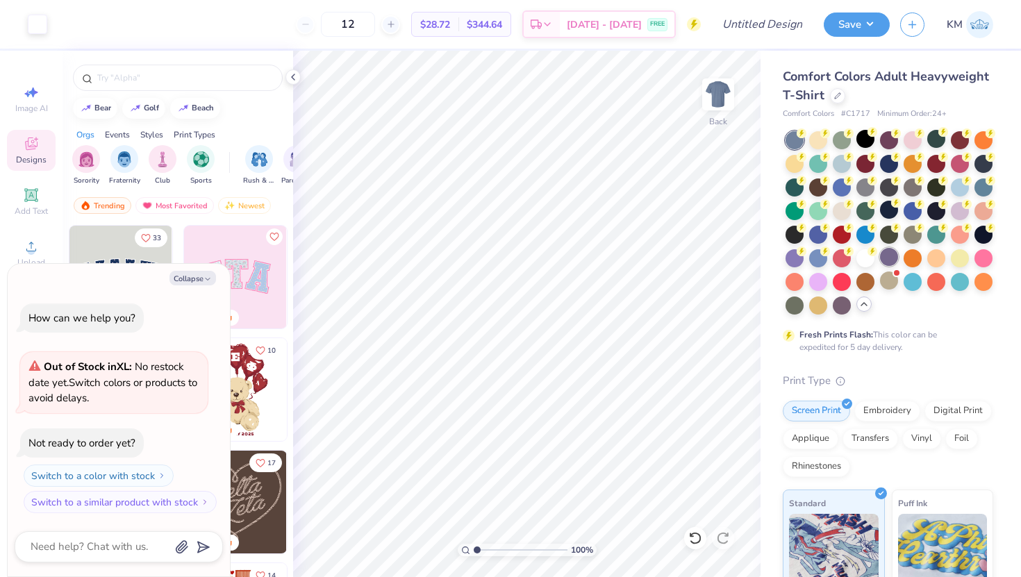
click at [888, 256] on div at bounding box center [889, 257] width 18 height 18
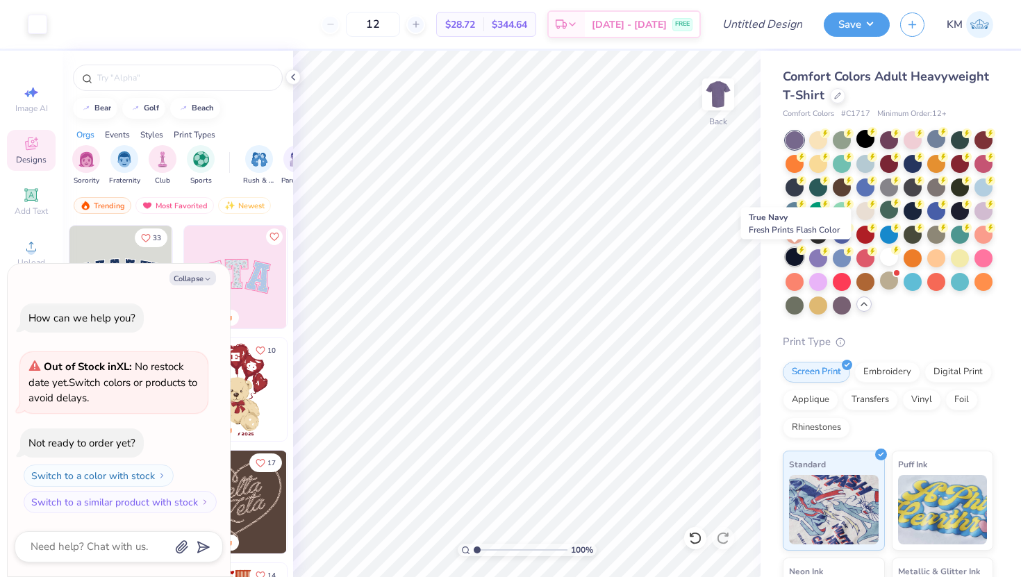
click at [797, 258] on div at bounding box center [795, 257] width 18 height 18
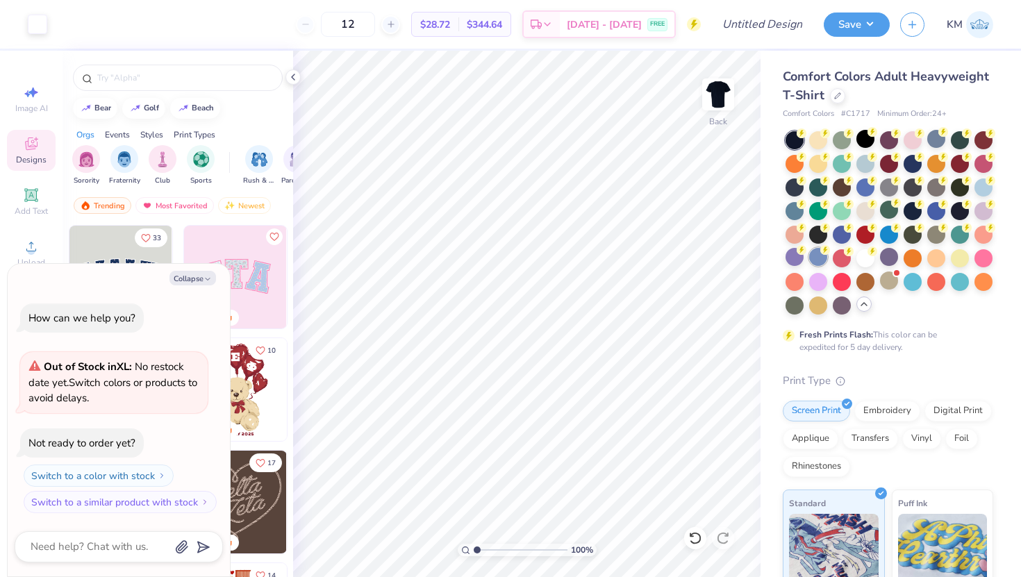
click at [820, 261] on div at bounding box center [818, 257] width 18 height 18
click at [838, 304] on div at bounding box center [842, 304] width 18 height 18
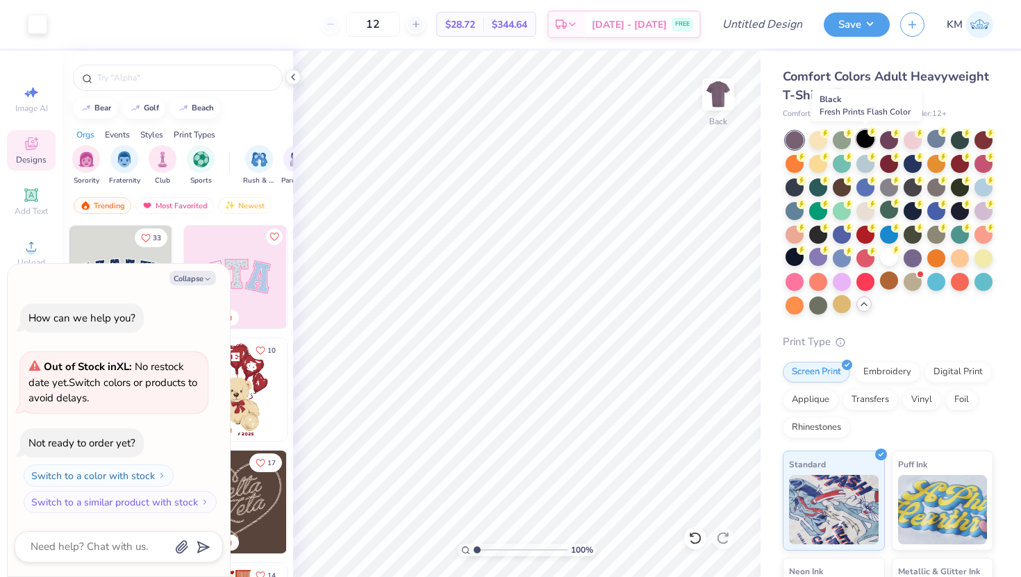
click at [865, 139] on div at bounding box center [865, 139] width 18 height 18
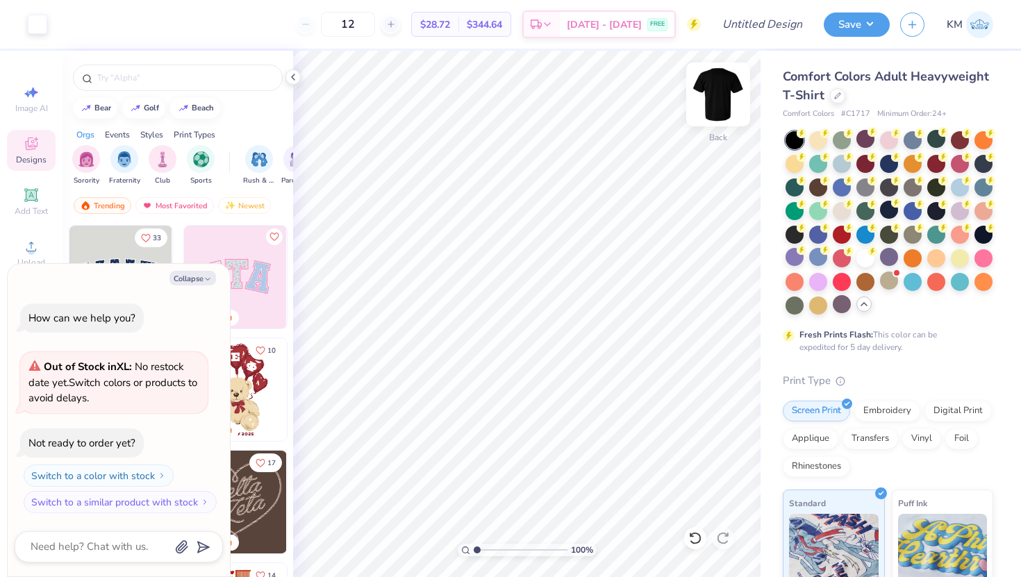
click at [721, 85] on img at bounding box center [718, 95] width 56 height 56
click at [194, 274] on button "Collapse" at bounding box center [192, 278] width 47 height 15
type textarea "x"
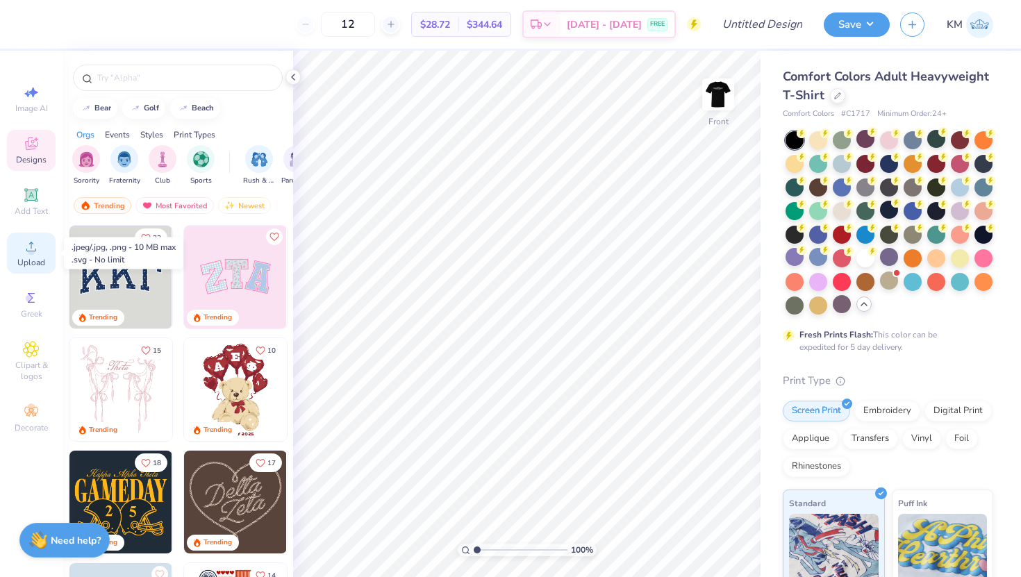
click at [33, 245] on icon at bounding box center [31, 246] width 17 height 17
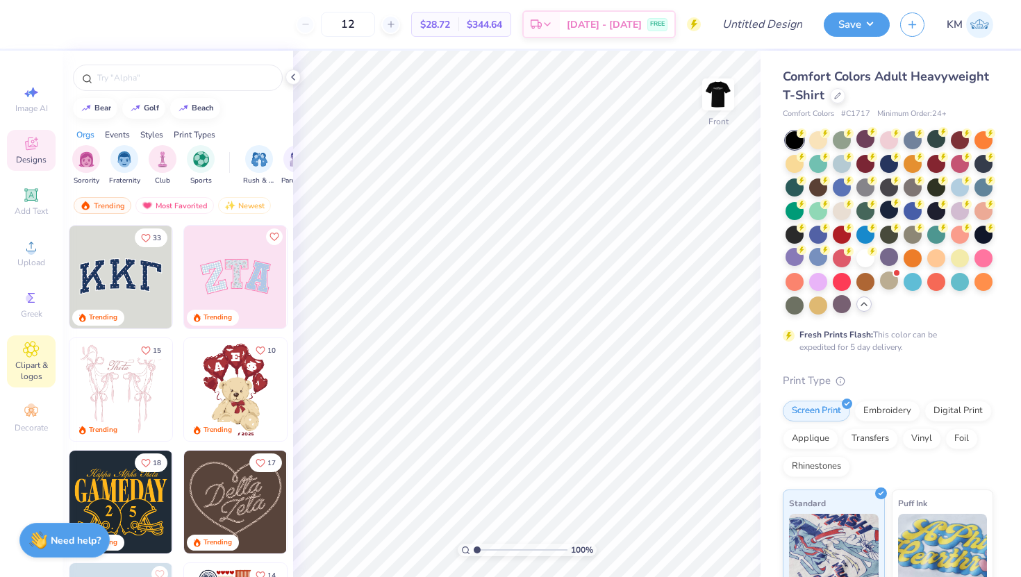
click at [31, 347] on icon at bounding box center [31, 349] width 7 height 7
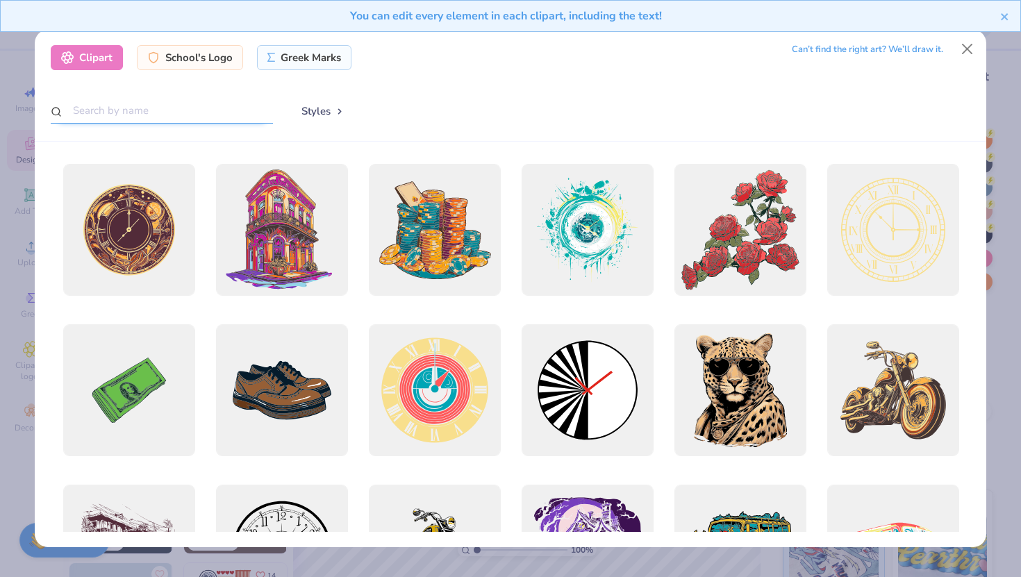
click at [166, 122] on input "text" at bounding box center [162, 111] width 222 height 26
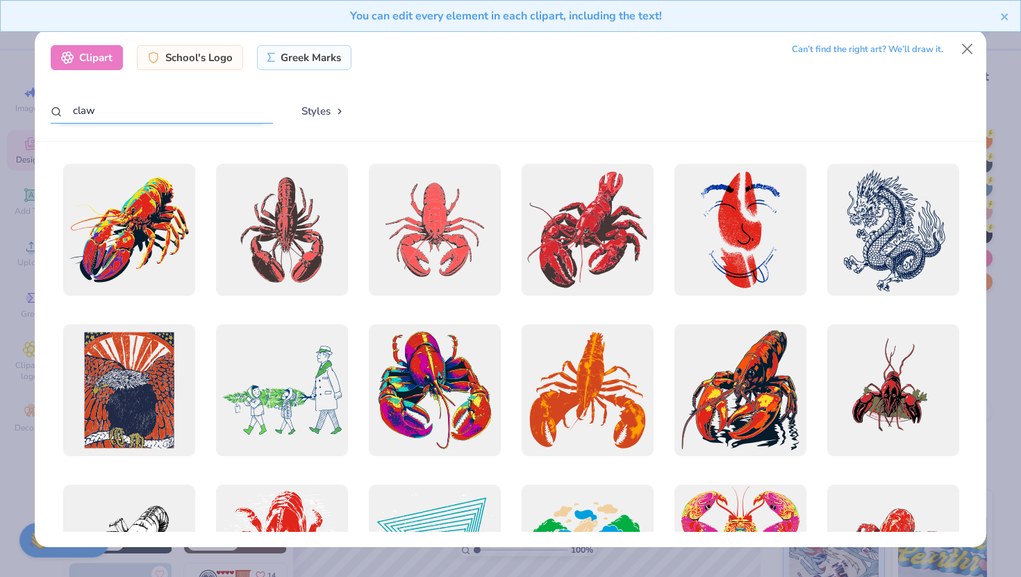
click at [160, 99] on input "claw" at bounding box center [162, 111] width 222 height 26
click at [164, 105] on input "claw" at bounding box center [162, 111] width 222 height 26
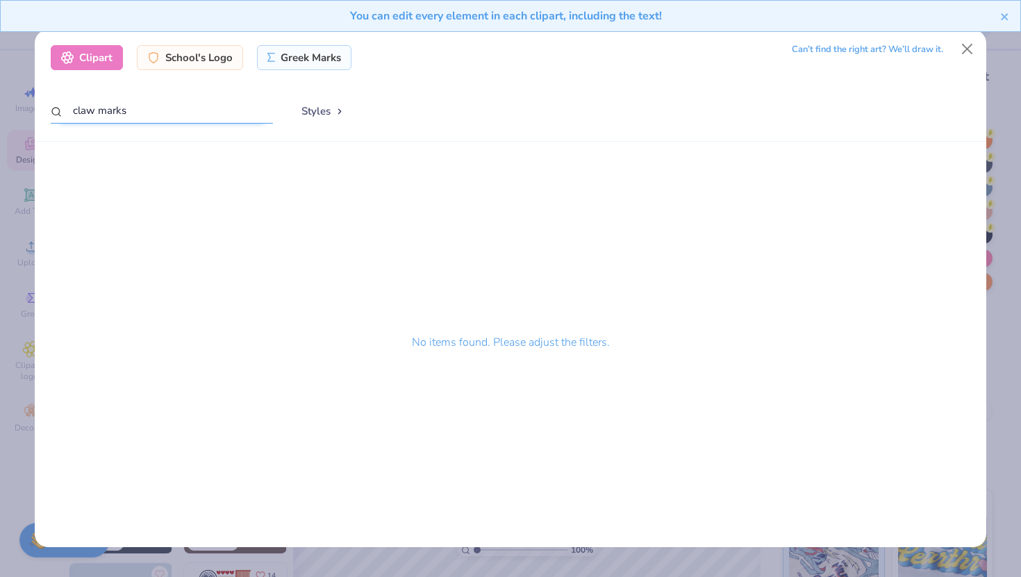
drag, startPoint x: 144, startPoint y: 117, endPoint x: 50, endPoint y: 119, distance: 93.8
click at [51, 119] on input "claw marks" at bounding box center [162, 111] width 222 height 26
type input "c"
type input "s"
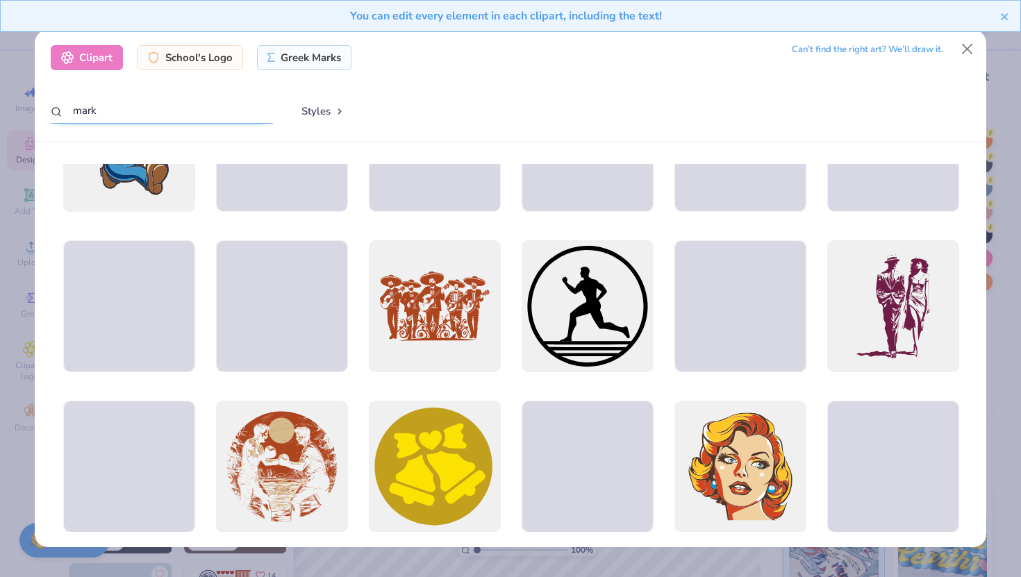
scroll to position [1530, 0]
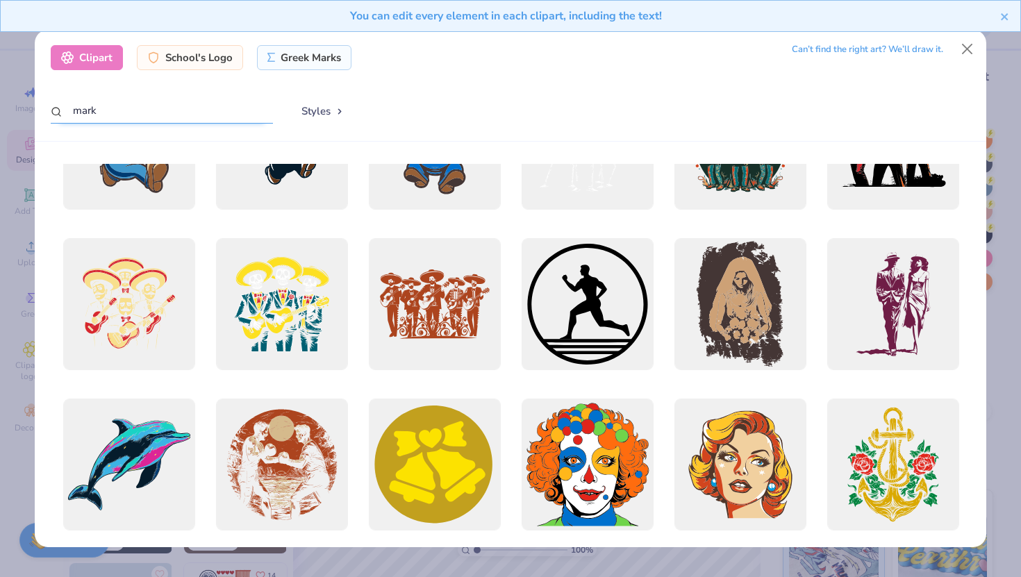
click at [179, 115] on input "mark" at bounding box center [162, 111] width 222 height 26
type input "m"
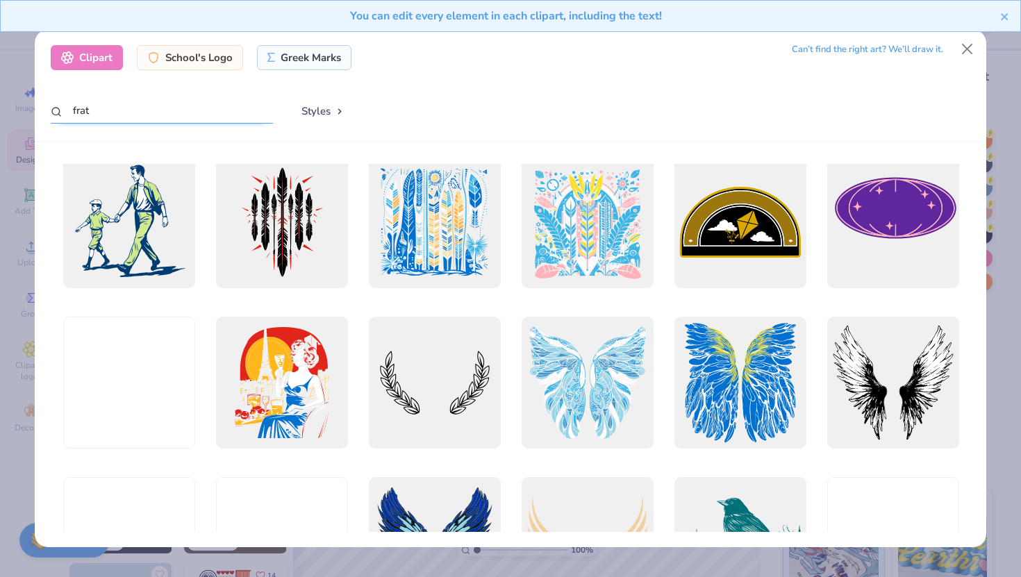
scroll to position [1020, 0]
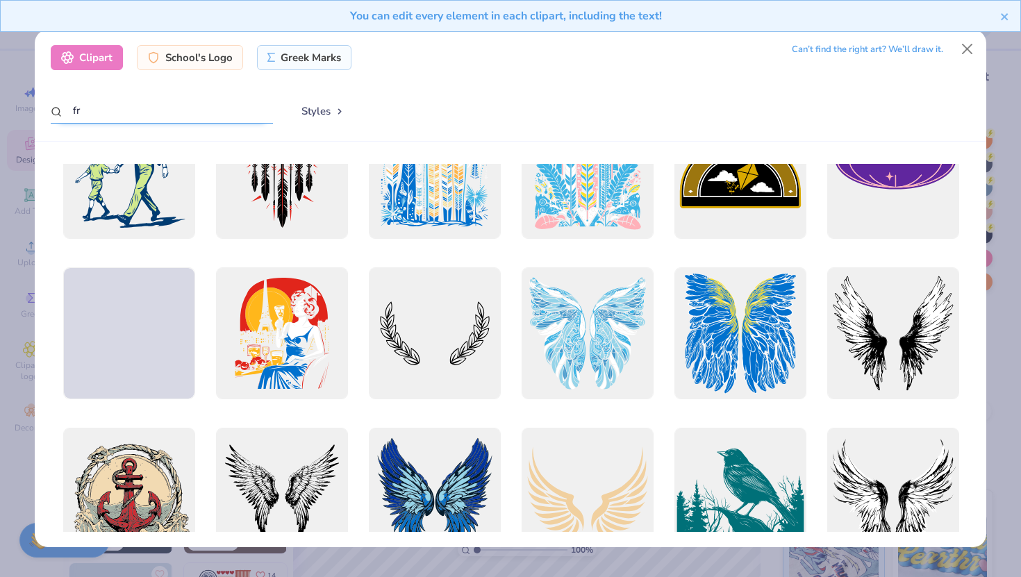
type input "f"
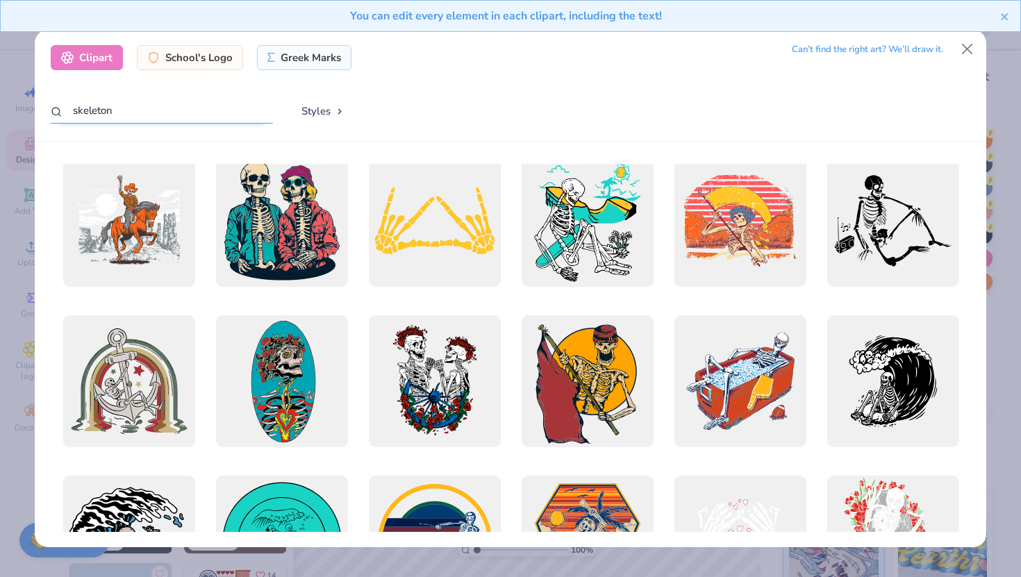
scroll to position [0, 0]
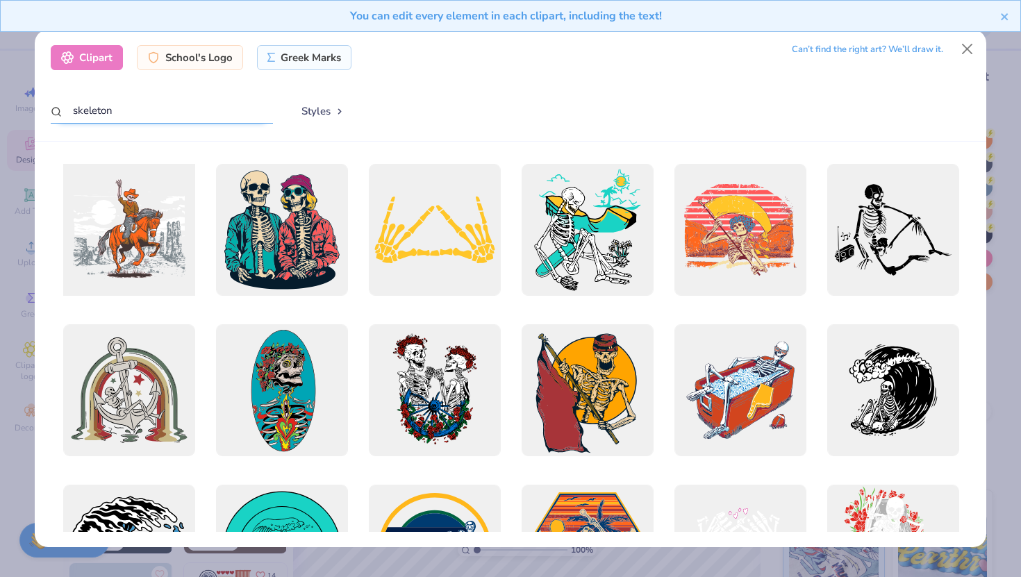
type input "skeleton"
click at [148, 261] on div at bounding box center [128, 230] width 145 height 145
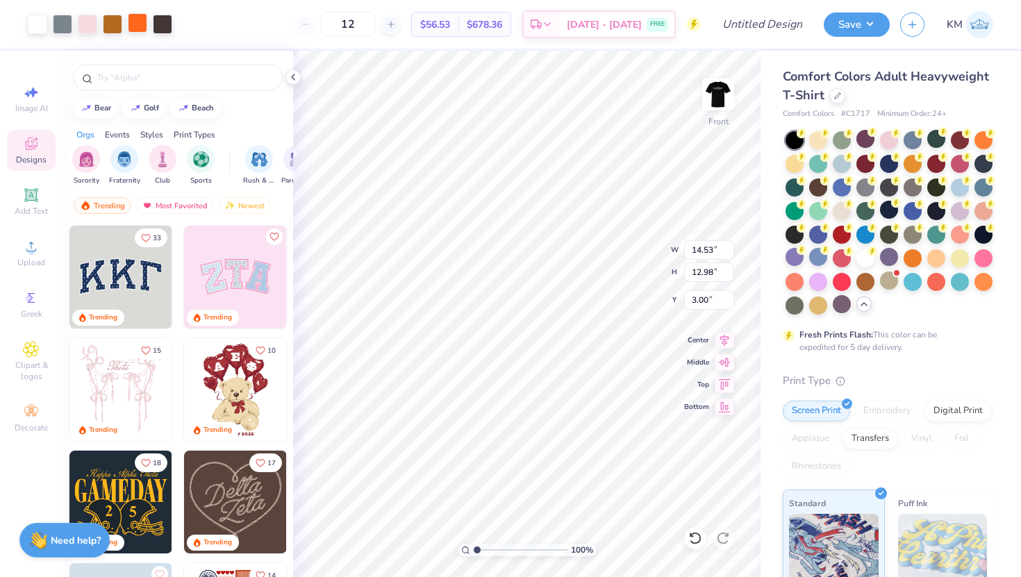
click at [142, 25] on div at bounding box center [137, 22] width 19 height 19
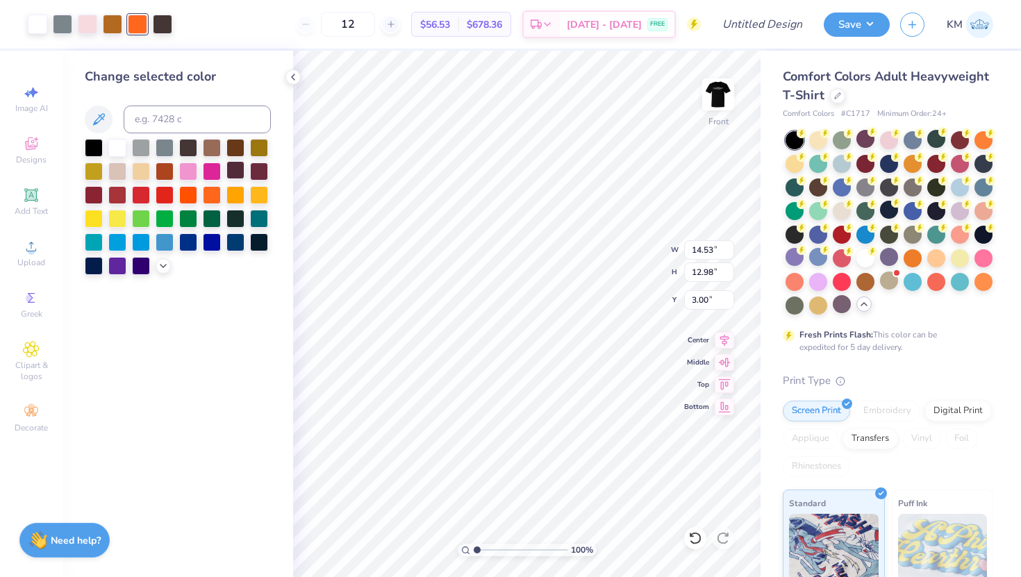
click at [238, 168] on div at bounding box center [235, 170] width 18 height 18
click at [234, 151] on div at bounding box center [235, 147] width 18 height 18
click at [231, 172] on div at bounding box center [235, 170] width 18 height 18
click at [115, 20] on div at bounding box center [112, 22] width 19 height 19
click at [238, 151] on div at bounding box center [235, 147] width 18 height 18
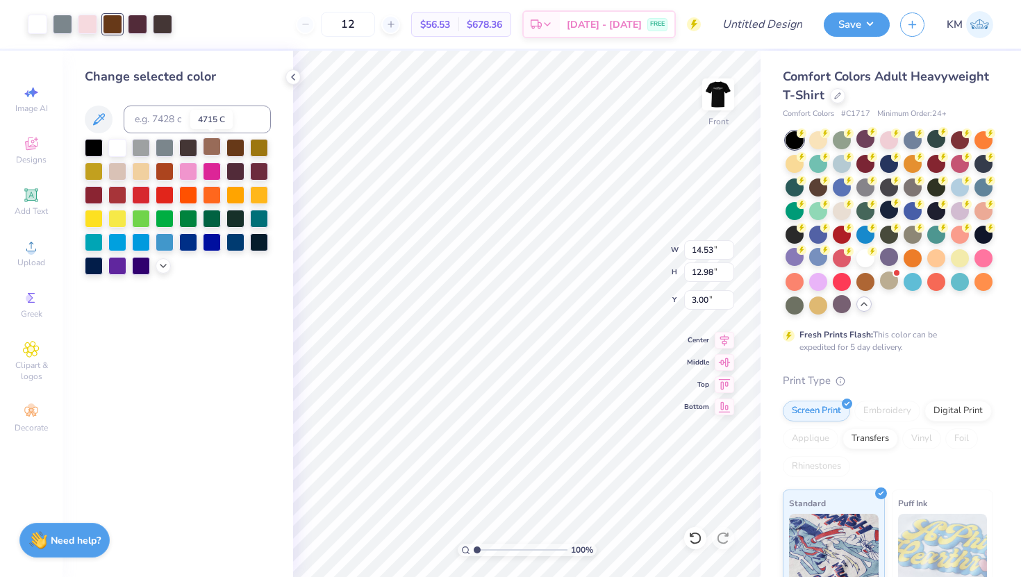
click at [211, 144] on div at bounding box center [212, 147] width 18 height 18
click at [142, 31] on div at bounding box center [137, 22] width 19 height 19
click at [235, 150] on div at bounding box center [235, 147] width 18 height 18
click at [92, 26] on div at bounding box center [87, 22] width 19 height 19
click at [165, 263] on polyline at bounding box center [163, 264] width 6 height 3
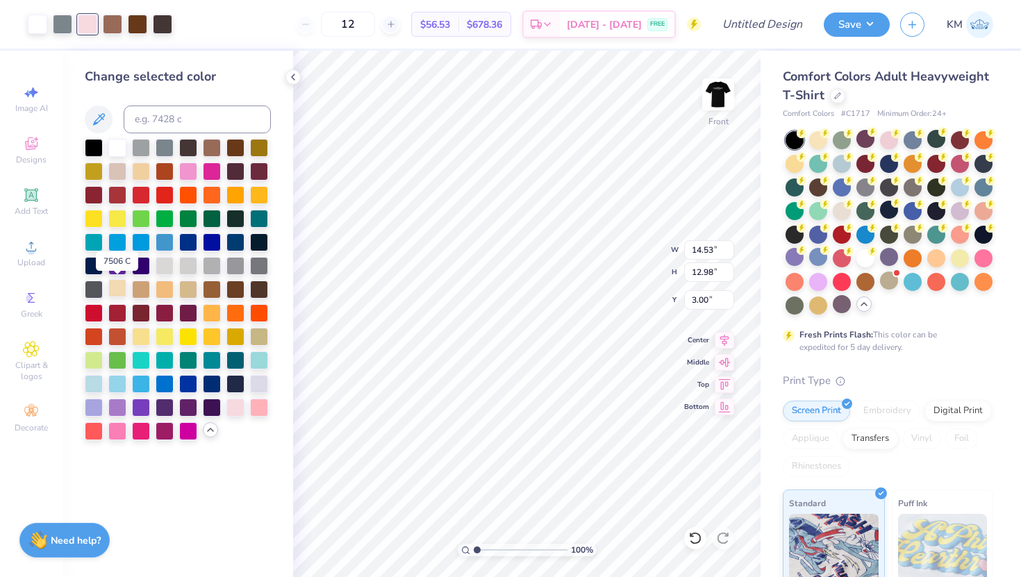
click at [116, 285] on div at bounding box center [117, 288] width 18 height 18
click at [115, 149] on div at bounding box center [117, 147] width 18 height 18
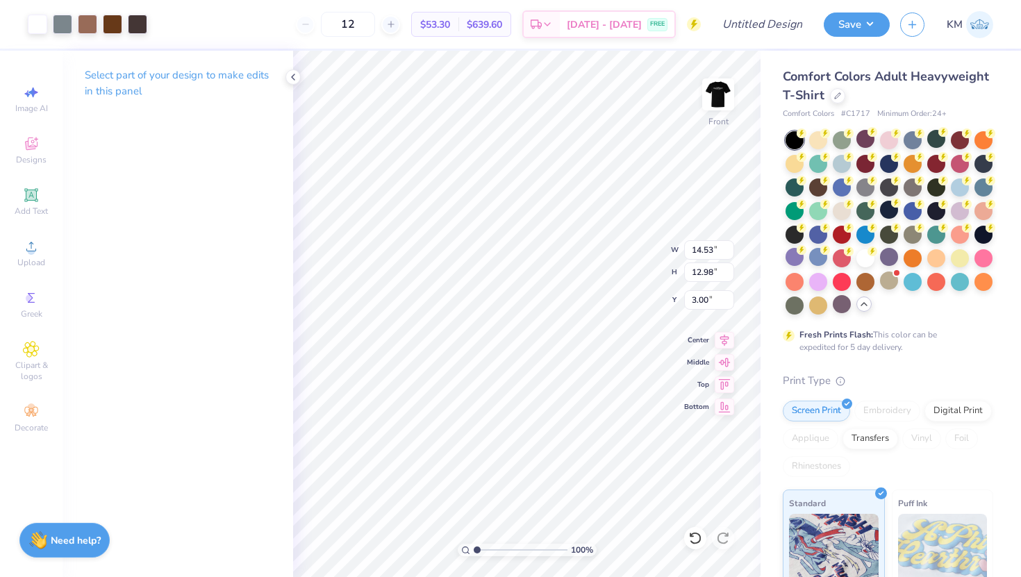
type input "11.16"
type input "9.97"
type input "6.47"
click at [720, 90] on img at bounding box center [718, 95] width 56 height 56
click at [712, 87] on img at bounding box center [718, 95] width 56 height 56
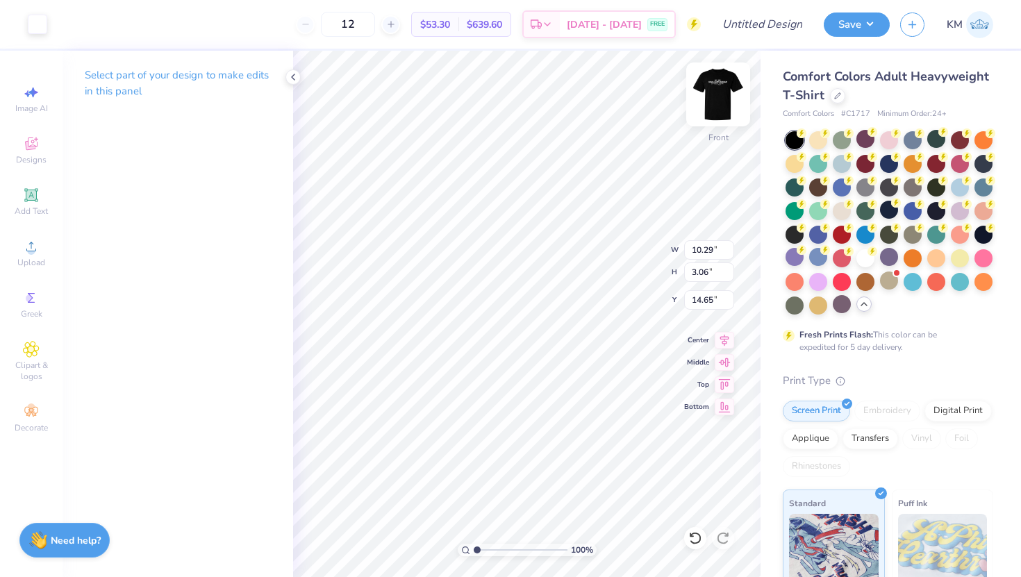
type input "5.42"
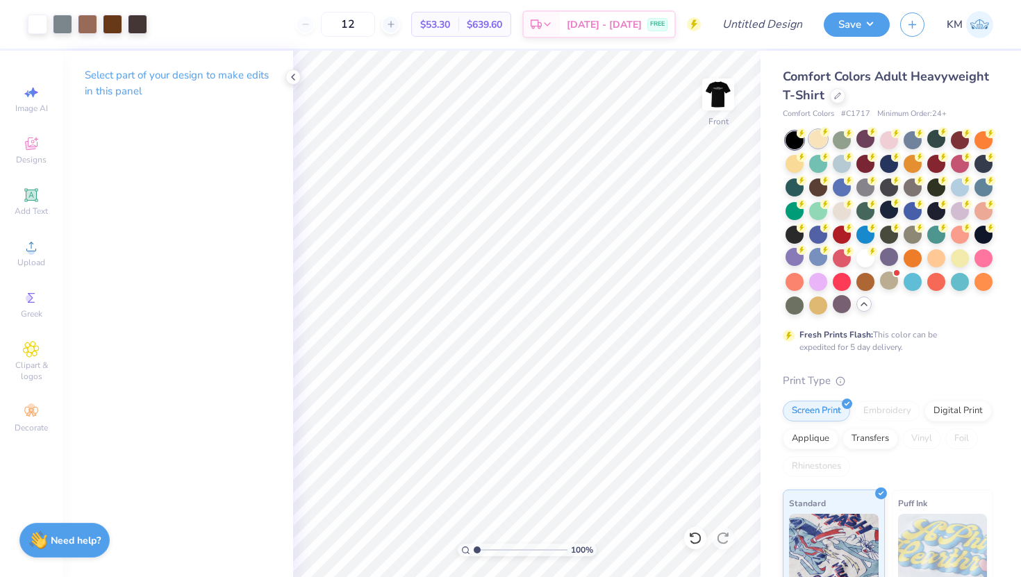
click at [818, 142] on div at bounding box center [818, 139] width 18 height 18
click at [814, 304] on div at bounding box center [818, 304] width 18 height 18
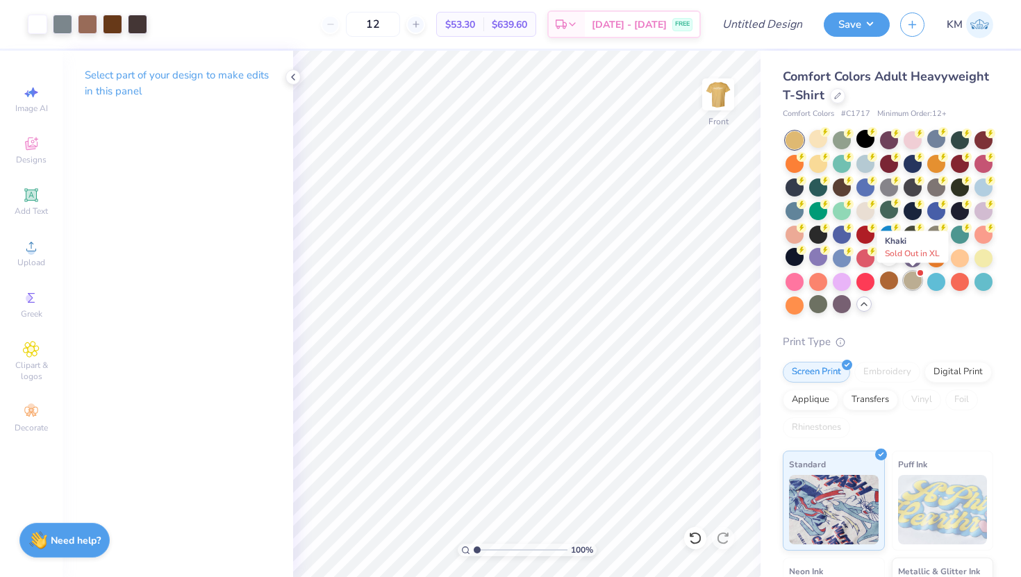
click at [914, 284] on div at bounding box center [913, 281] width 18 height 18
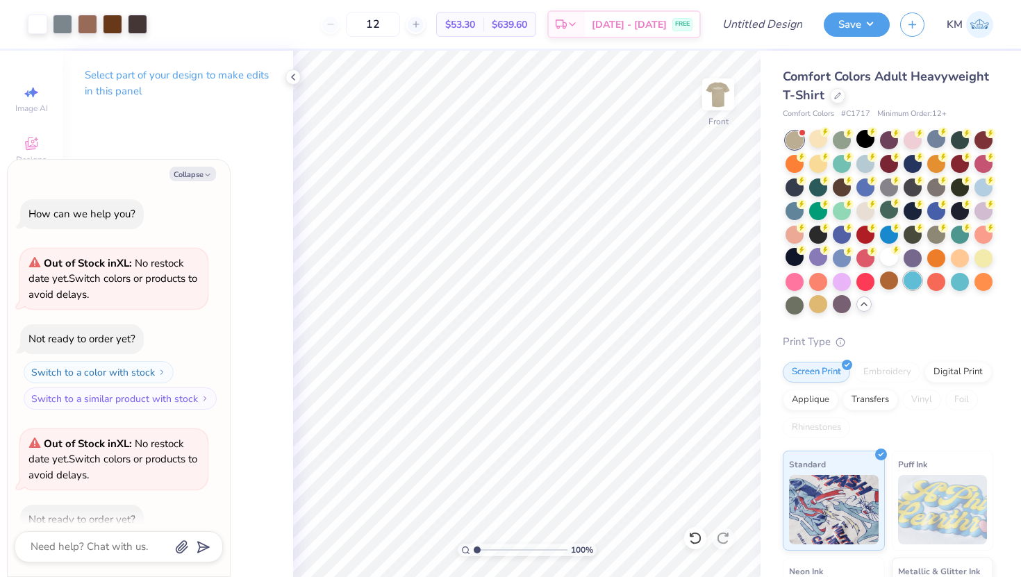
scroll to position [76, 0]
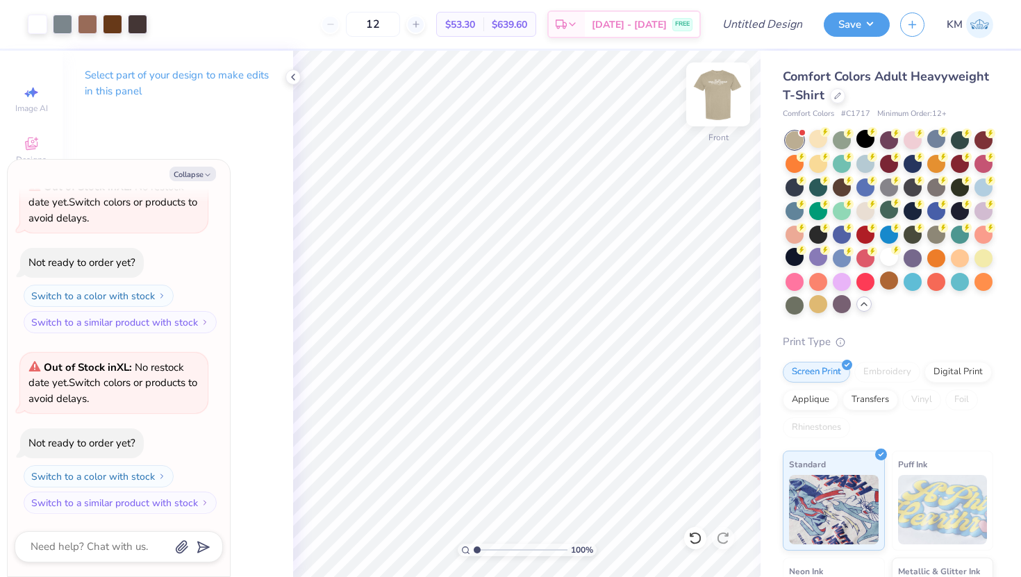
click at [723, 90] on img at bounding box center [718, 95] width 56 height 56
click at [722, 94] on img at bounding box center [718, 95] width 56 height 56
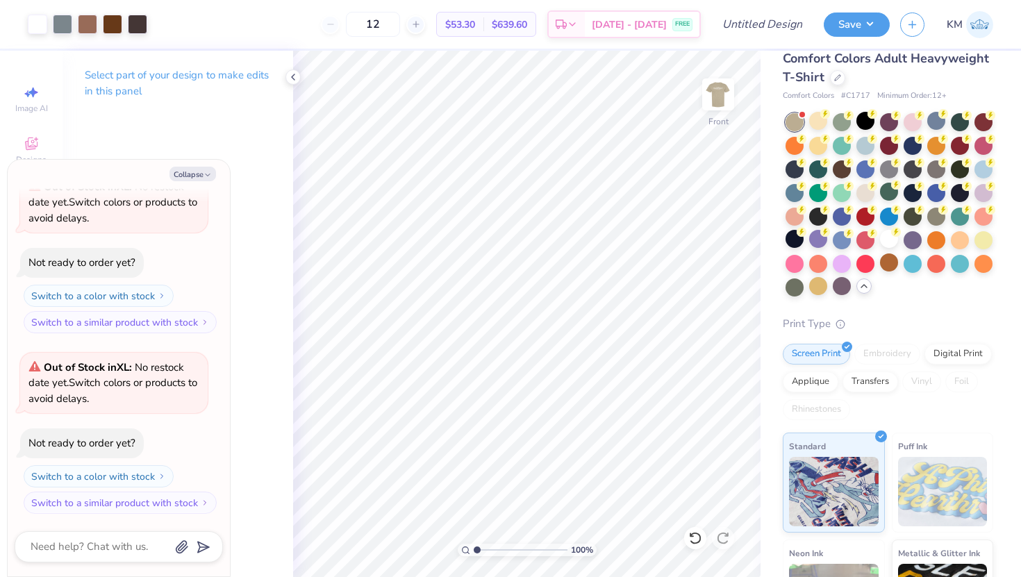
scroll to position [20, 0]
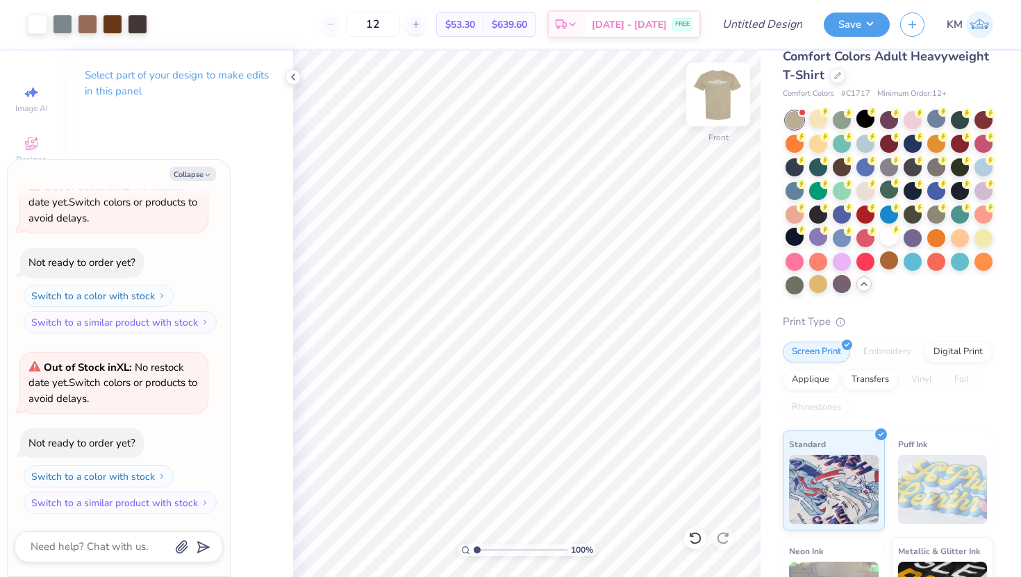
click at [716, 101] on img at bounding box center [718, 95] width 56 height 56
click at [717, 101] on img at bounding box center [718, 95] width 56 height 56
click at [717, 102] on img at bounding box center [718, 95] width 56 height 56
click at [717, 102] on img at bounding box center [718, 95] width 28 height 28
click at [717, 102] on img at bounding box center [718, 95] width 56 height 56
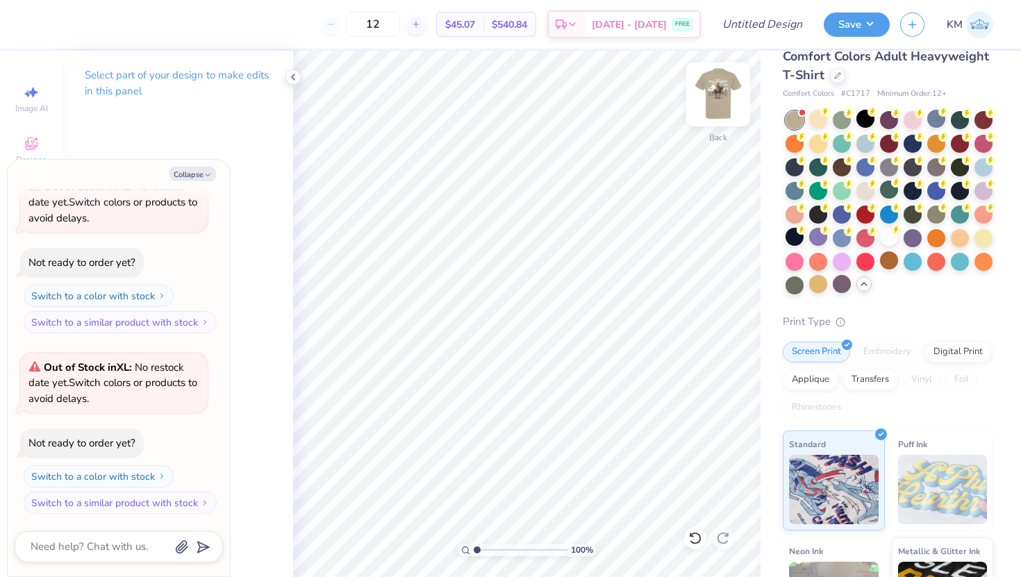
click at [713, 92] on img at bounding box center [718, 95] width 56 height 56
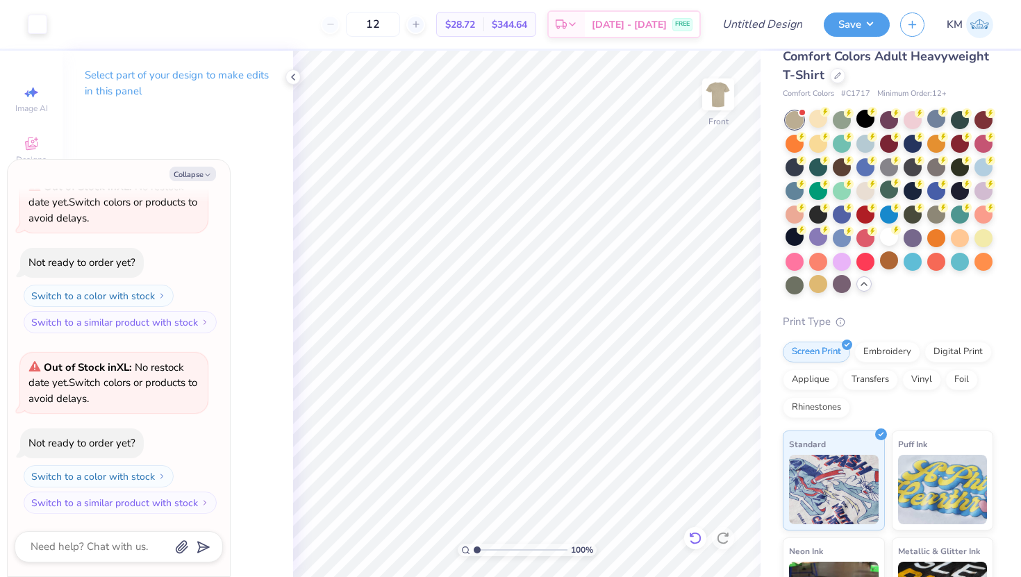
click at [691, 531] on div at bounding box center [695, 538] width 22 height 22
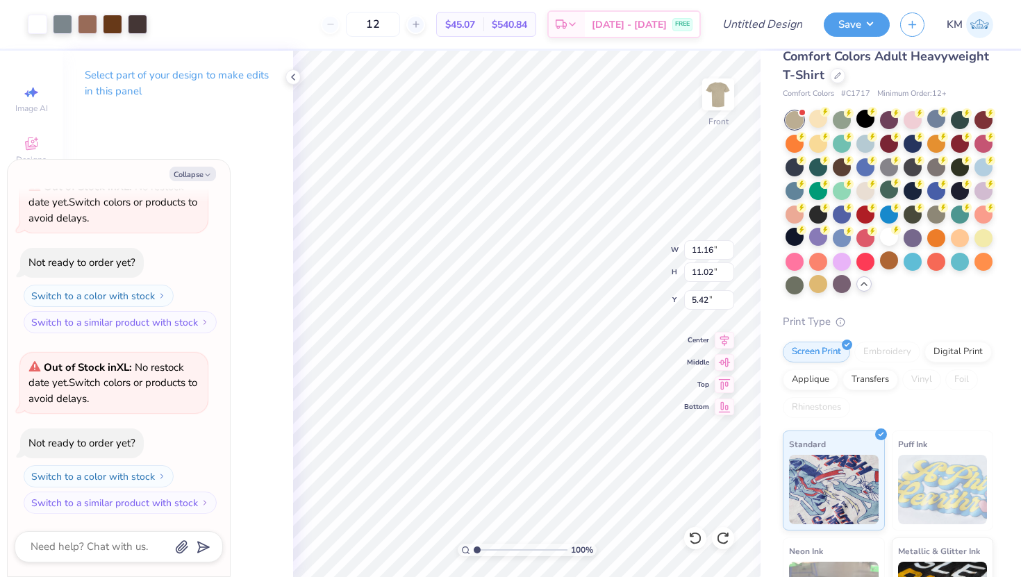
type textarea "x"
type input "3.00"
click at [725, 94] on img at bounding box center [718, 95] width 56 height 56
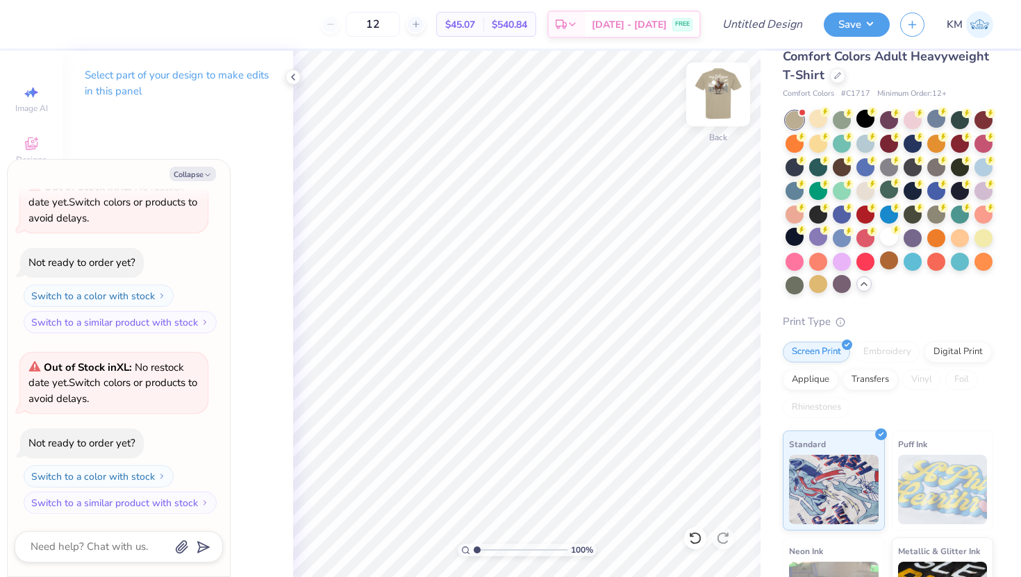
click at [725, 96] on img at bounding box center [718, 95] width 56 height 56
click at [725, 96] on img at bounding box center [718, 95] width 28 height 28
click at [725, 99] on img at bounding box center [718, 95] width 56 height 56
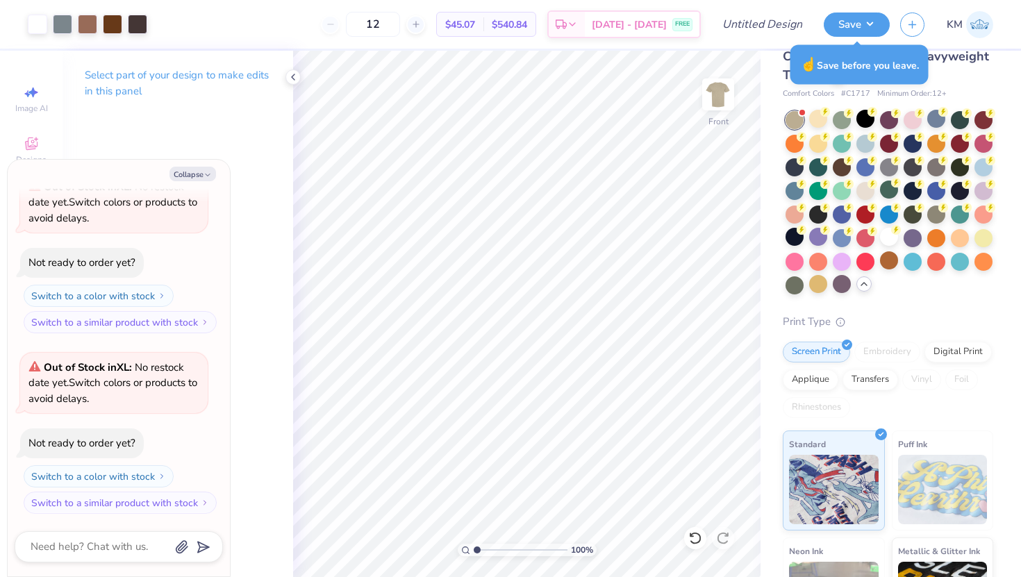
type textarea "x"
